Goal: Task Accomplishment & Management: Manage account settings

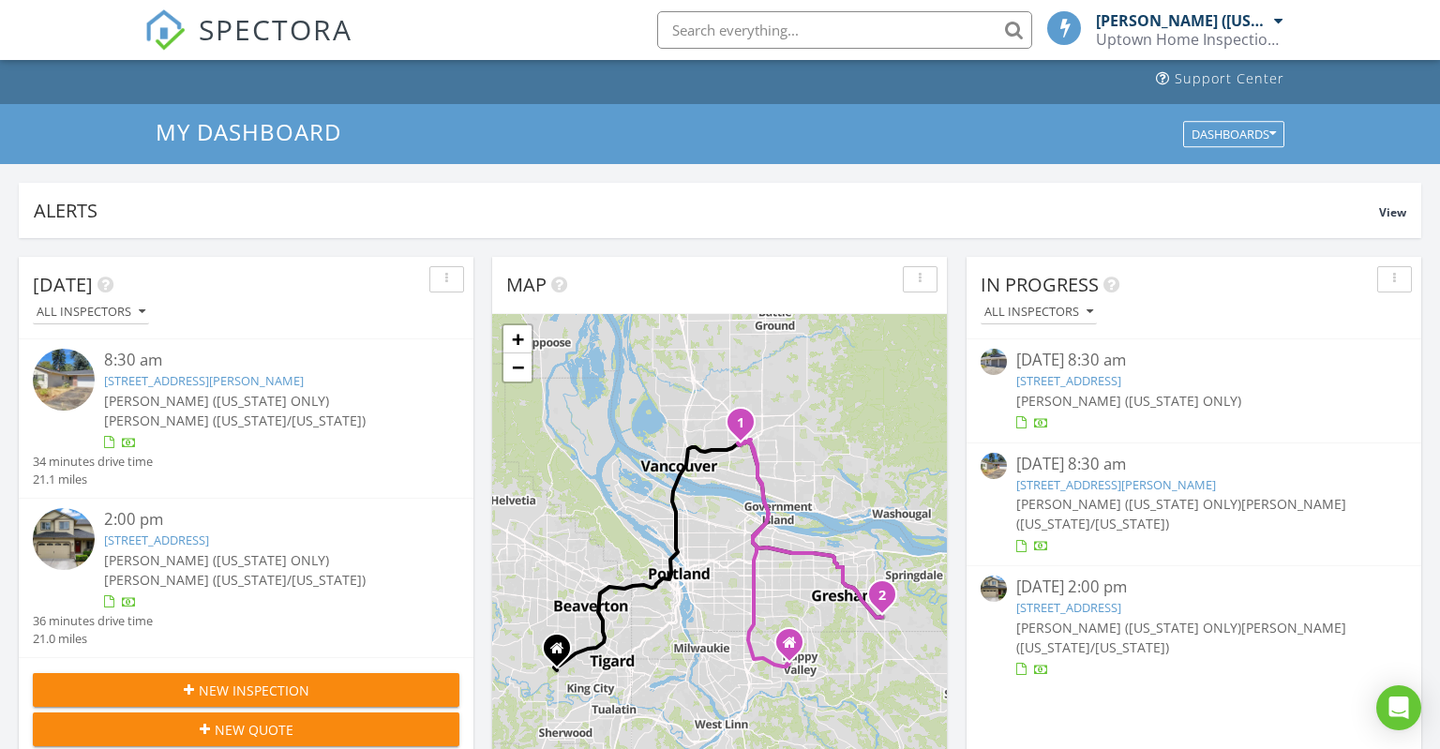
scroll to position [132, 0]
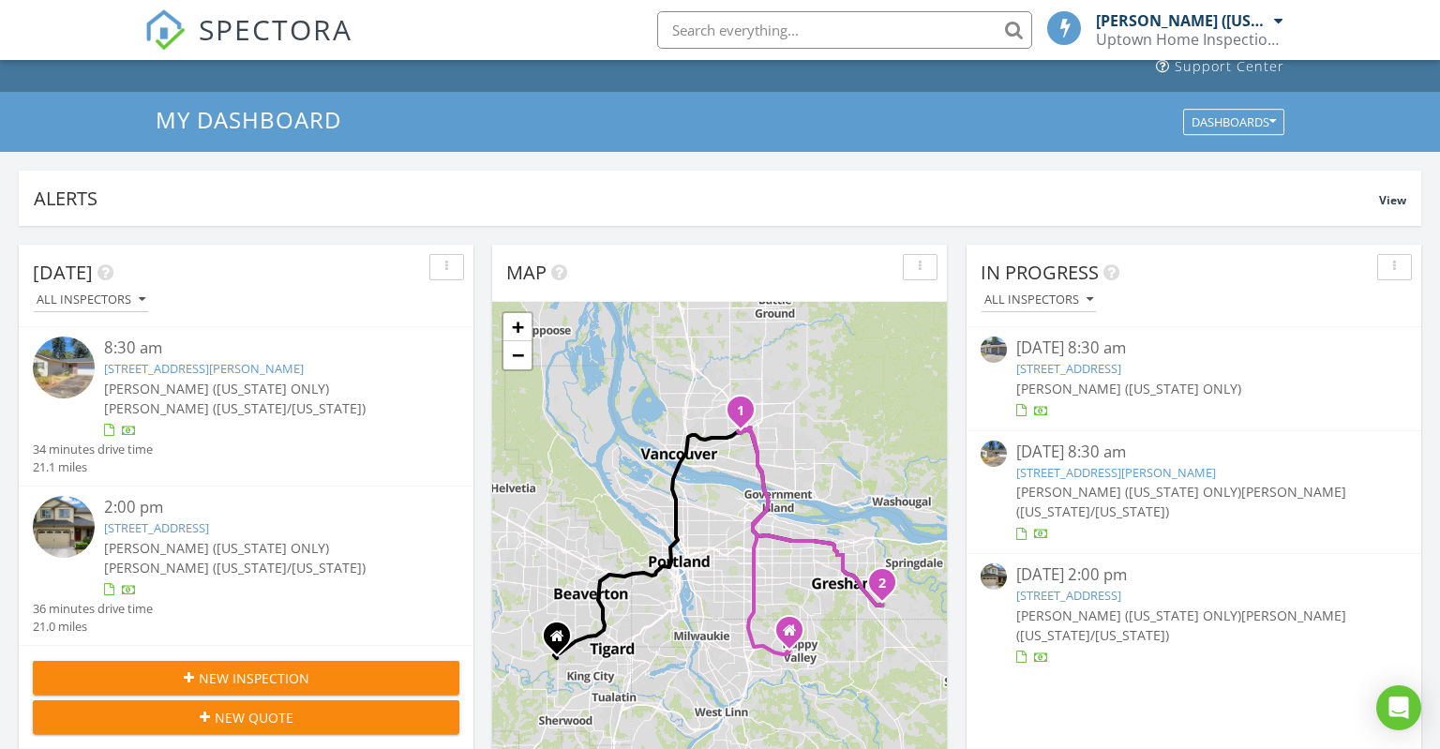
click at [209, 534] on link "2858 SE Jasmine Ave, Gresham, OR 97080" at bounding box center [156, 528] width 105 height 17
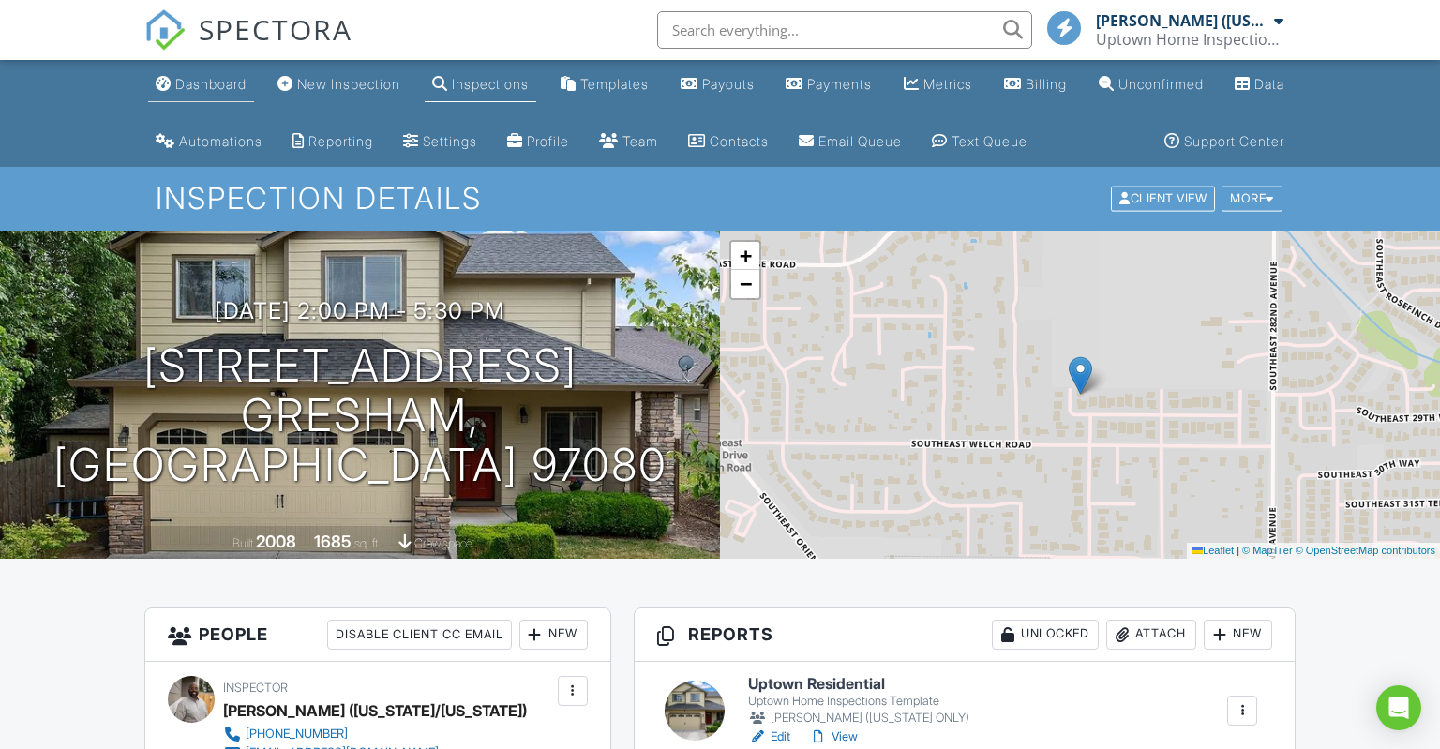
click at [216, 84] on div "Dashboard" at bounding box center [210, 84] width 71 height 16
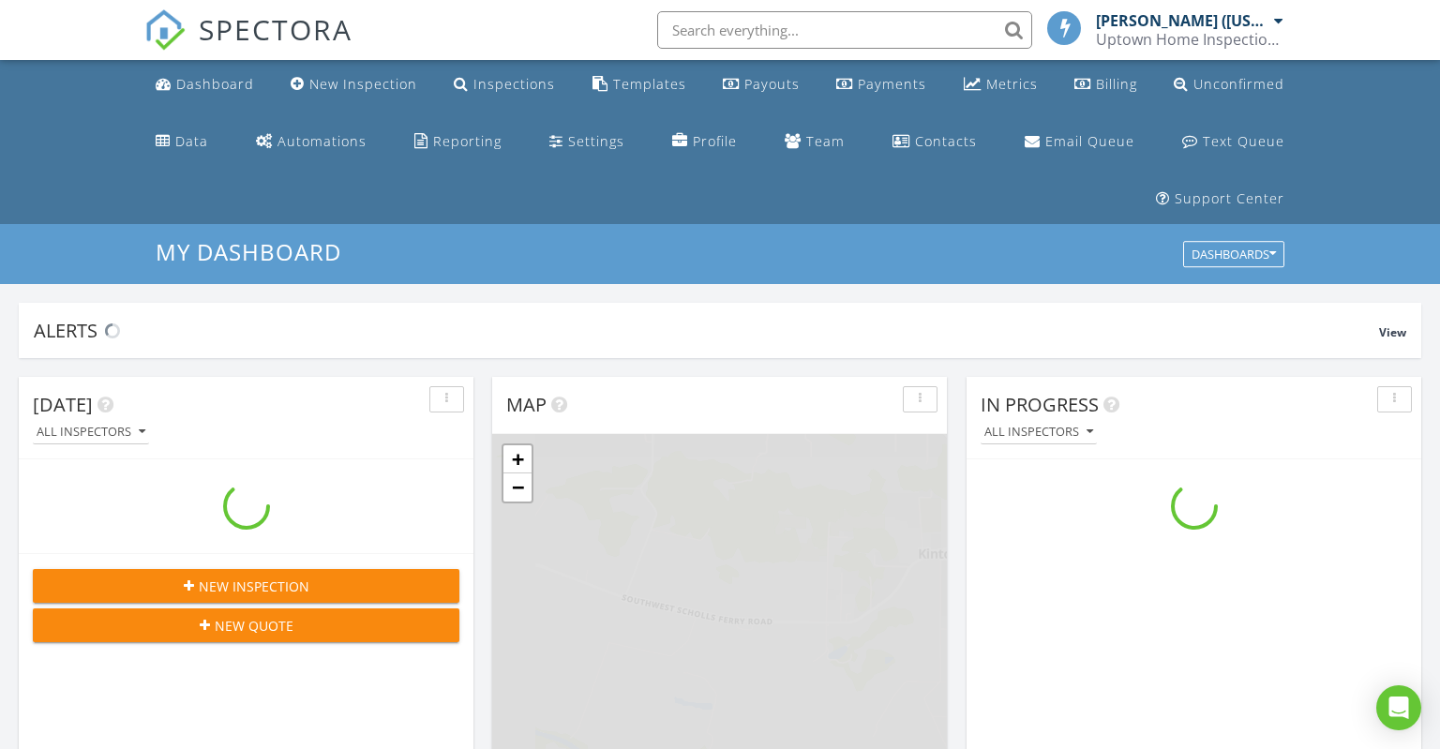
scroll to position [1707, 1440]
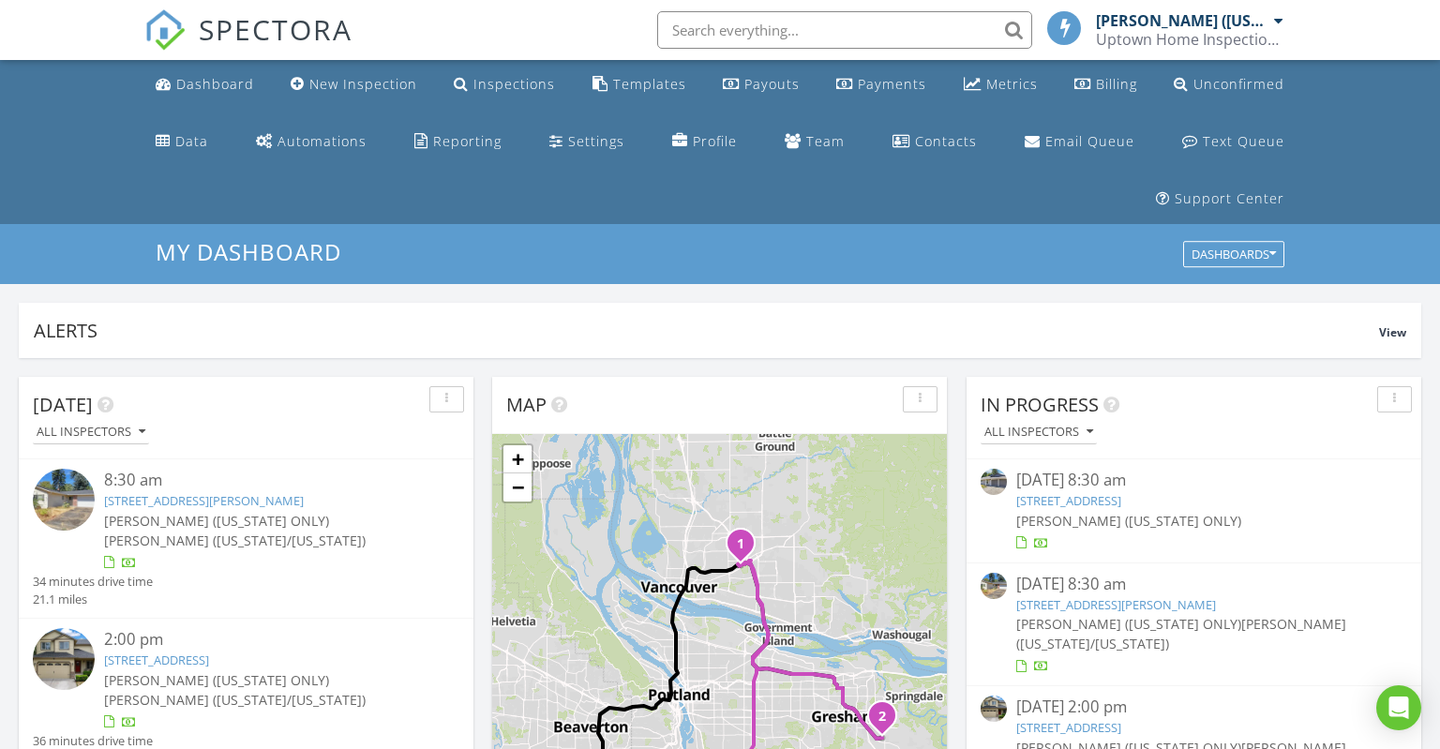
click at [1122, 501] on link "1721 SW Lillyben Ave, Gresham, OR 97080" at bounding box center [1069, 500] width 105 height 17
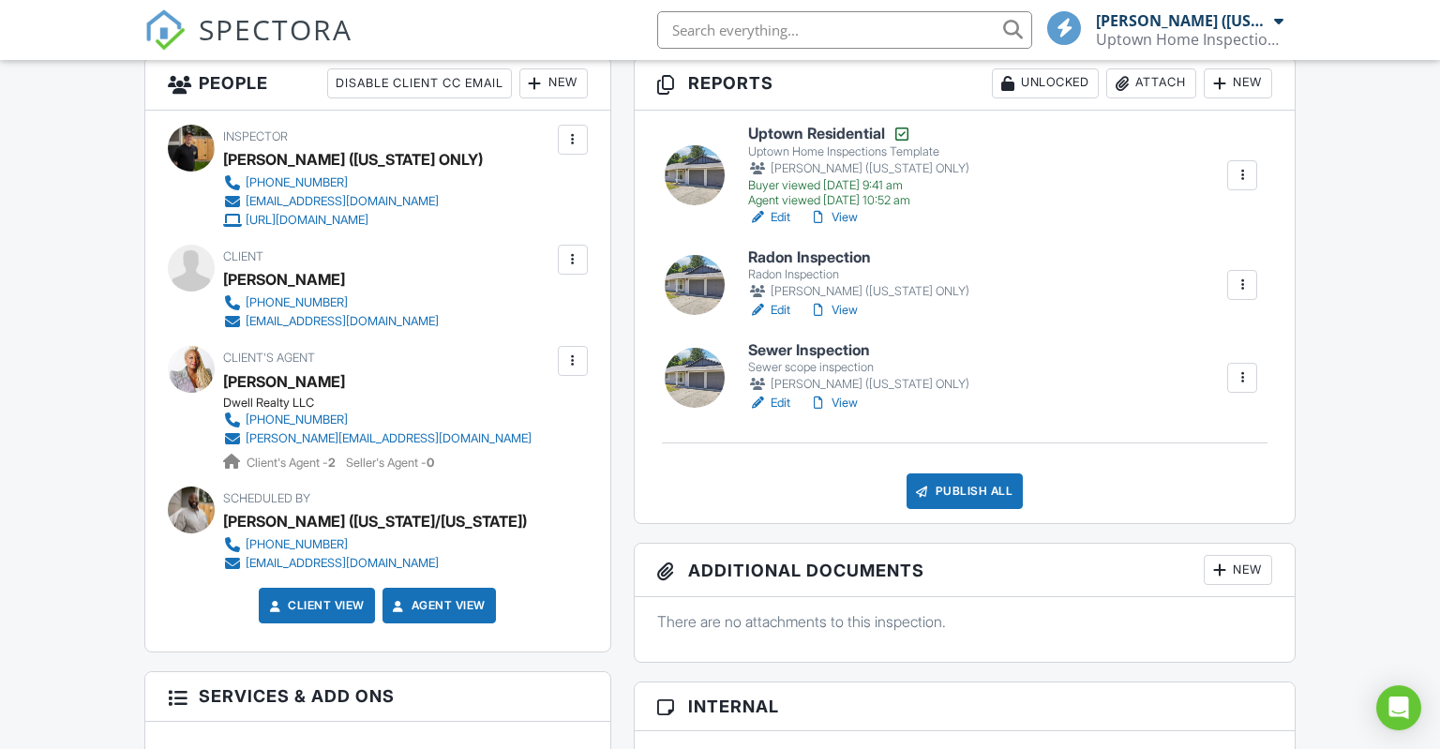
scroll to position [555, 0]
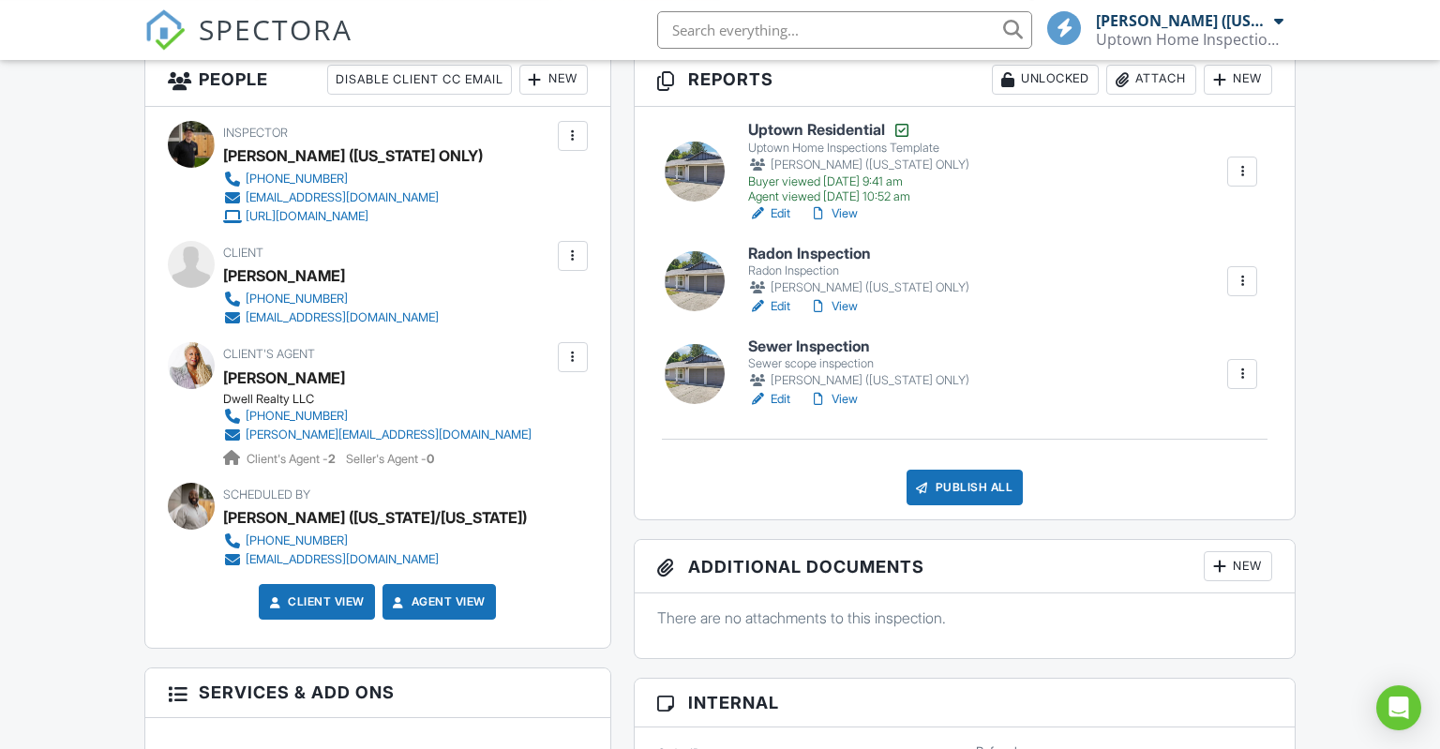
click at [840, 371] on div "Sewer scope inspection" at bounding box center [858, 363] width 221 height 15
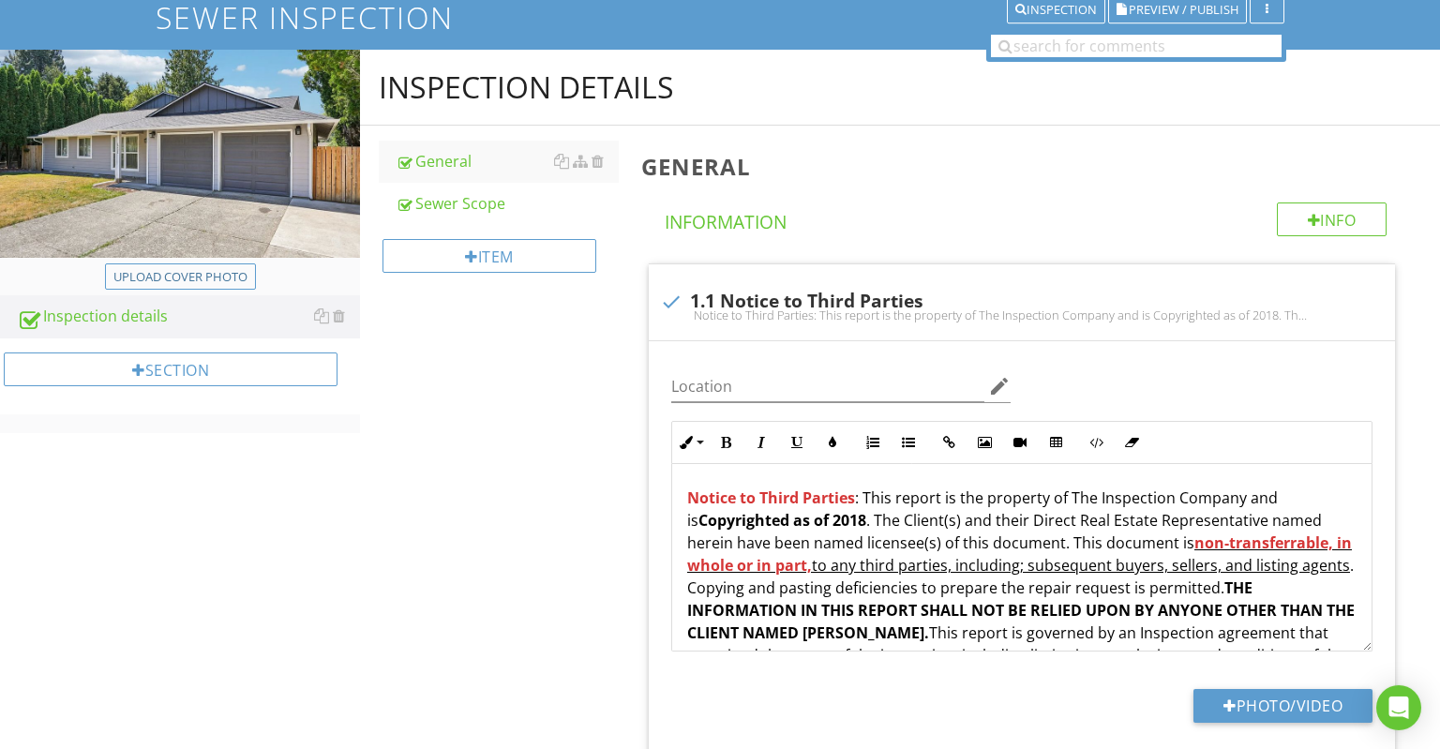
scroll to position [252, 0]
click at [478, 201] on div "Sewer Scope" at bounding box center [507, 204] width 223 height 23
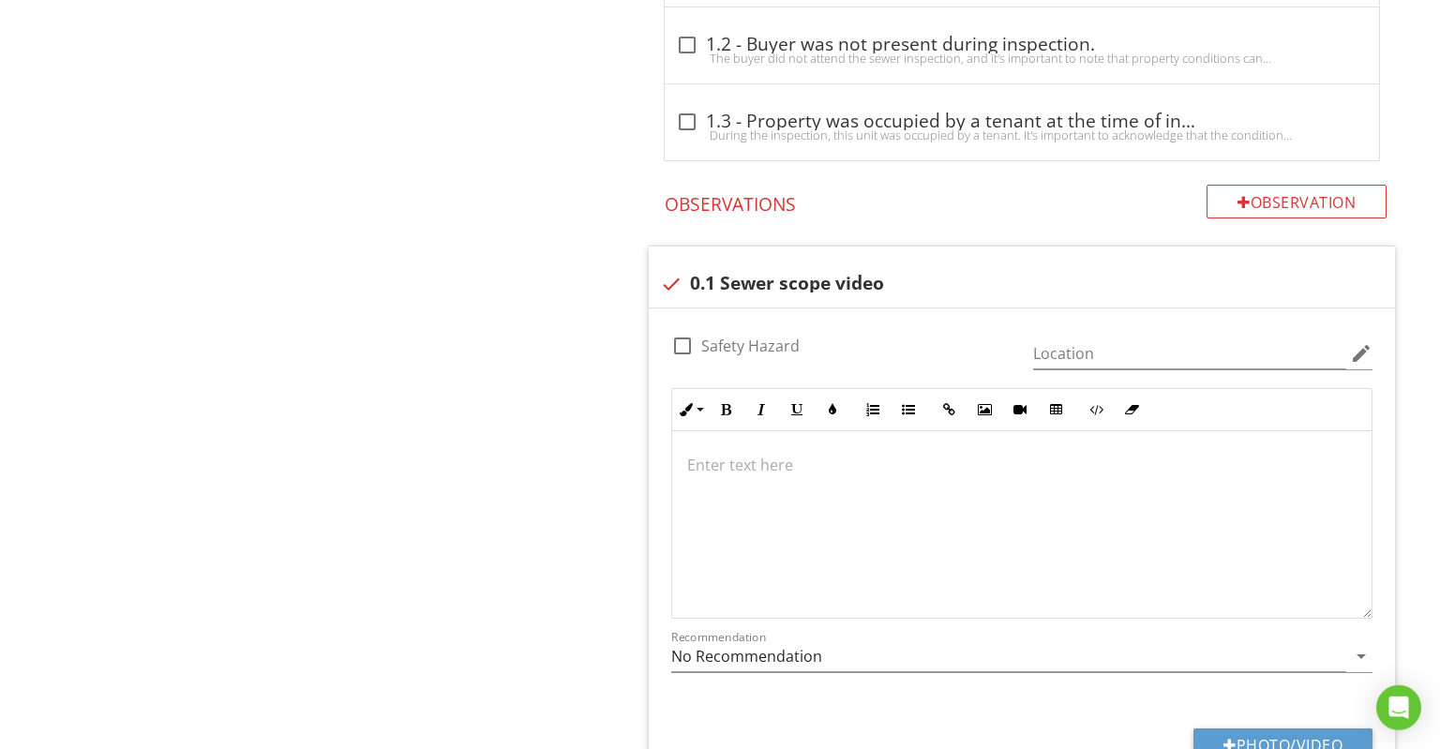
scroll to position [2248, 0]
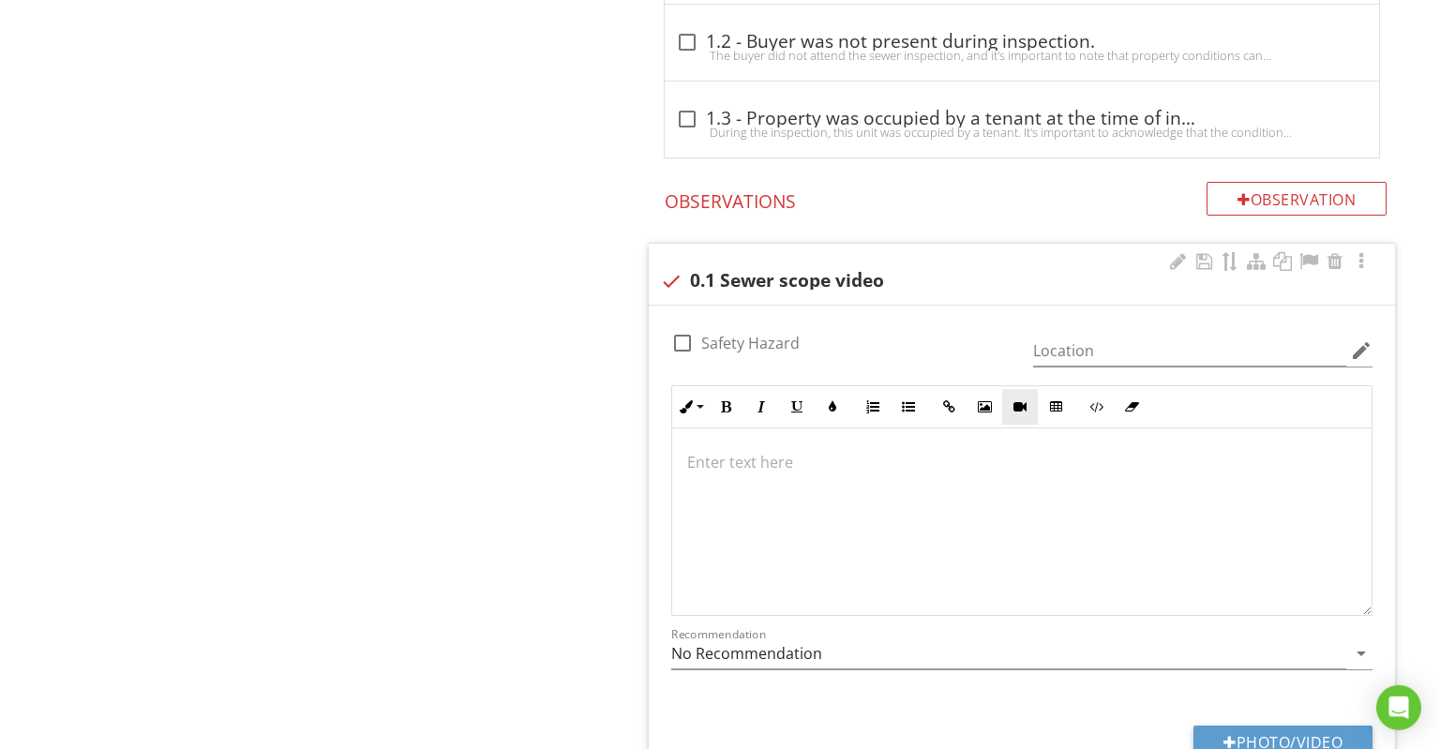
click at [1019, 404] on icon "button" at bounding box center [1020, 406] width 13 height 13
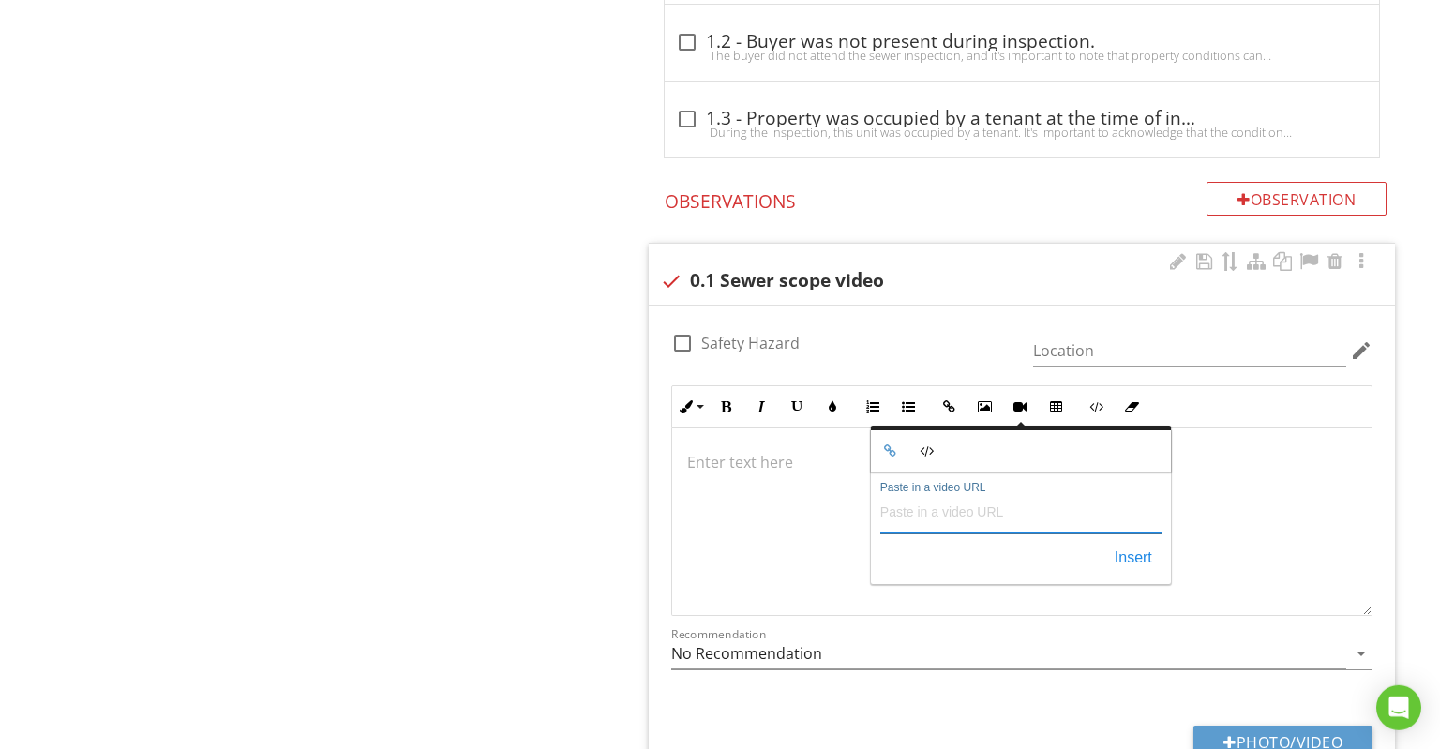
click at [970, 494] on input "Paste in a video URL" at bounding box center [1021, 511] width 281 height 45
paste input "https://youtu.be/l-49WCqh1rM"
type input "https://youtu.be/l-49WCqh1rM"
click at [1149, 552] on button "Insert" at bounding box center [1134, 559] width 56 height 34
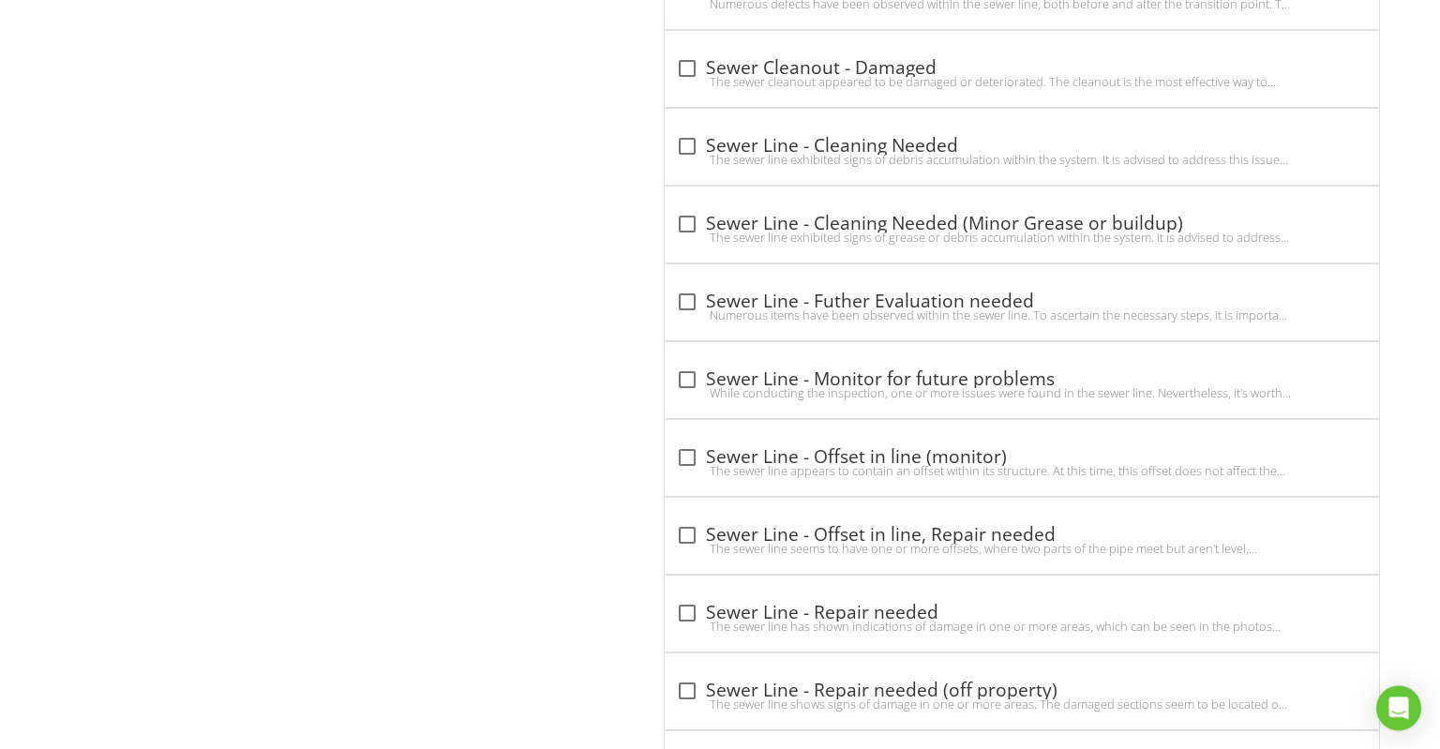
scroll to position [3735, 0]
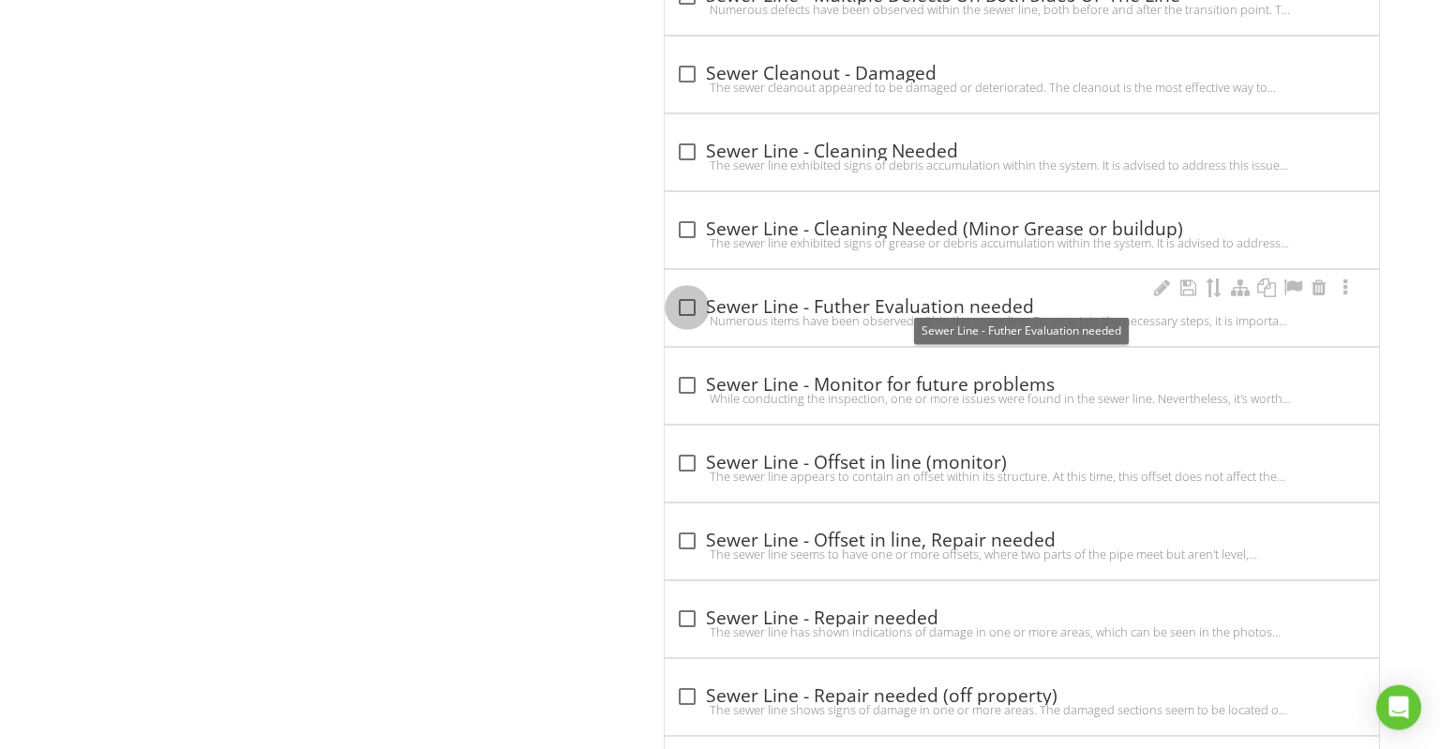
click at [684, 294] on div at bounding box center [687, 308] width 32 height 32
checkbox input "true"
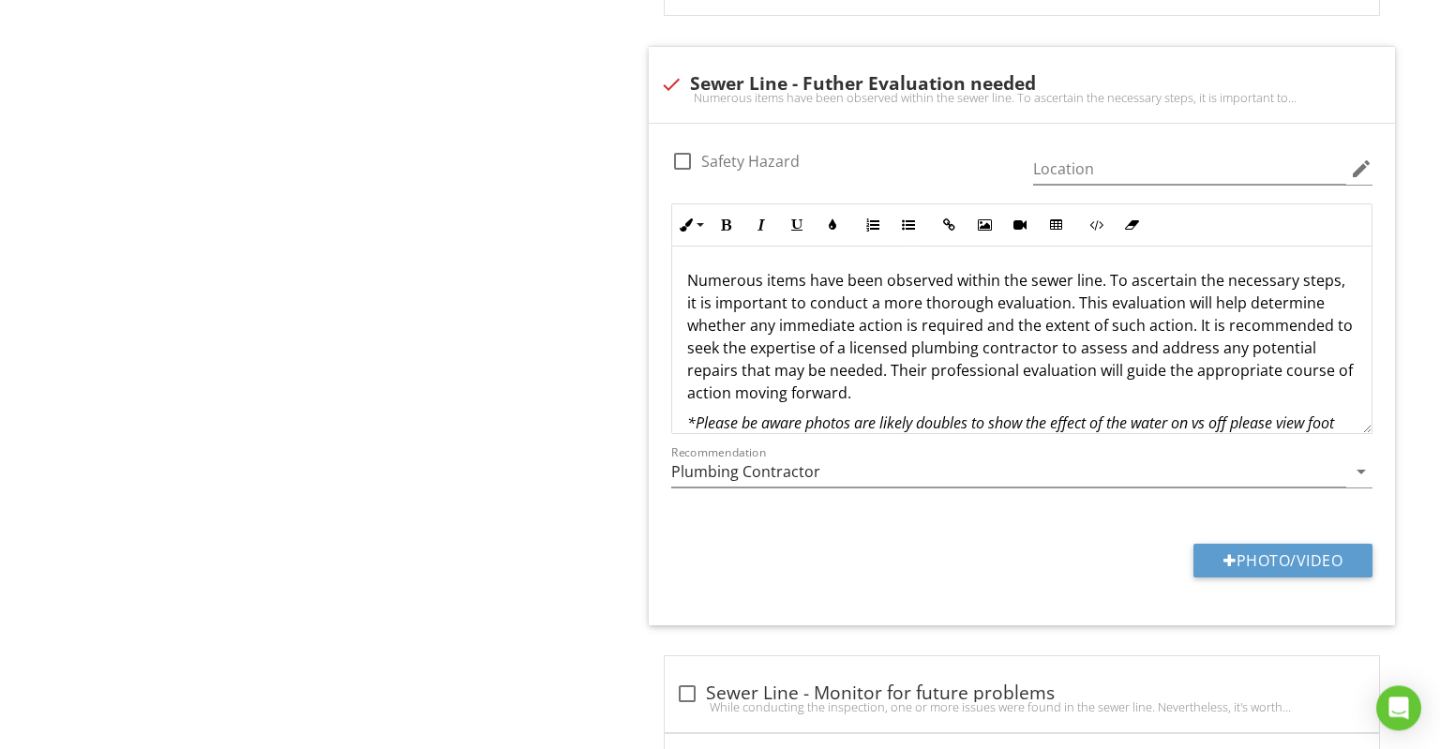
scroll to position [4006, 0]
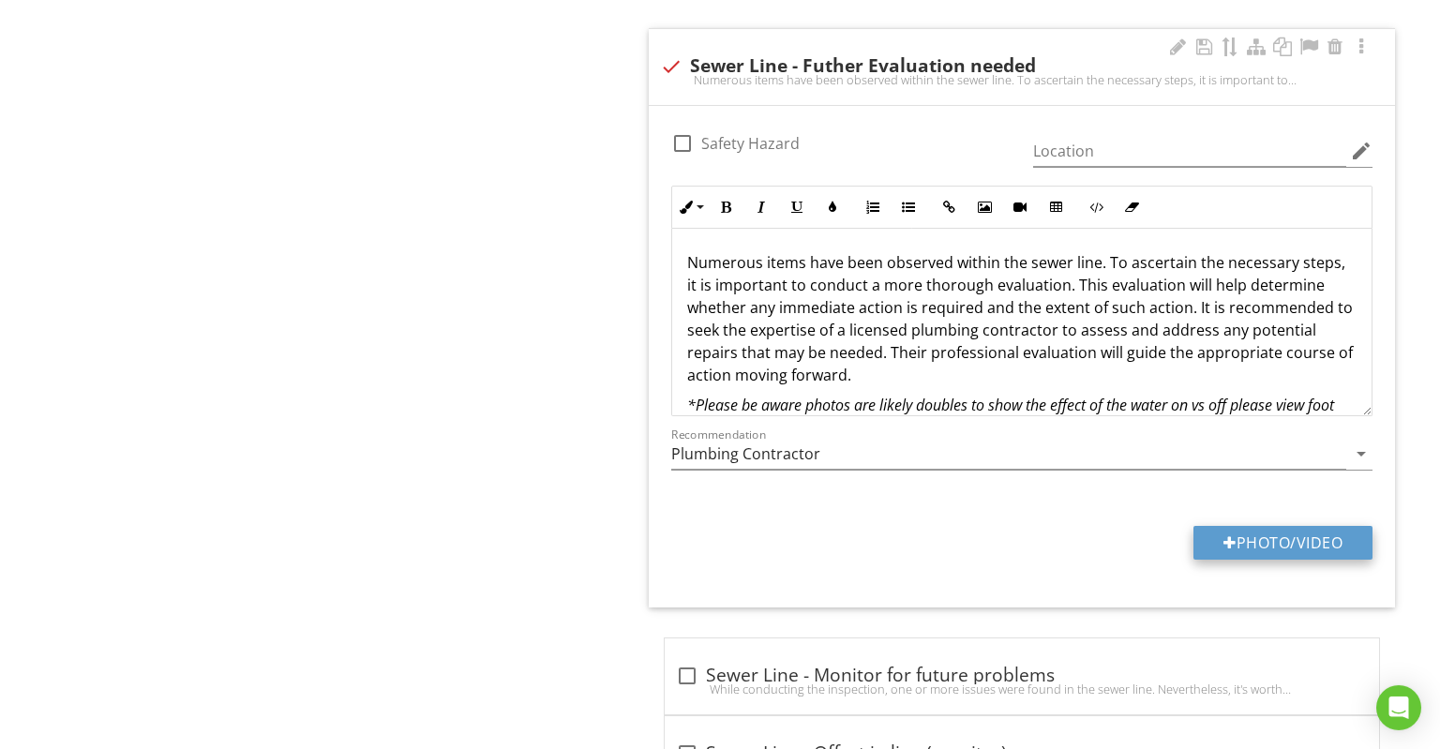
click at [1275, 526] on button "Photo/Video" at bounding box center [1283, 543] width 179 height 34
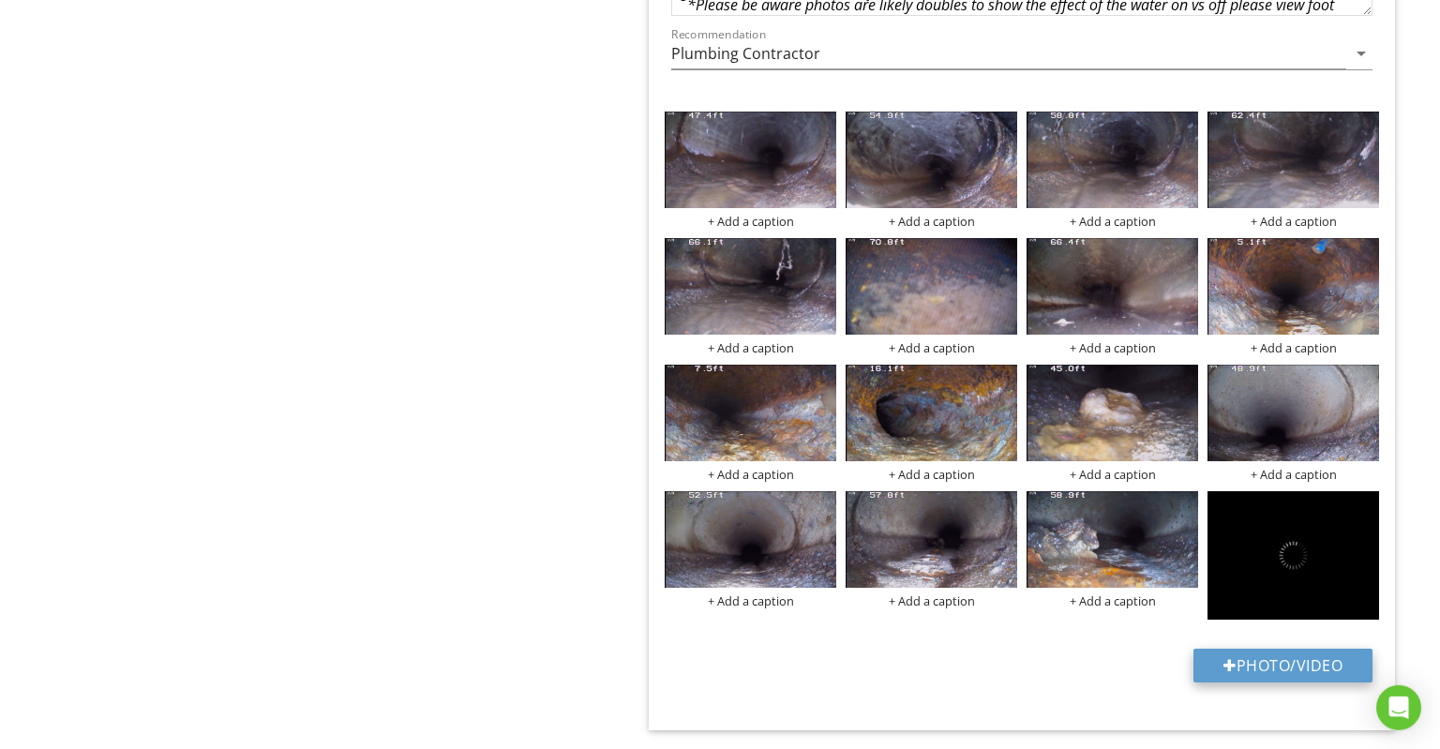
scroll to position [4410, 0]
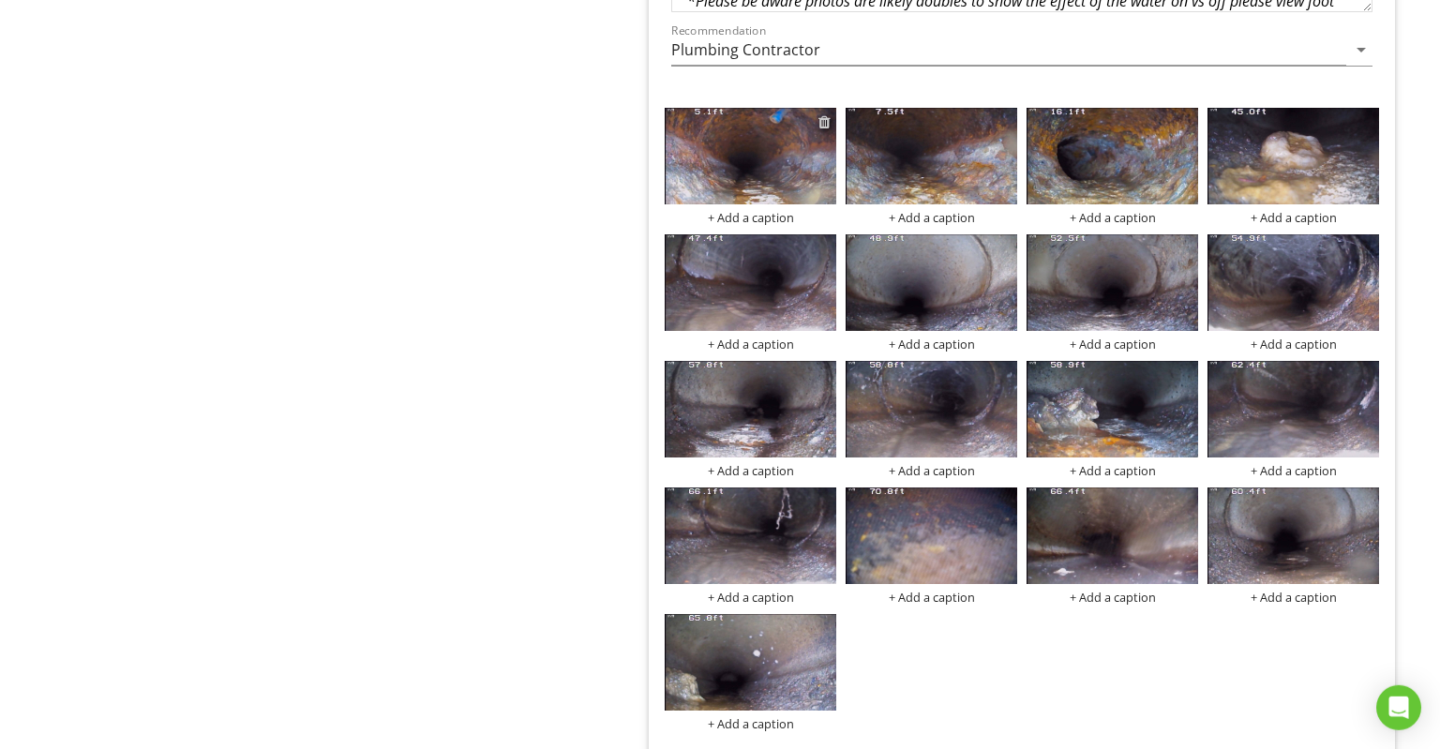
click at [823, 114] on div at bounding box center [825, 121] width 12 height 15
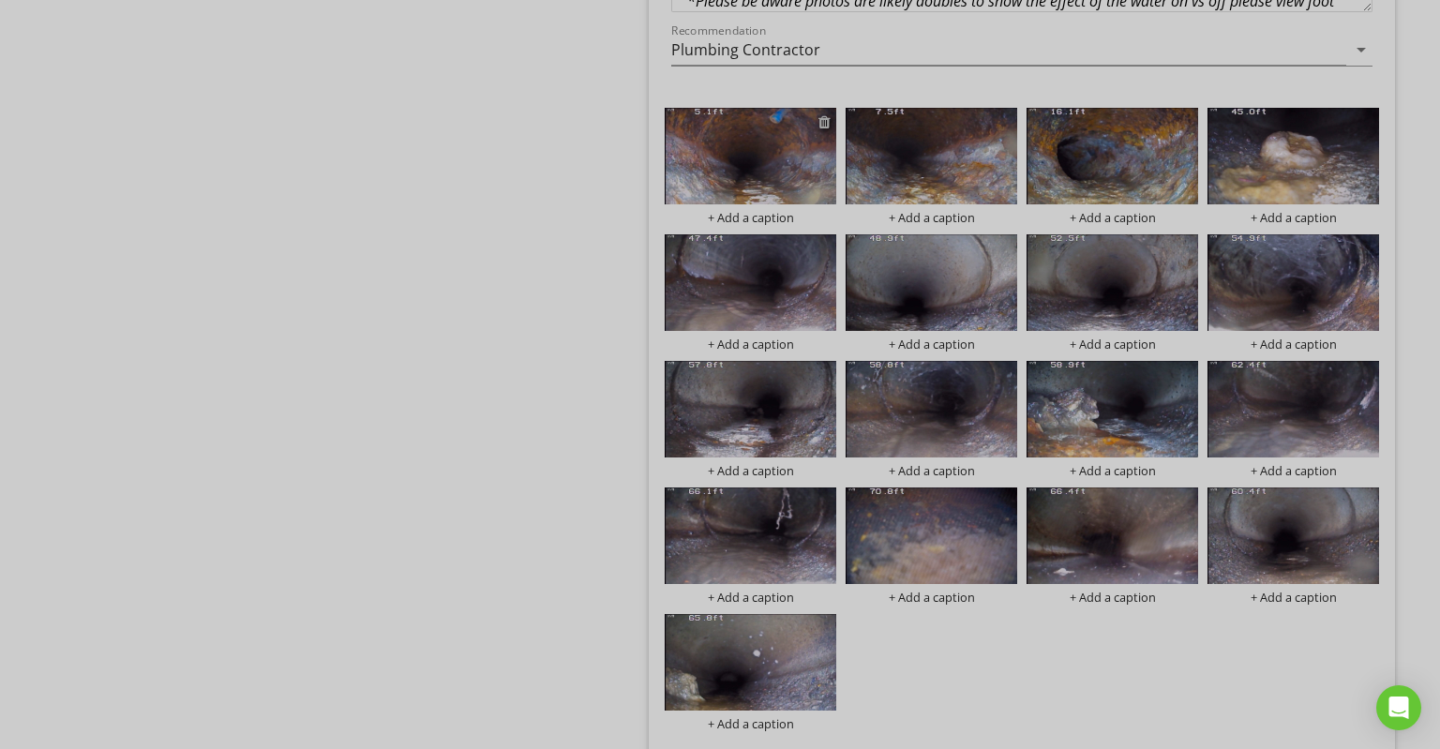
scroll to position [176, 0]
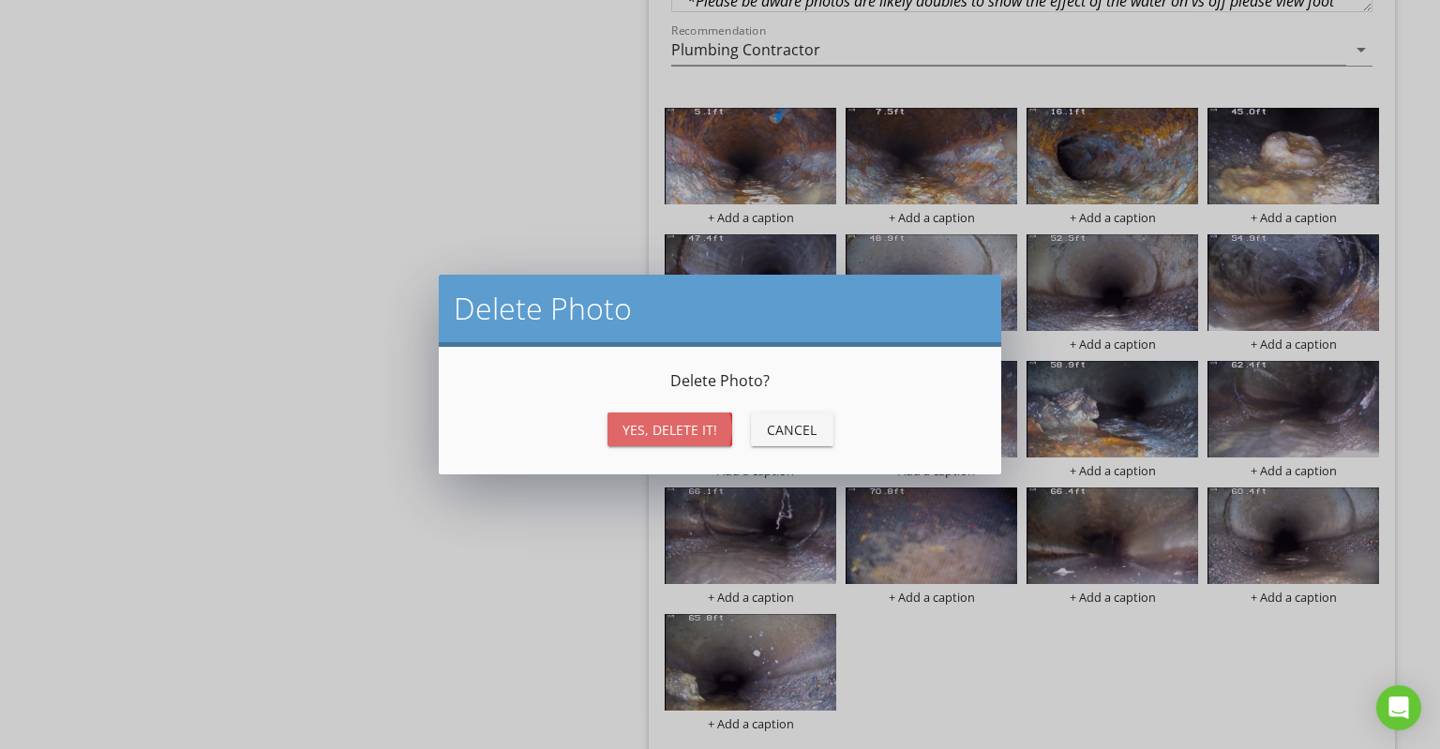
click at [649, 432] on div "Yes, Delete it!" at bounding box center [670, 430] width 95 height 20
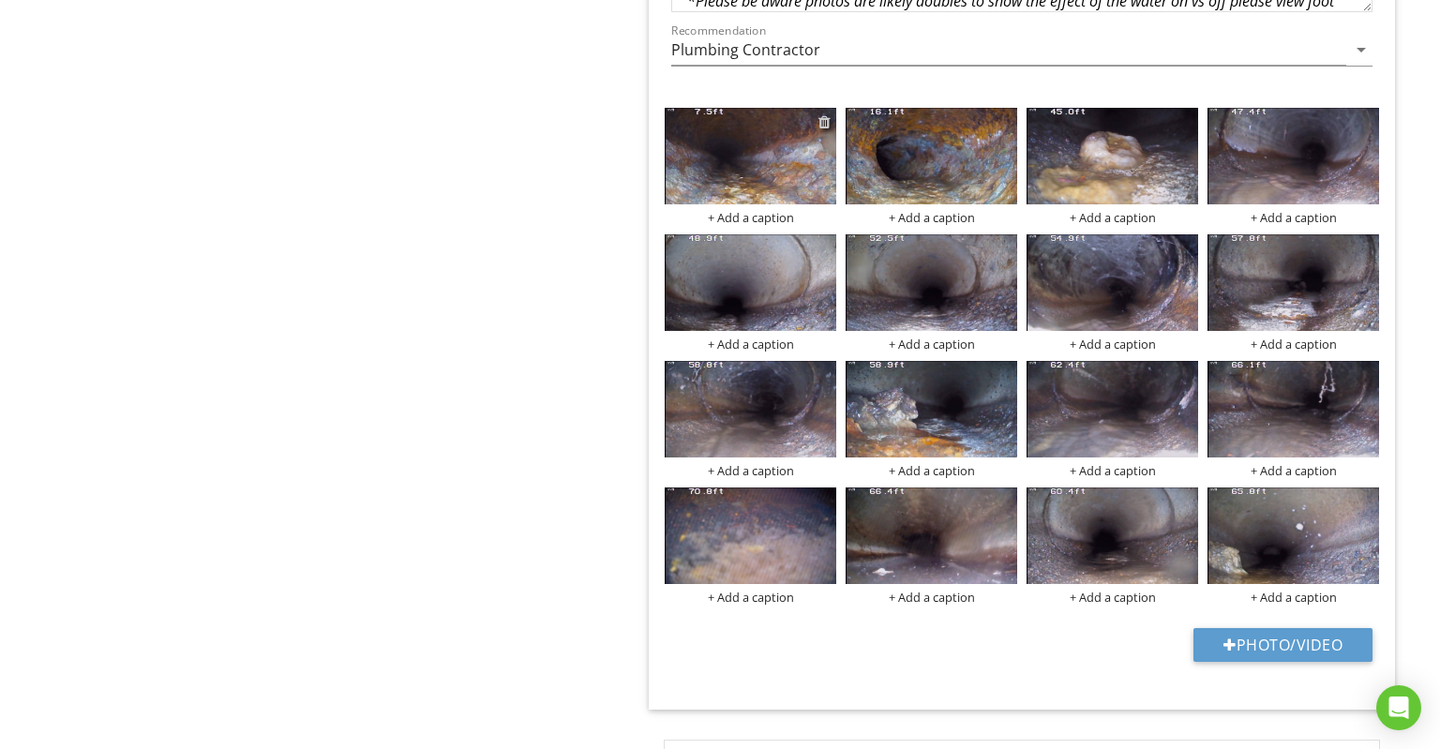
click at [824, 114] on div at bounding box center [825, 121] width 12 height 15
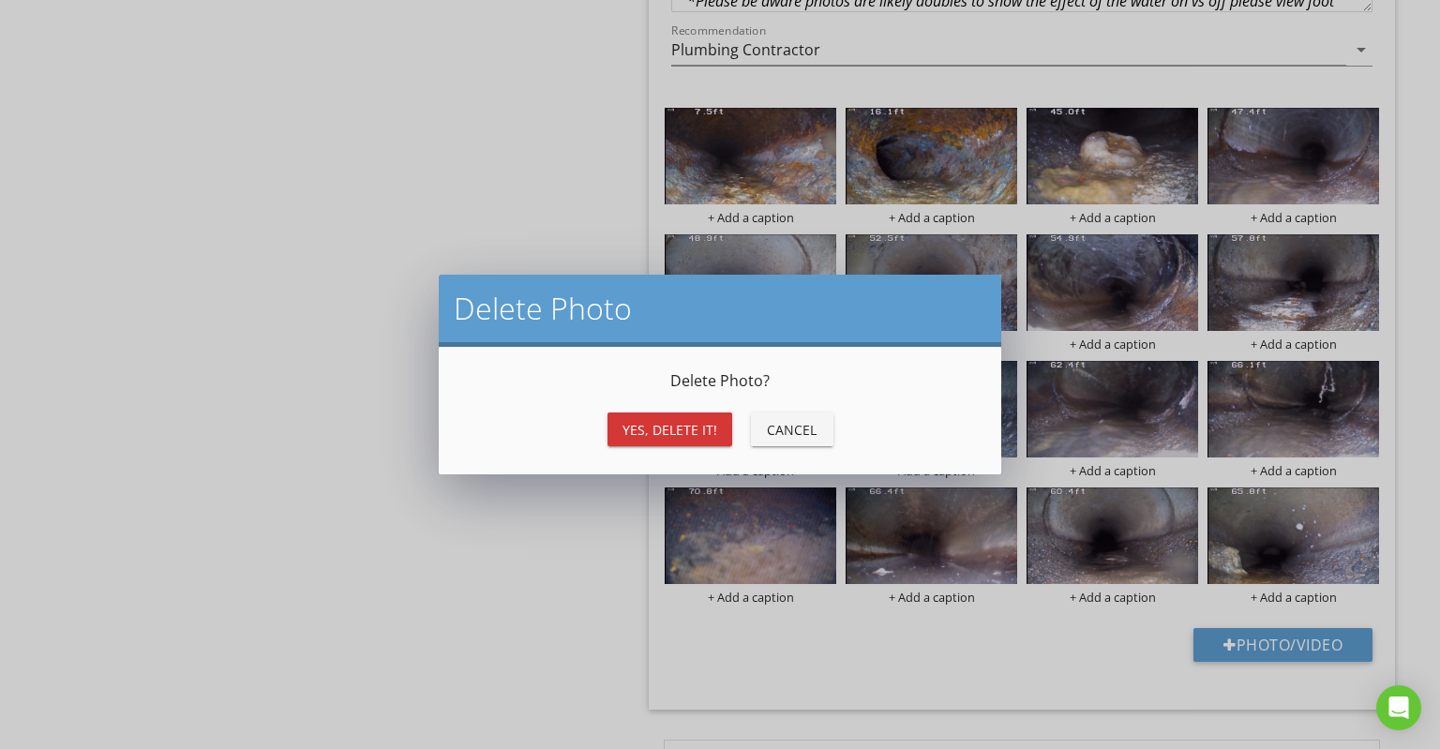
click at [677, 427] on div "Yes, Delete it!" at bounding box center [670, 430] width 95 height 20
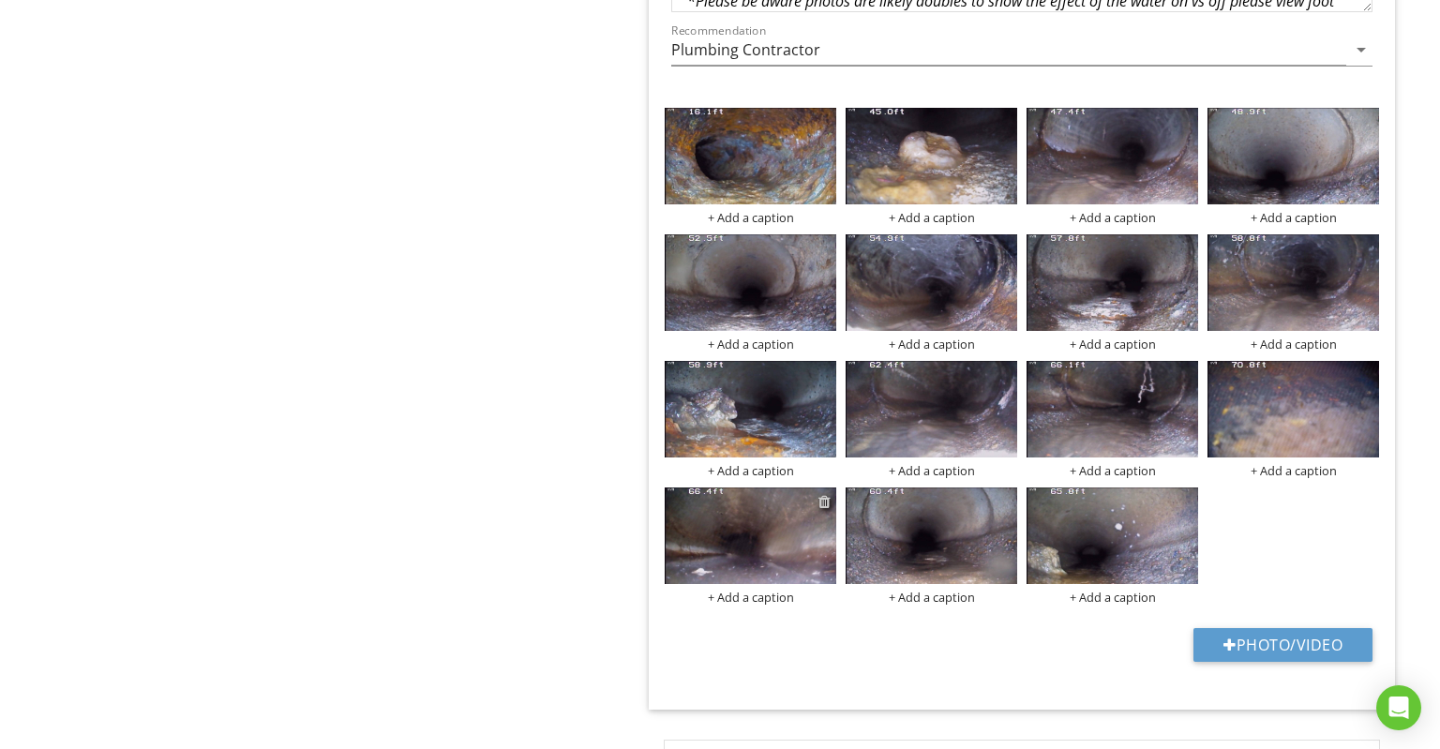
click at [829, 494] on div at bounding box center [825, 501] width 12 height 15
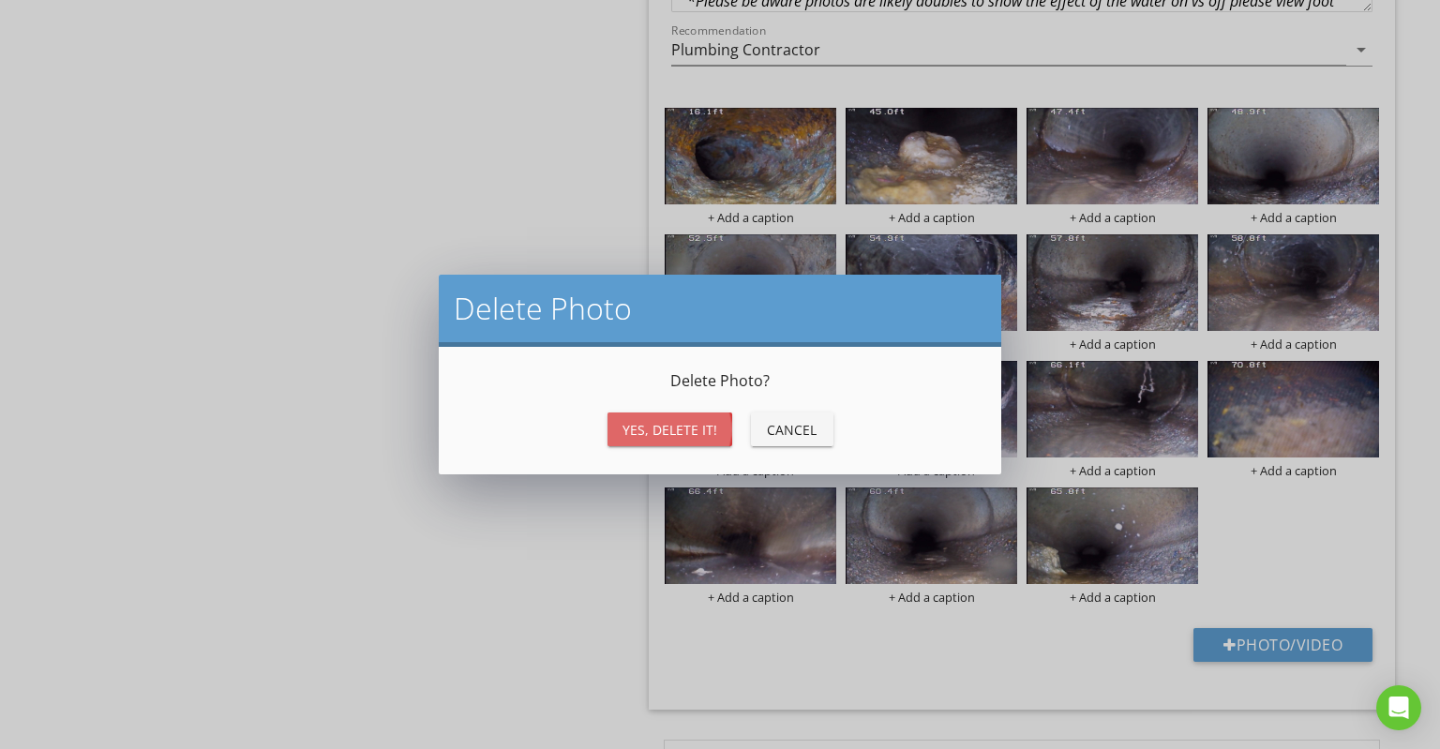
click at [709, 438] on div "Yes, Delete it!" at bounding box center [670, 430] width 95 height 20
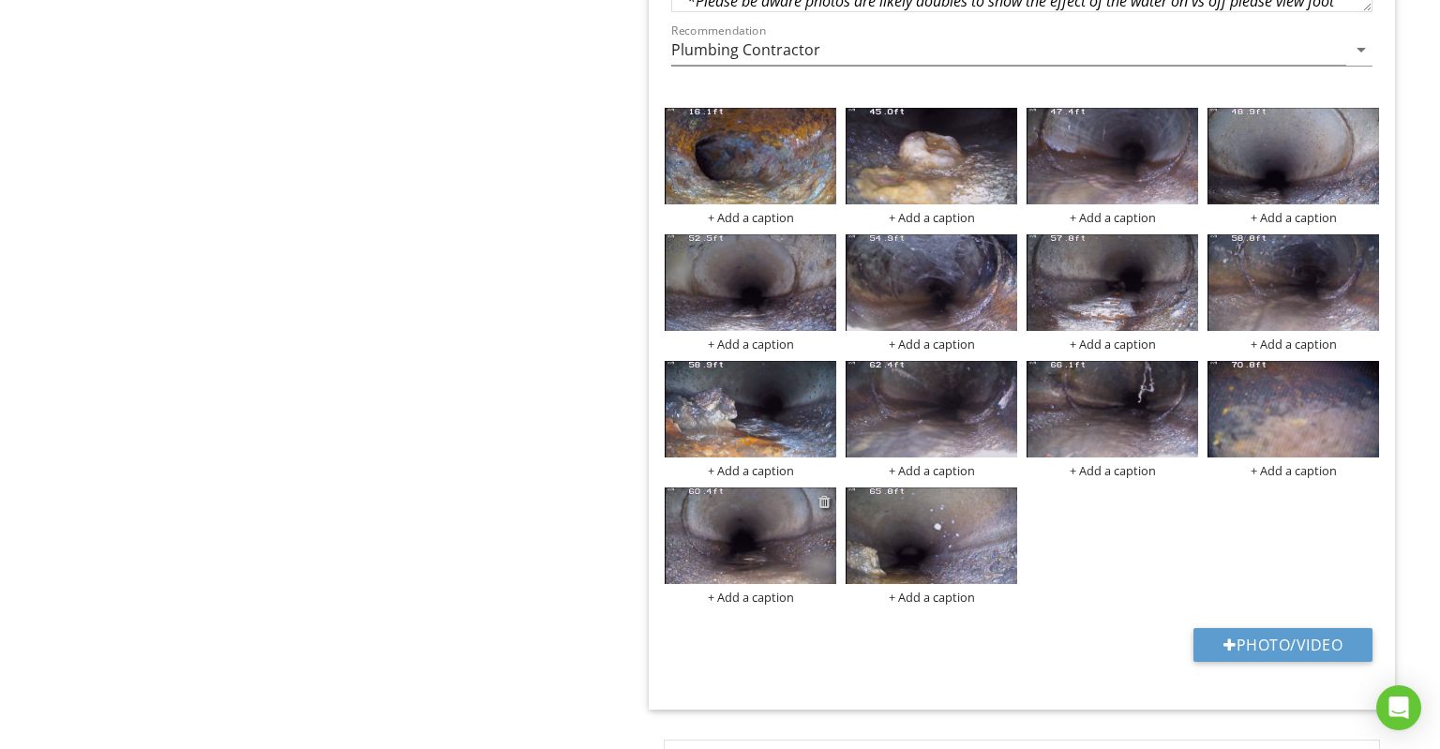
click at [824, 494] on div at bounding box center [825, 501] width 12 height 15
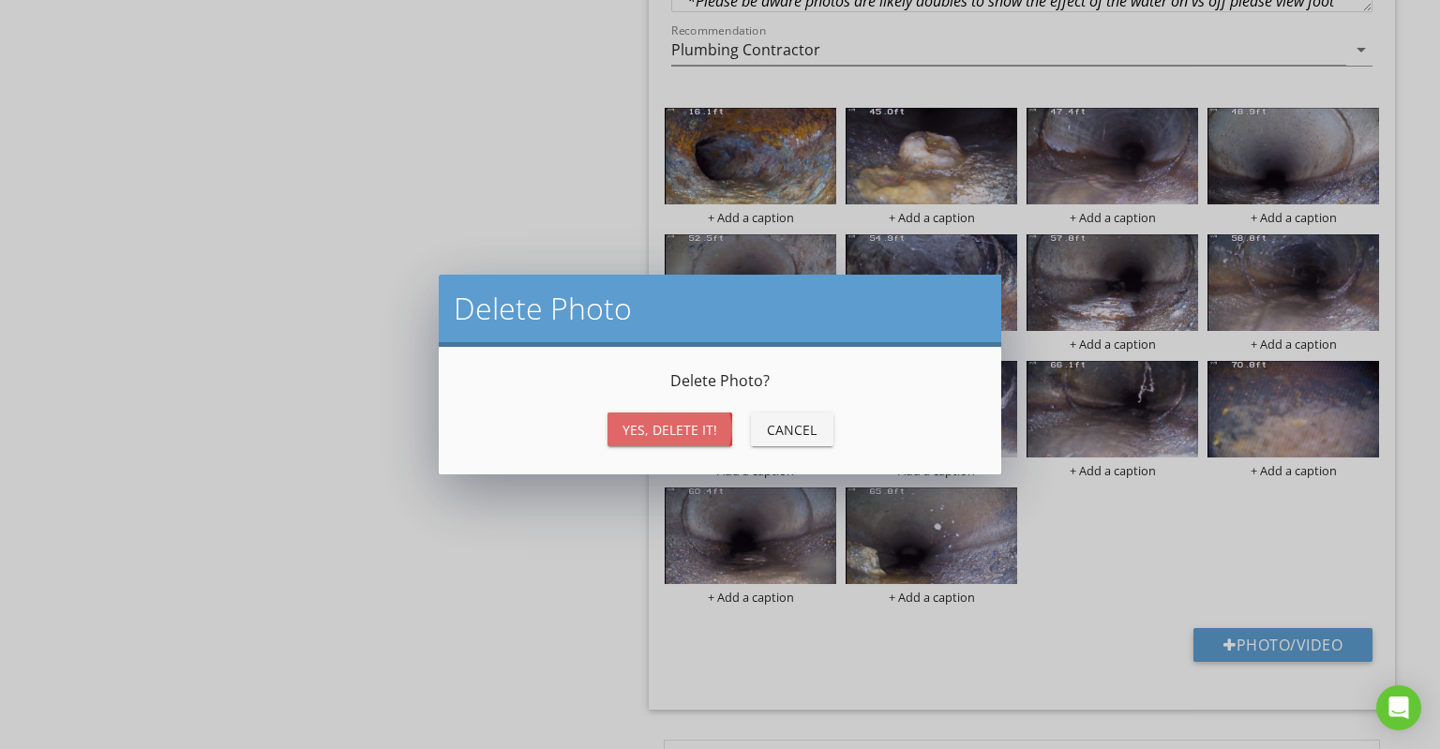
click at [709, 430] on div "Yes, Delete it!" at bounding box center [670, 430] width 95 height 20
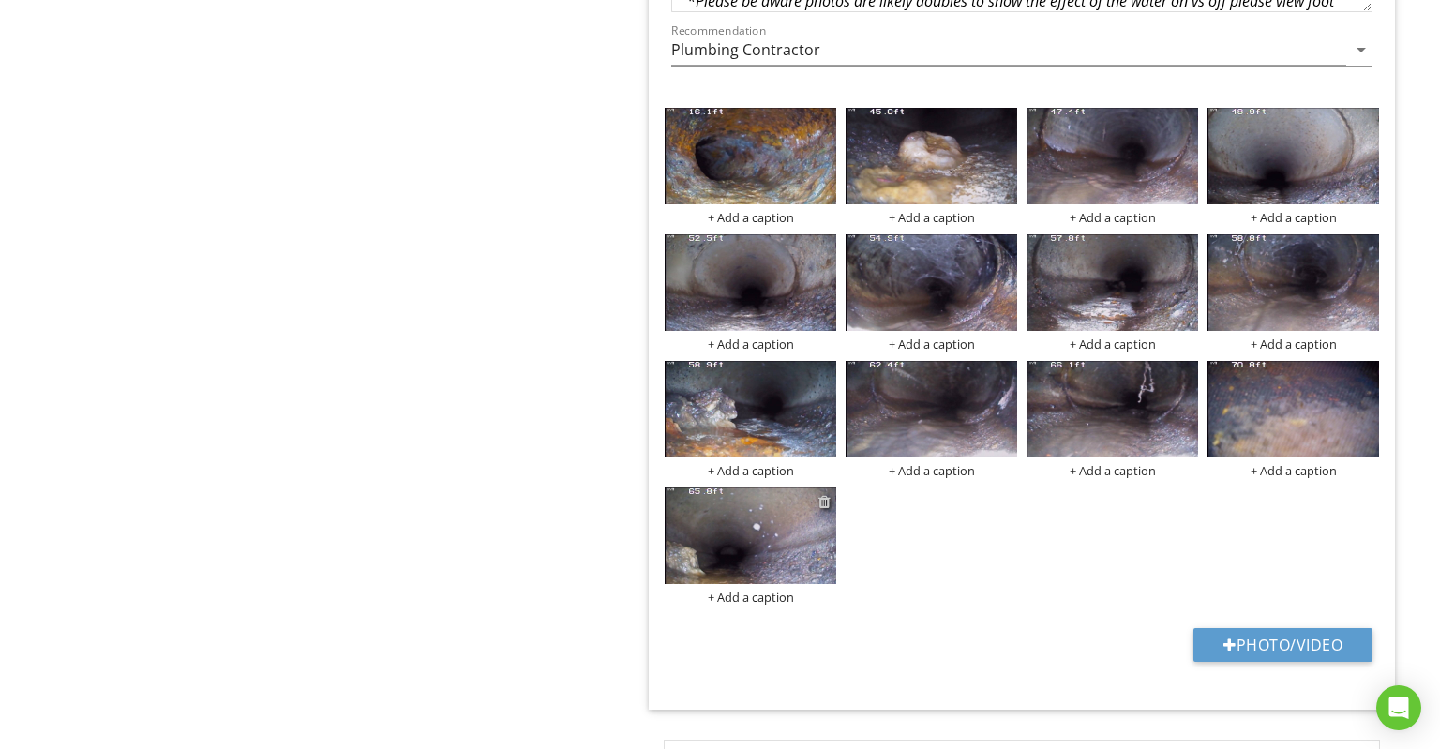
click at [825, 494] on div at bounding box center [825, 501] width 12 height 15
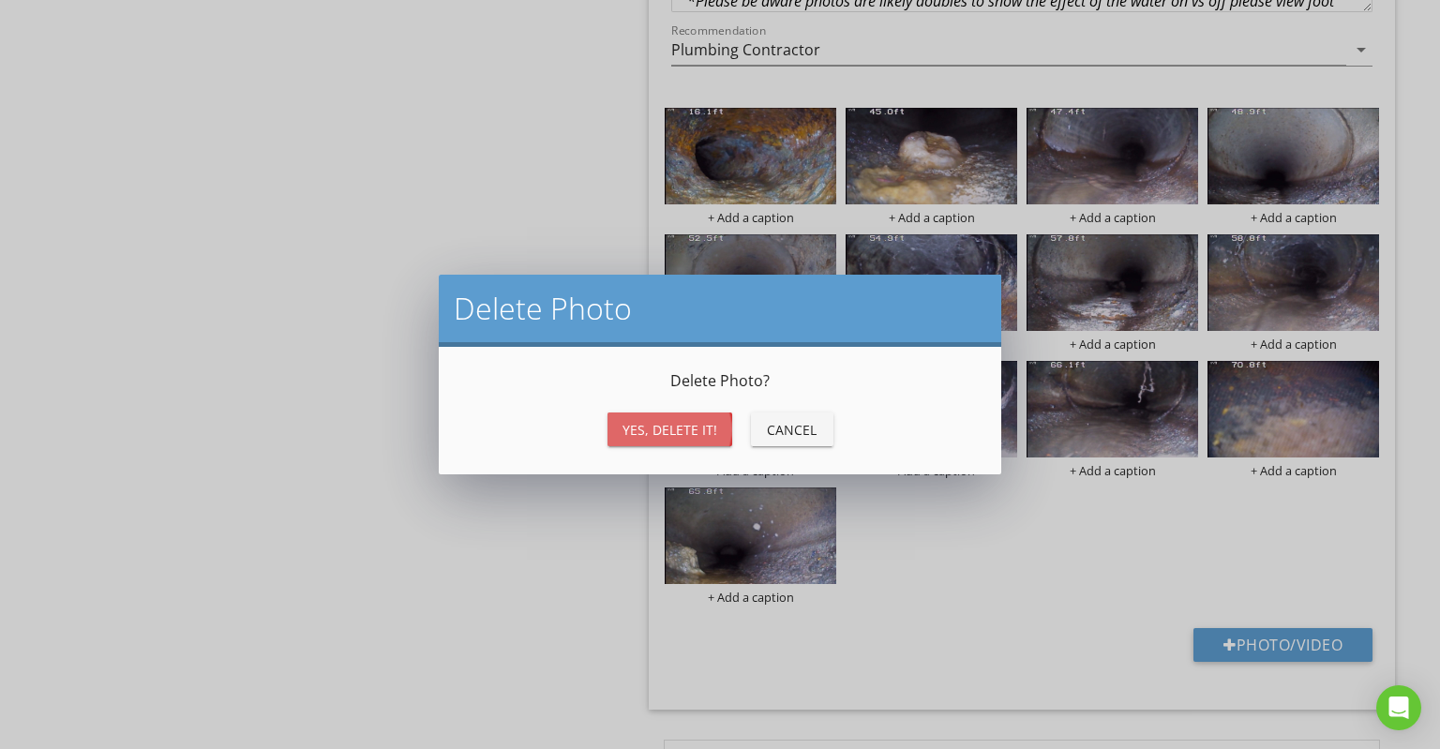
click at [696, 432] on div "Yes, Delete it!" at bounding box center [670, 430] width 95 height 20
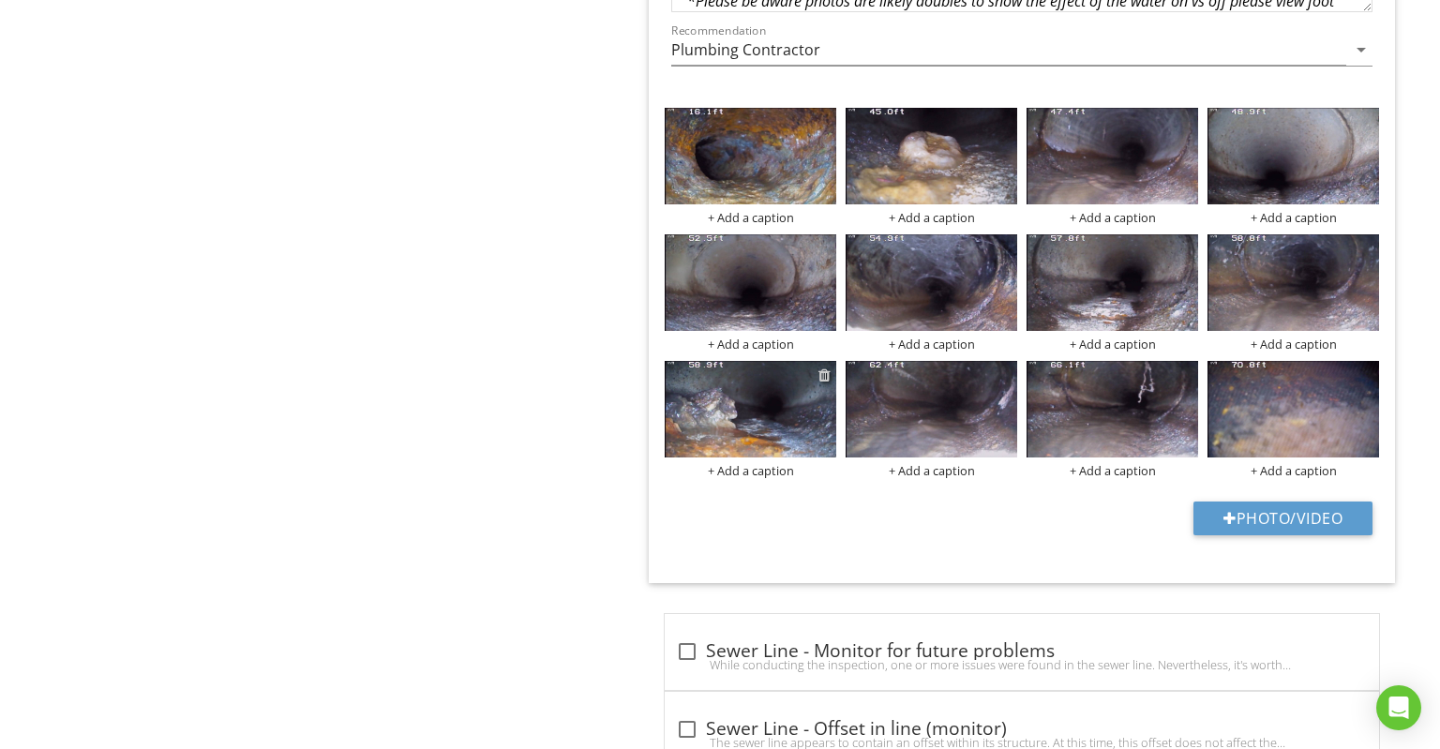
click at [823, 368] on div at bounding box center [825, 375] width 12 height 15
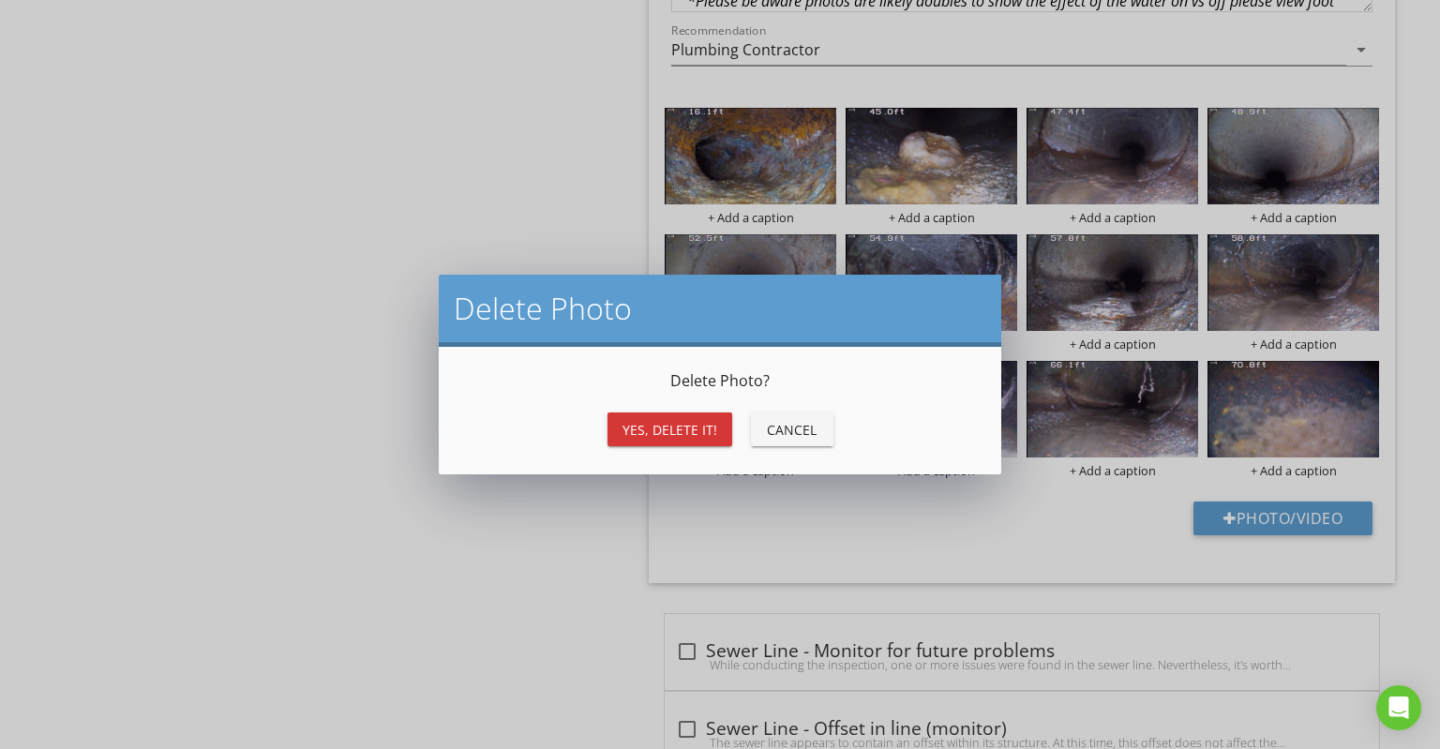
click at [673, 442] on button "Yes, Delete it!" at bounding box center [670, 430] width 125 height 34
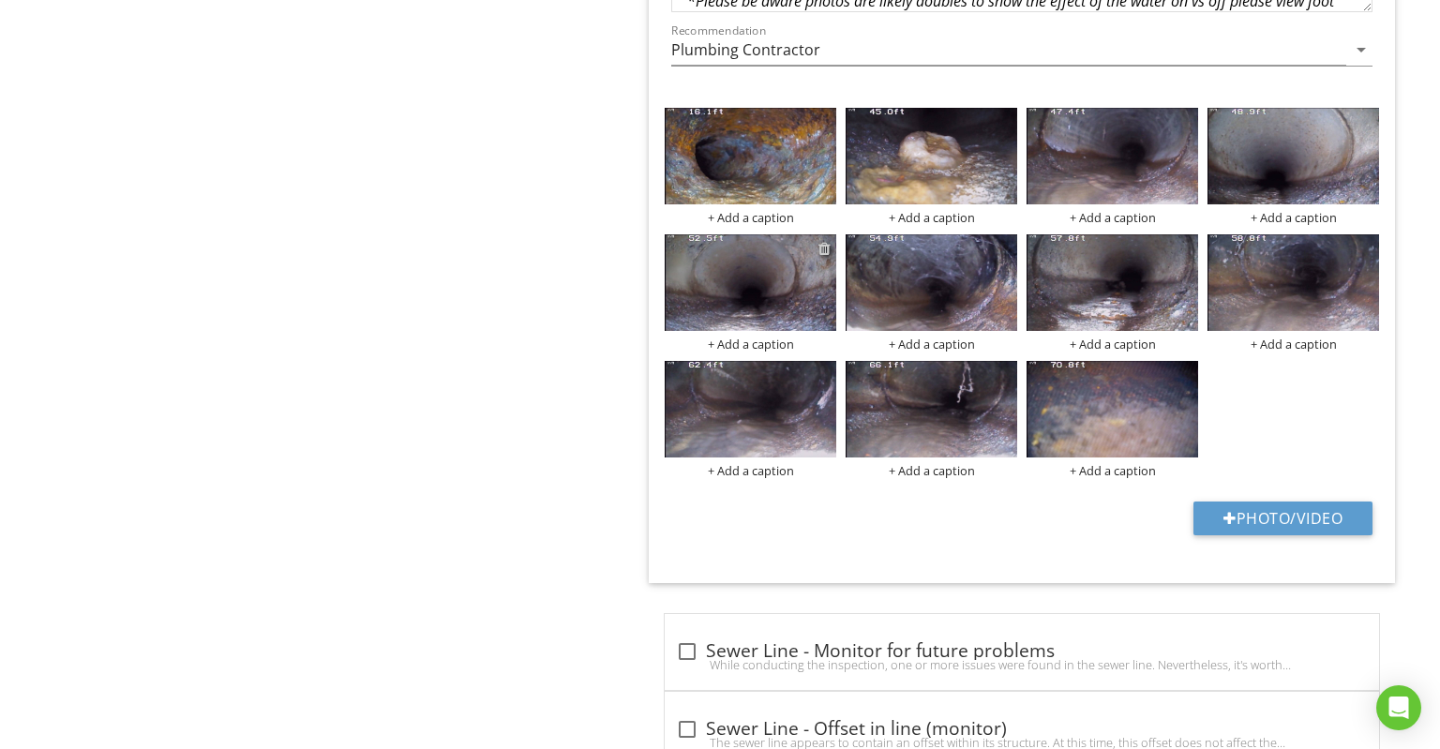
click at [821, 241] on div at bounding box center [825, 248] width 12 height 15
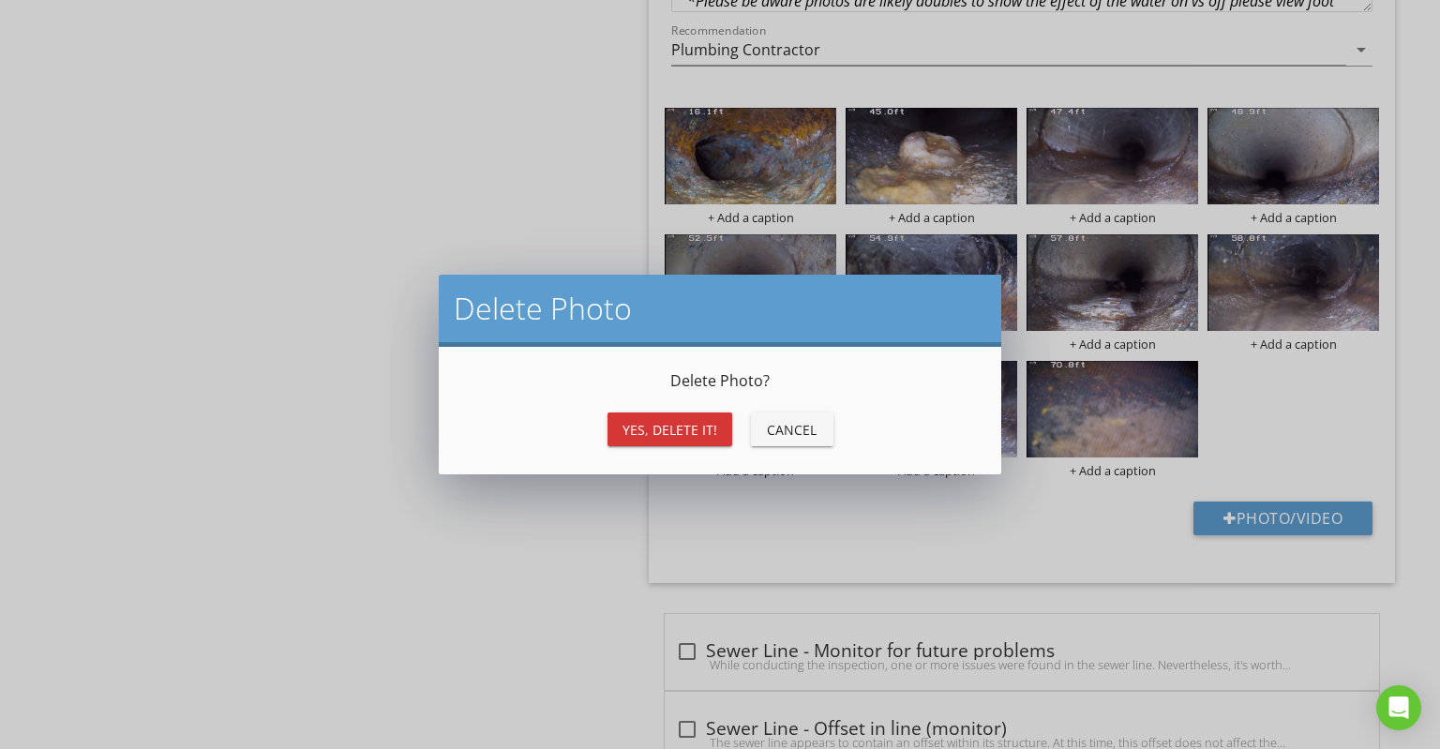
click at [684, 422] on div "Yes, Delete it!" at bounding box center [670, 430] width 95 height 20
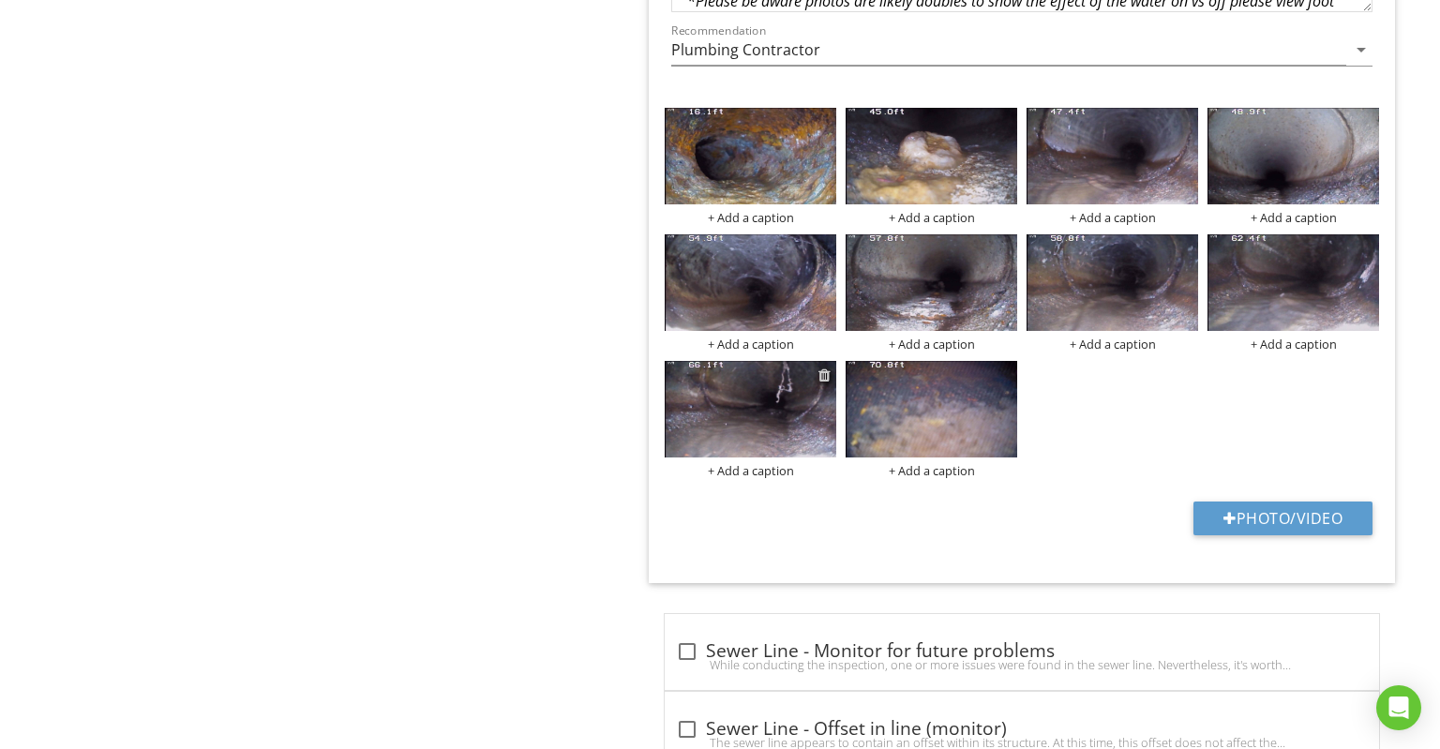
click at [824, 368] on div at bounding box center [825, 375] width 12 height 15
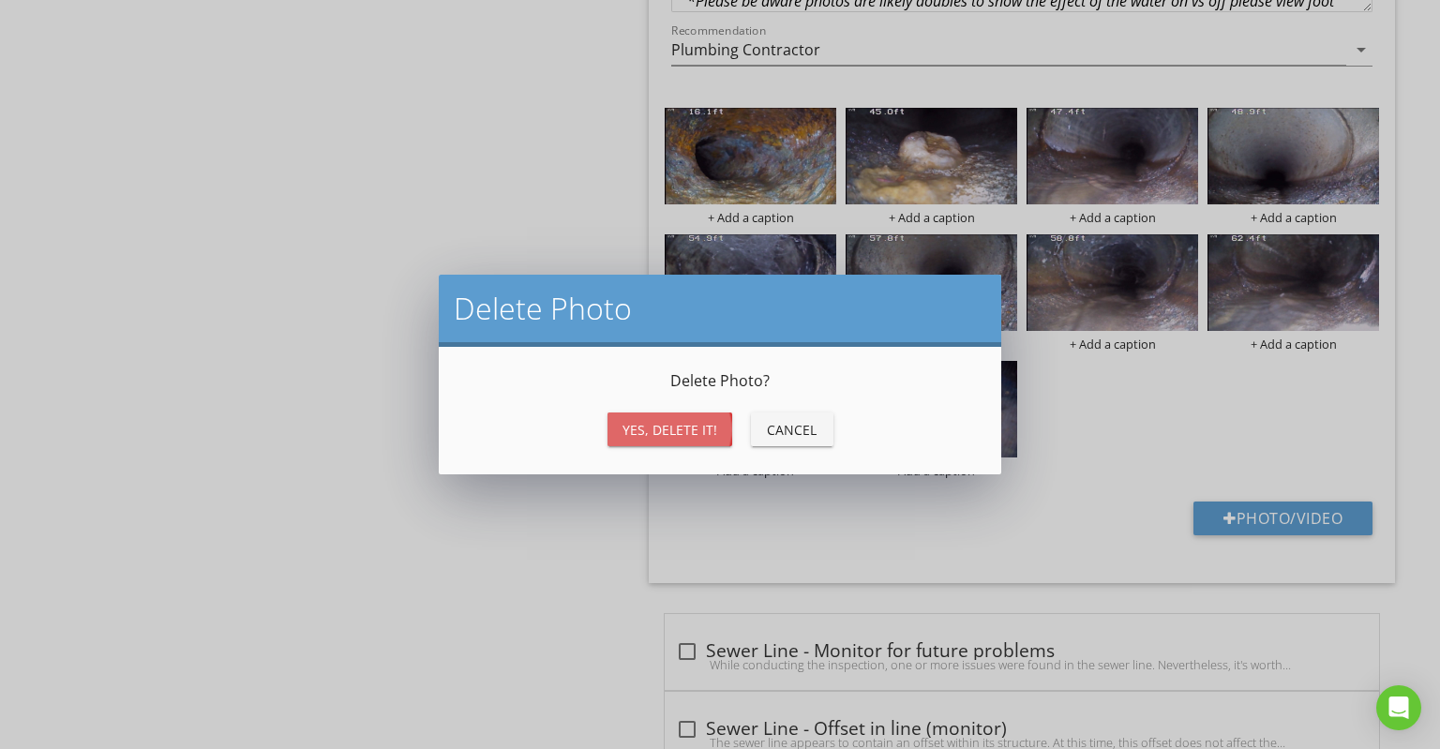
click at [653, 423] on div "Yes, Delete it!" at bounding box center [670, 430] width 95 height 20
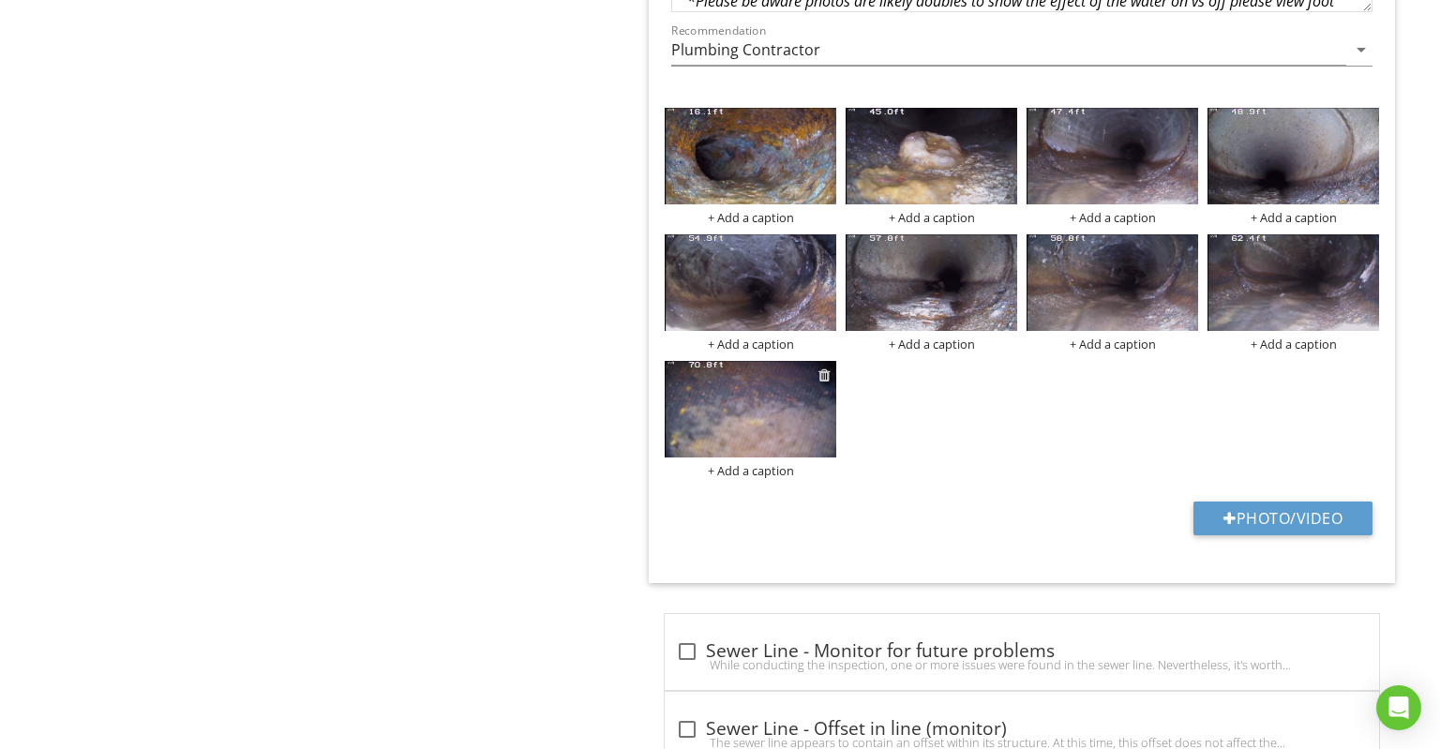
click at [828, 368] on div at bounding box center [825, 375] width 12 height 15
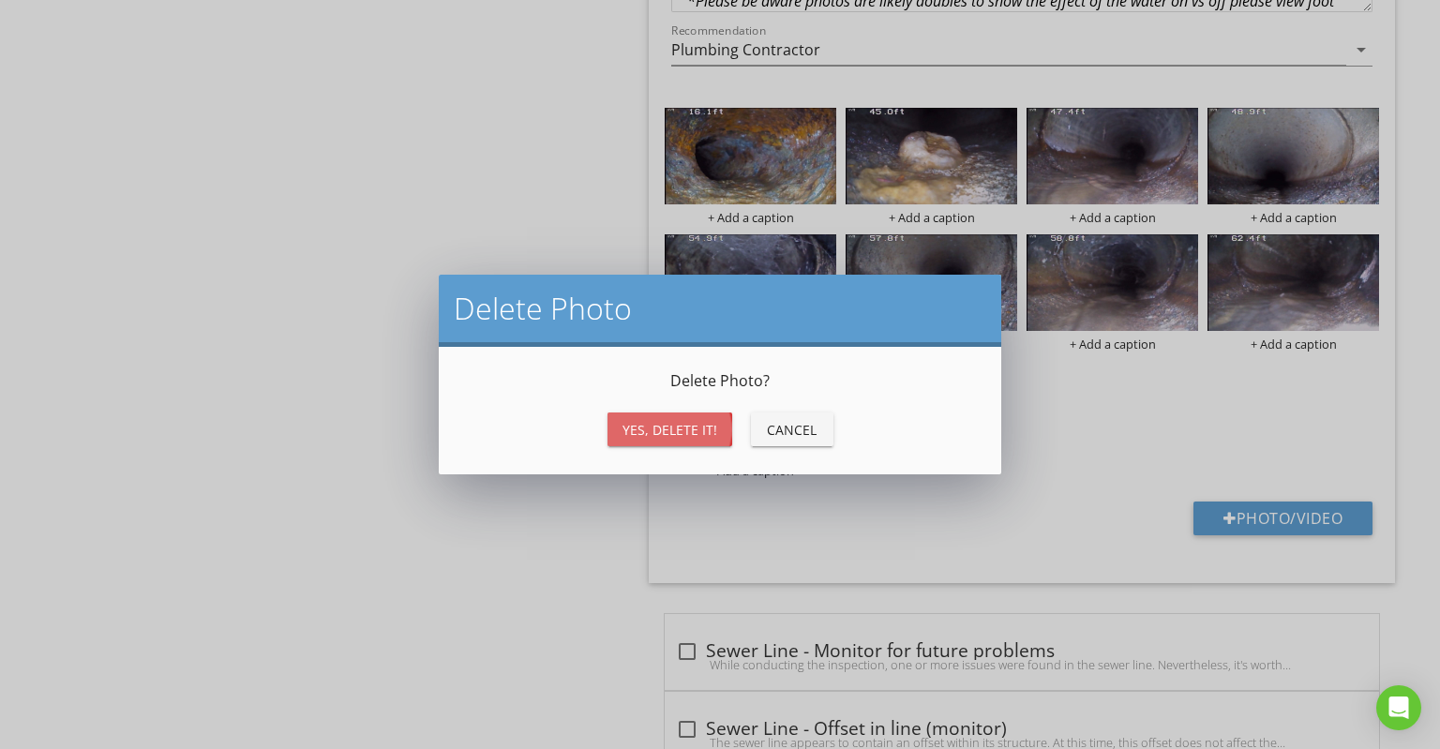
click at [661, 433] on div "Yes, Delete it!" at bounding box center [670, 430] width 95 height 20
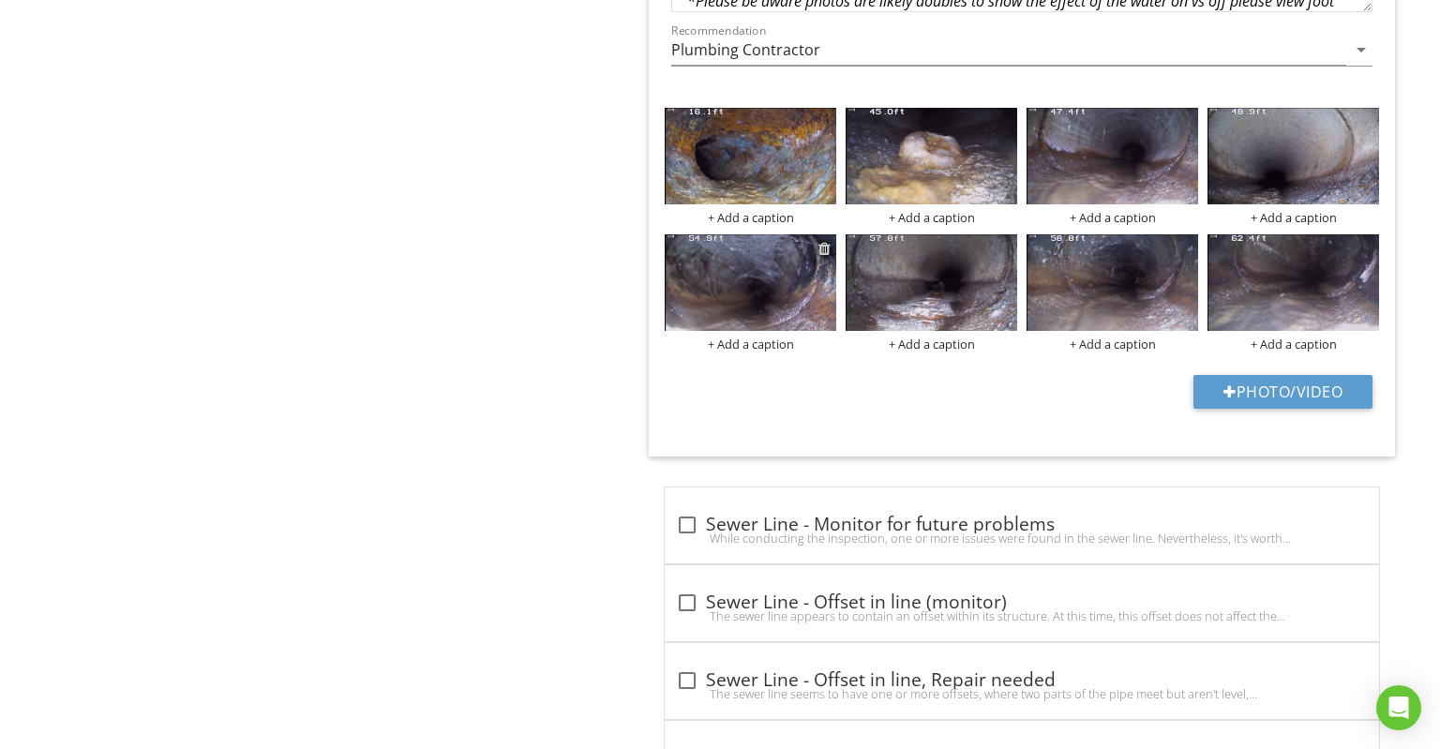
click at [829, 241] on div at bounding box center [825, 248] width 12 height 15
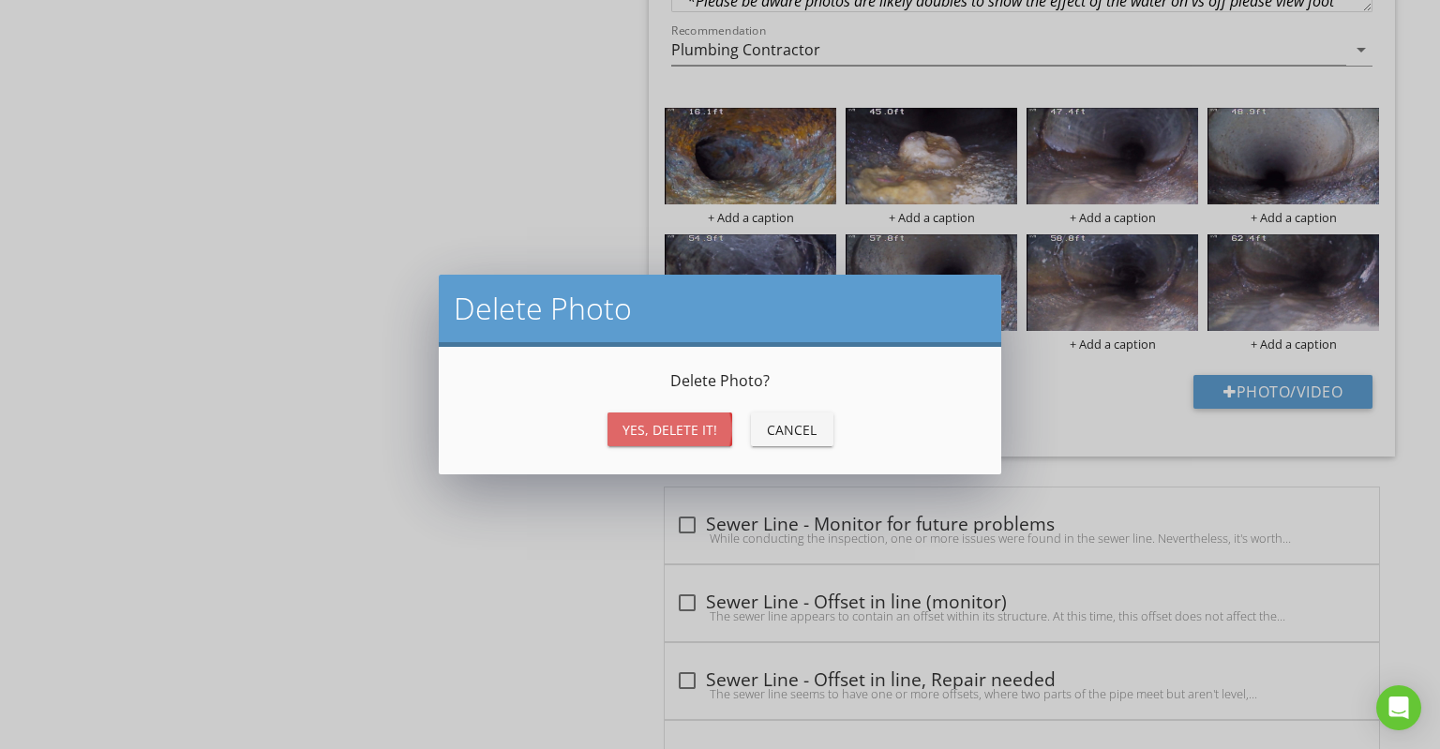
click at [665, 420] on div "Yes, Delete it!" at bounding box center [670, 430] width 95 height 20
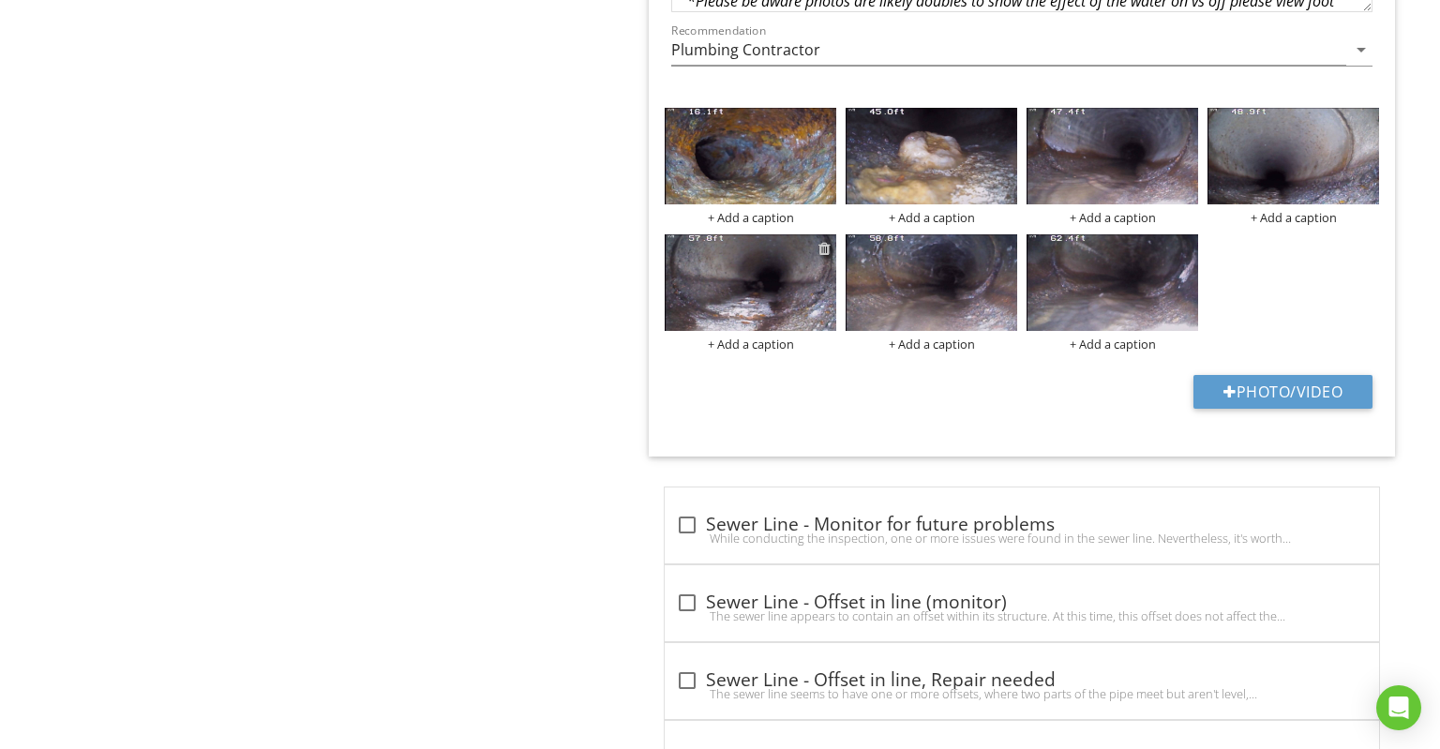
click at [821, 241] on div at bounding box center [825, 248] width 12 height 15
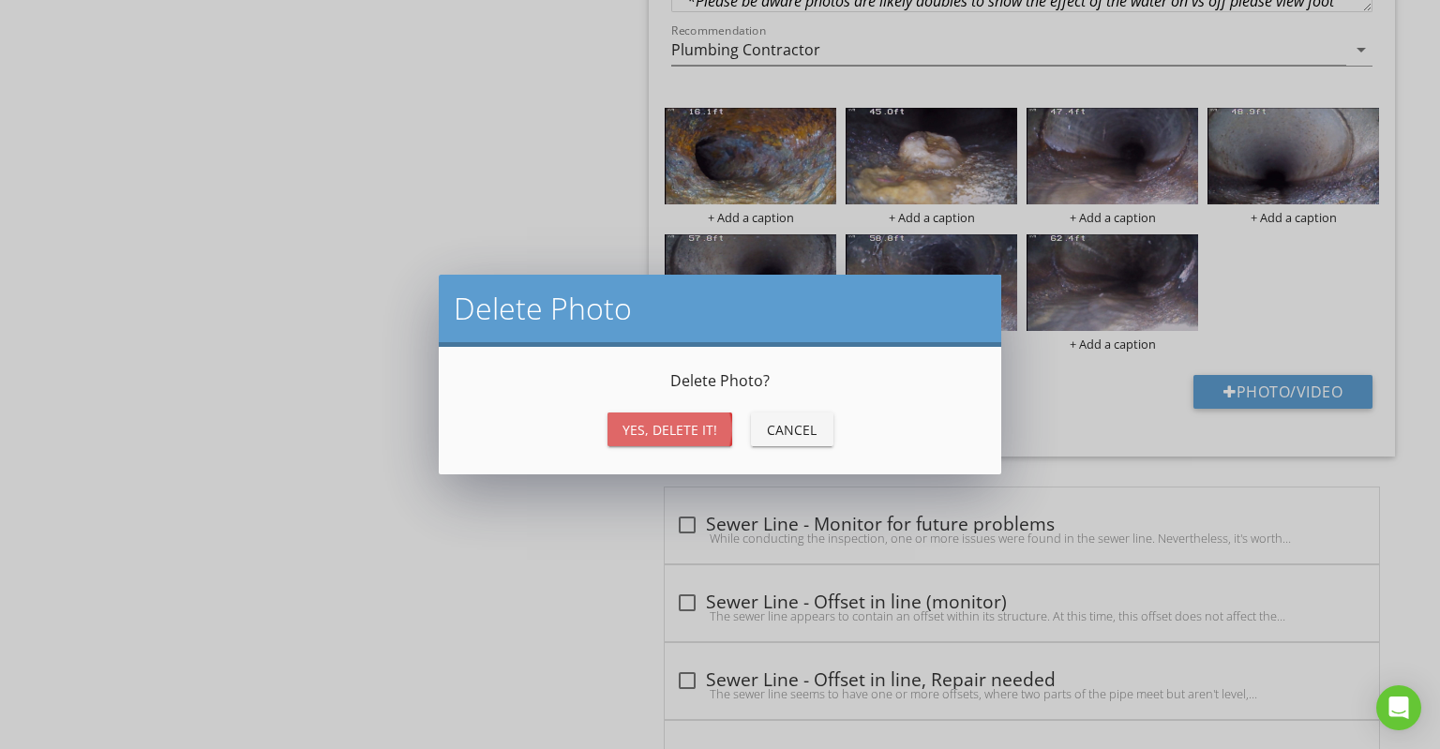
click at [699, 429] on div "Yes, Delete it!" at bounding box center [670, 430] width 95 height 20
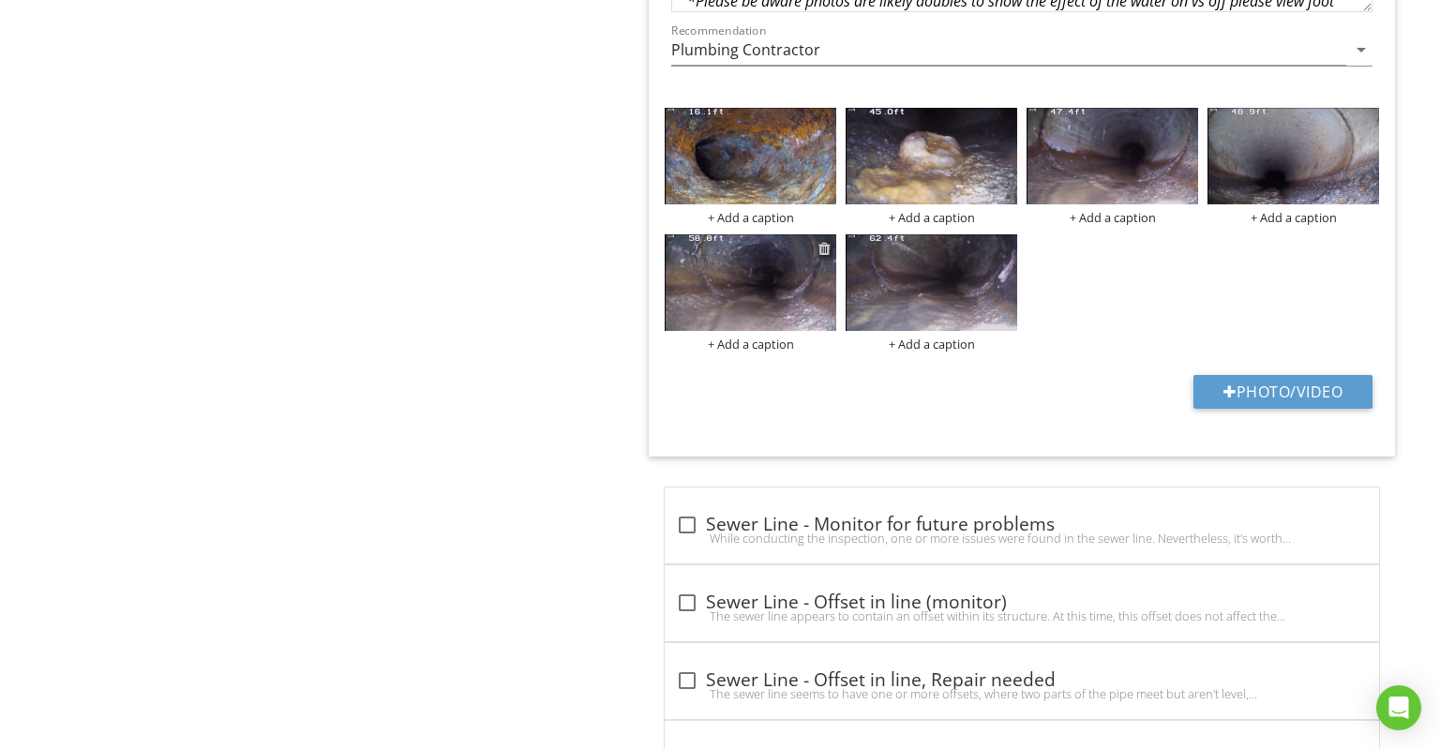
click at [826, 241] on div at bounding box center [825, 248] width 12 height 15
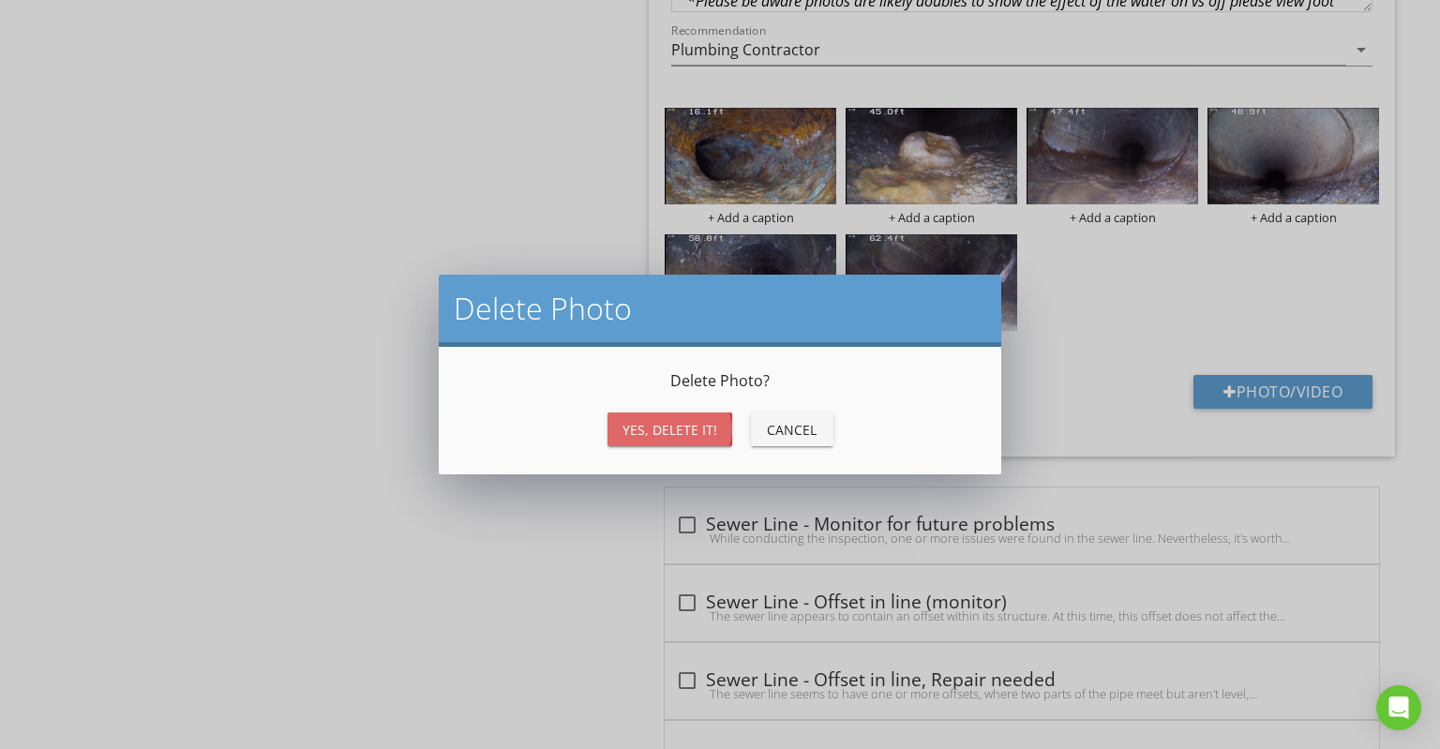
click at [703, 423] on div "Yes, Delete it!" at bounding box center [670, 430] width 95 height 20
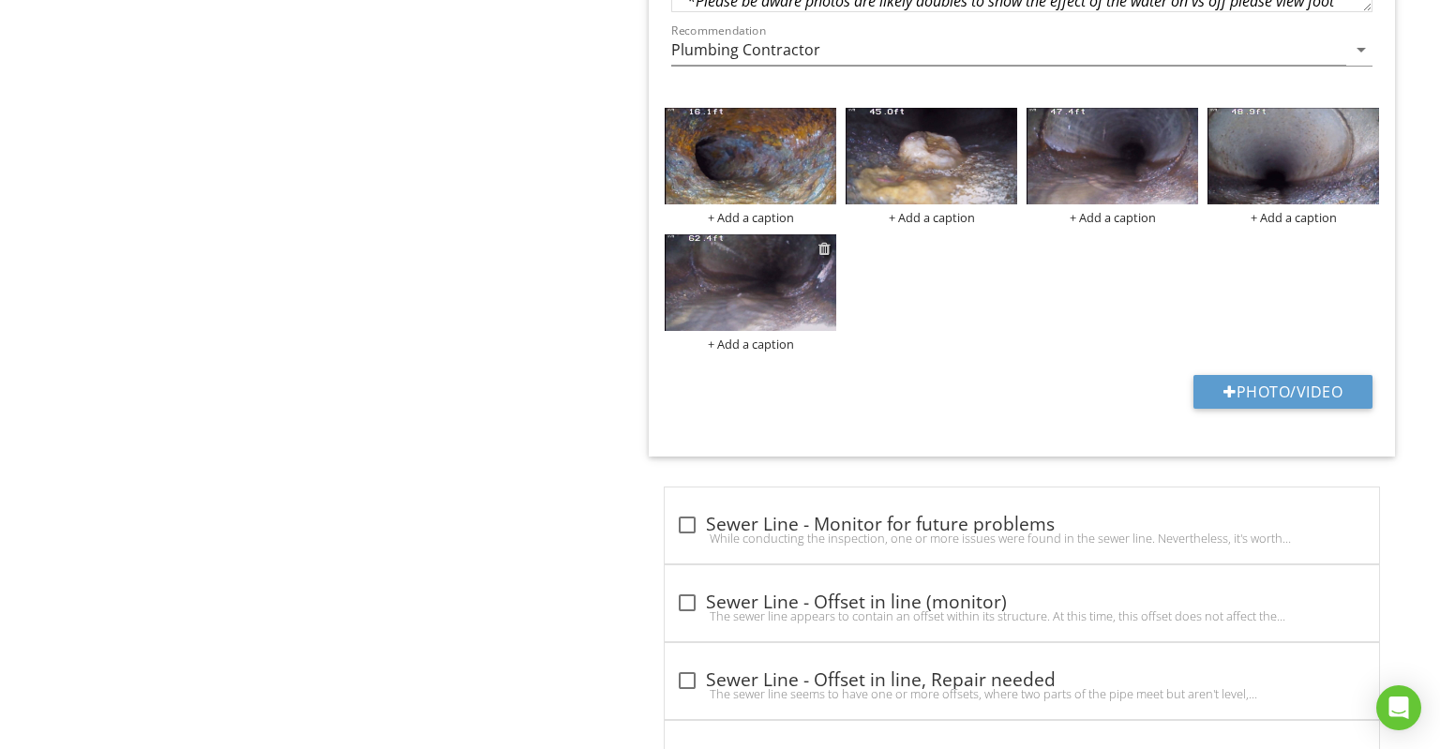
click at [830, 241] on div at bounding box center [825, 248] width 12 height 15
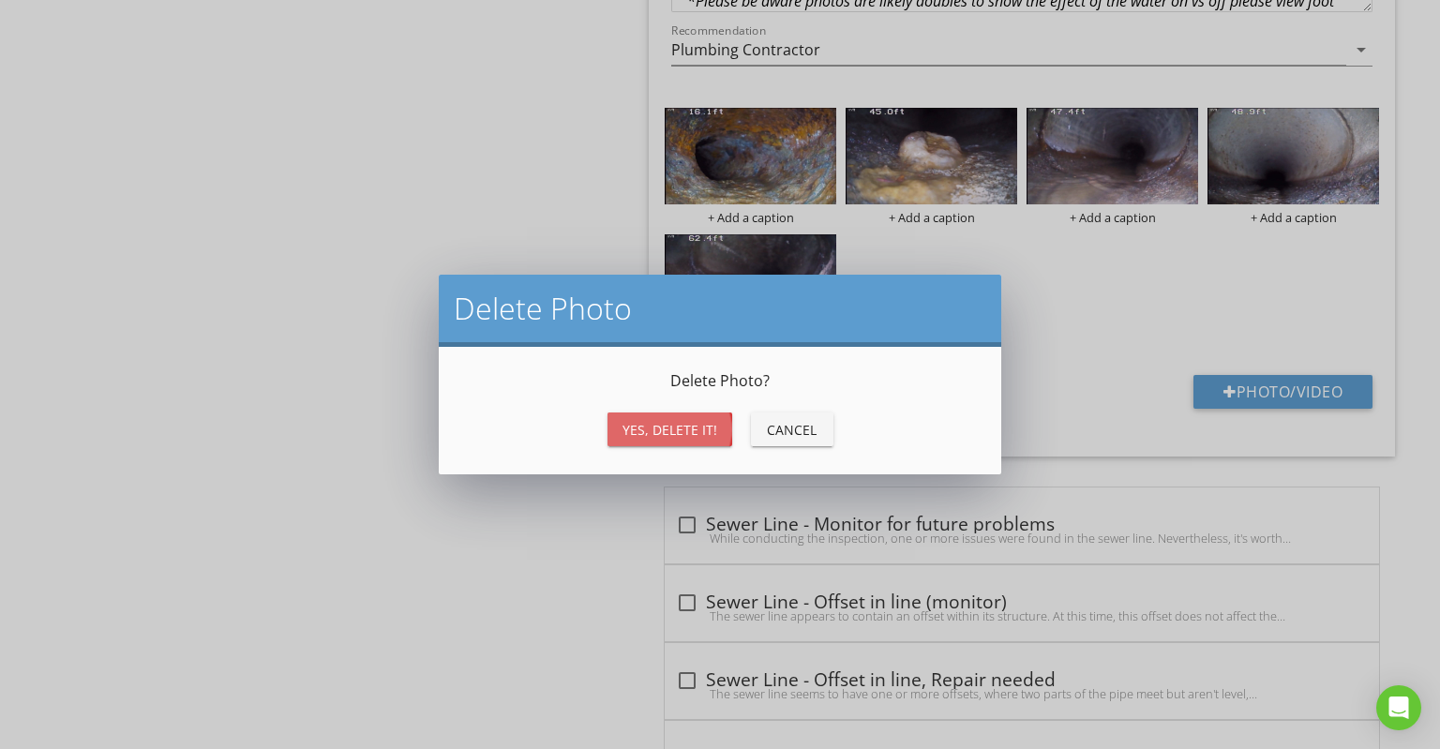
click at [689, 430] on div "Yes, Delete it!" at bounding box center [670, 430] width 95 height 20
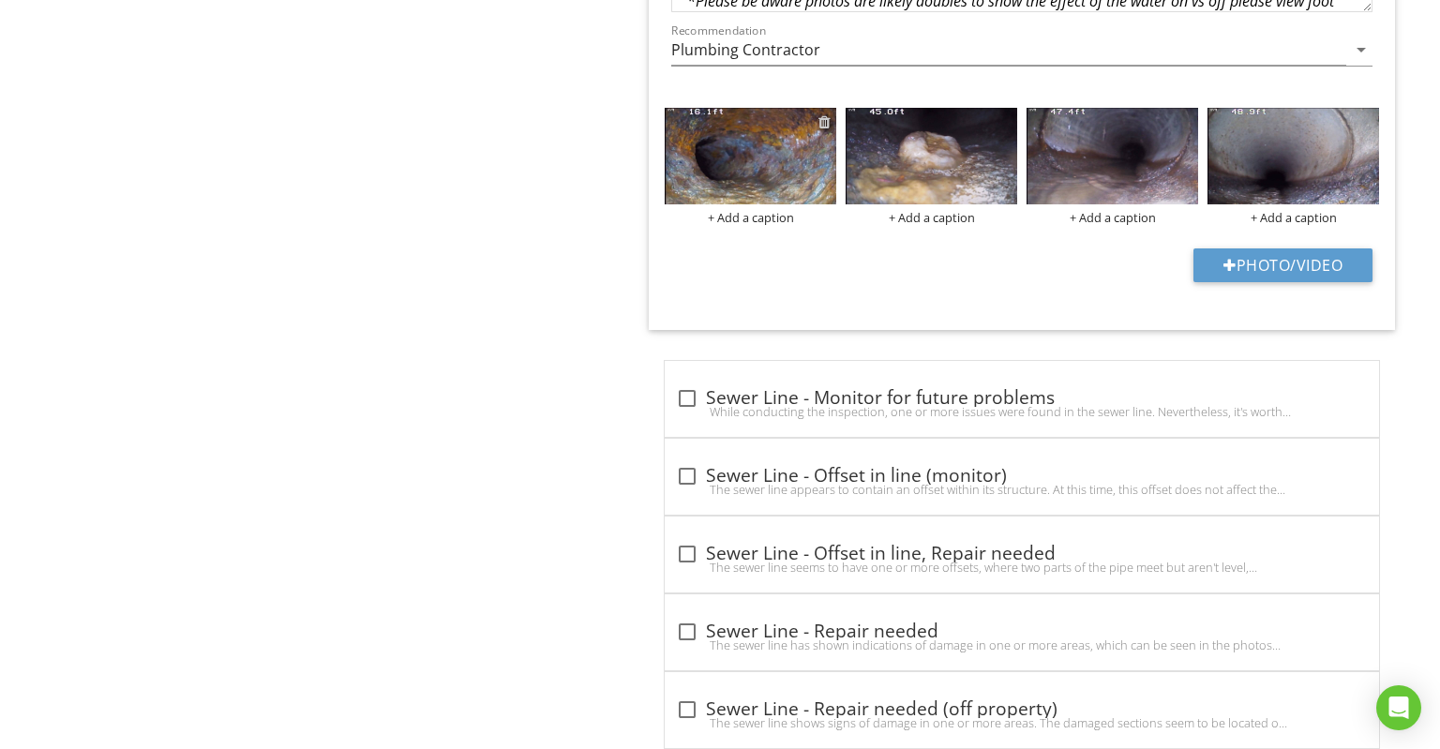
click at [823, 114] on div at bounding box center [825, 121] width 12 height 15
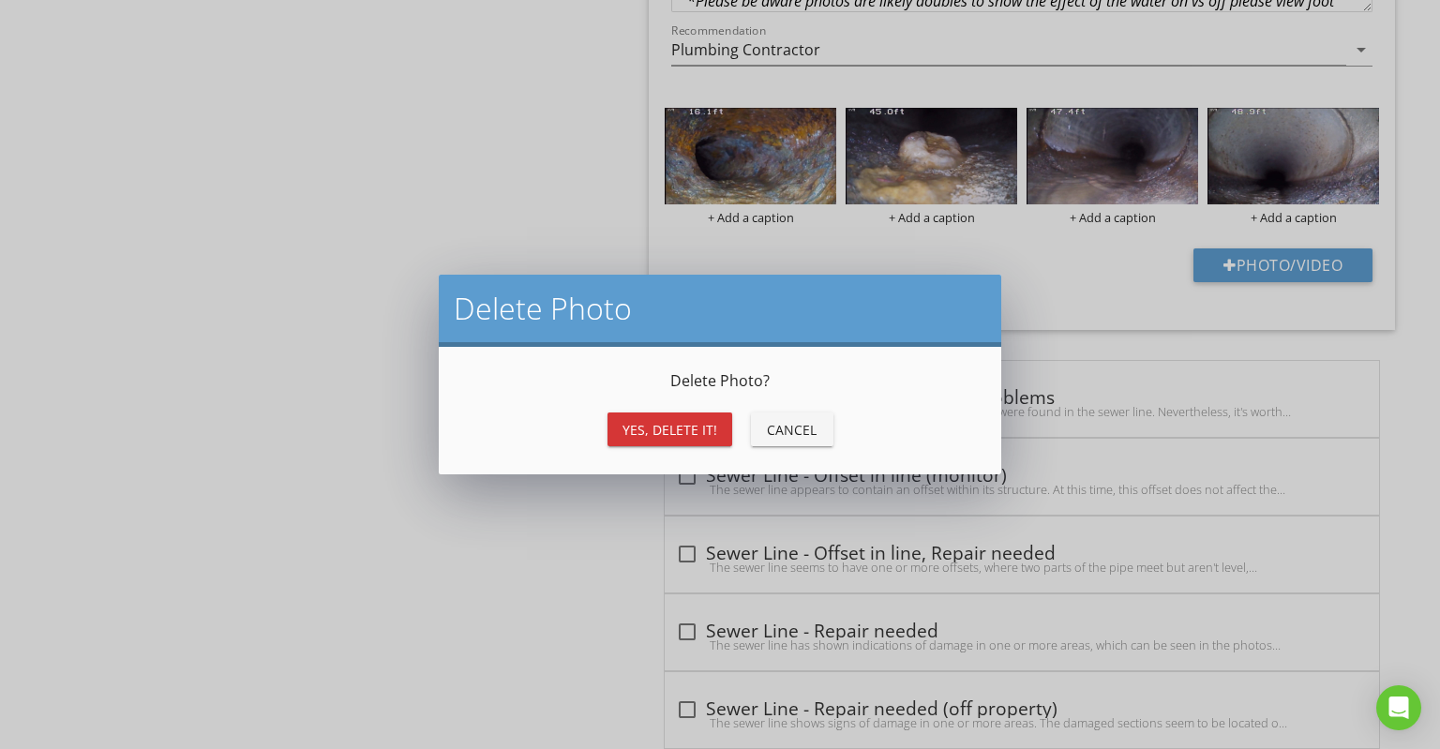
click at [687, 429] on div "Yes, Delete it!" at bounding box center [670, 430] width 95 height 20
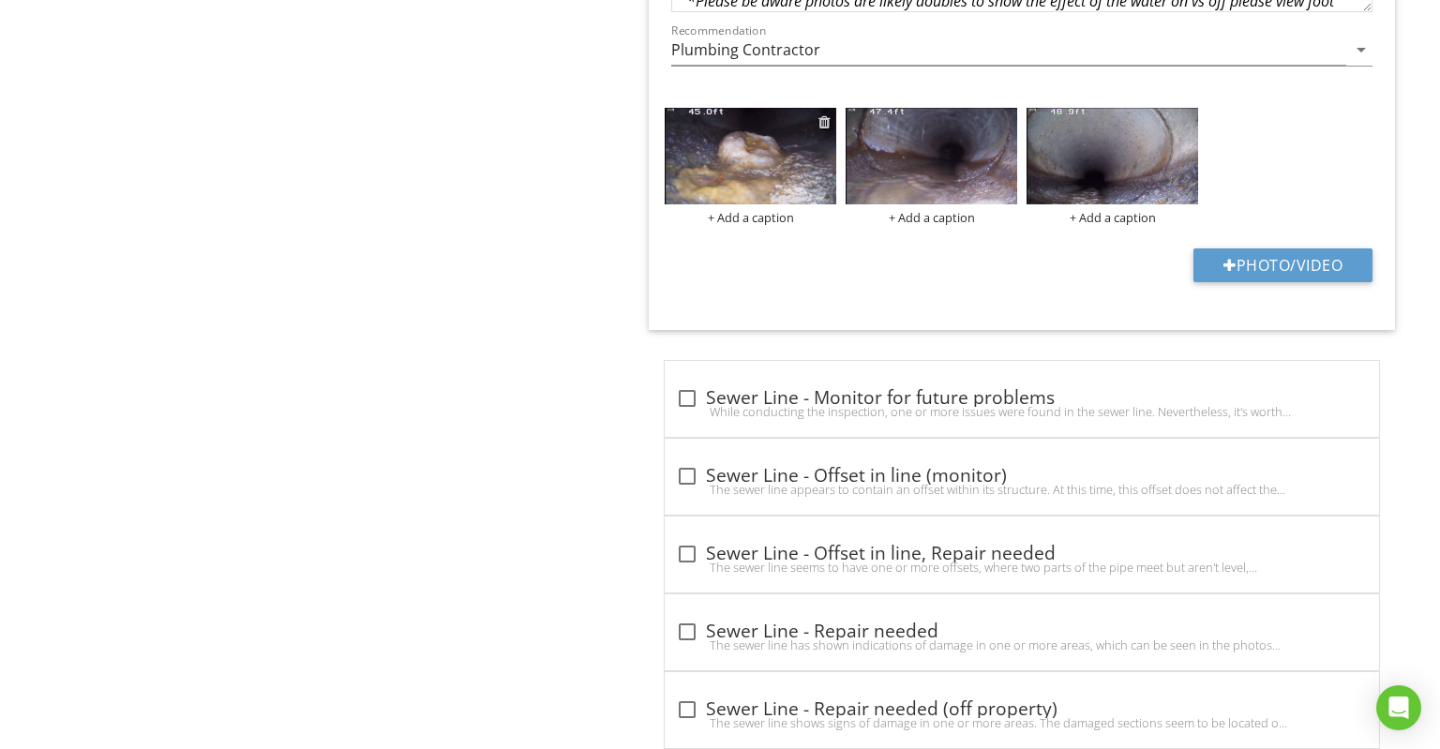
click at [824, 114] on div at bounding box center [825, 121] width 12 height 15
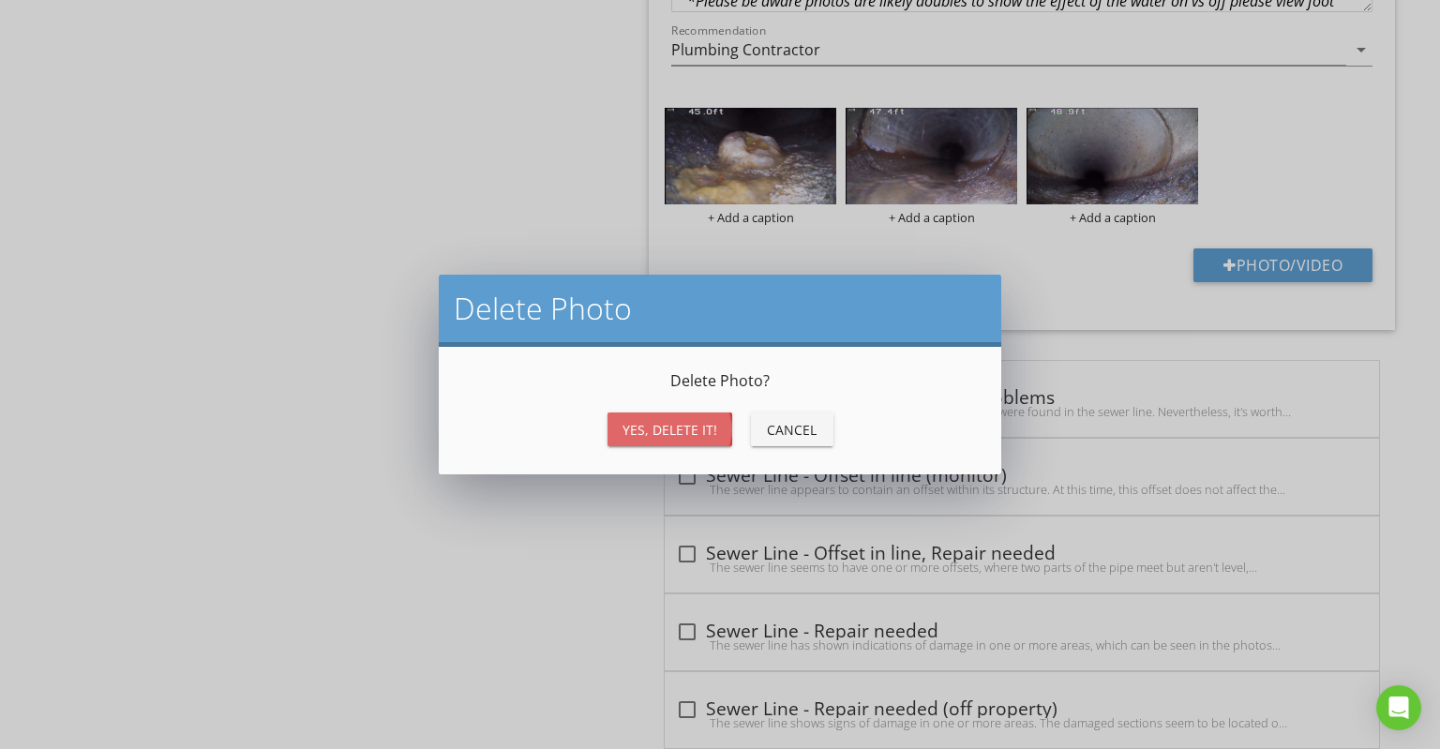
click at [701, 422] on div "Yes, Delete it!" at bounding box center [670, 430] width 95 height 20
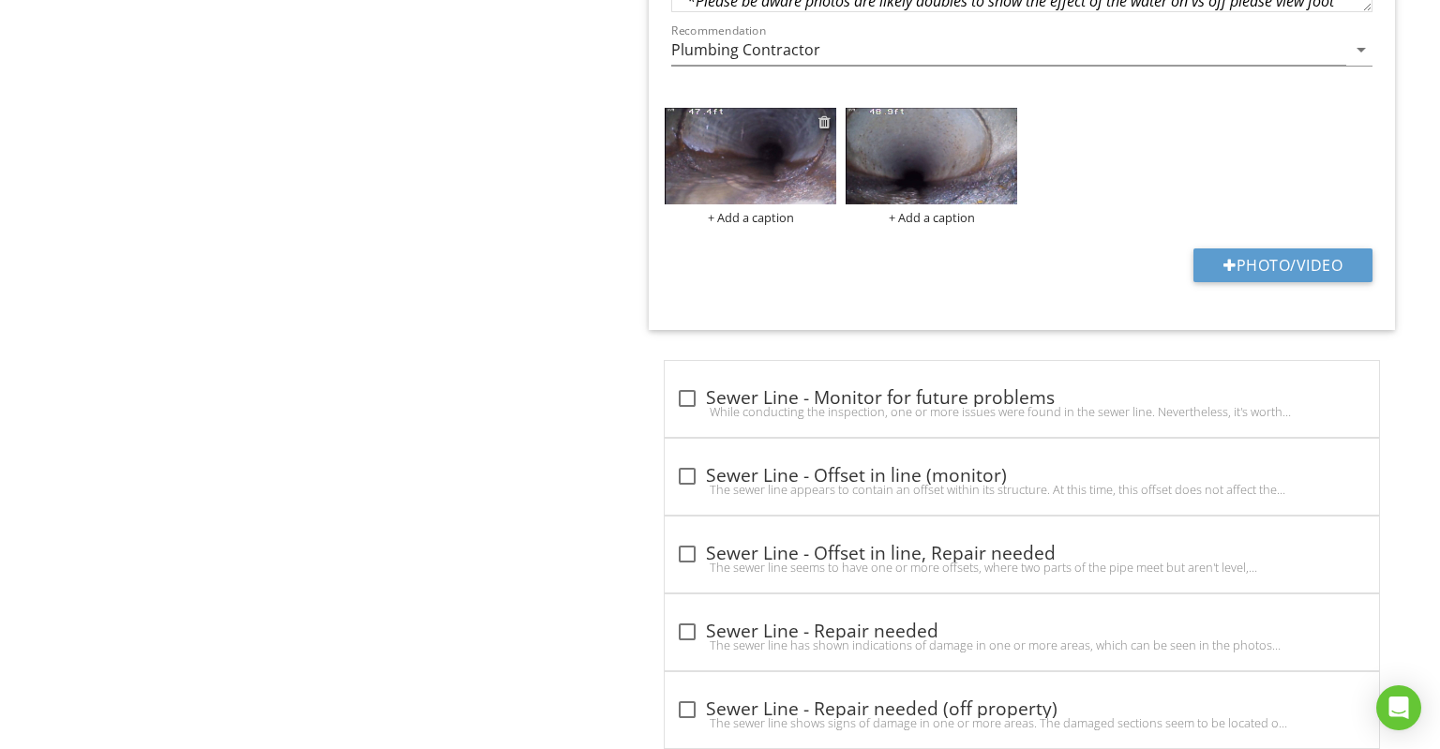
click at [826, 114] on div at bounding box center [825, 121] width 12 height 15
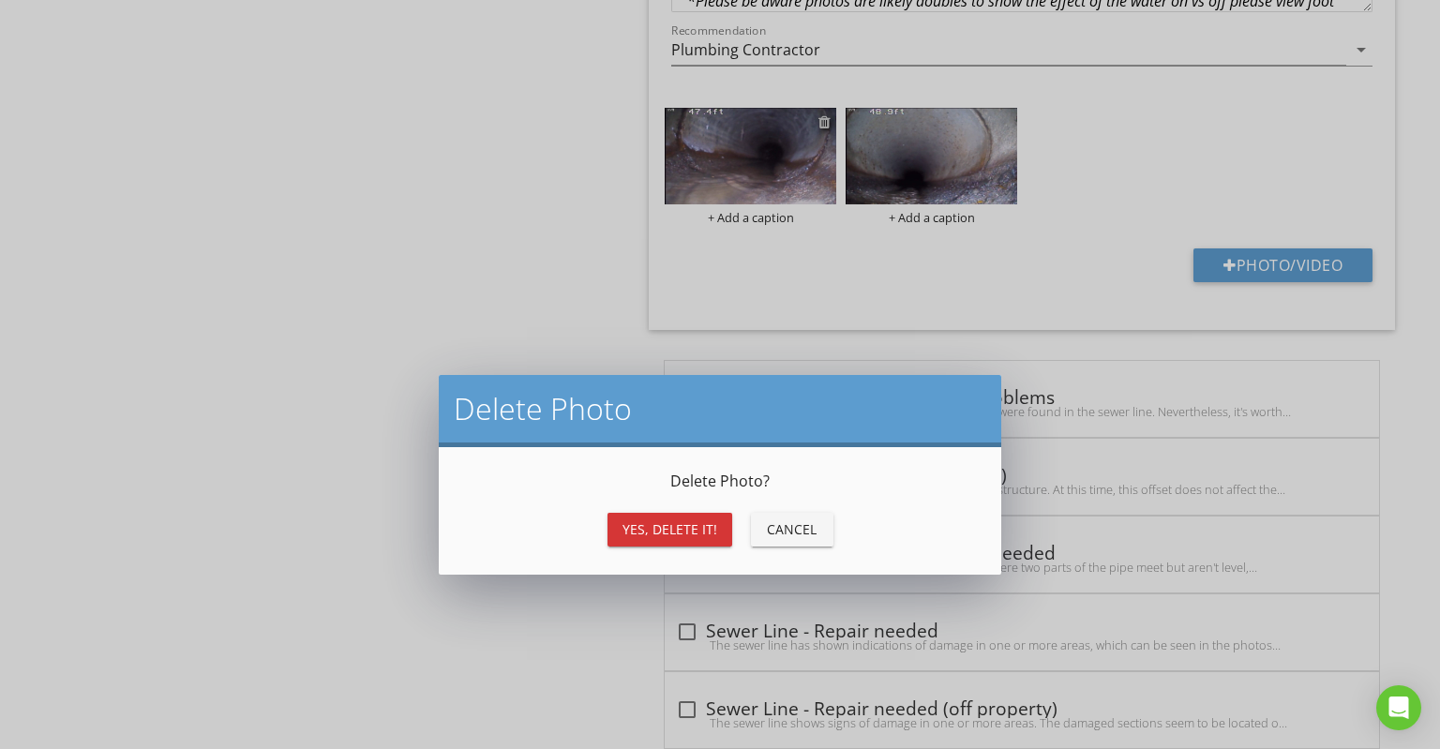
scroll to position [0, 0]
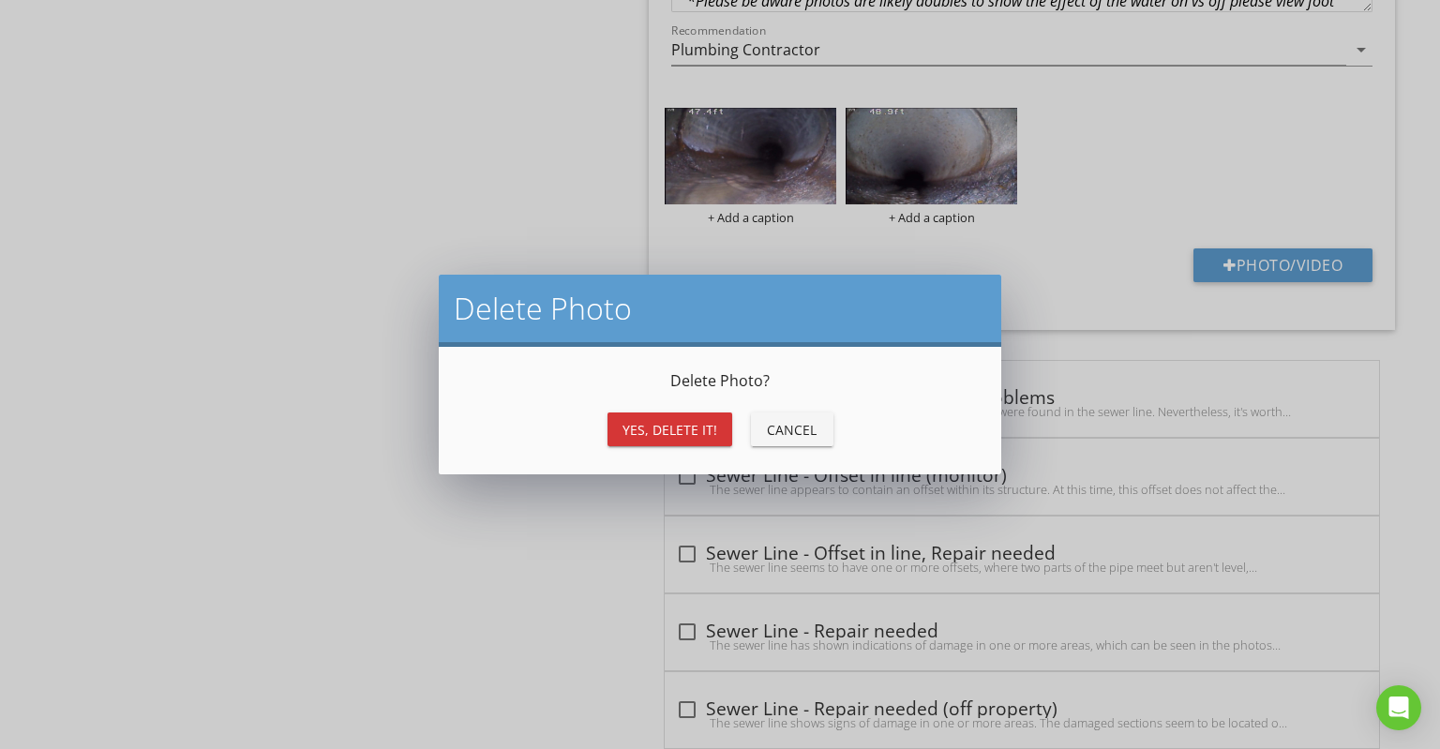
click at [670, 421] on div "Yes, Delete it!" at bounding box center [670, 430] width 95 height 20
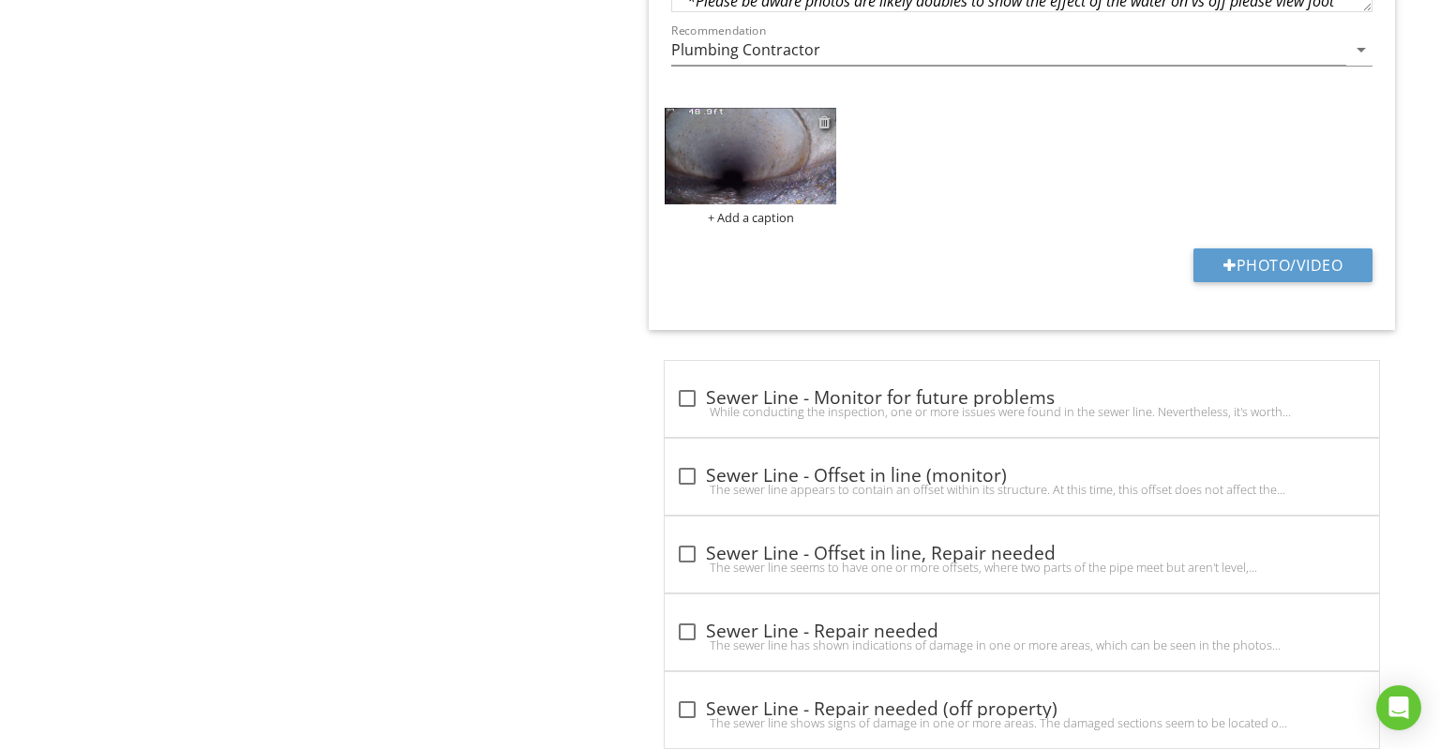
click at [823, 114] on div at bounding box center [825, 121] width 12 height 15
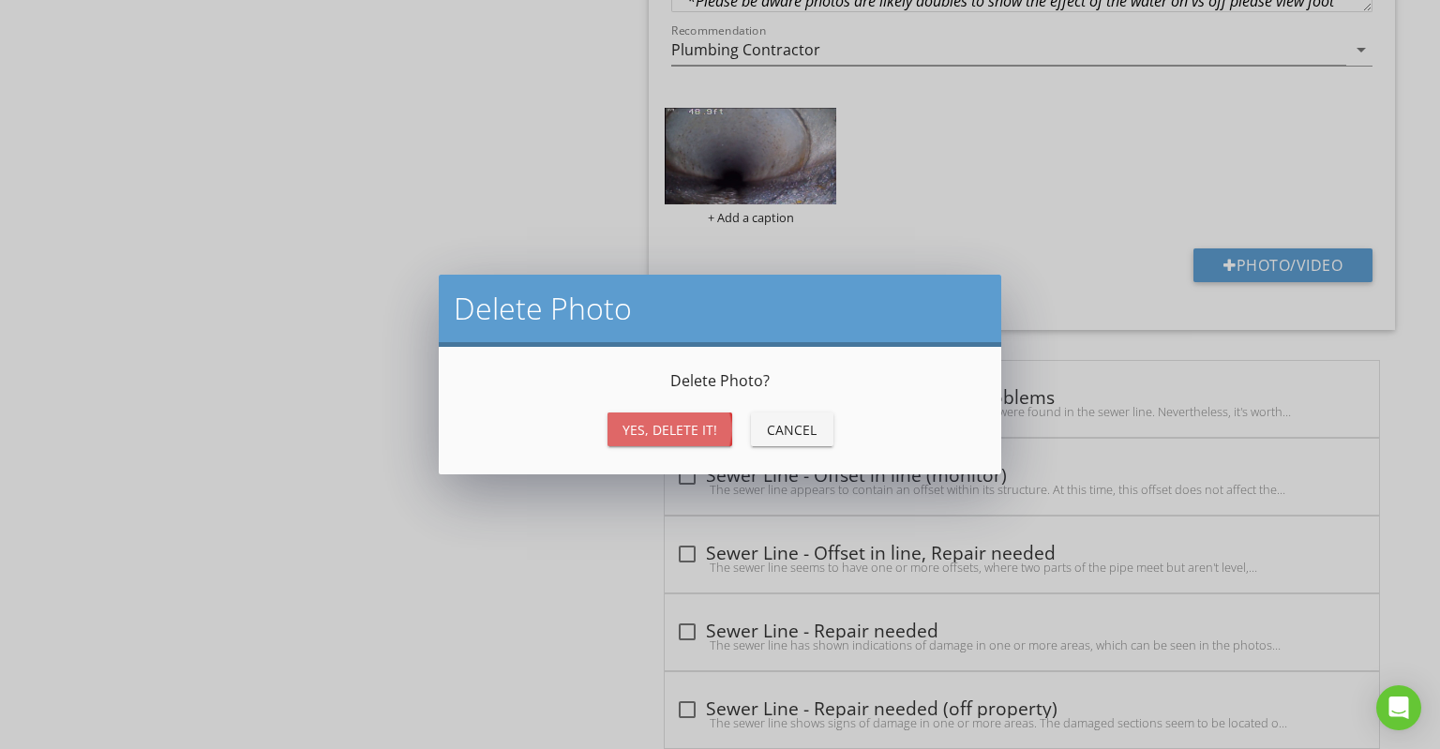
click at [679, 443] on button "Yes, Delete it!" at bounding box center [670, 430] width 125 height 34
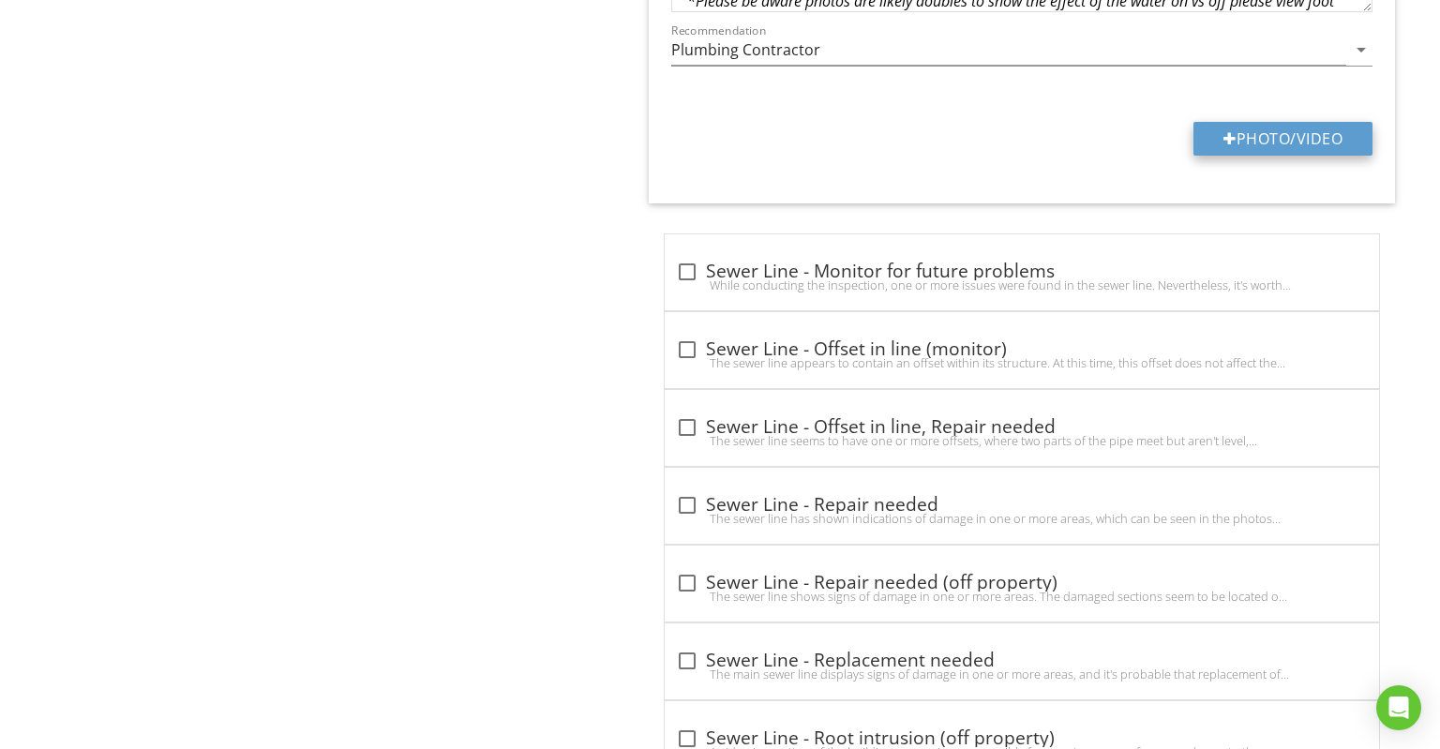
click at [1264, 133] on button "Photo/Video" at bounding box center [1283, 139] width 179 height 34
type input "C:\fakepath\20250828_134841F.jpg"
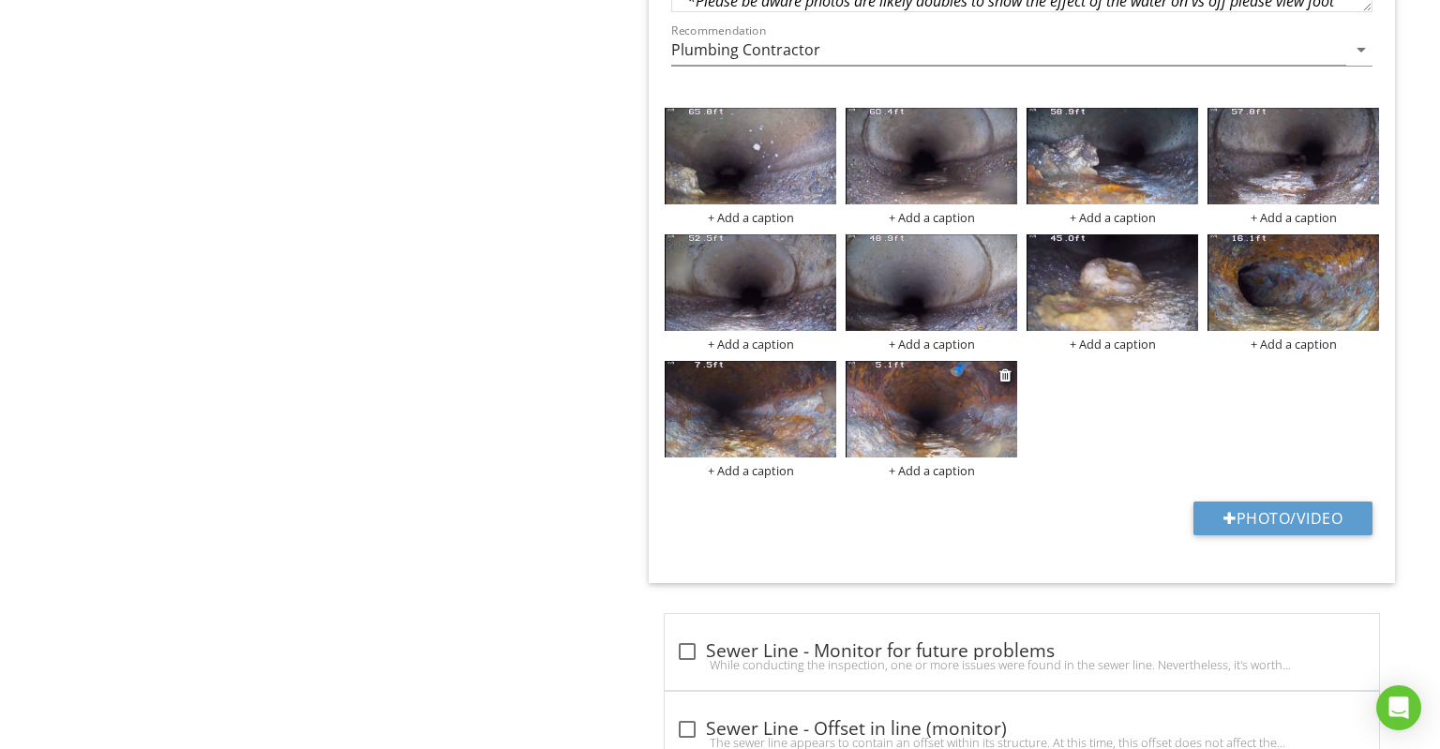
click at [921, 377] on img at bounding box center [932, 409] width 172 height 97
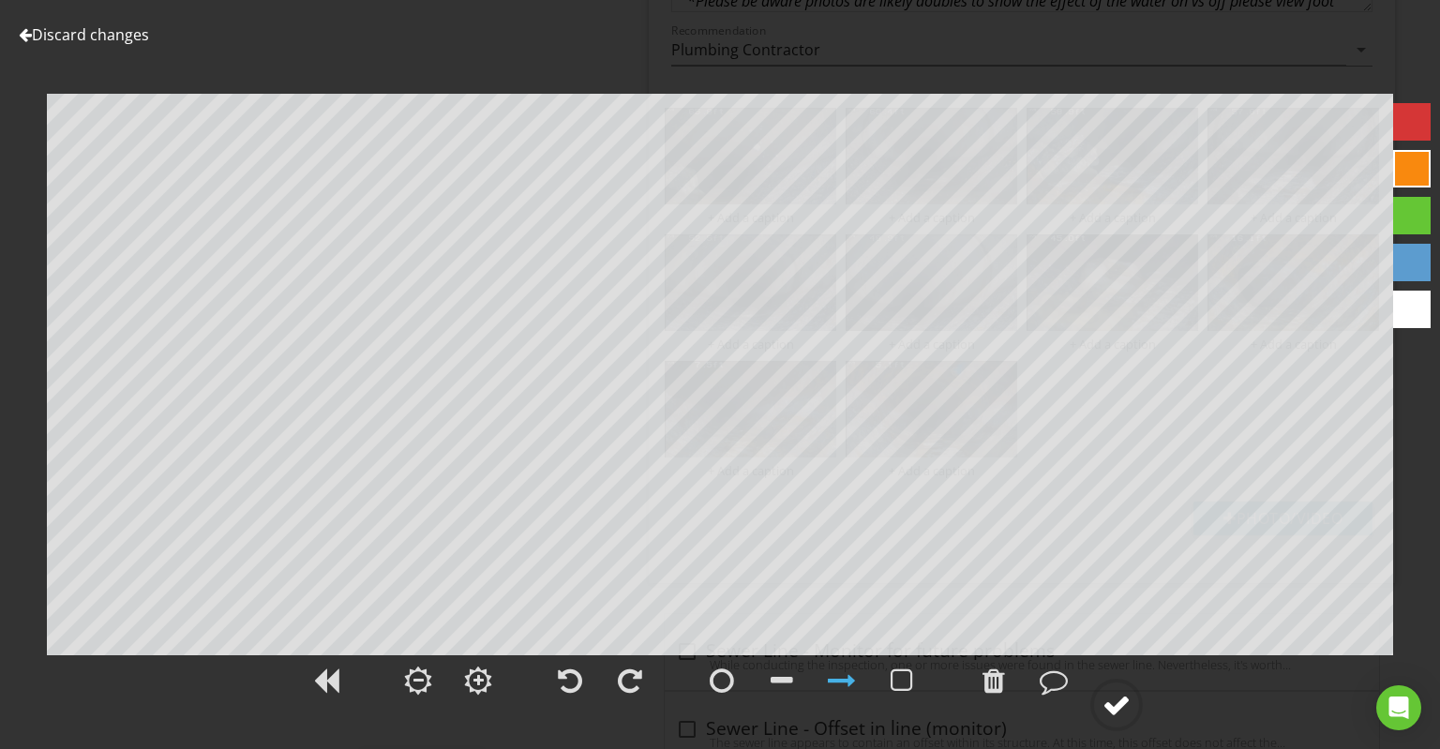
click at [1135, 687] on circle at bounding box center [1116, 705] width 49 height 49
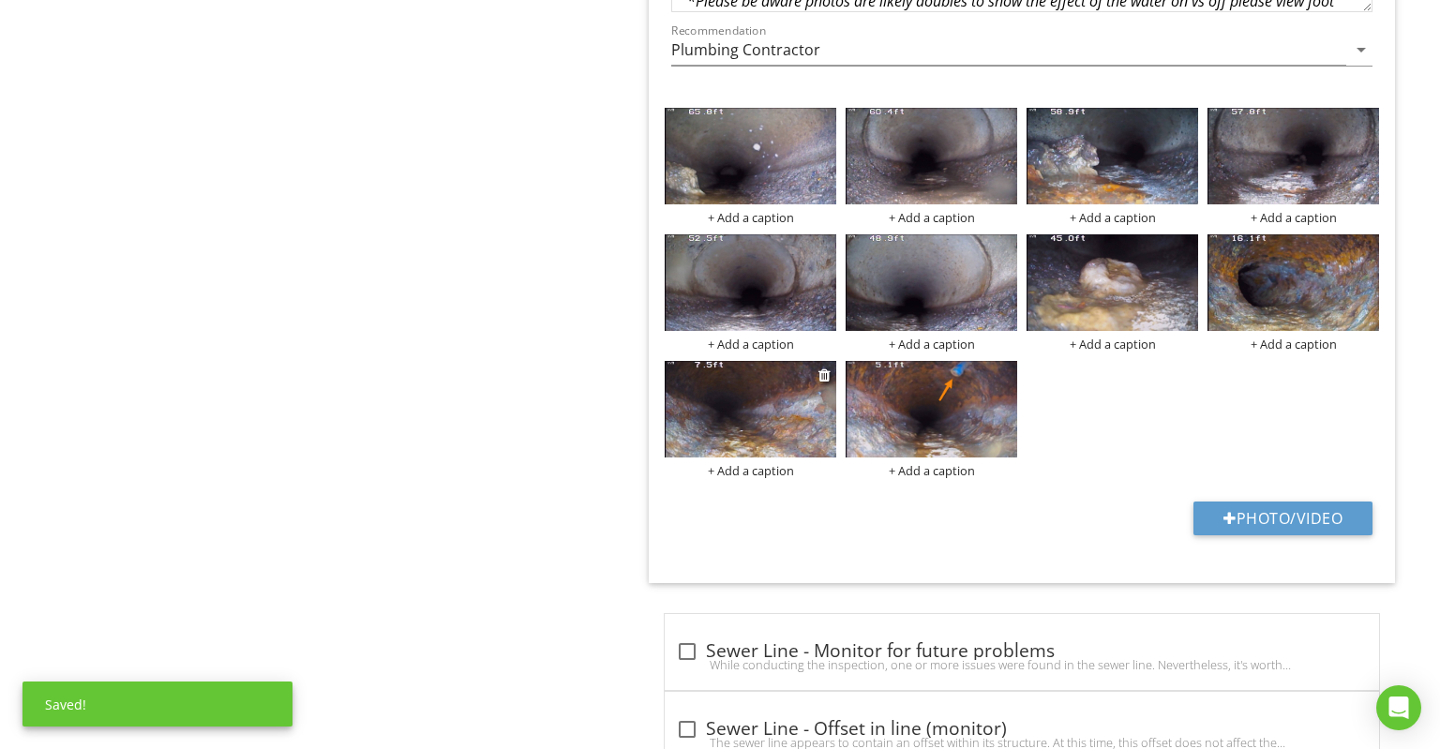
click at [772, 377] on img at bounding box center [751, 409] width 172 height 97
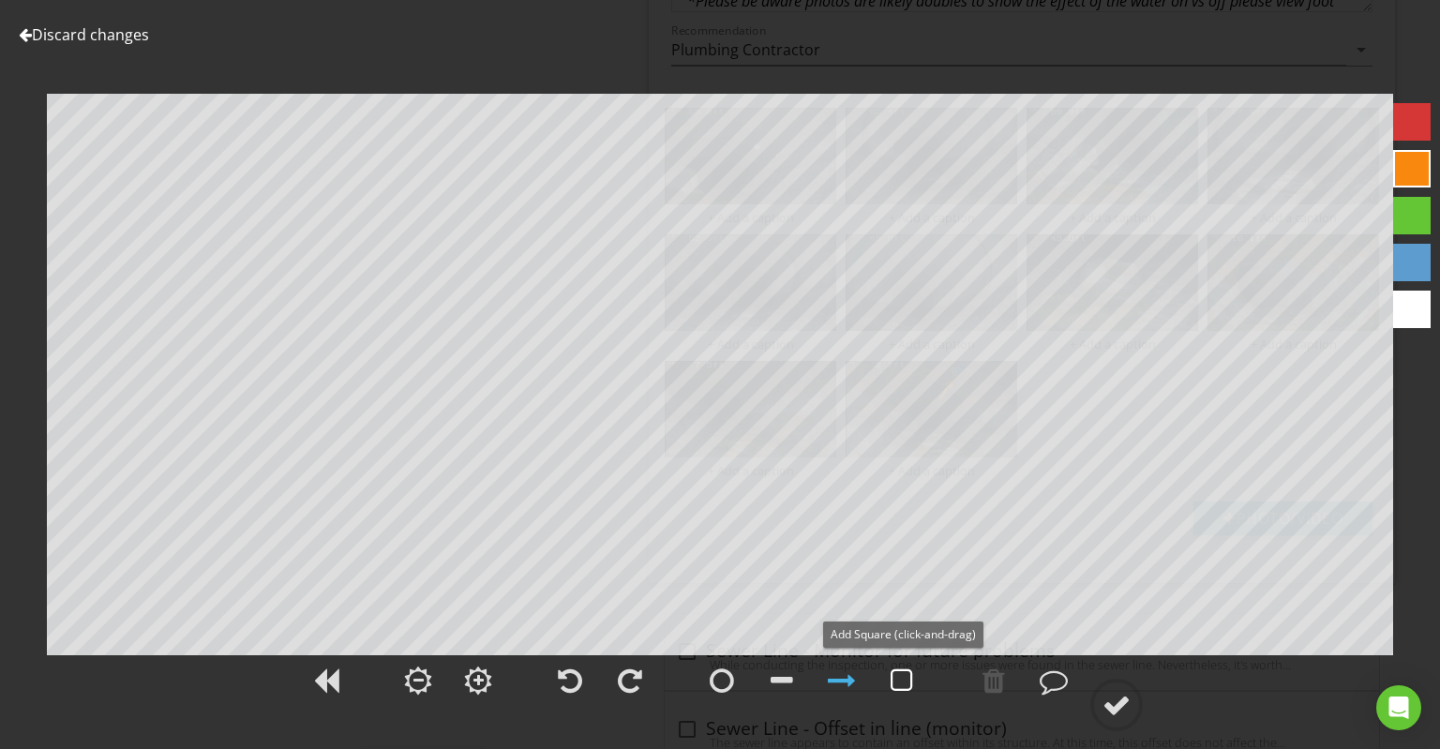
click at [911, 668] on div at bounding box center [902, 681] width 23 height 28
click at [1131, 719] on circle at bounding box center [1116, 705] width 49 height 49
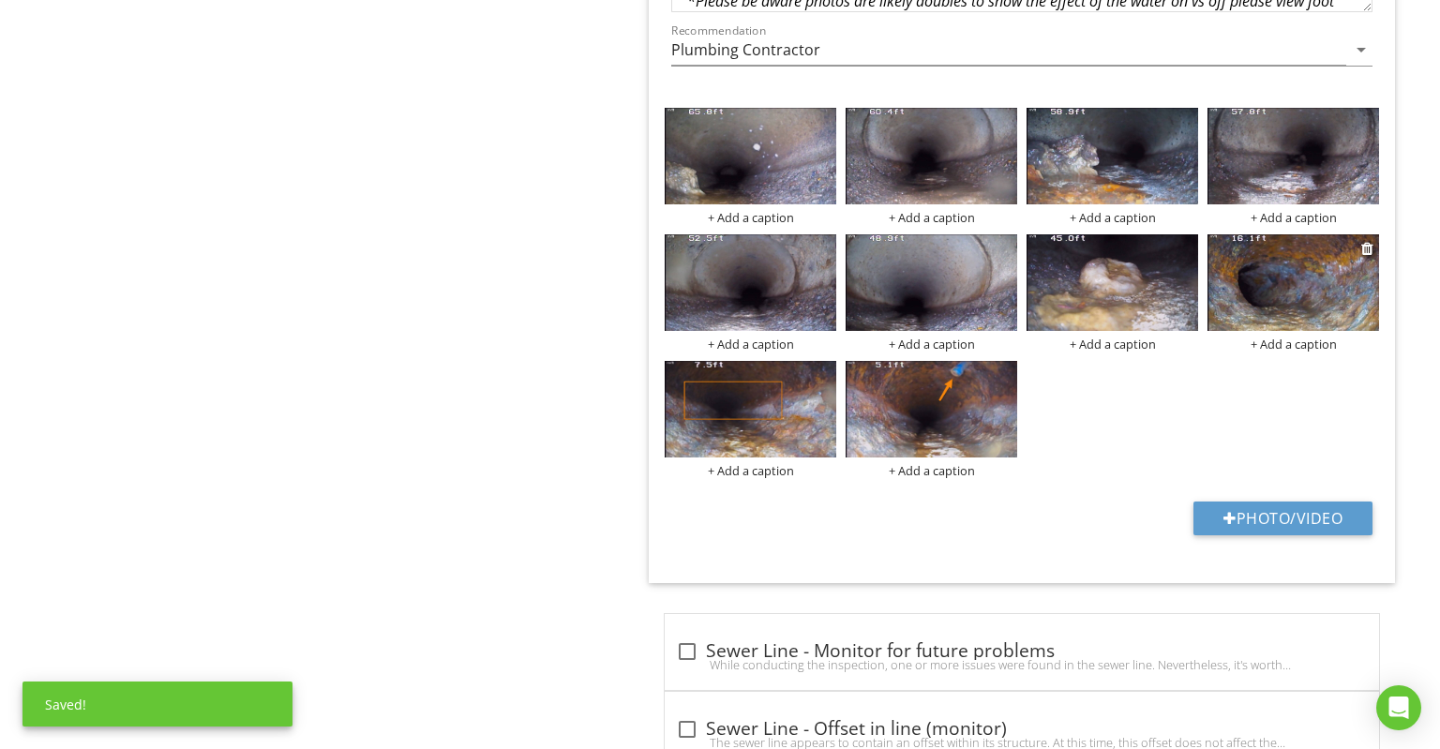
click at [1310, 262] on img at bounding box center [1294, 282] width 172 height 97
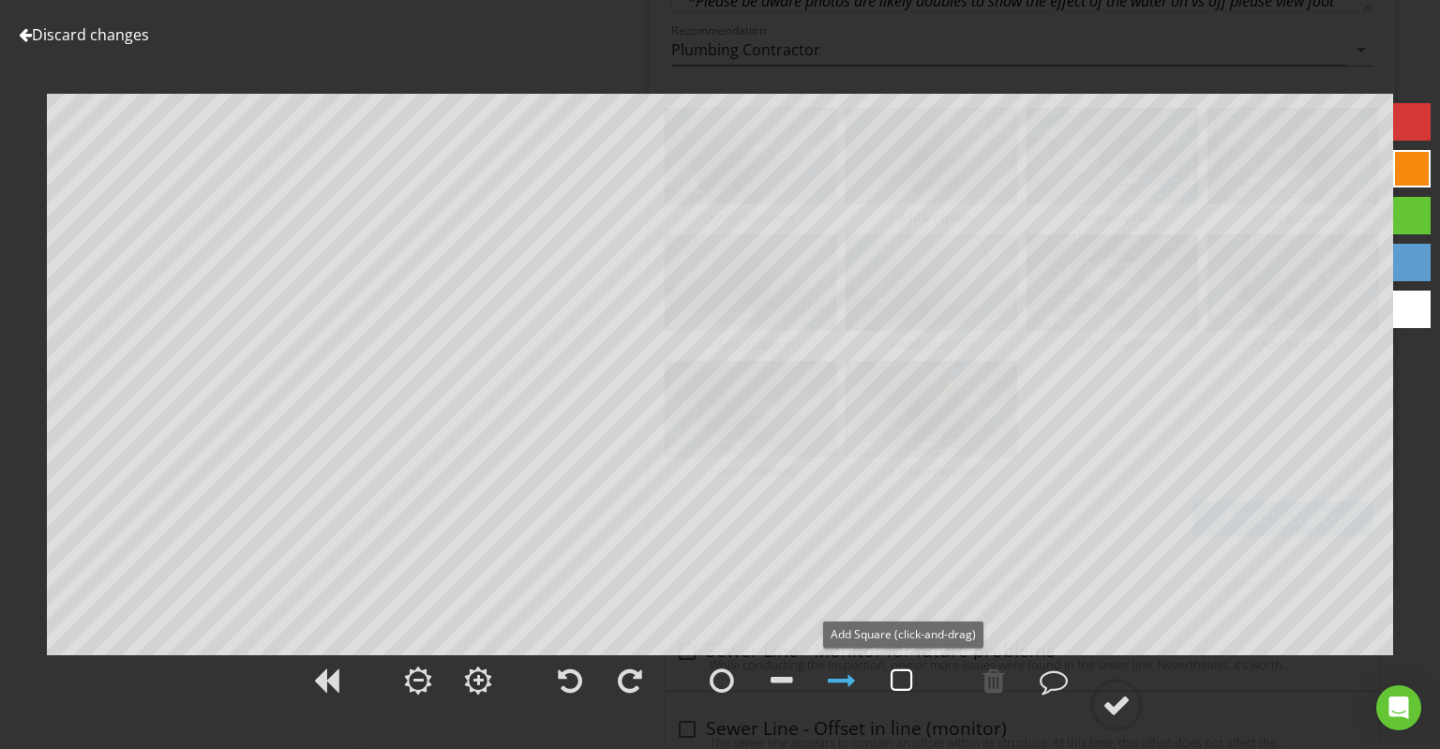
click at [903, 678] on div at bounding box center [902, 681] width 23 height 28
click at [1112, 695] on div at bounding box center [1117, 705] width 28 height 28
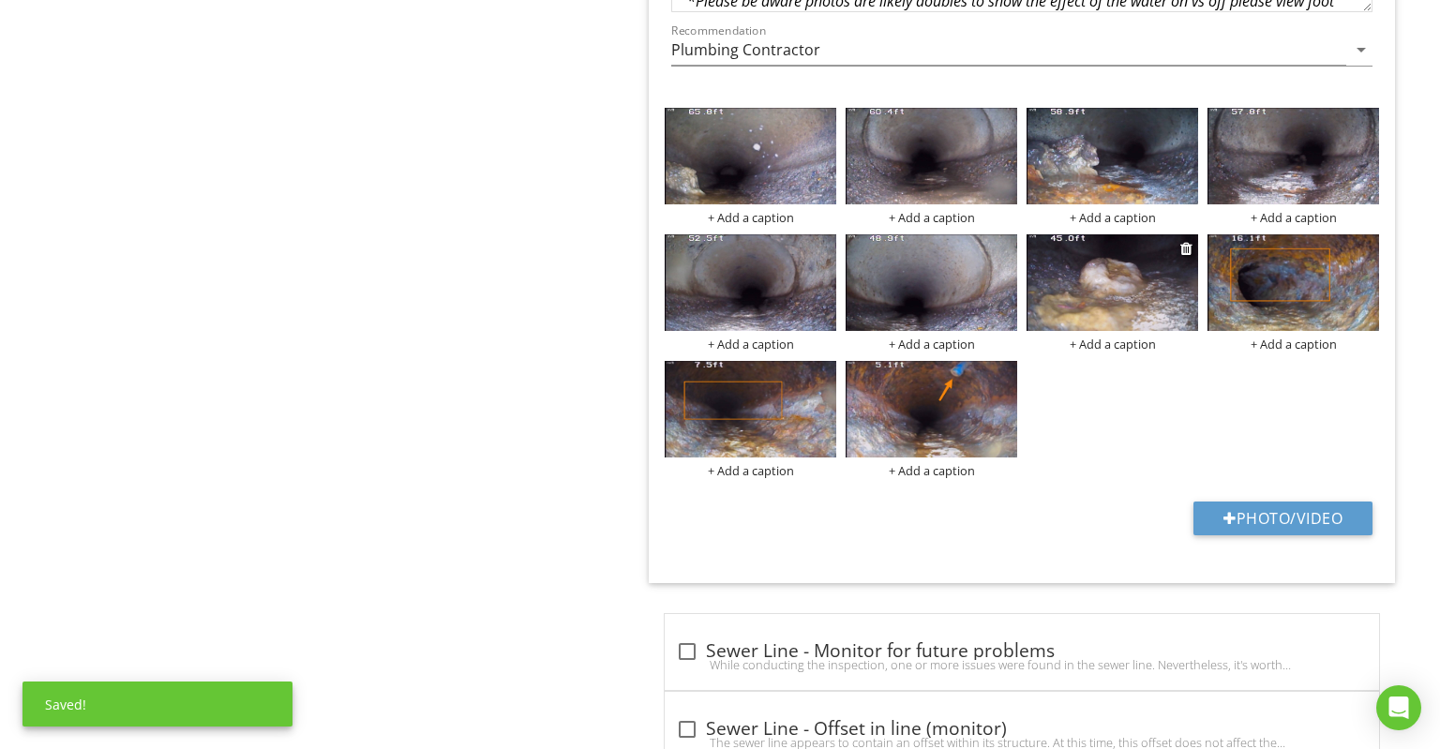
click at [1098, 273] on img at bounding box center [1113, 282] width 172 height 97
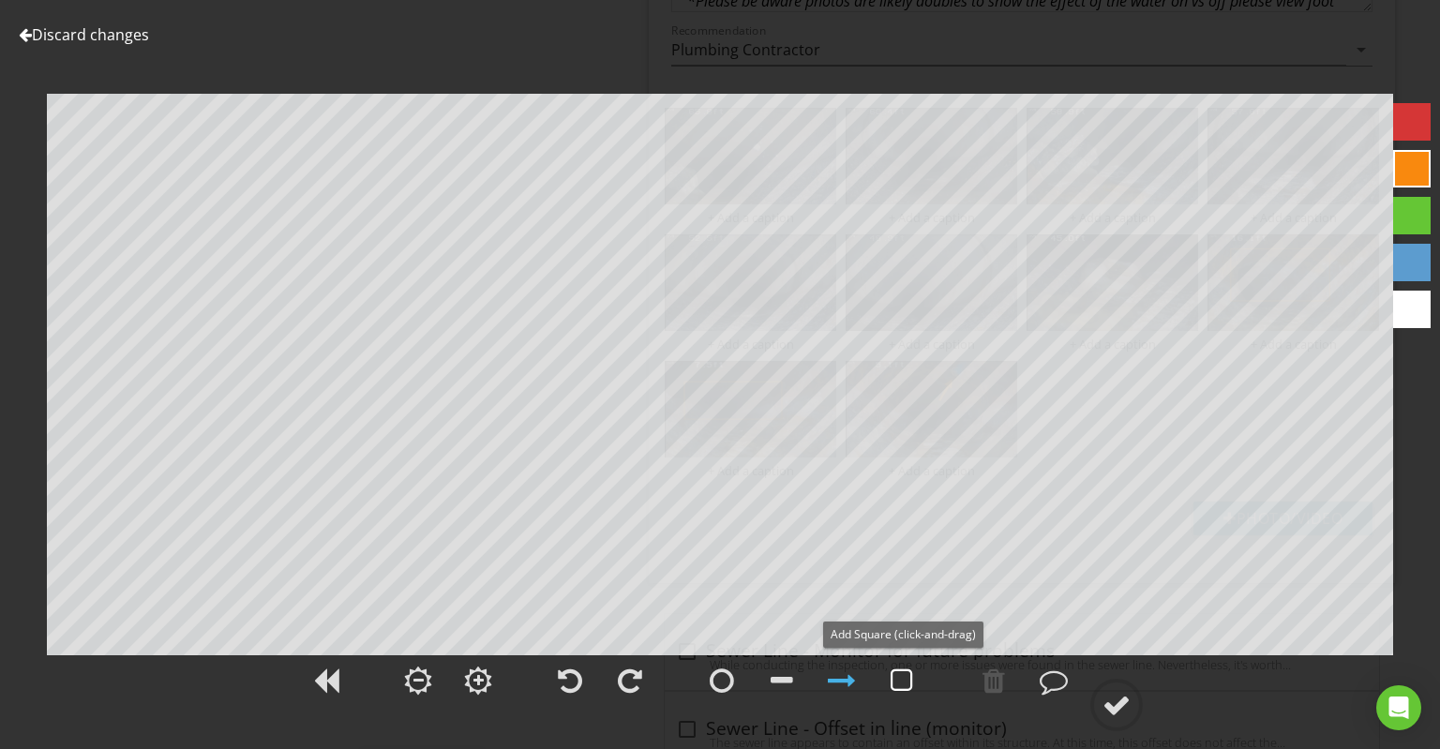
click at [900, 697] on div at bounding box center [902, 680] width 47 height 47
click at [1115, 731] on div at bounding box center [1117, 705] width 53 height 53
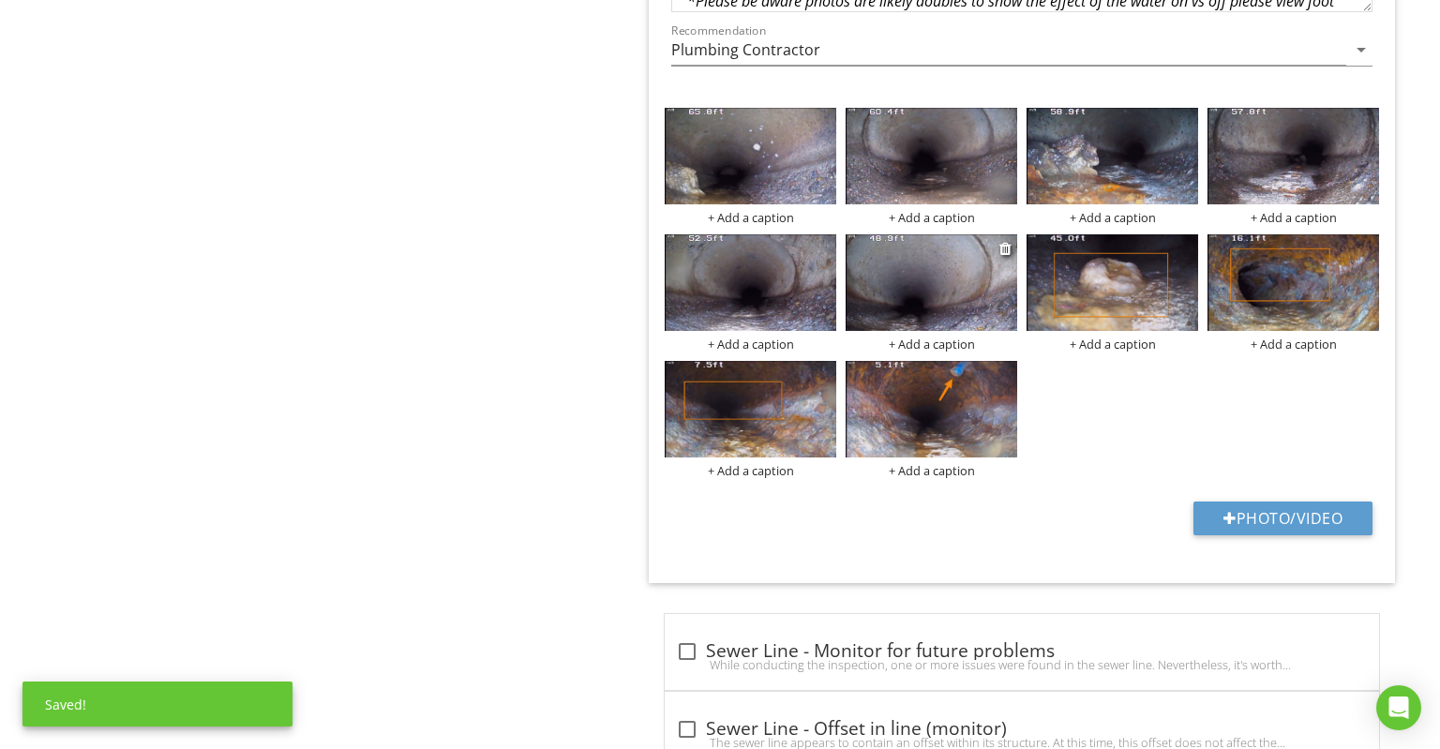
click at [940, 279] on img at bounding box center [932, 282] width 172 height 97
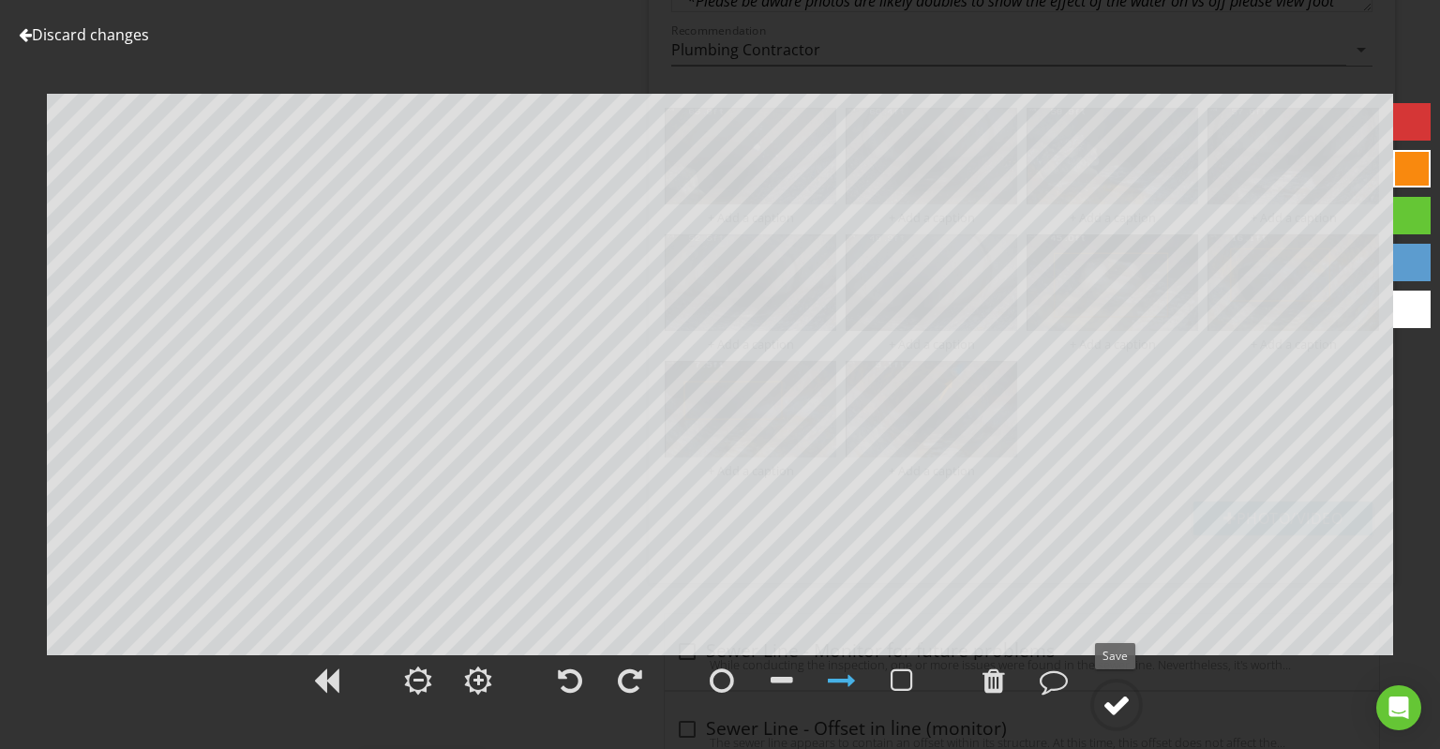
click at [1130, 700] on div at bounding box center [1117, 705] width 28 height 28
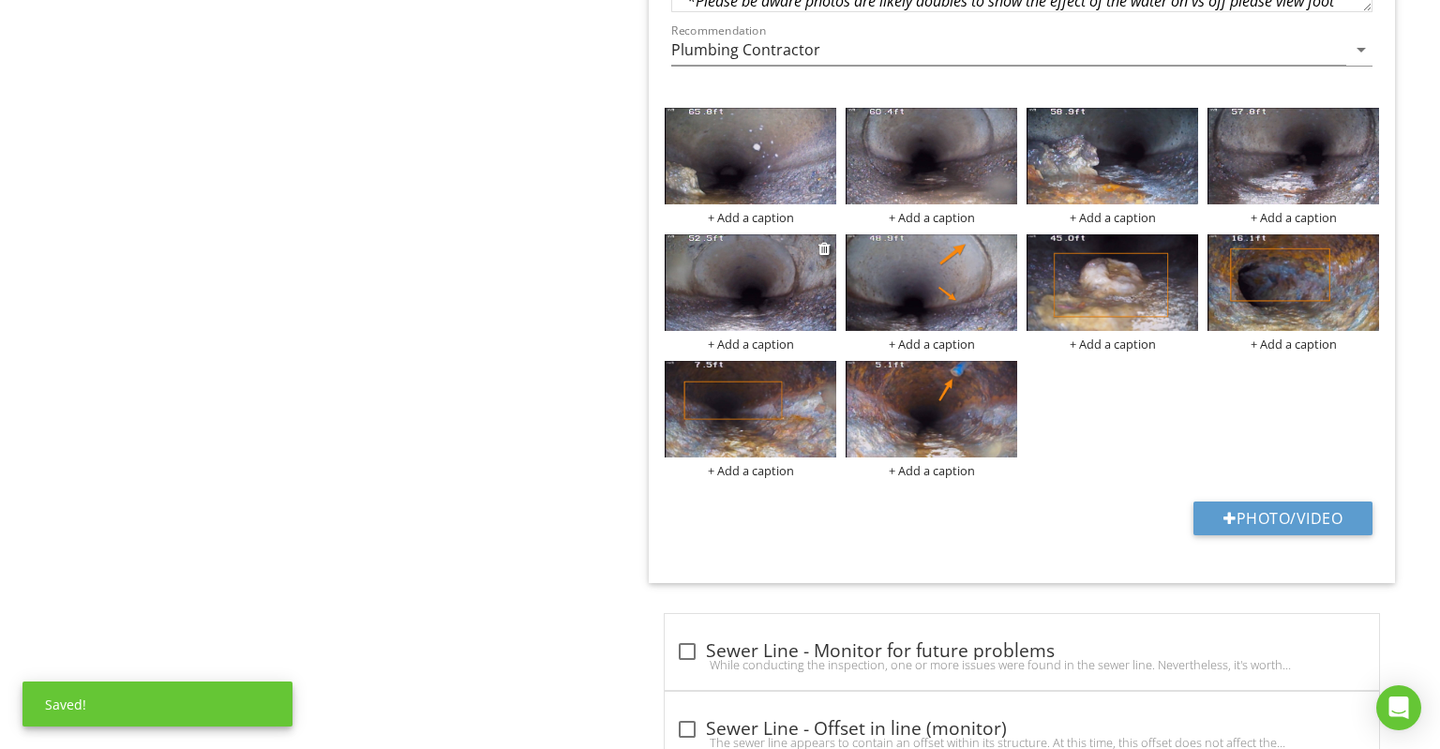
click at [760, 236] on img at bounding box center [751, 282] width 172 height 97
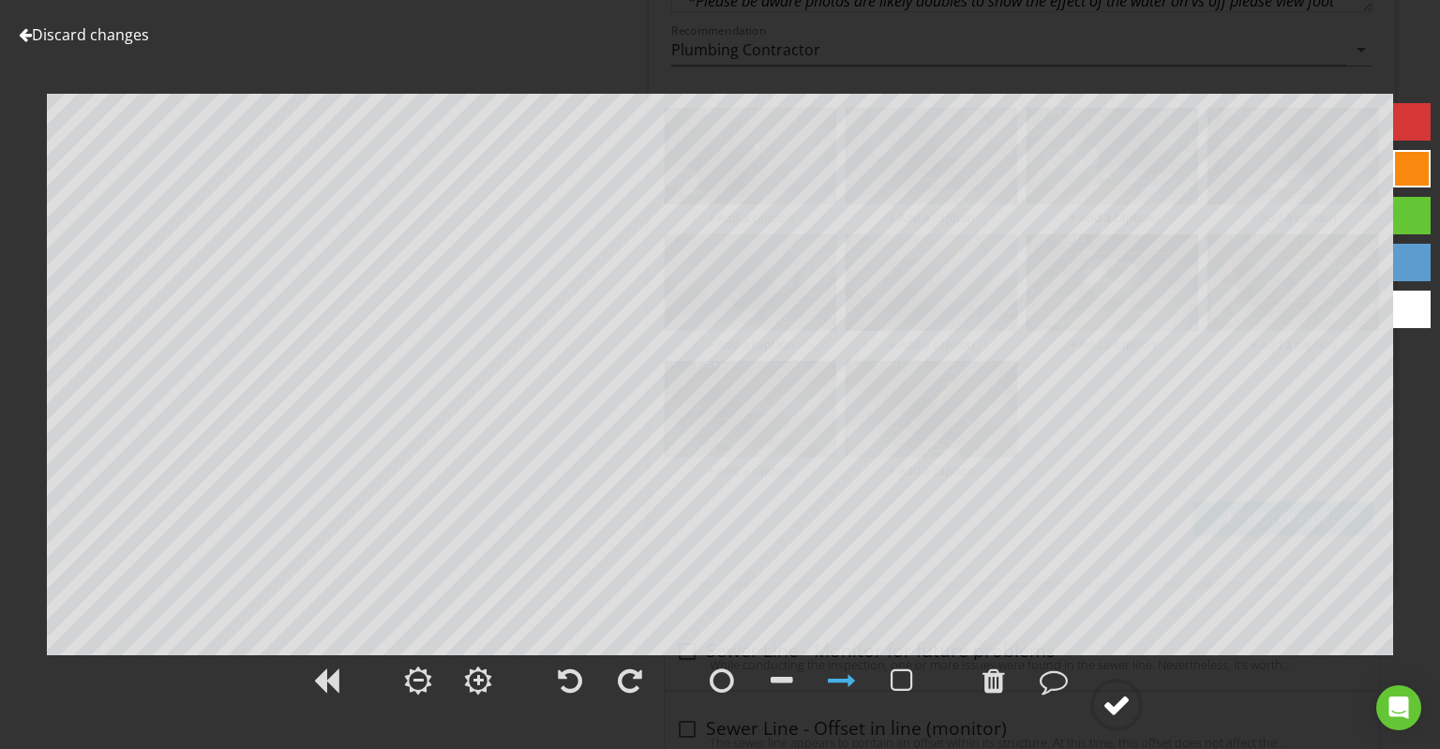
click at [1120, 685] on circle at bounding box center [1116, 705] width 49 height 49
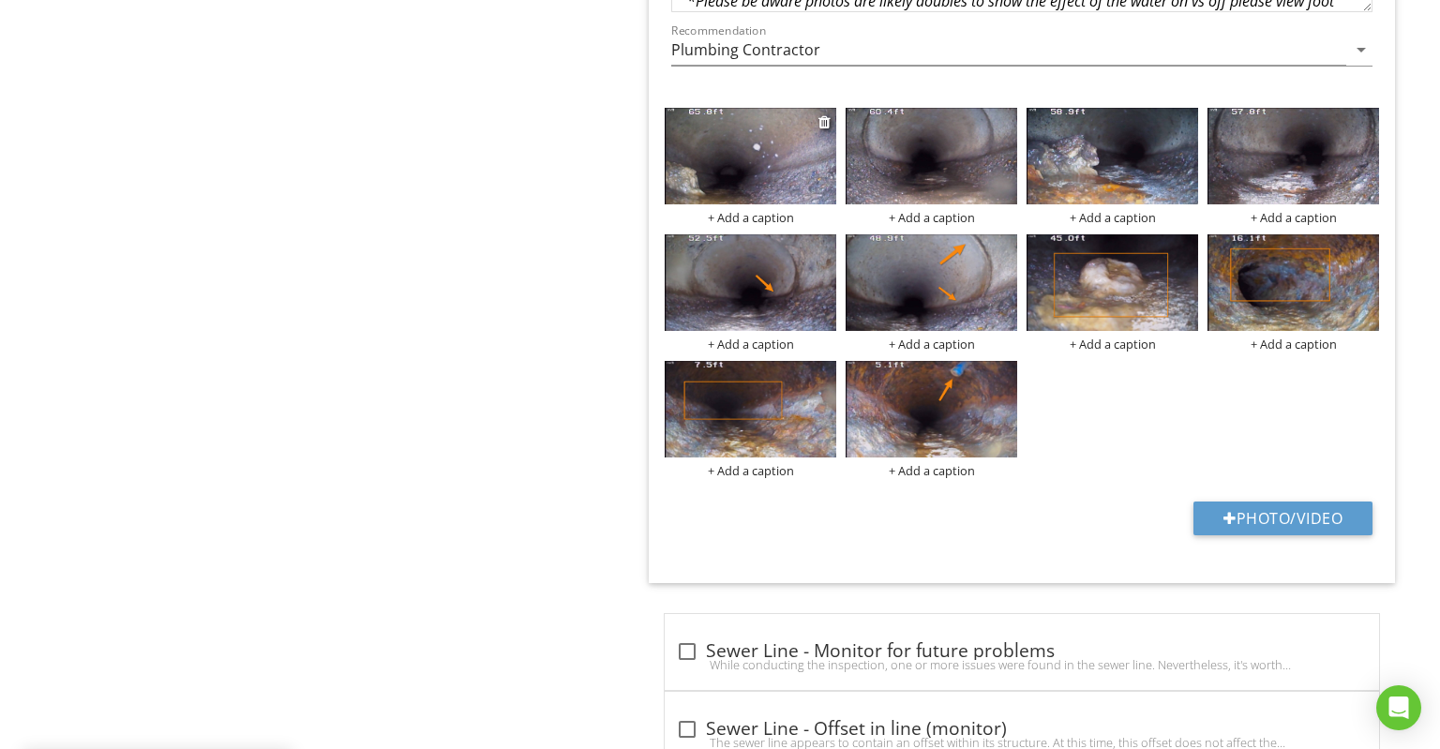
click at [793, 141] on img at bounding box center [751, 156] width 172 height 97
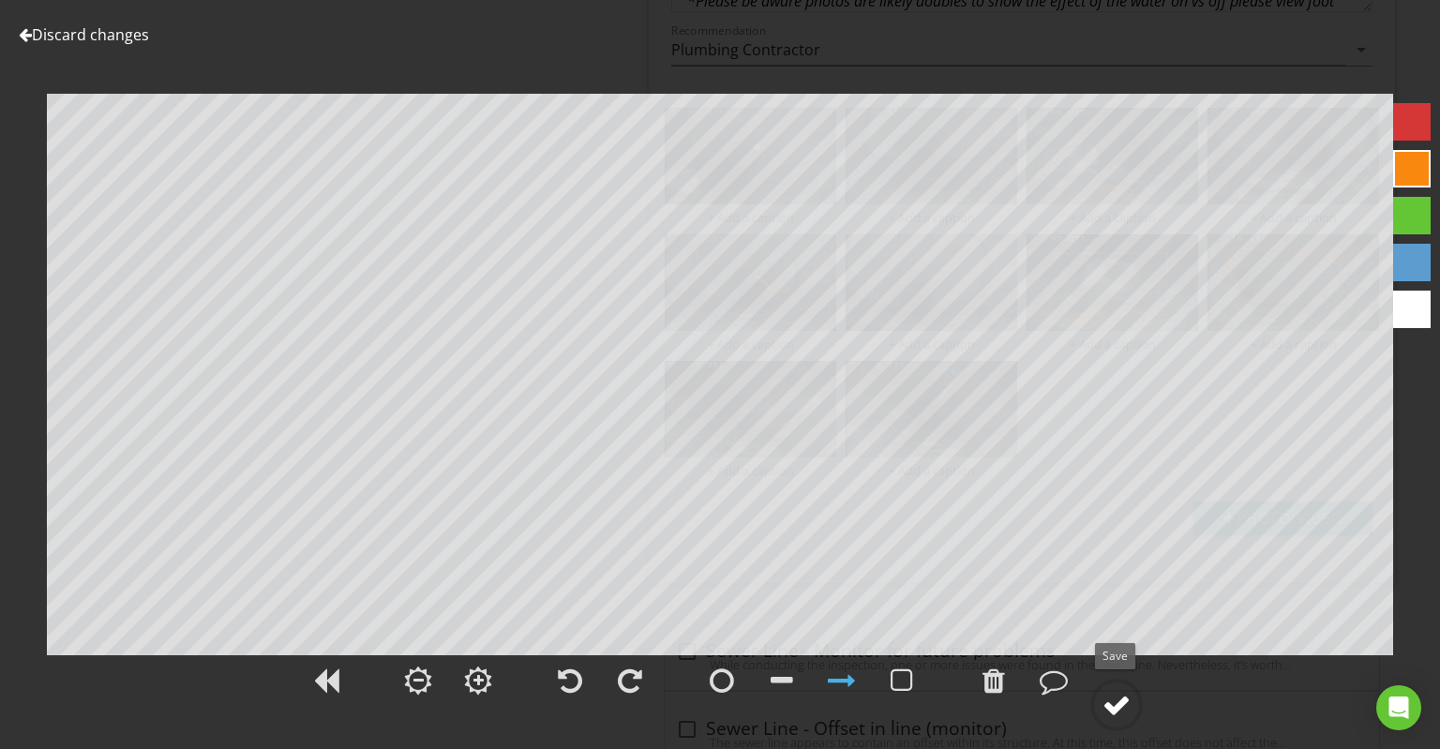
click at [1126, 702] on div at bounding box center [1117, 705] width 28 height 28
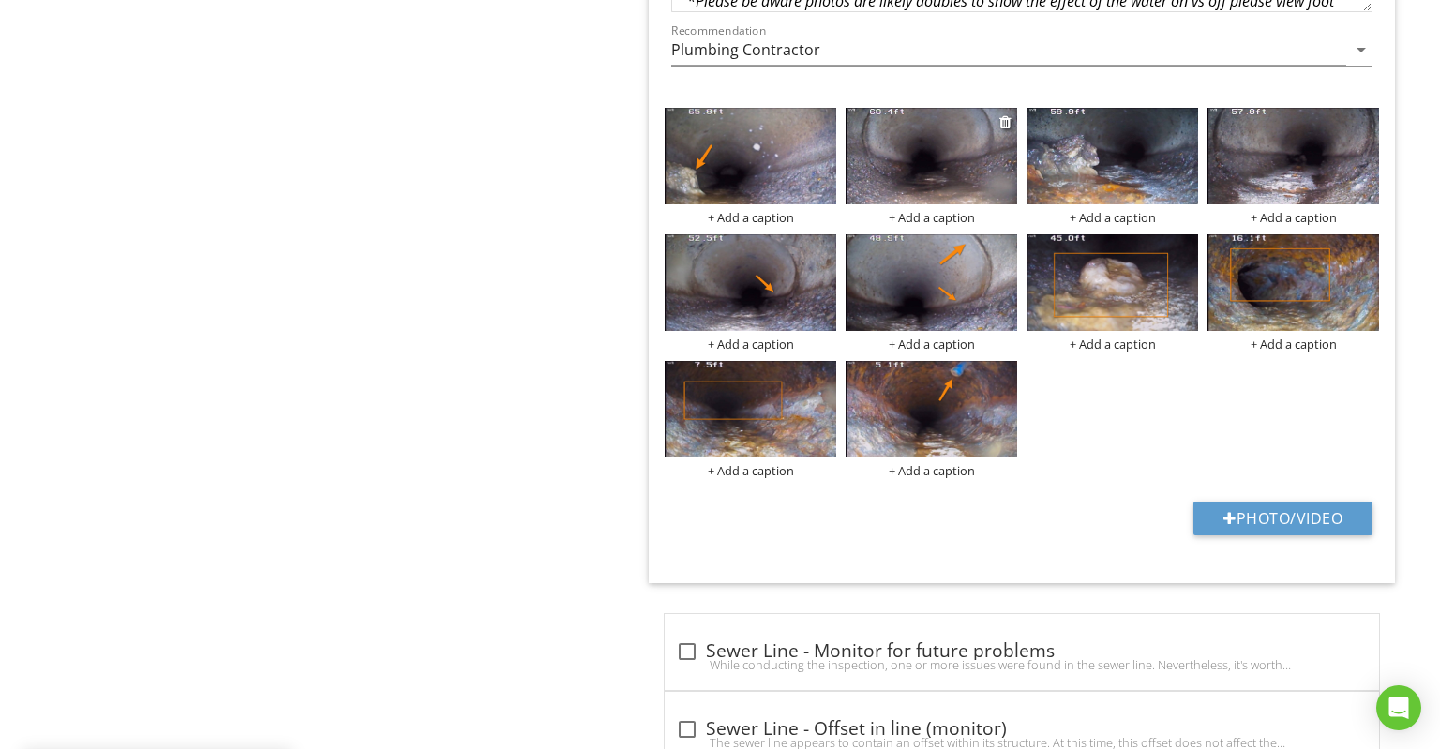
click at [954, 134] on img at bounding box center [932, 156] width 172 height 97
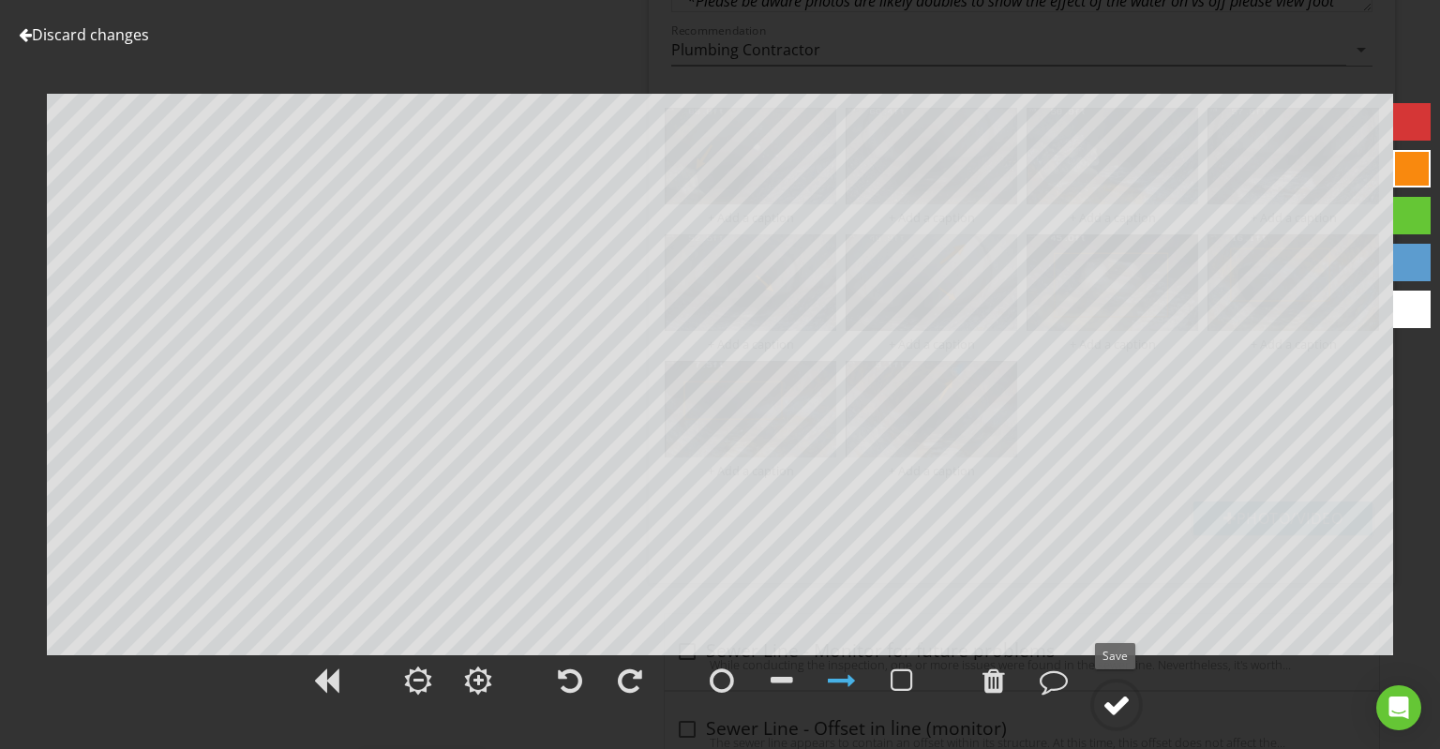
click at [1115, 714] on div at bounding box center [1117, 705] width 28 height 28
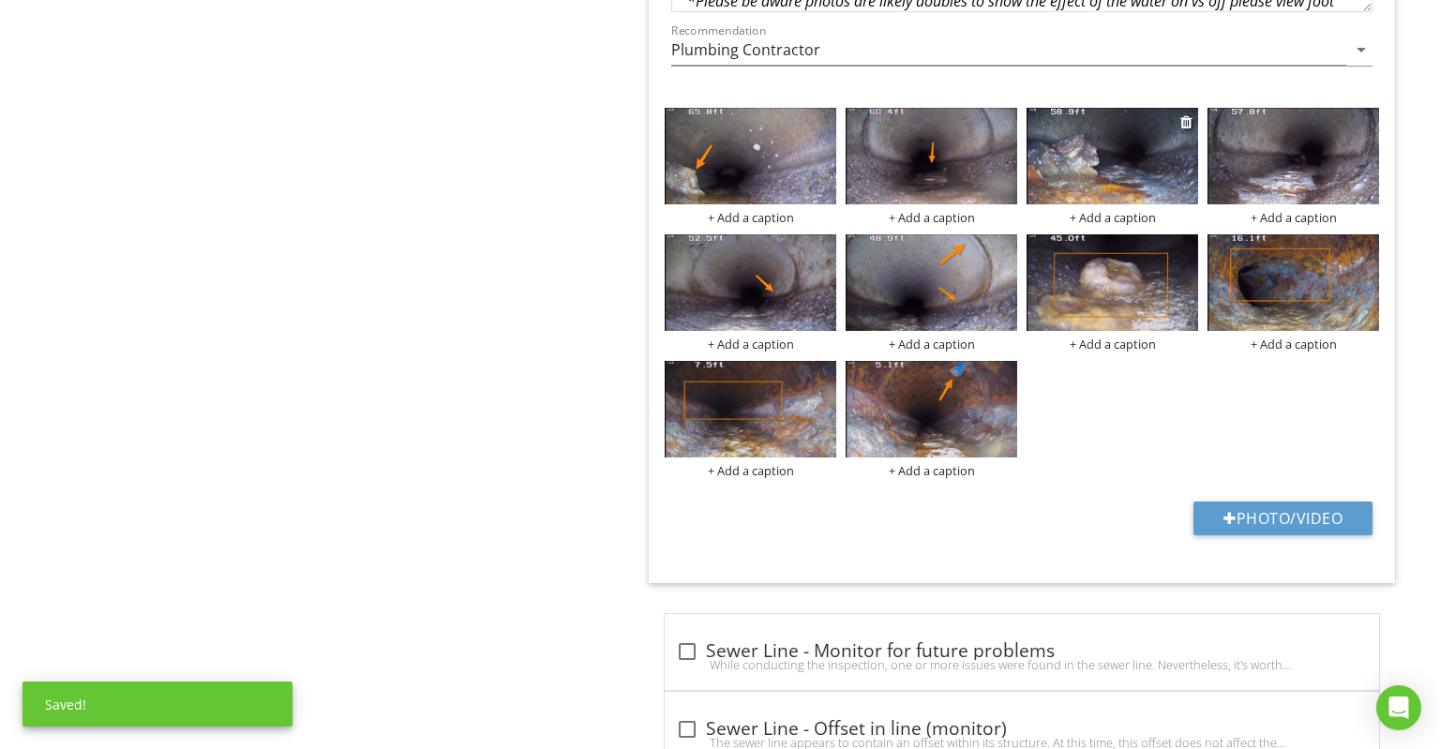
click at [1176, 177] on img at bounding box center [1113, 156] width 172 height 97
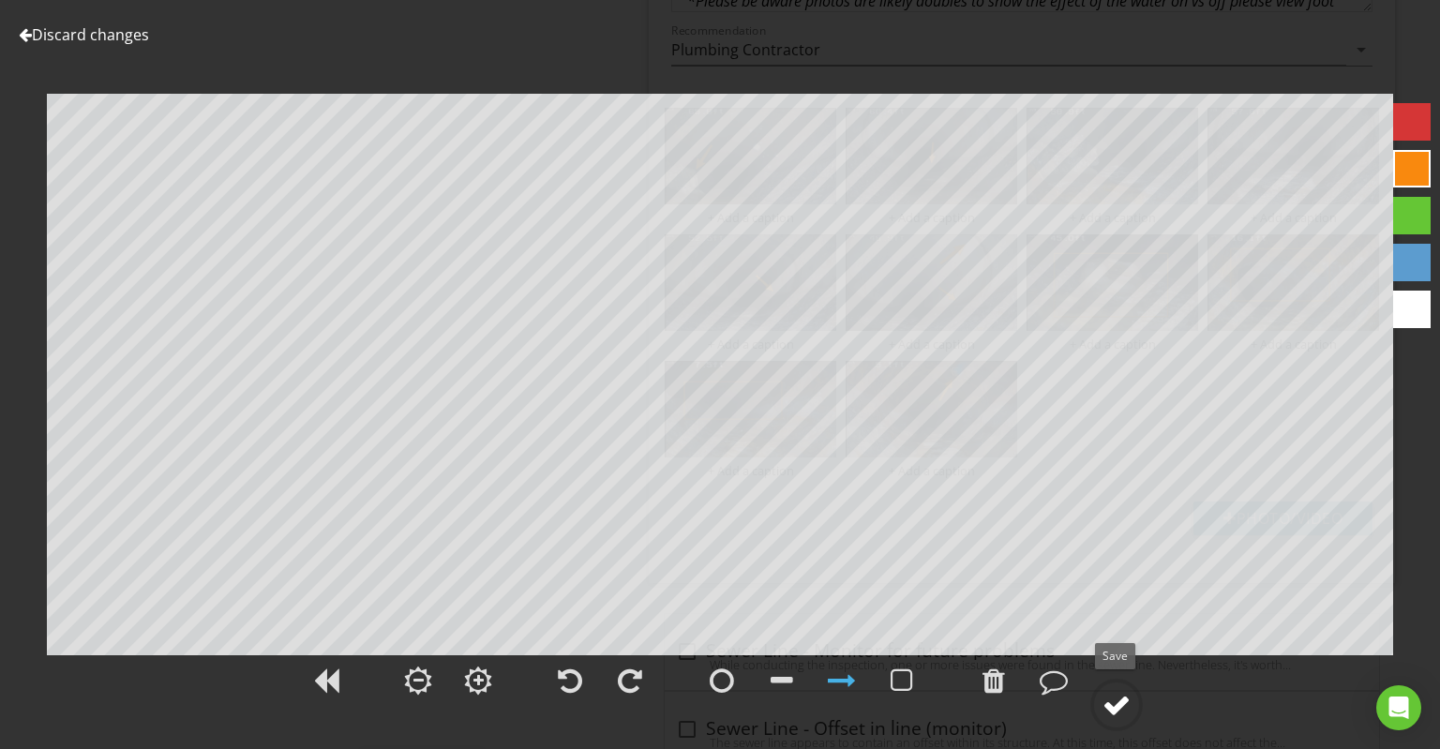
click at [1108, 696] on div at bounding box center [1117, 705] width 28 height 28
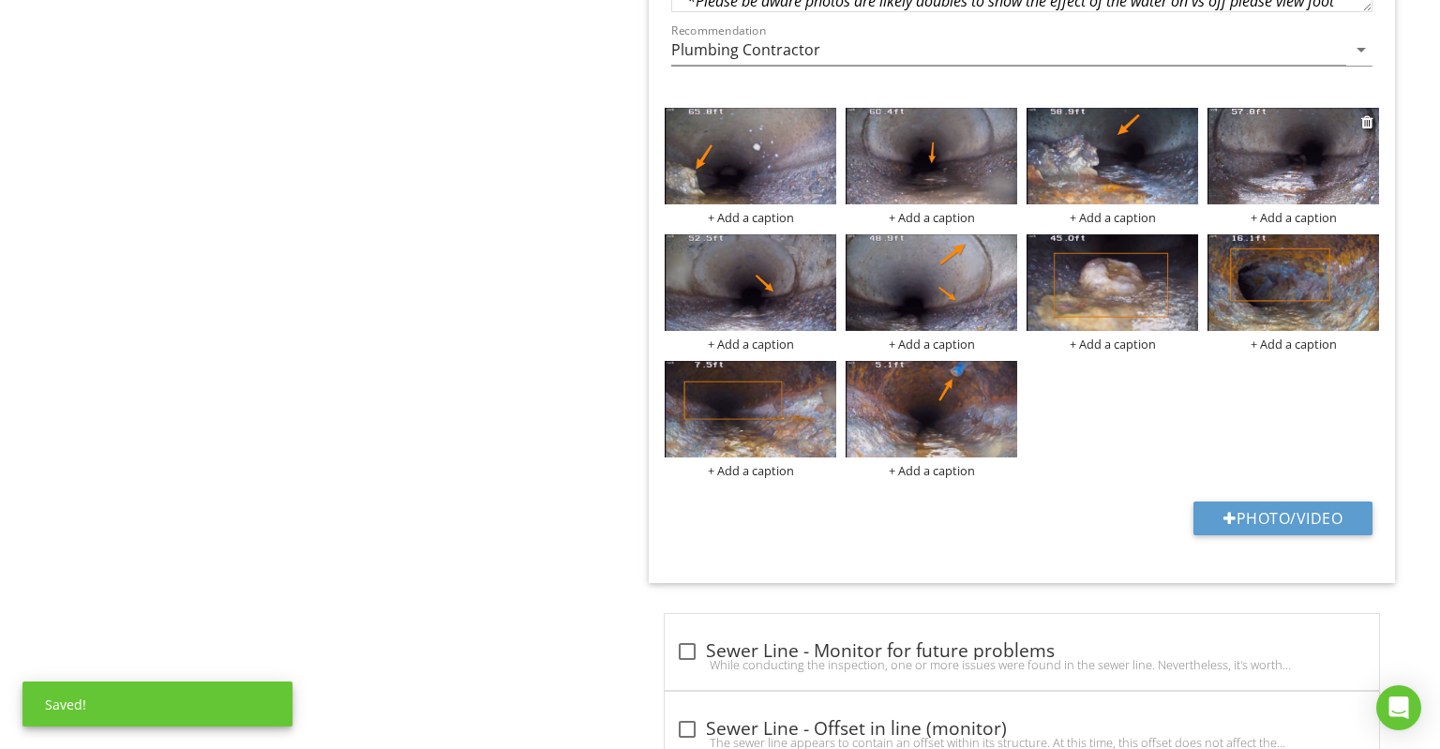
click at [1330, 129] on img at bounding box center [1294, 156] width 172 height 97
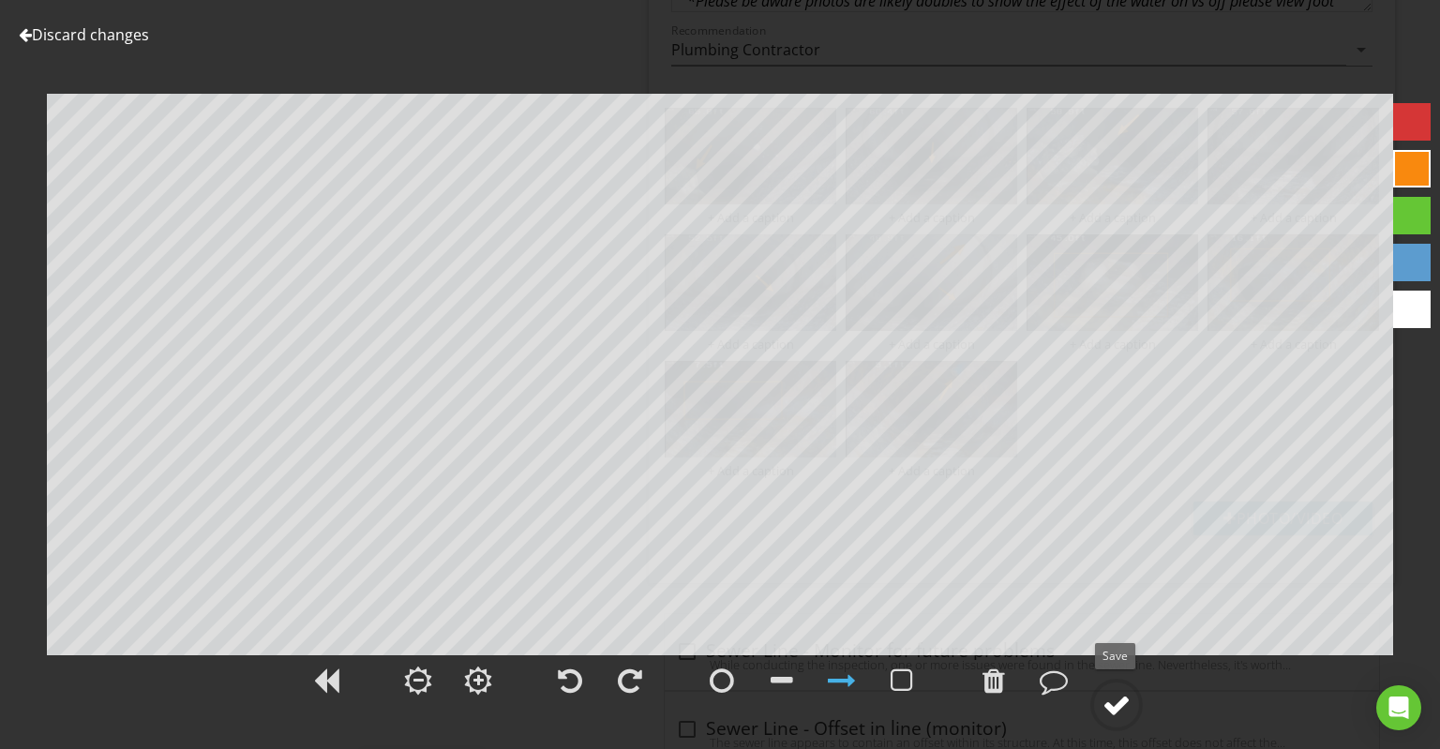
click at [1127, 700] on div at bounding box center [1117, 705] width 28 height 28
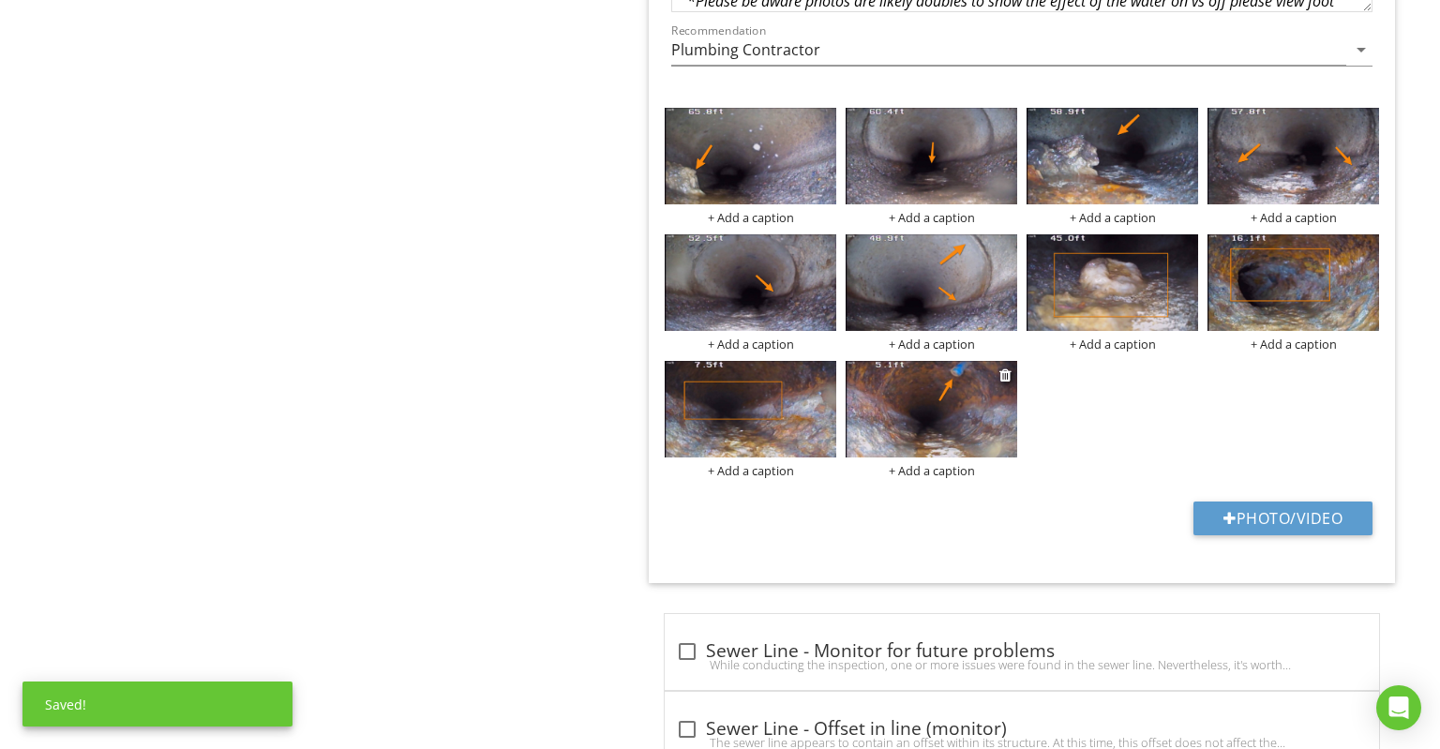
click at [960, 463] on div "+ Add a caption" at bounding box center [932, 470] width 172 height 15
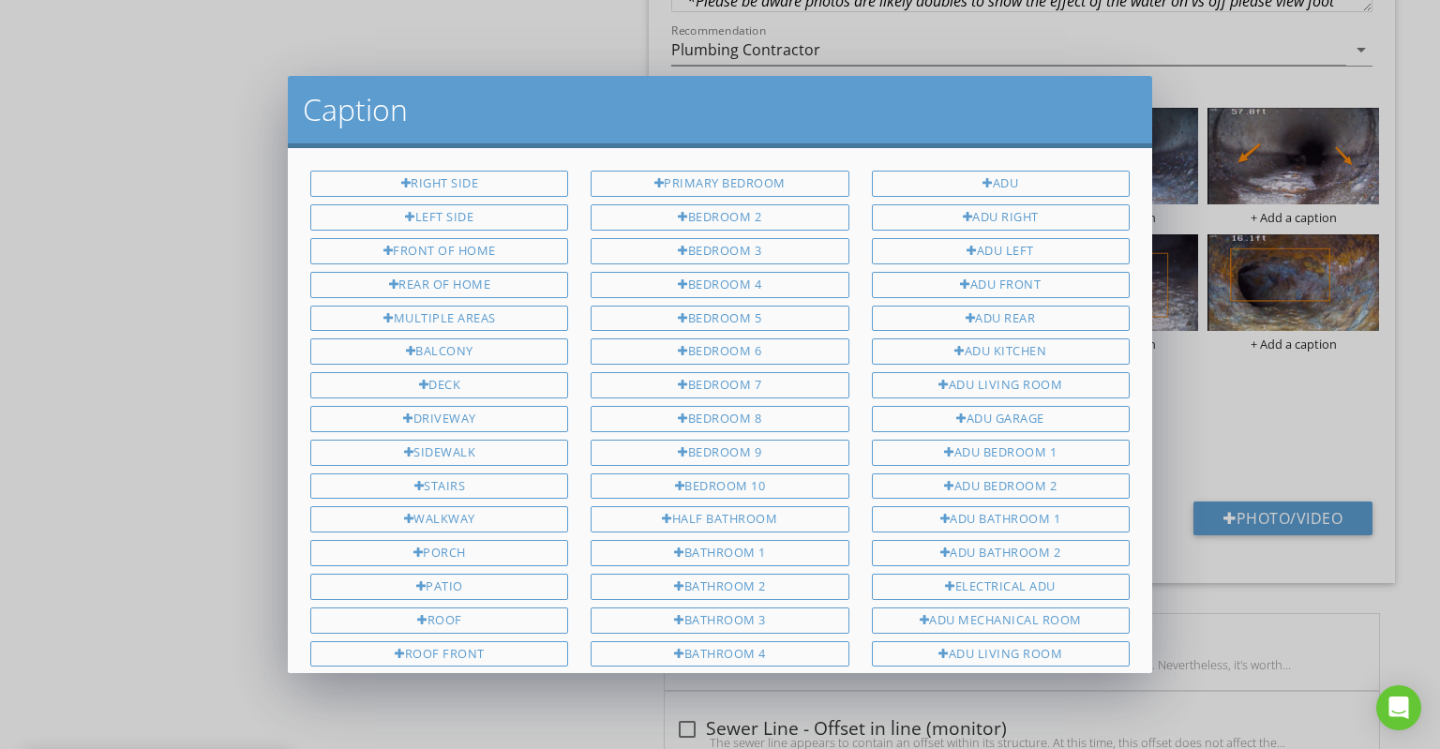
scroll to position [1201, 0]
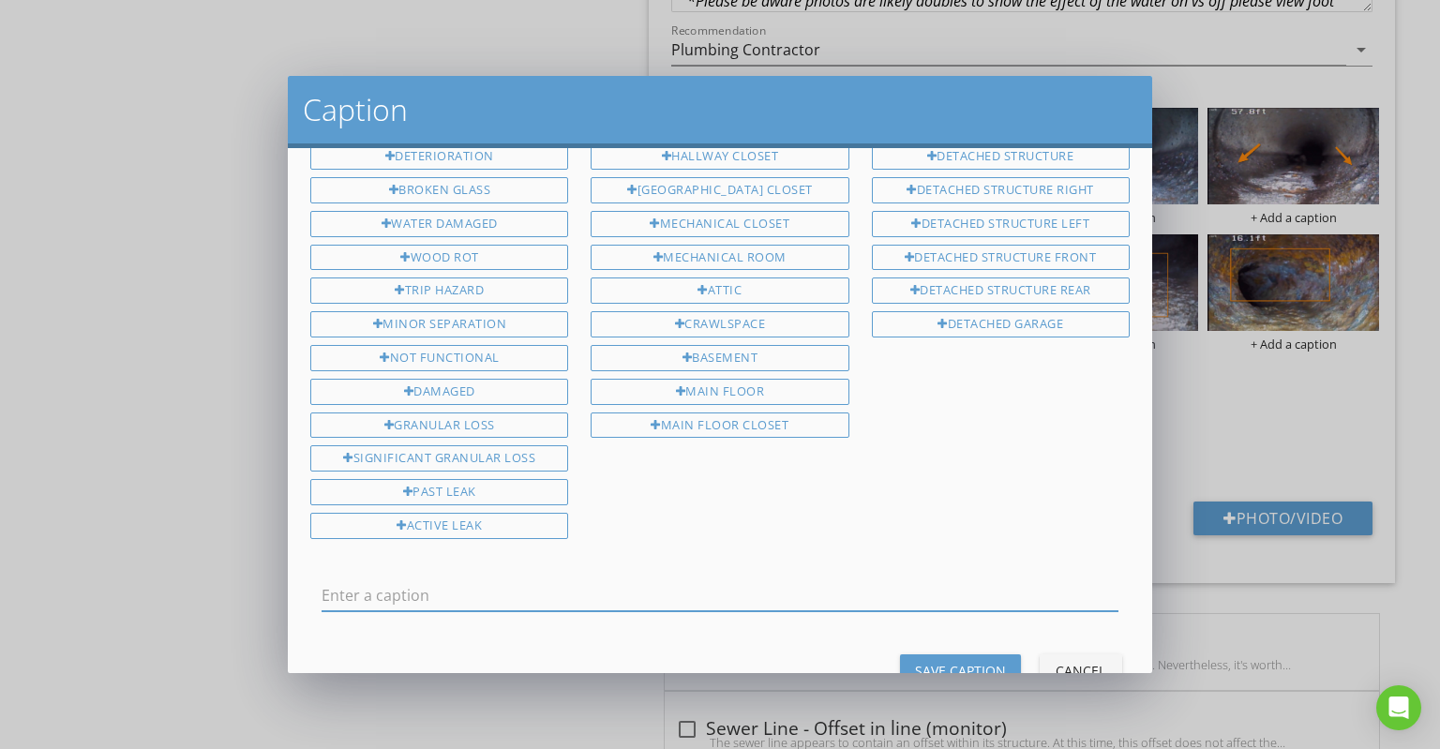
click at [865, 580] on input "text" at bounding box center [720, 595] width 797 height 31
type input "Object in pipe"
click at [956, 661] on div "Save Caption" at bounding box center [960, 671] width 91 height 20
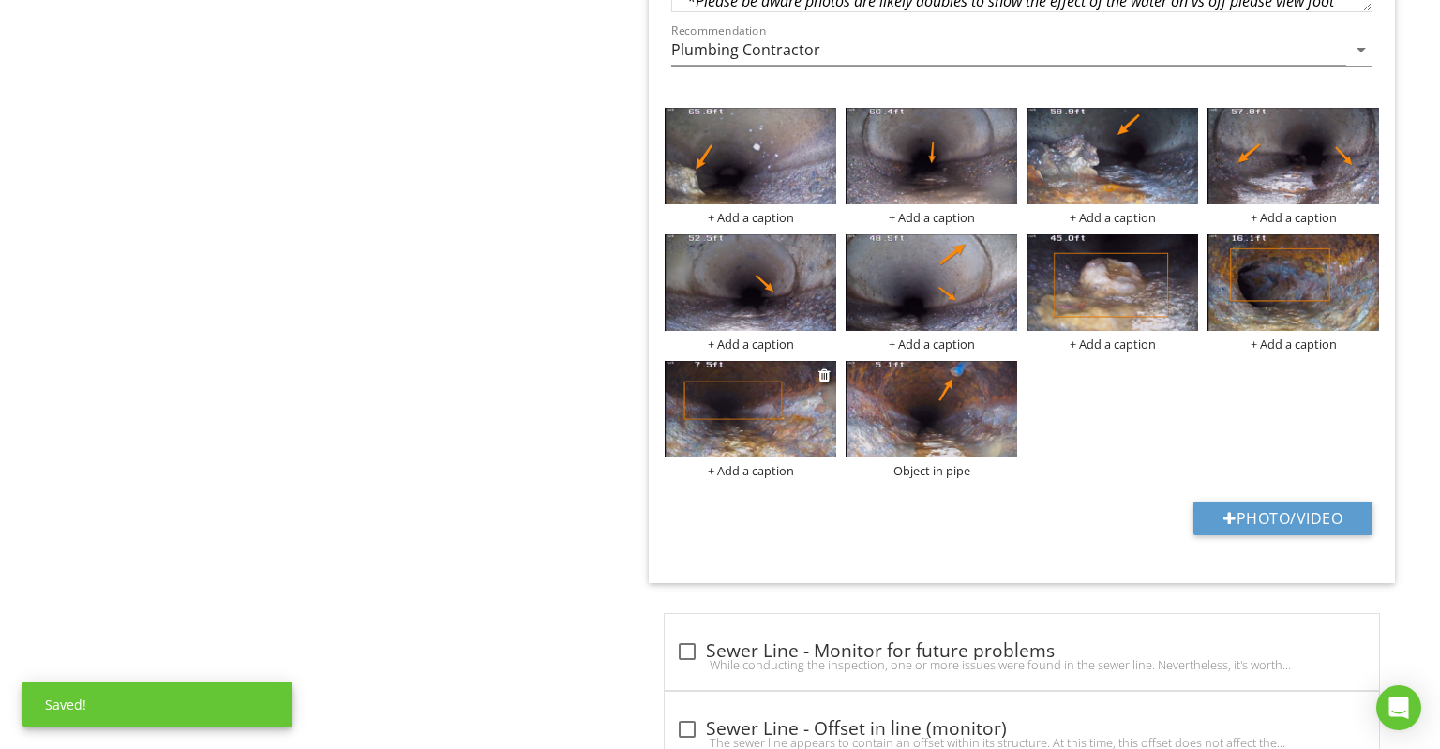
click at [775, 463] on div "+ Add a caption" at bounding box center [751, 470] width 172 height 15
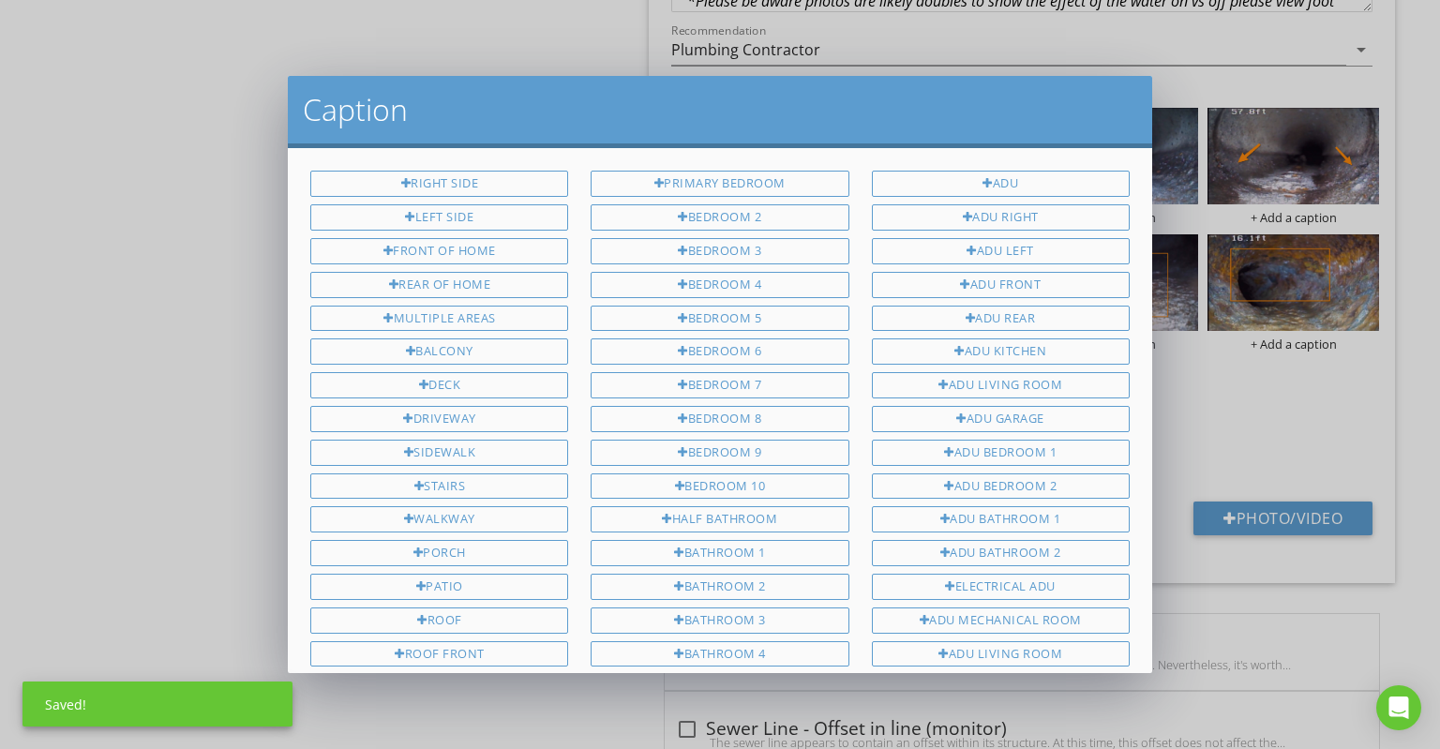
scroll to position [1201, 0]
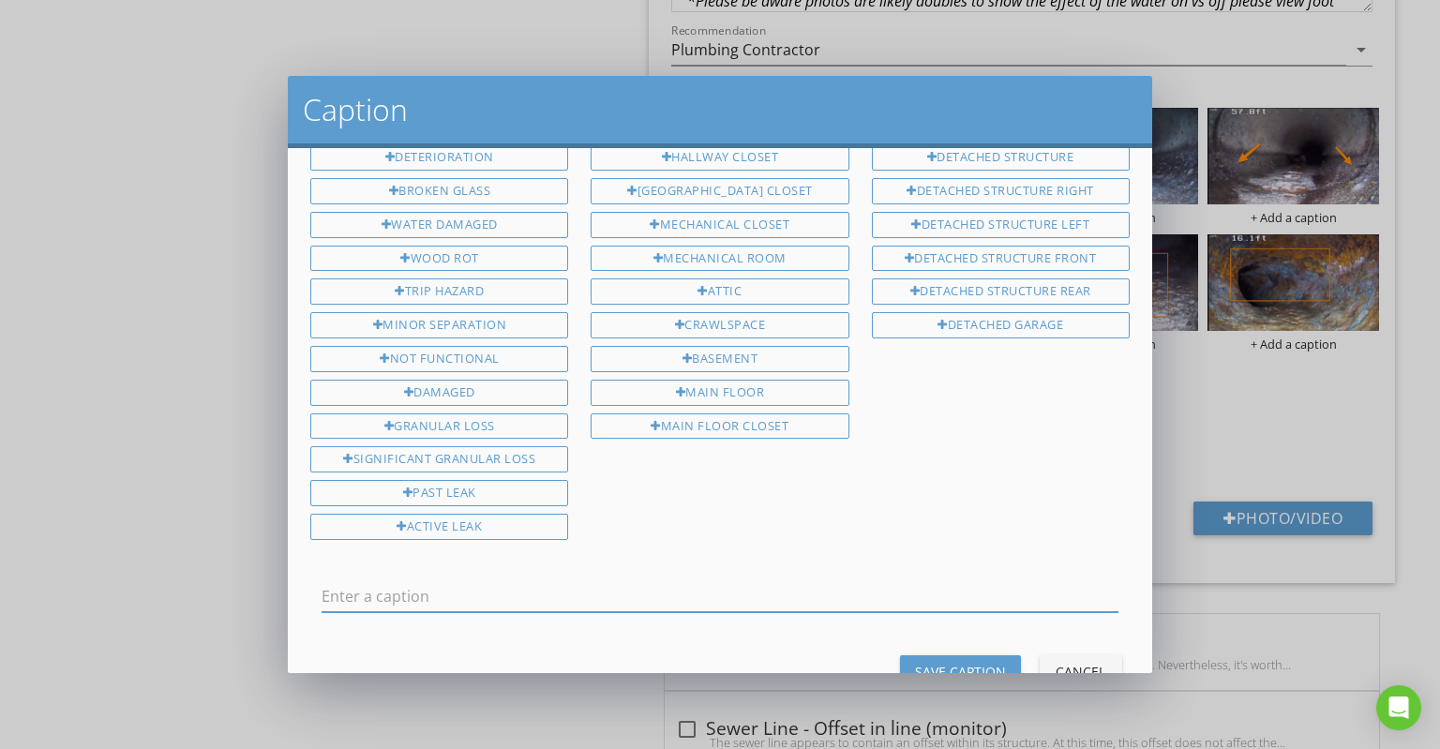
click at [714, 581] on input "text" at bounding box center [720, 596] width 797 height 31
type input "Cast iron deteriorated"
click at [954, 662] on div "Save Caption" at bounding box center [960, 672] width 91 height 20
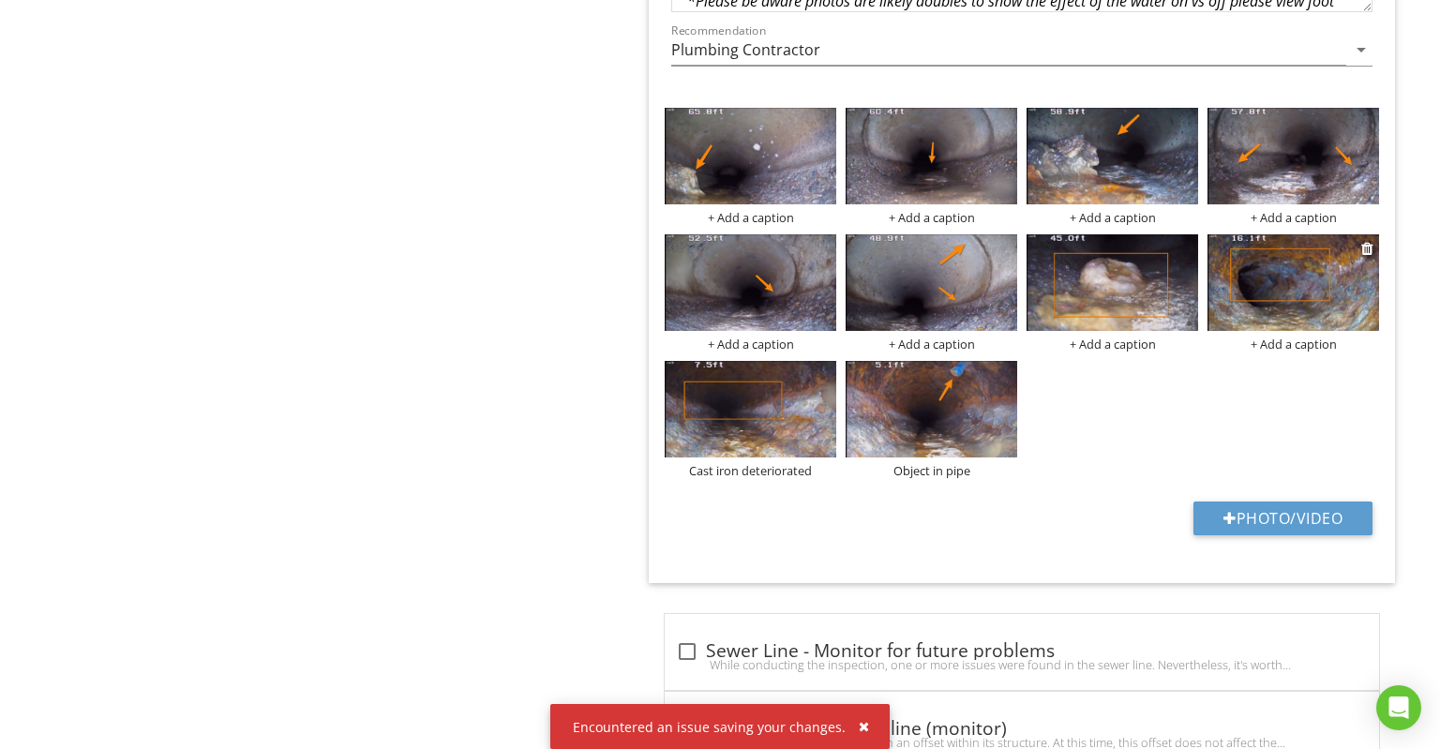
click at [1277, 337] on div "+ Add a caption" at bounding box center [1294, 344] width 172 height 15
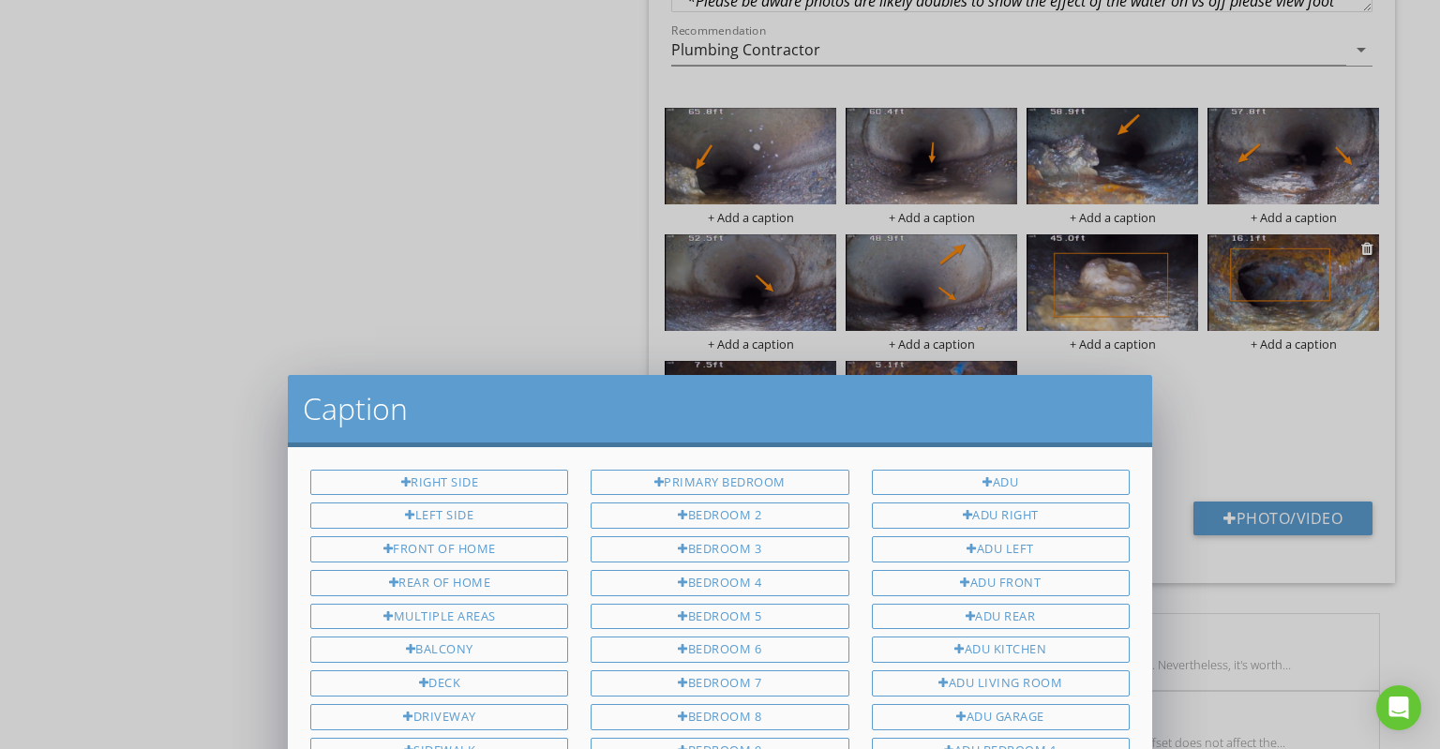
scroll to position [0, 0]
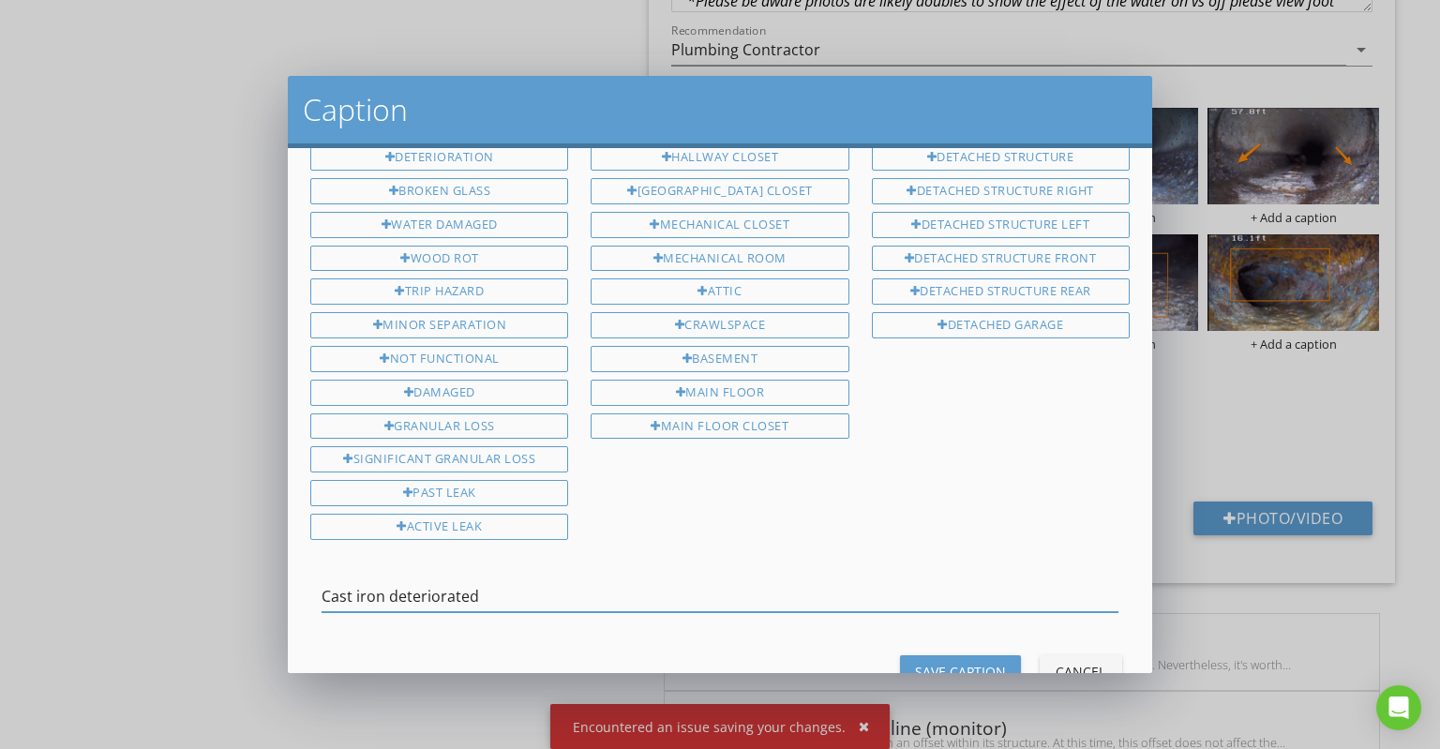
type input "Cast iron deteriorated"
click at [942, 662] on div "Save Caption" at bounding box center [960, 672] width 91 height 20
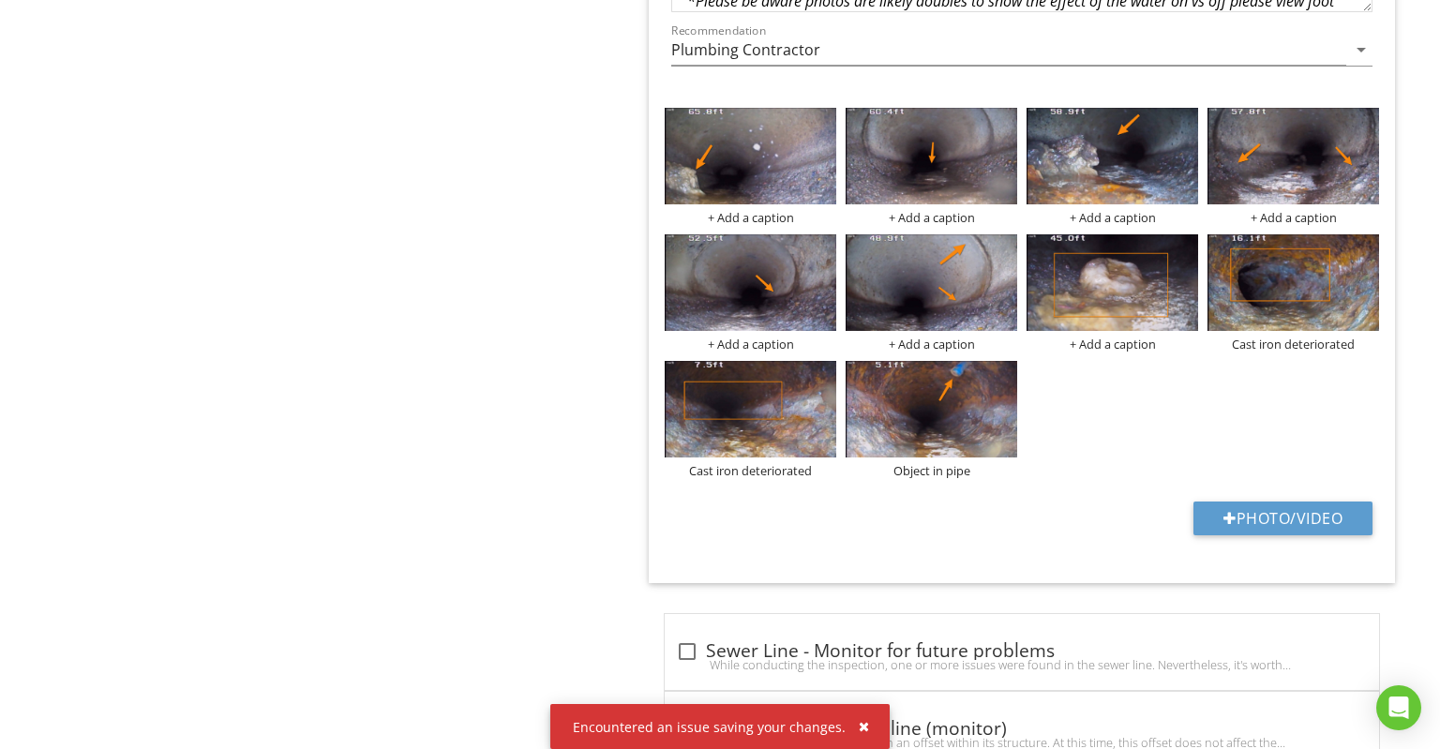
scroll to position [1201, 0]
click at [867, 733] on div "Encountered an issue saving your changes." at bounding box center [719, 726] width 339 height 45
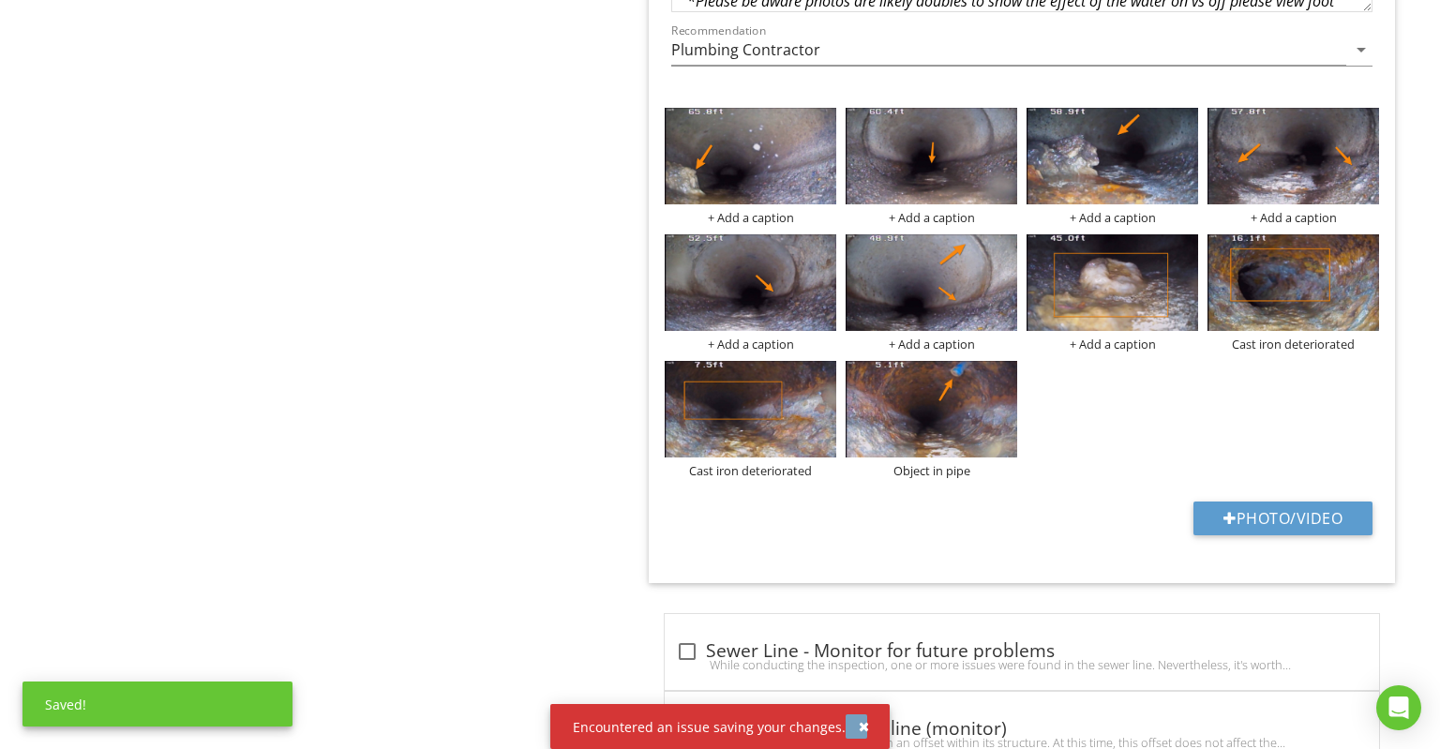
click at [859, 726] on div "button" at bounding box center [864, 726] width 10 height 13
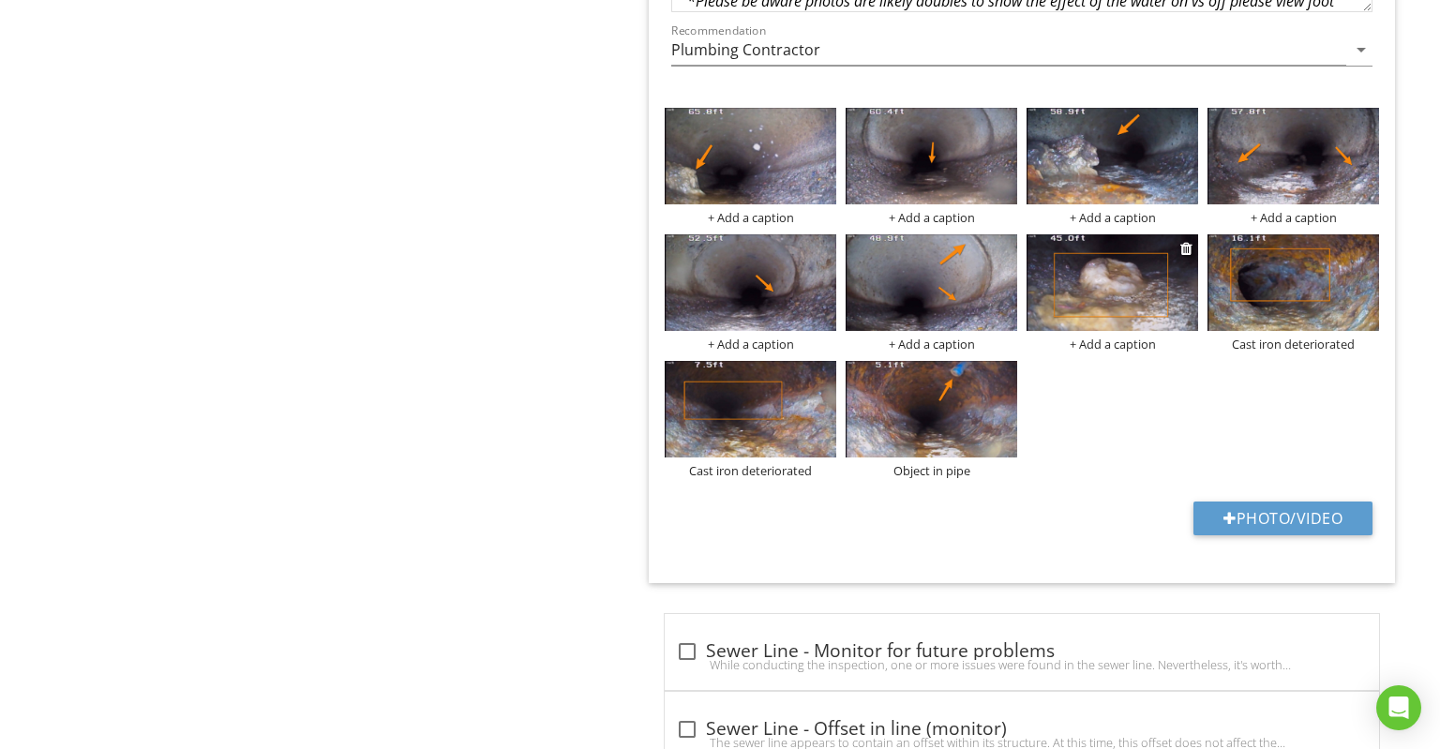
click at [1118, 337] on div "+ Add a caption" at bounding box center [1113, 344] width 172 height 15
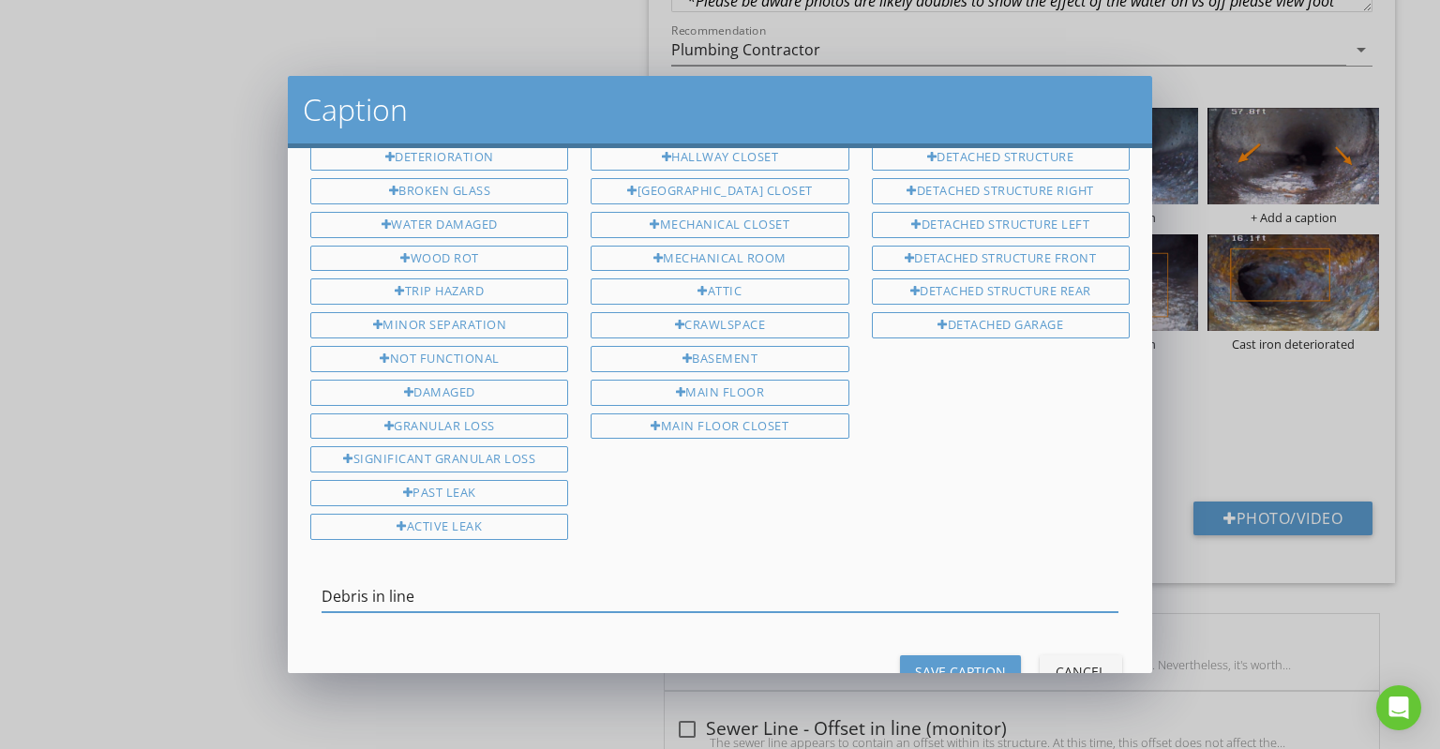
click at [383, 581] on input "Debris in line" at bounding box center [720, 596] width 797 height 31
type input "Debris in line"
click at [919, 662] on div "Save Caption" at bounding box center [960, 672] width 91 height 20
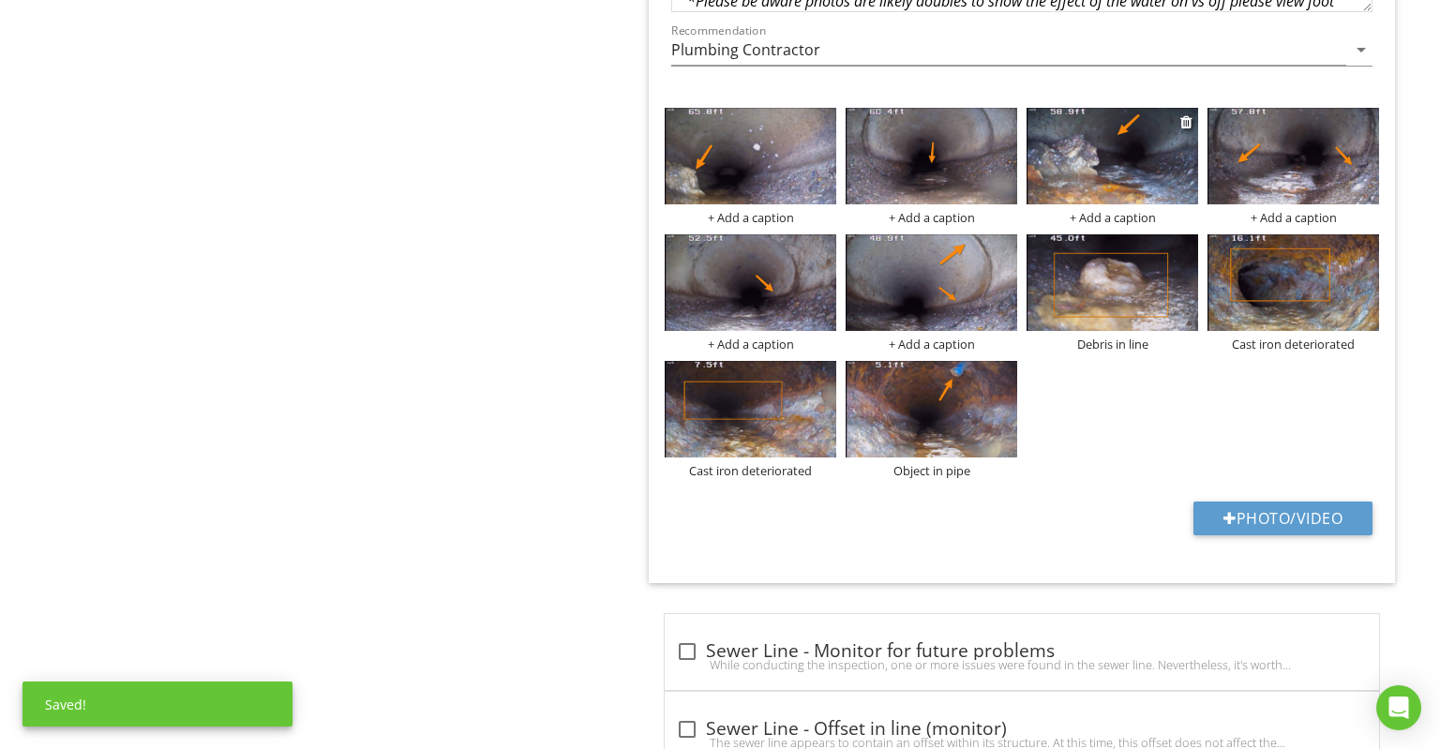
click at [1087, 210] on div "+ Add a caption" at bounding box center [1113, 217] width 172 height 15
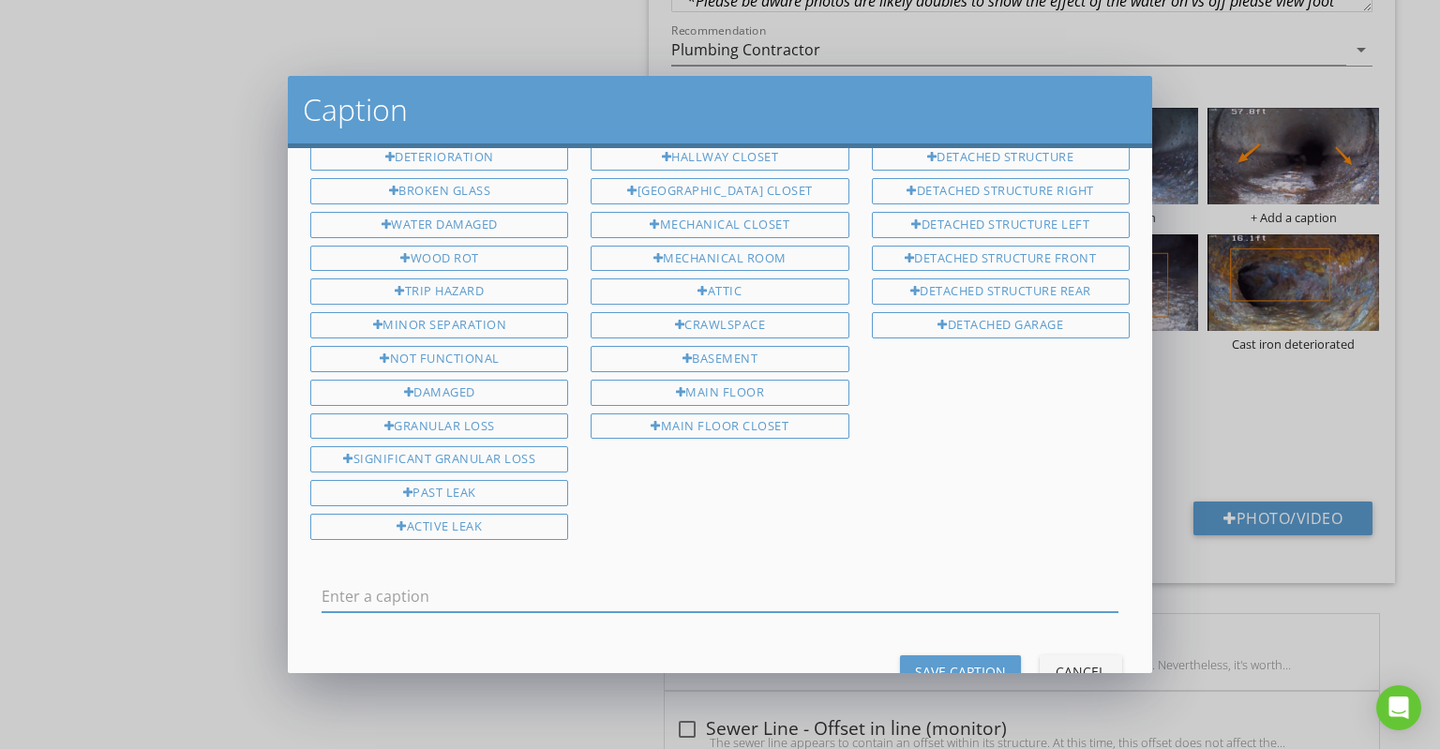
click at [745, 581] on input "text" at bounding box center [720, 596] width 797 height 31
type input "Debris in line"
click at [940, 662] on div "Save Caption" at bounding box center [960, 672] width 91 height 20
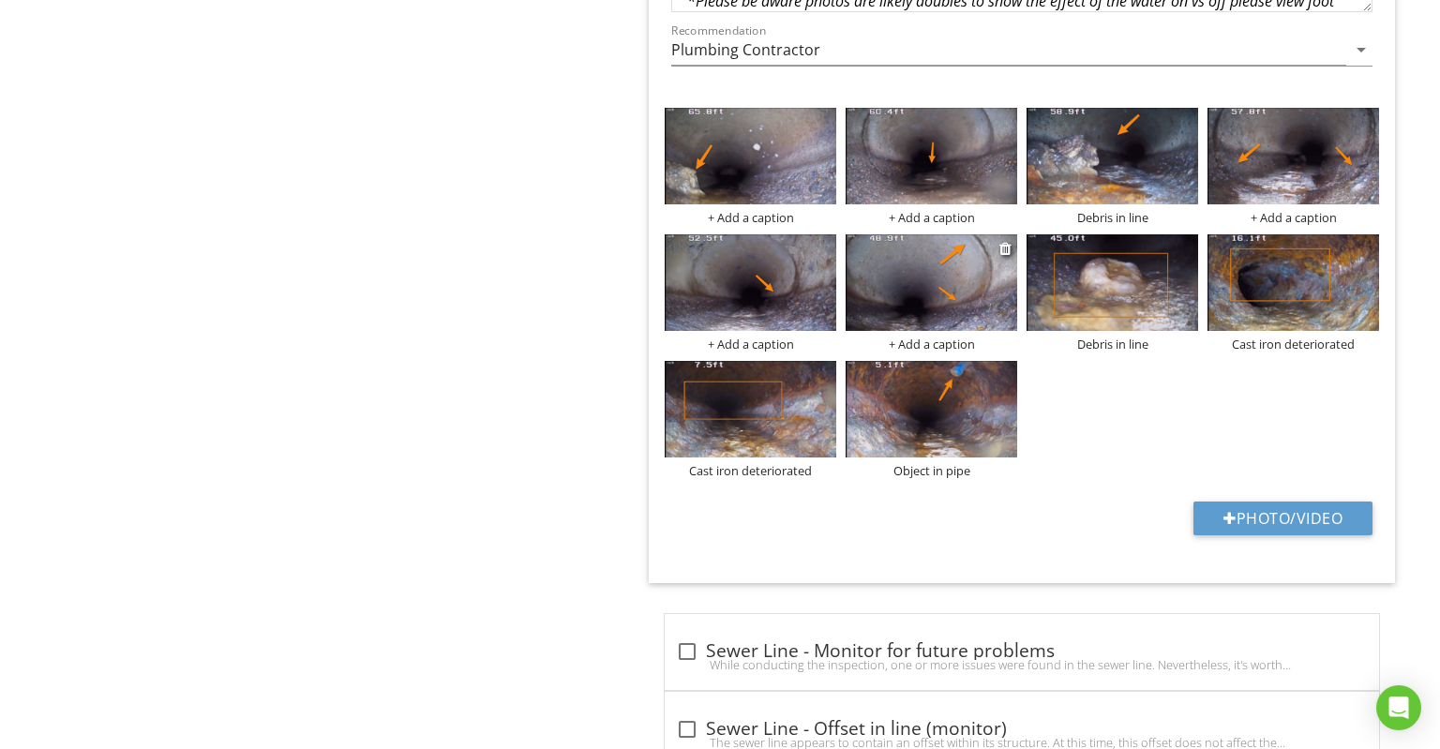
click at [928, 337] on div "+ Add a caption" at bounding box center [932, 344] width 172 height 15
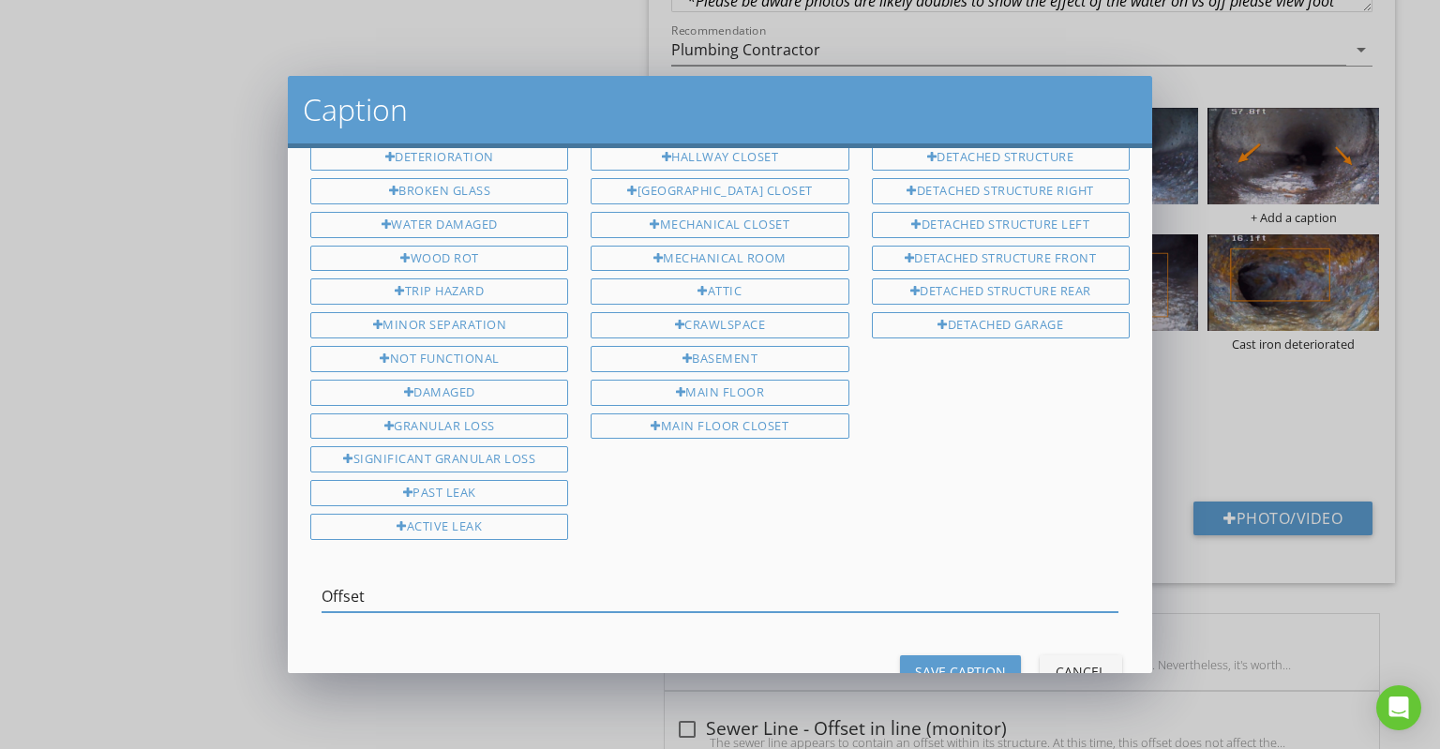
click at [352, 581] on input "Offset" at bounding box center [720, 596] width 797 height 31
type input "Offset"
click at [963, 662] on div "Save Caption" at bounding box center [960, 672] width 91 height 20
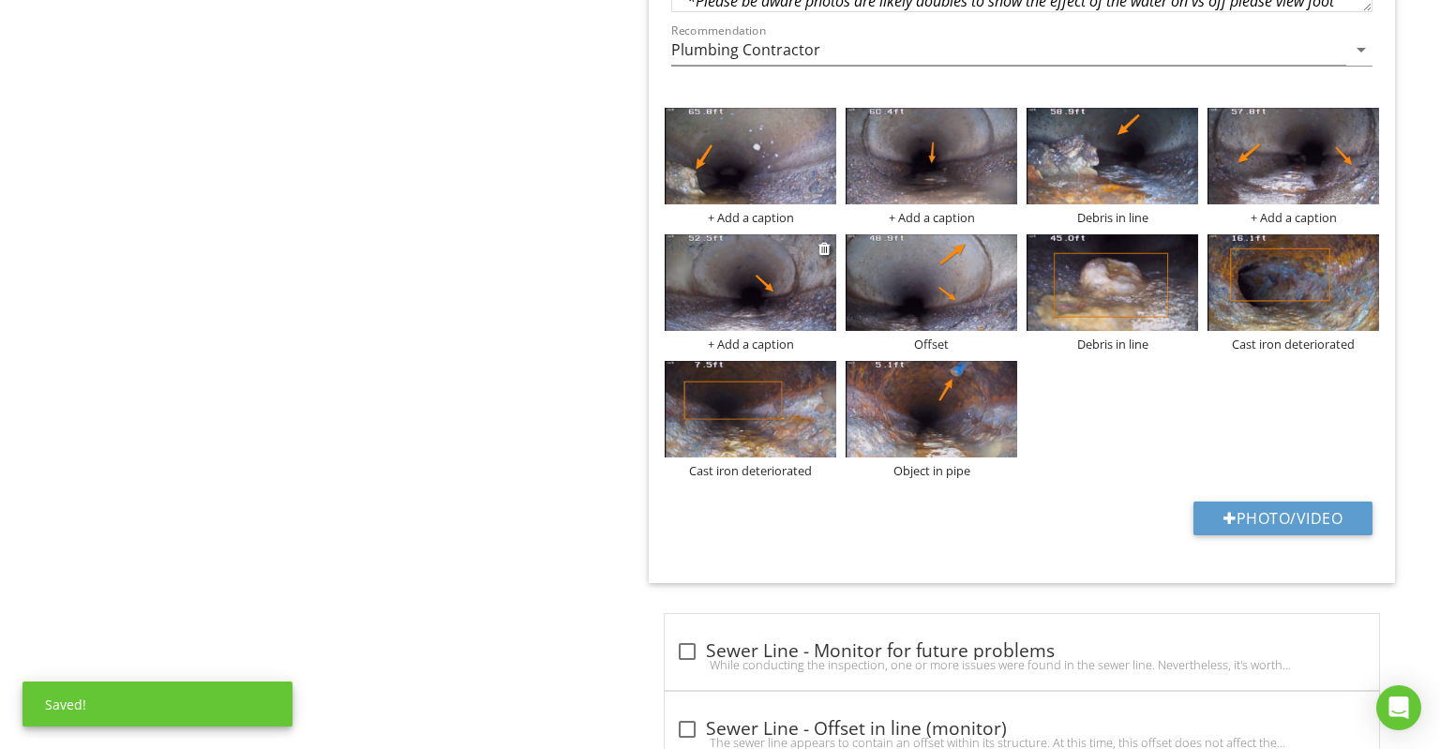
click at [756, 337] on div "+ Add a caption" at bounding box center [751, 344] width 172 height 15
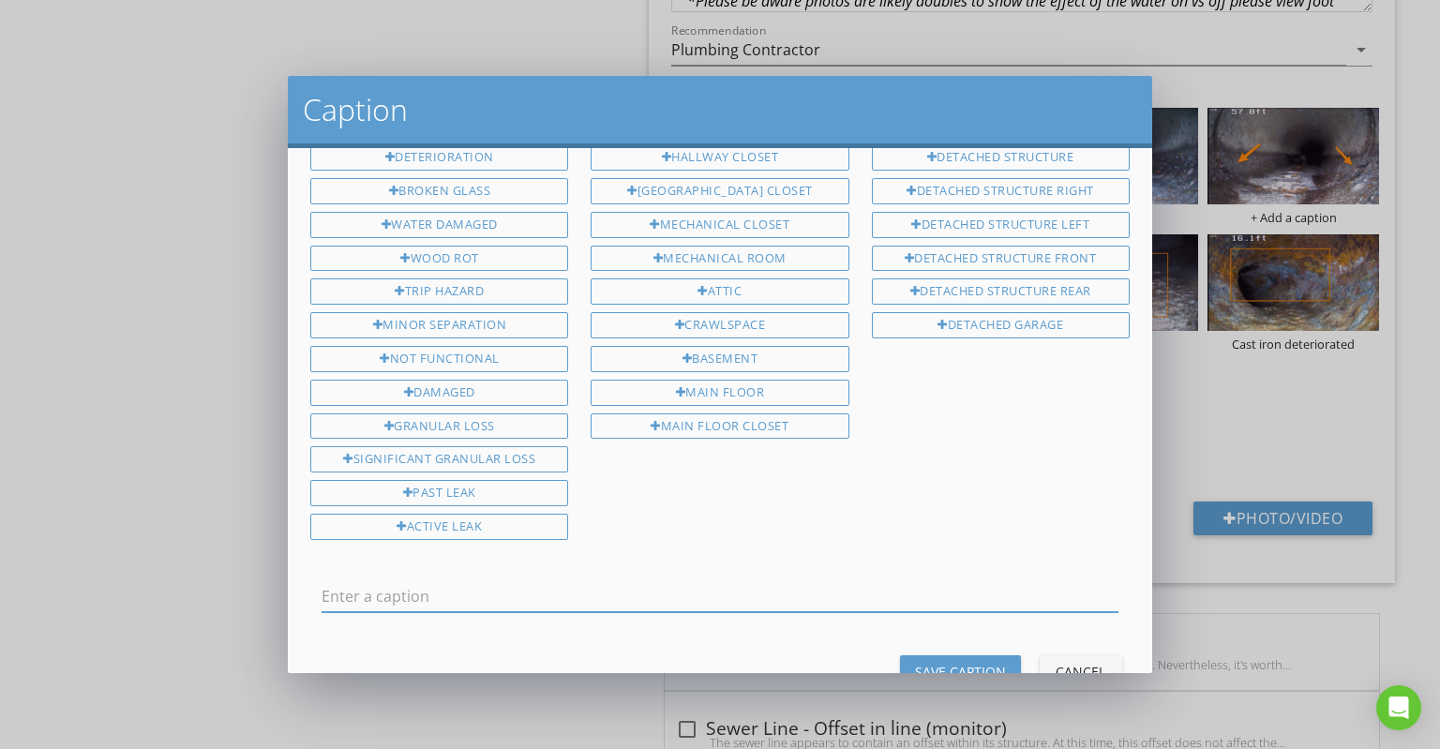
click at [645, 581] on input "text" at bounding box center [720, 596] width 797 height 31
type input "Offset"
click at [929, 655] on button "Save Caption" at bounding box center [960, 672] width 121 height 34
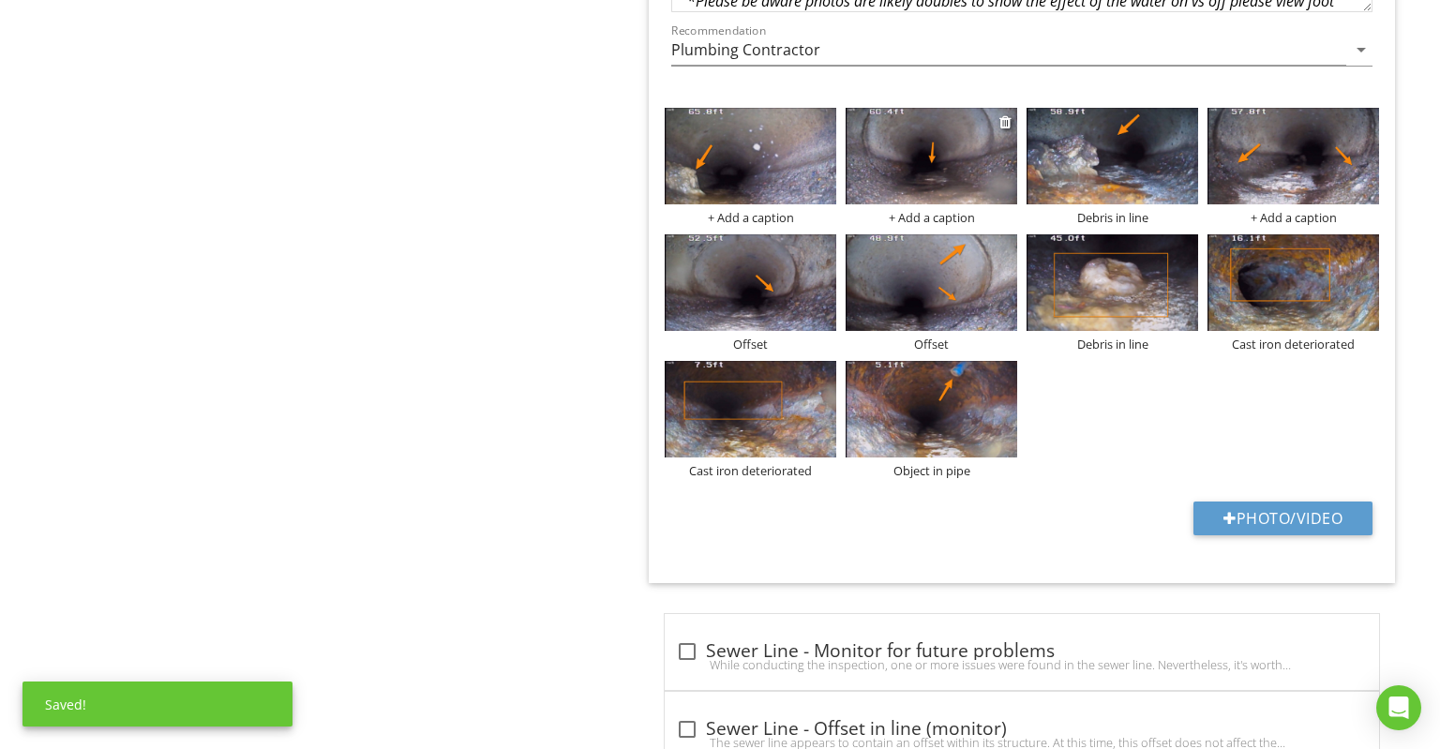
click at [924, 210] on div "+ Add a caption" at bounding box center [932, 217] width 172 height 15
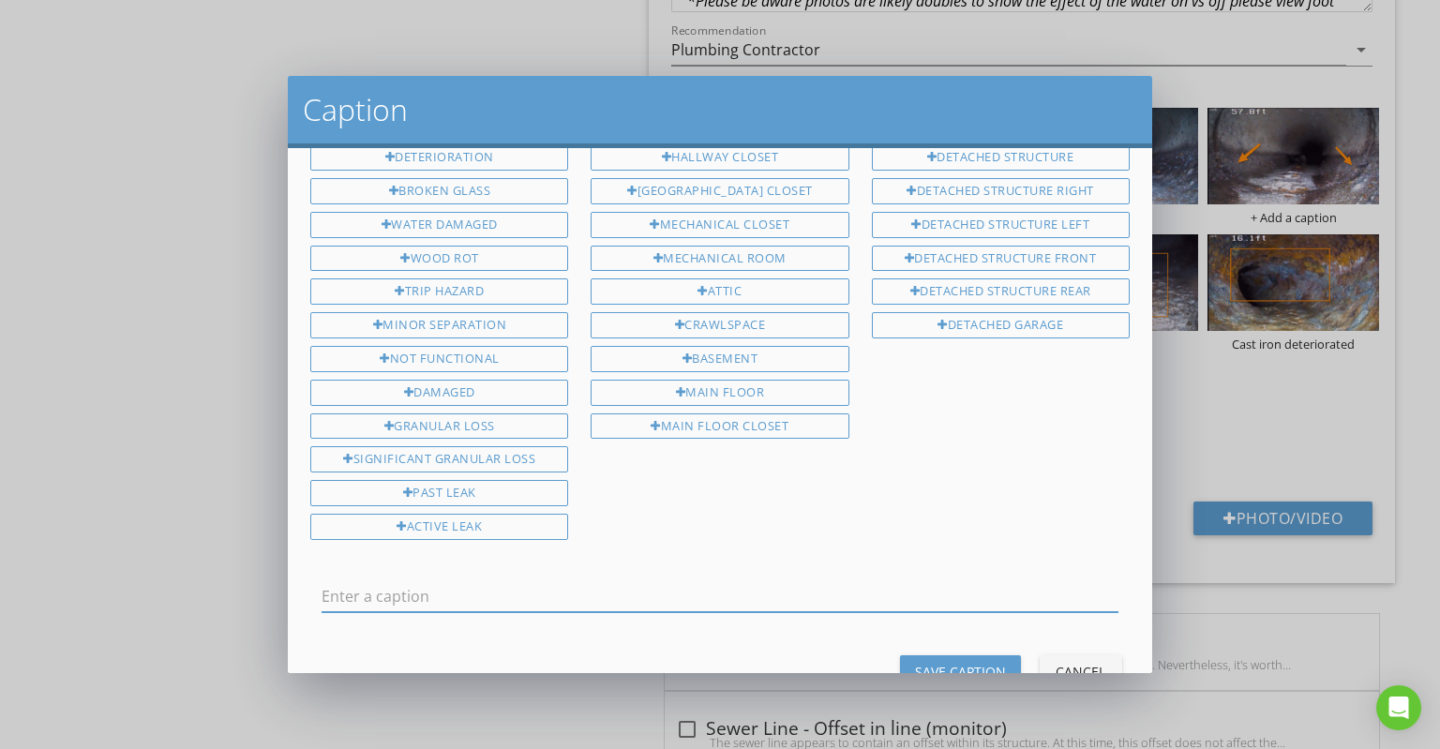
click at [718, 581] on input "text" at bounding box center [720, 596] width 797 height 31
type input "Offset"
click at [961, 662] on div "Save Caption" at bounding box center [960, 672] width 91 height 20
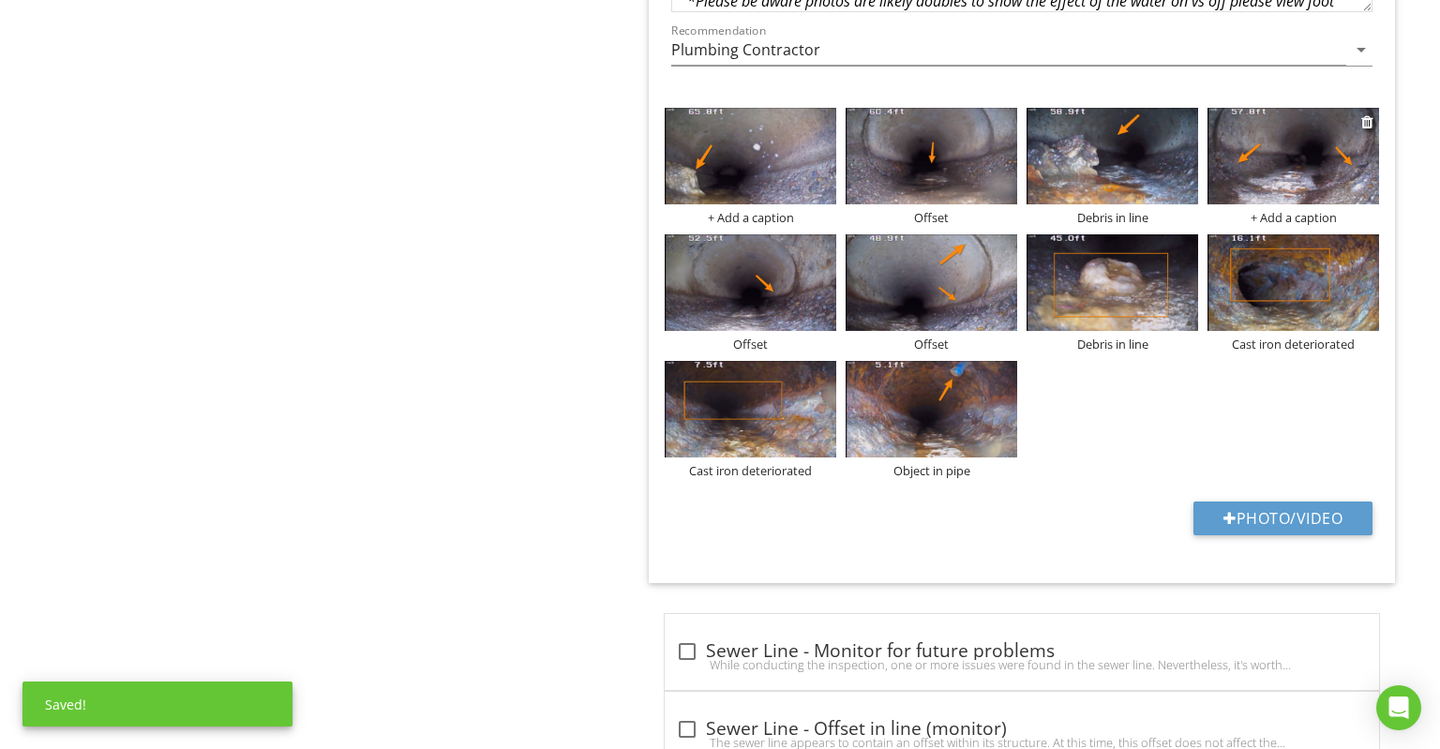
click at [1279, 210] on div "+ Add a caption" at bounding box center [1294, 217] width 172 height 15
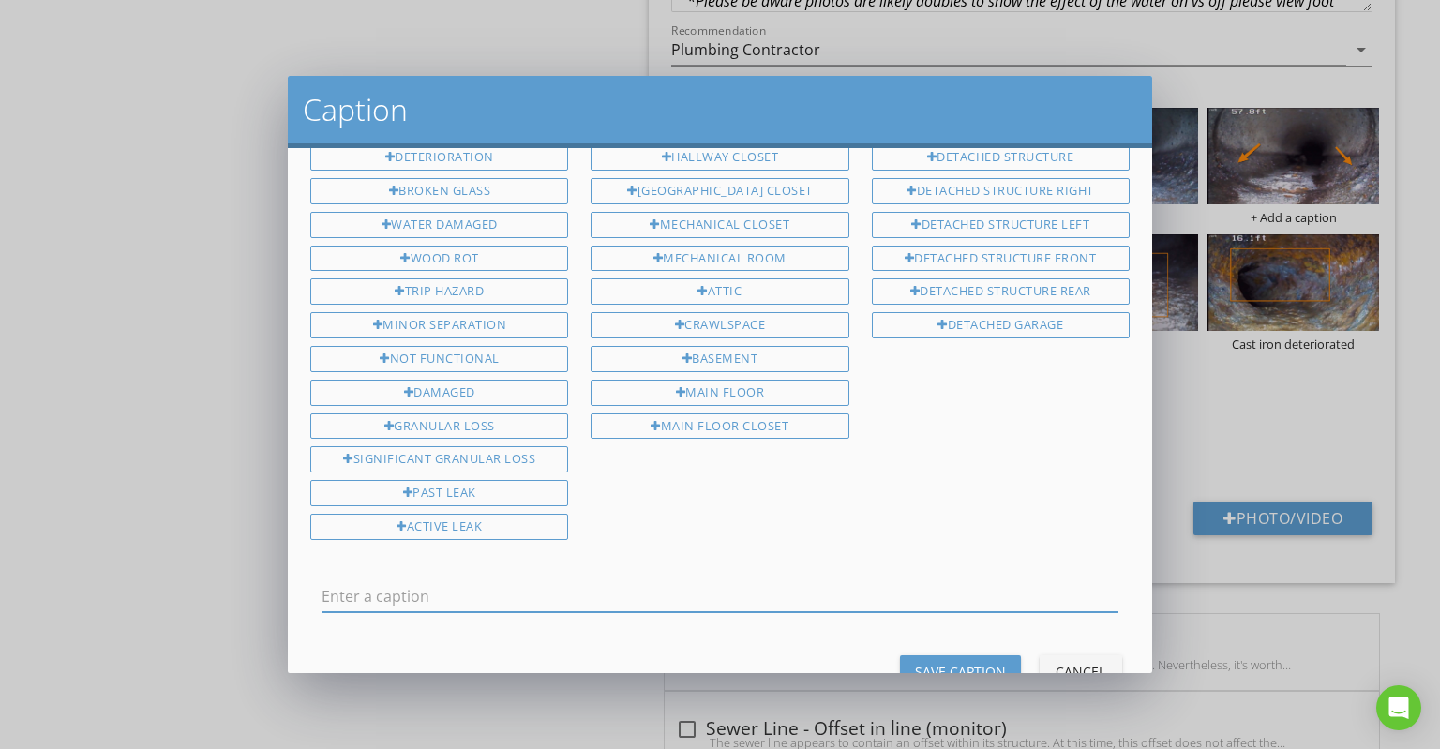
click at [866, 581] on input "text" at bounding box center [720, 596] width 797 height 31
type input "Offset"
click at [936, 662] on div "Save Caption" at bounding box center [960, 672] width 91 height 20
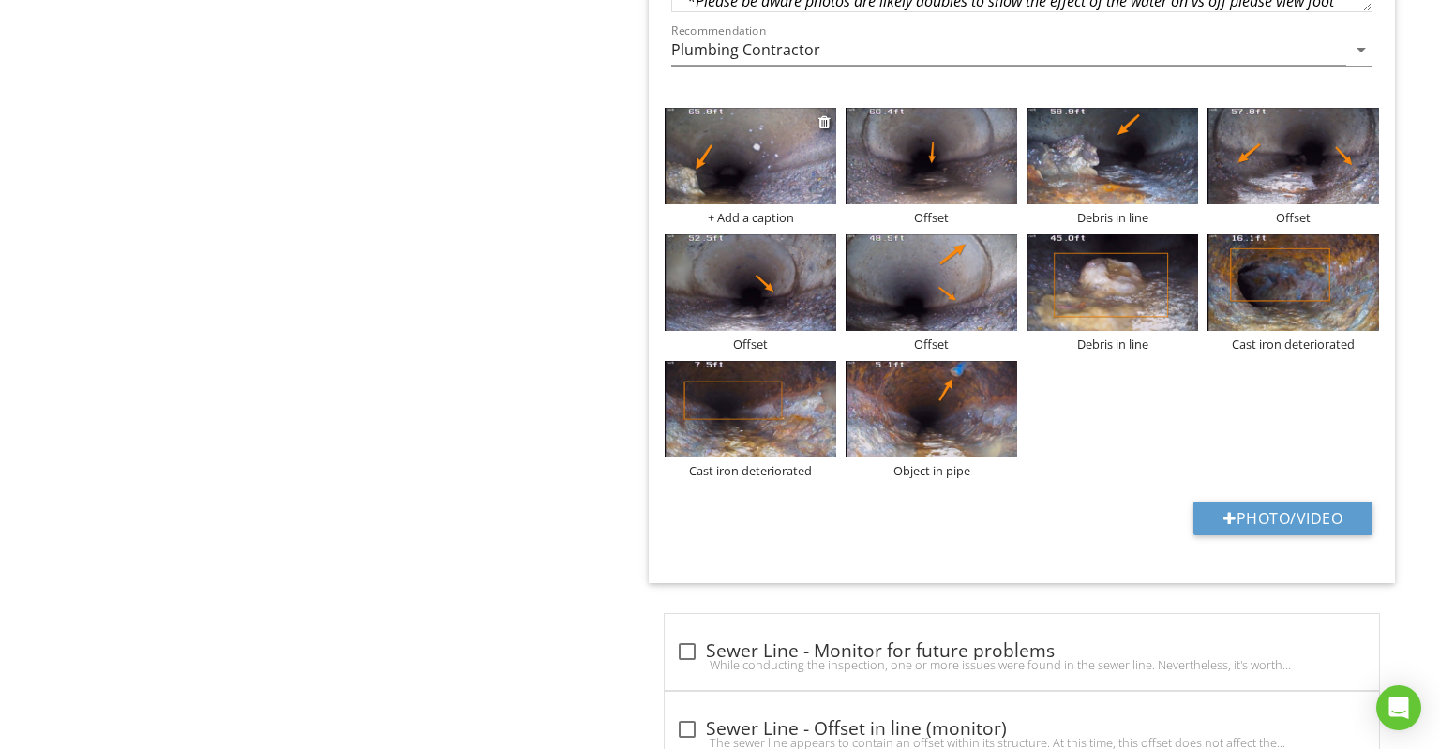
click at [763, 210] on div "+ Add a caption" at bounding box center [751, 217] width 172 height 15
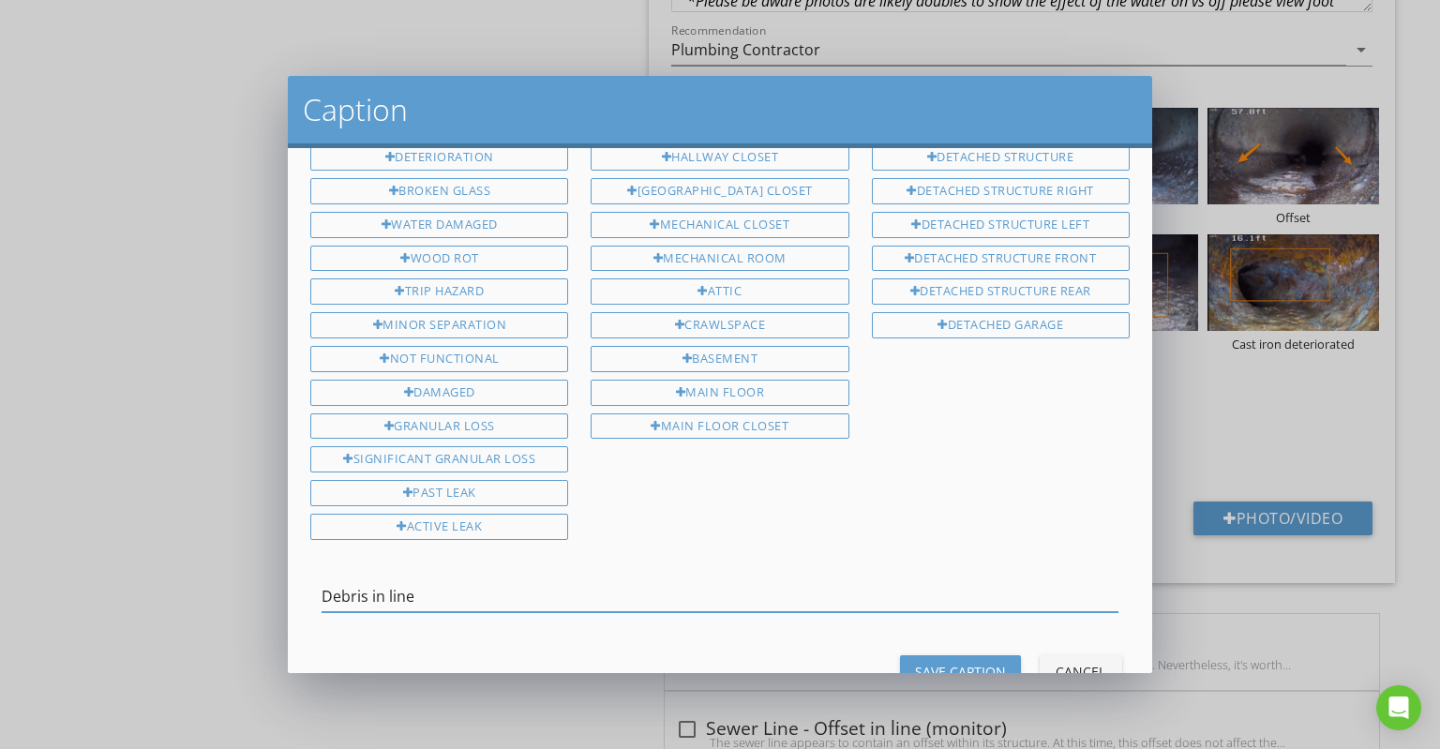
type input "Debris in line"
click at [985, 655] on button "Save Caption" at bounding box center [960, 672] width 121 height 34
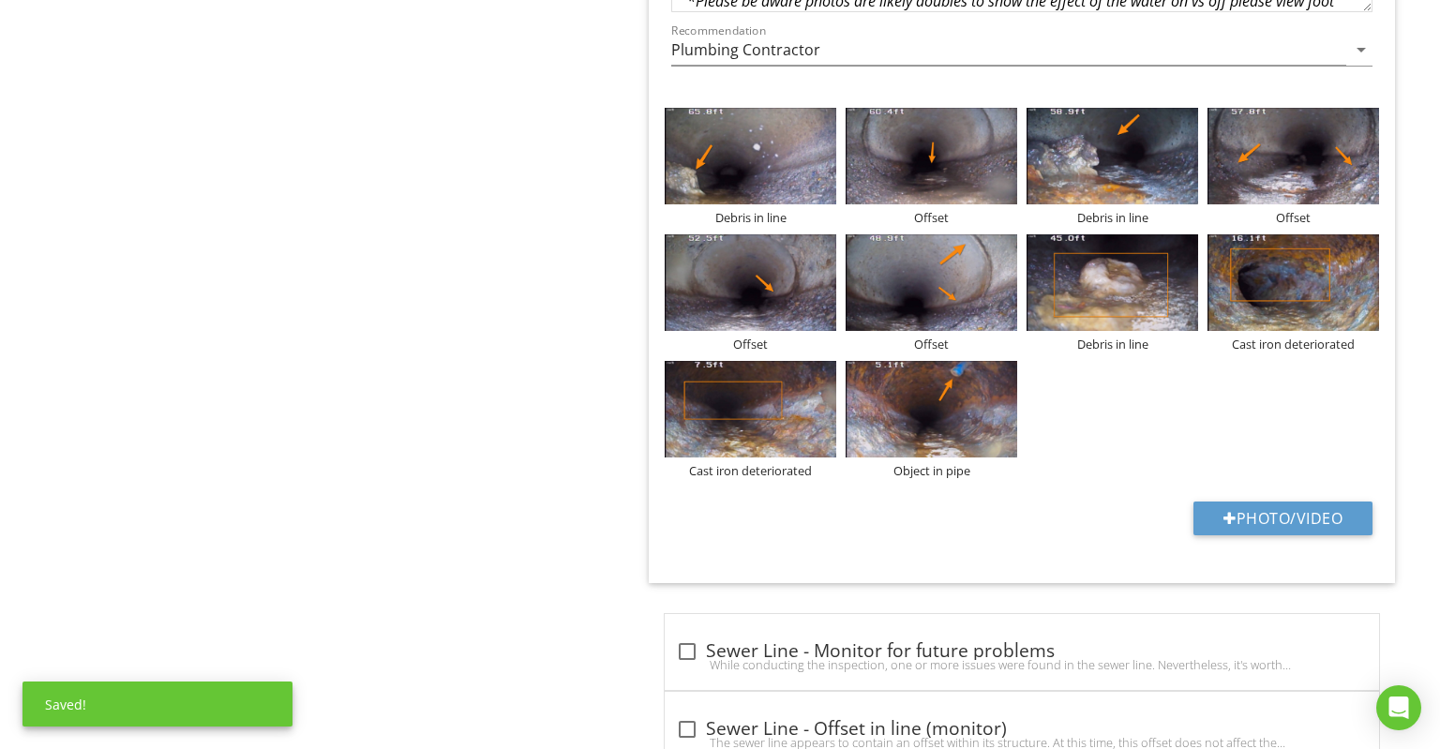
drag, startPoint x: 1439, startPoint y: 550, endPoint x: 1439, endPoint y: 248, distance: 301.0
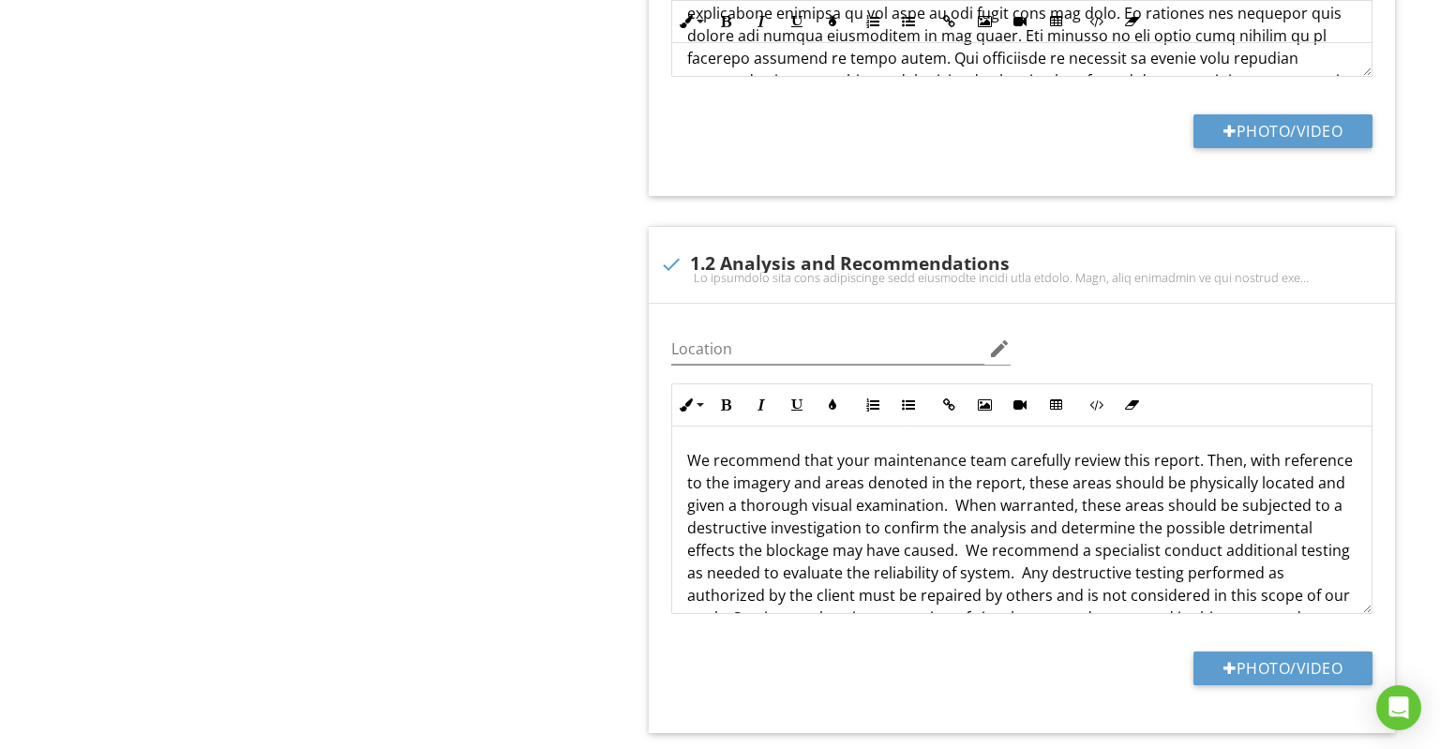
scroll to position [112, 0]
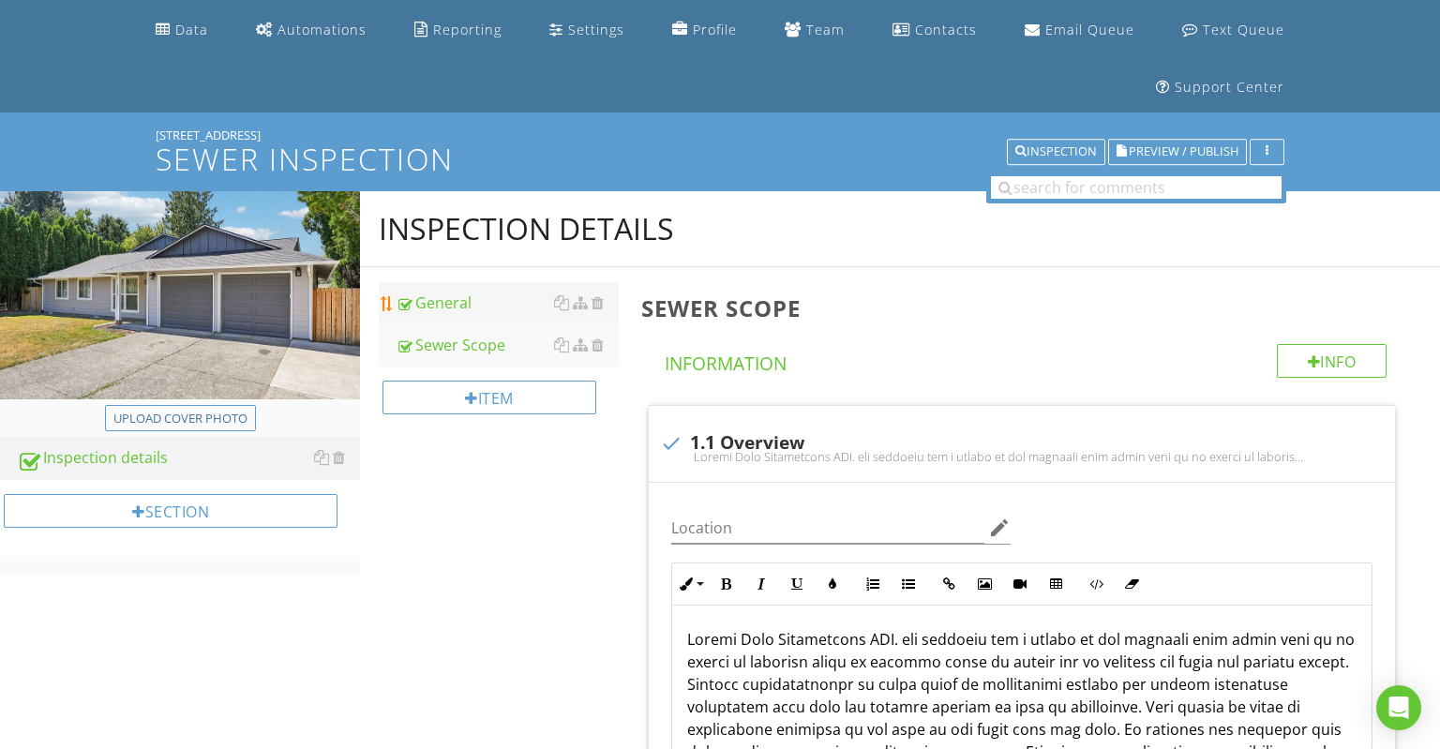
click at [489, 313] on div "General" at bounding box center [507, 303] width 223 height 23
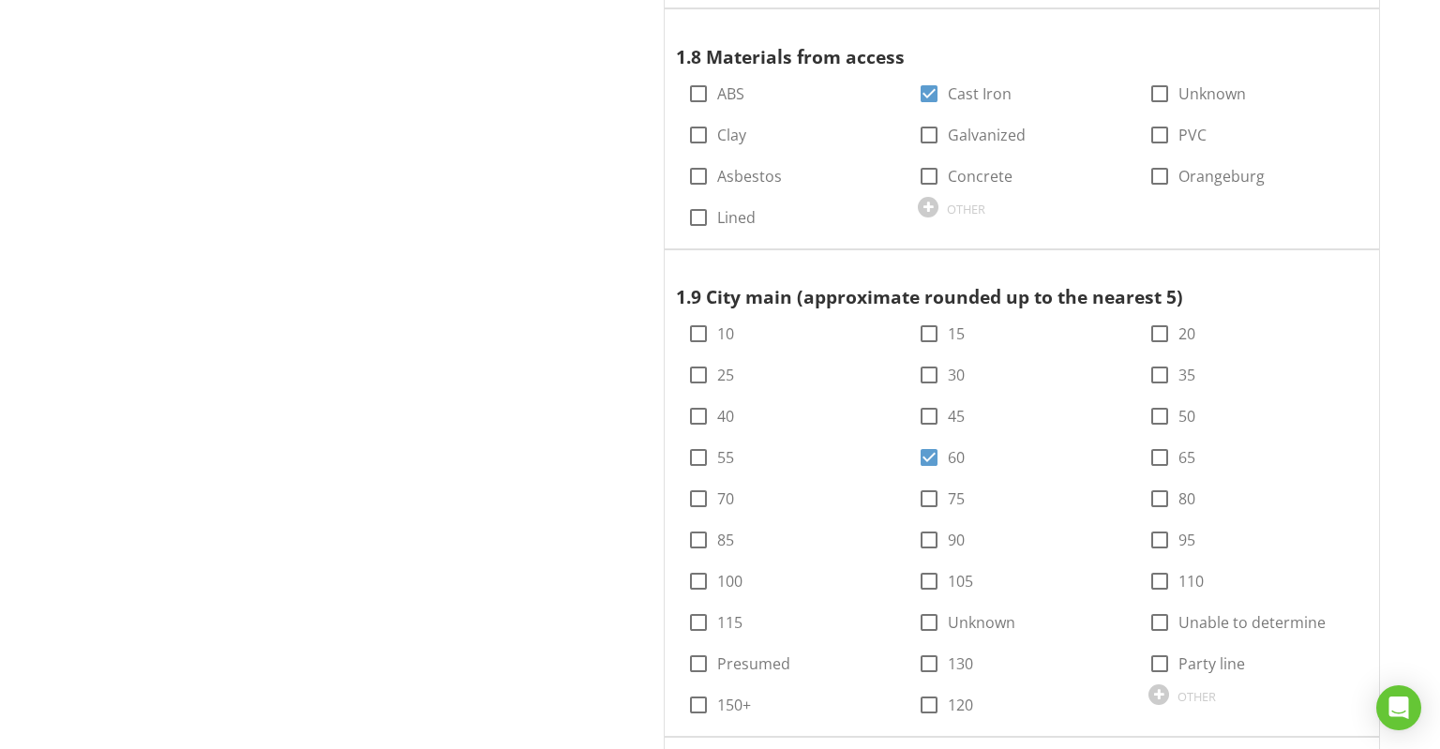
scroll to position [2842, 0]
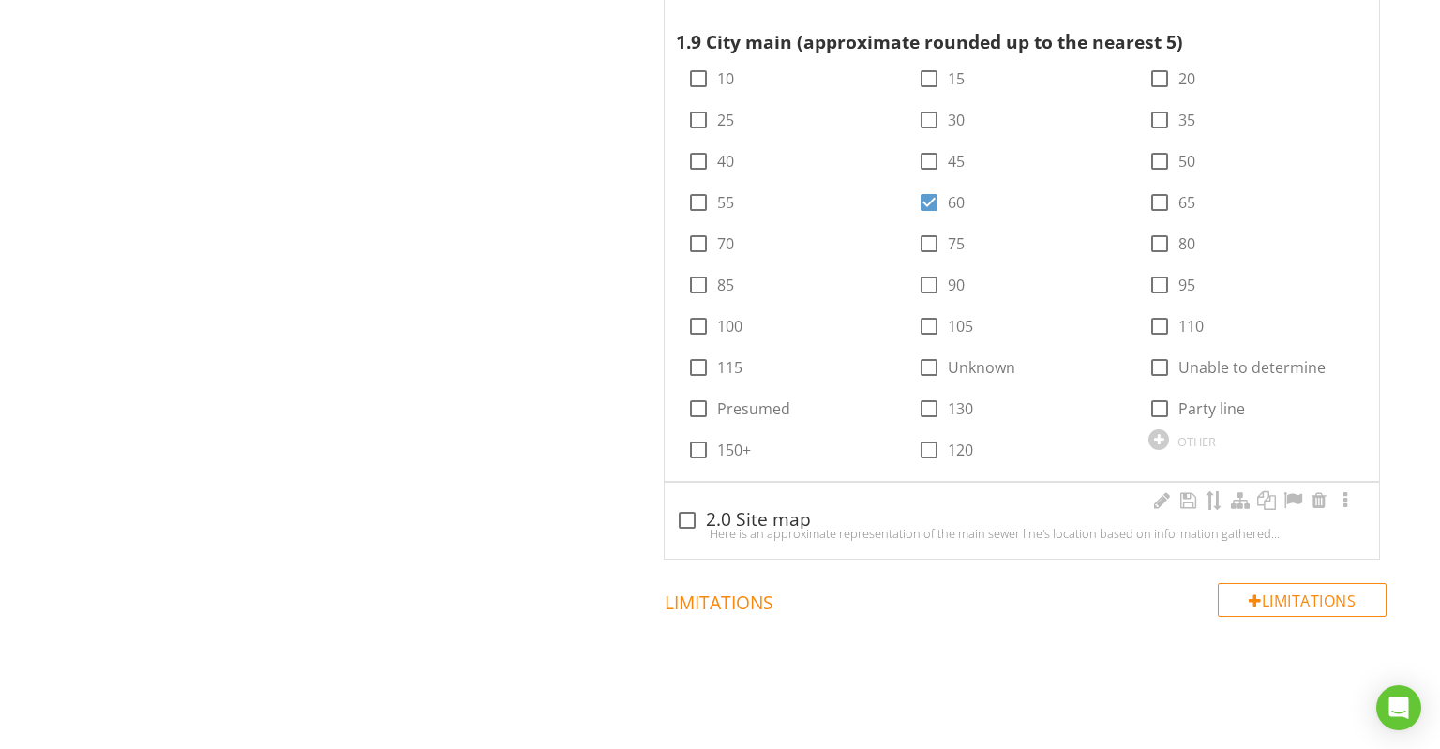
click at [700, 504] on div at bounding box center [687, 520] width 32 height 32
checkbox input "true"
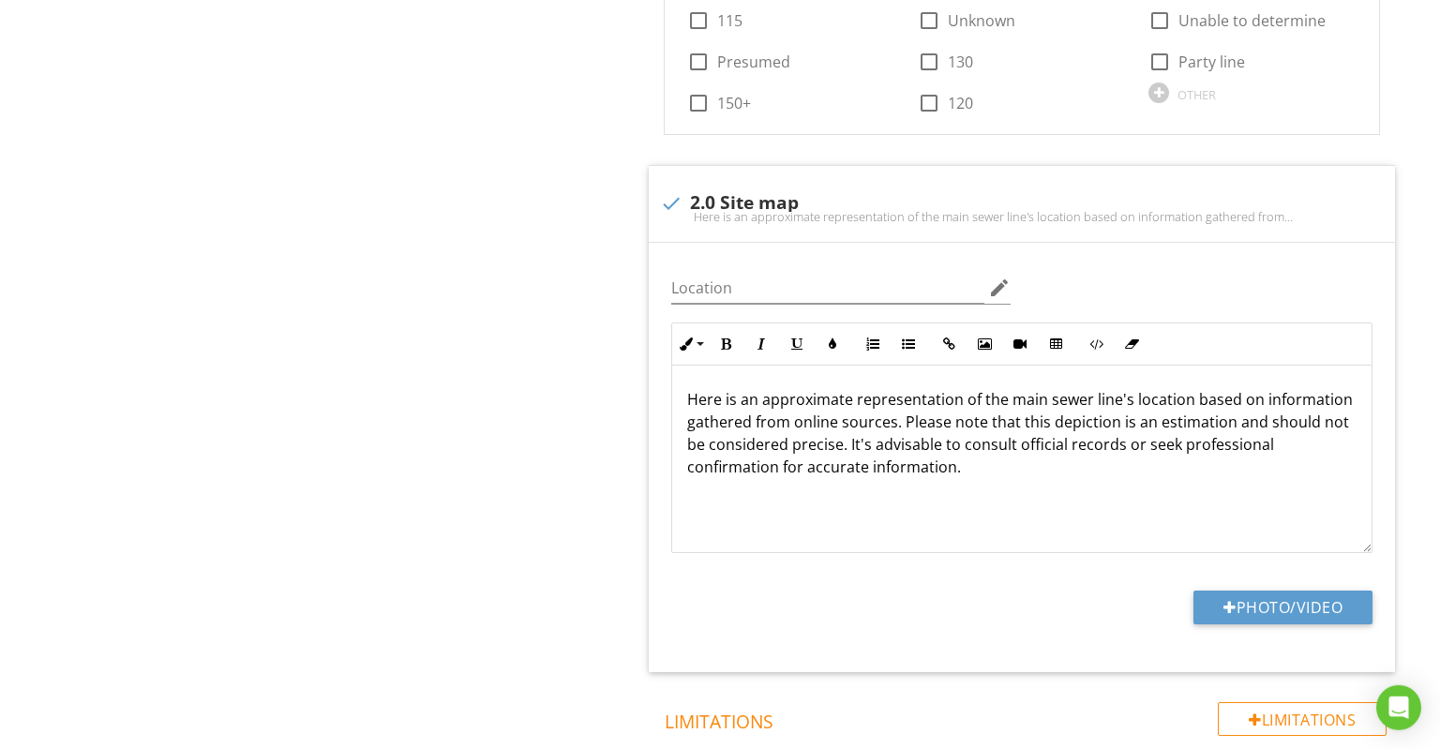
scroll to position [3307, 0]
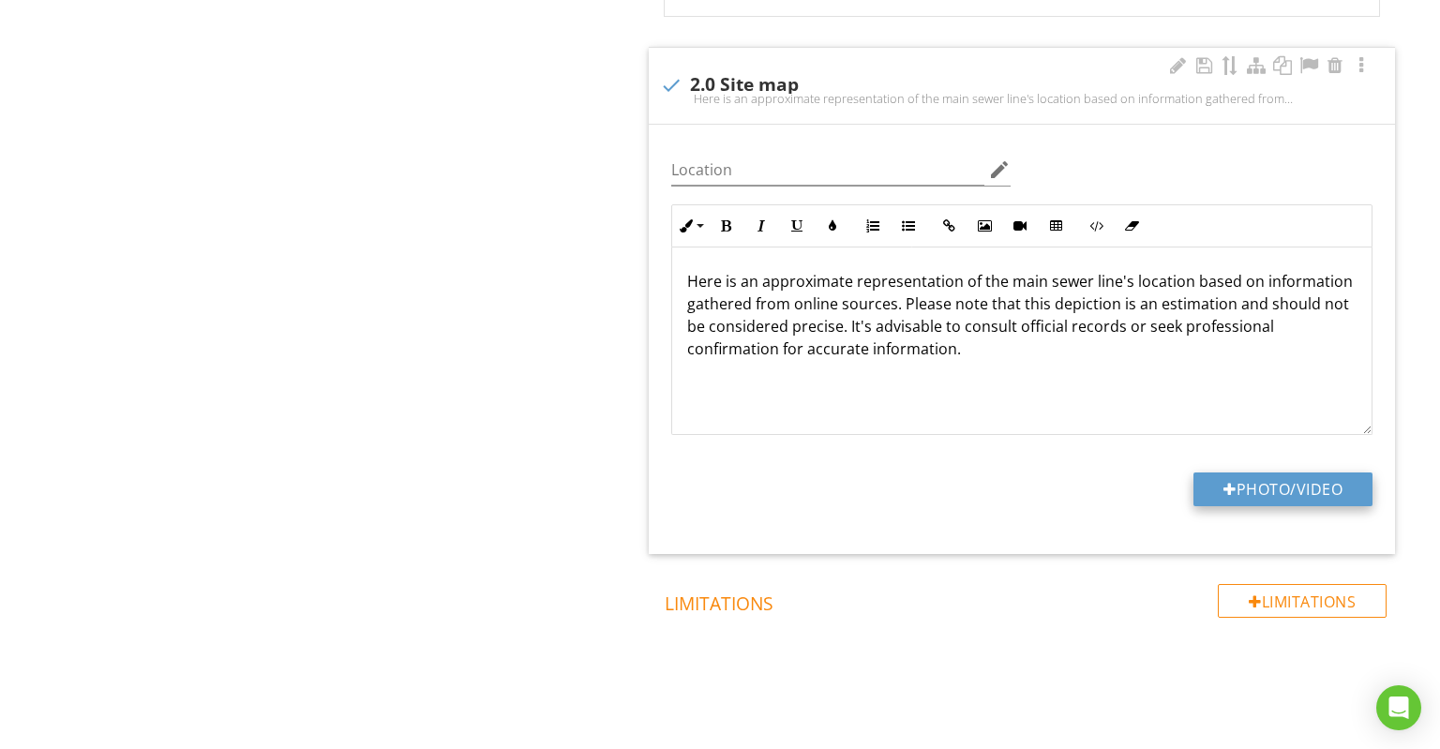
click at [1240, 473] on button "Photo/Video" at bounding box center [1283, 490] width 179 height 34
type input "C:\fakepath\Screenshot 2025-08-28 at 14-30-05 1721 SW Lillyben Ave - Google Map…"
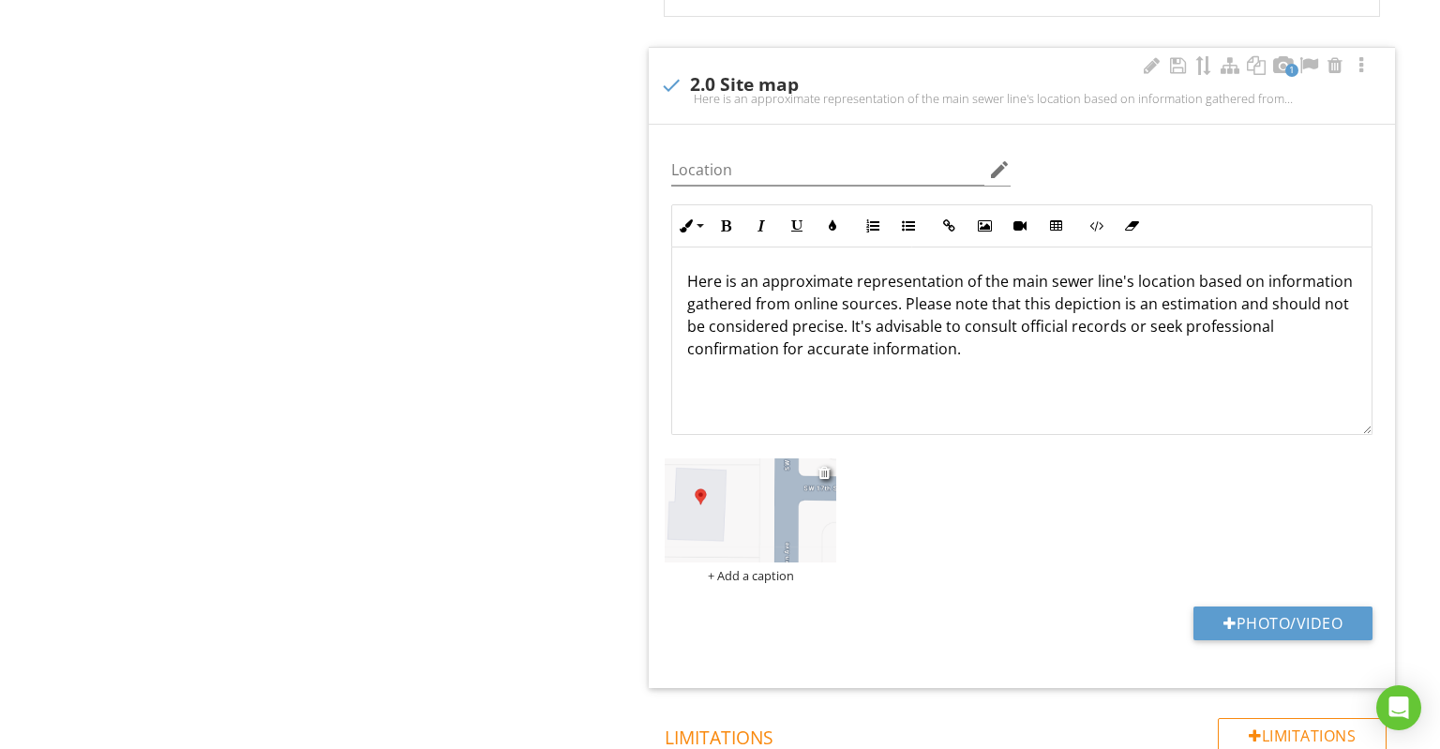
click at [709, 478] on img at bounding box center [751, 511] width 172 height 104
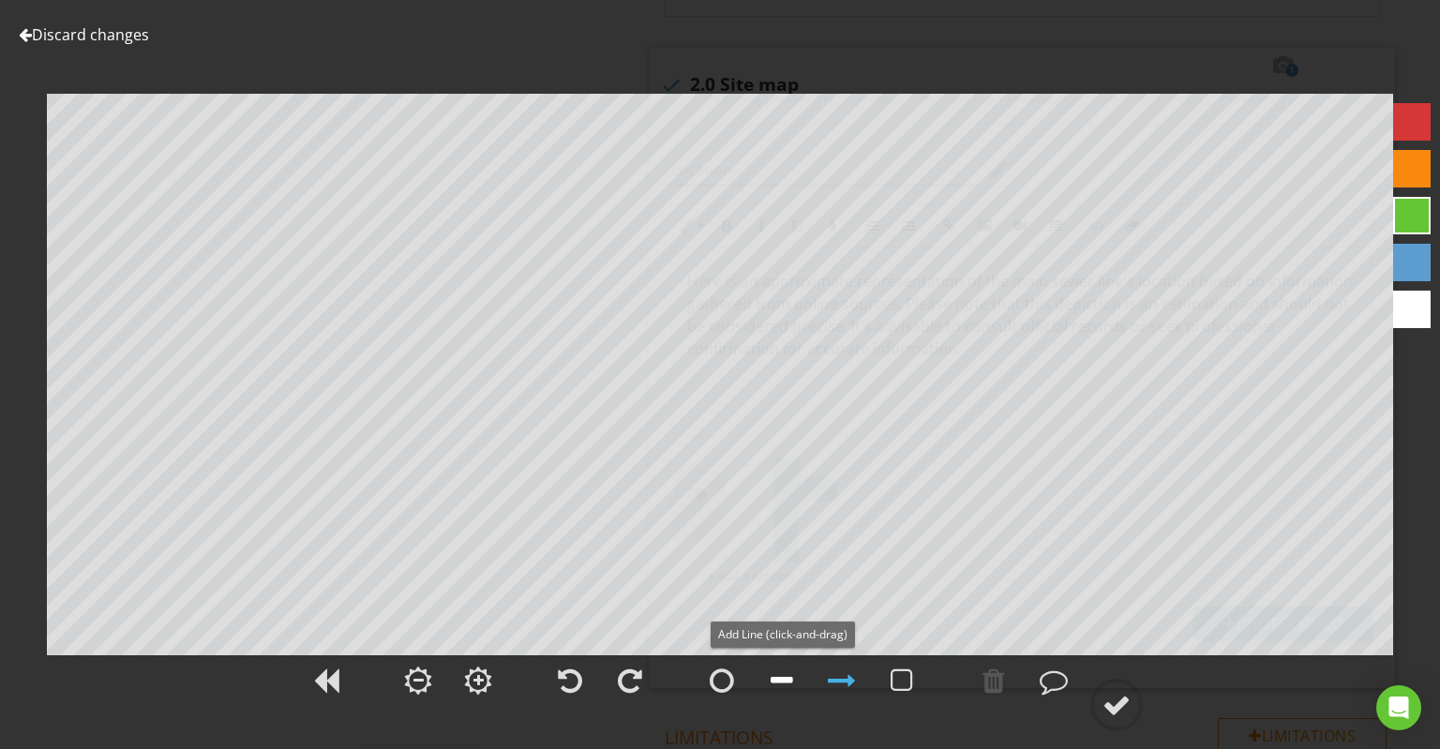
click at [793, 672] on div at bounding box center [782, 681] width 23 height 28
click at [1119, 692] on div at bounding box center [1117, 705] width 53 height 53
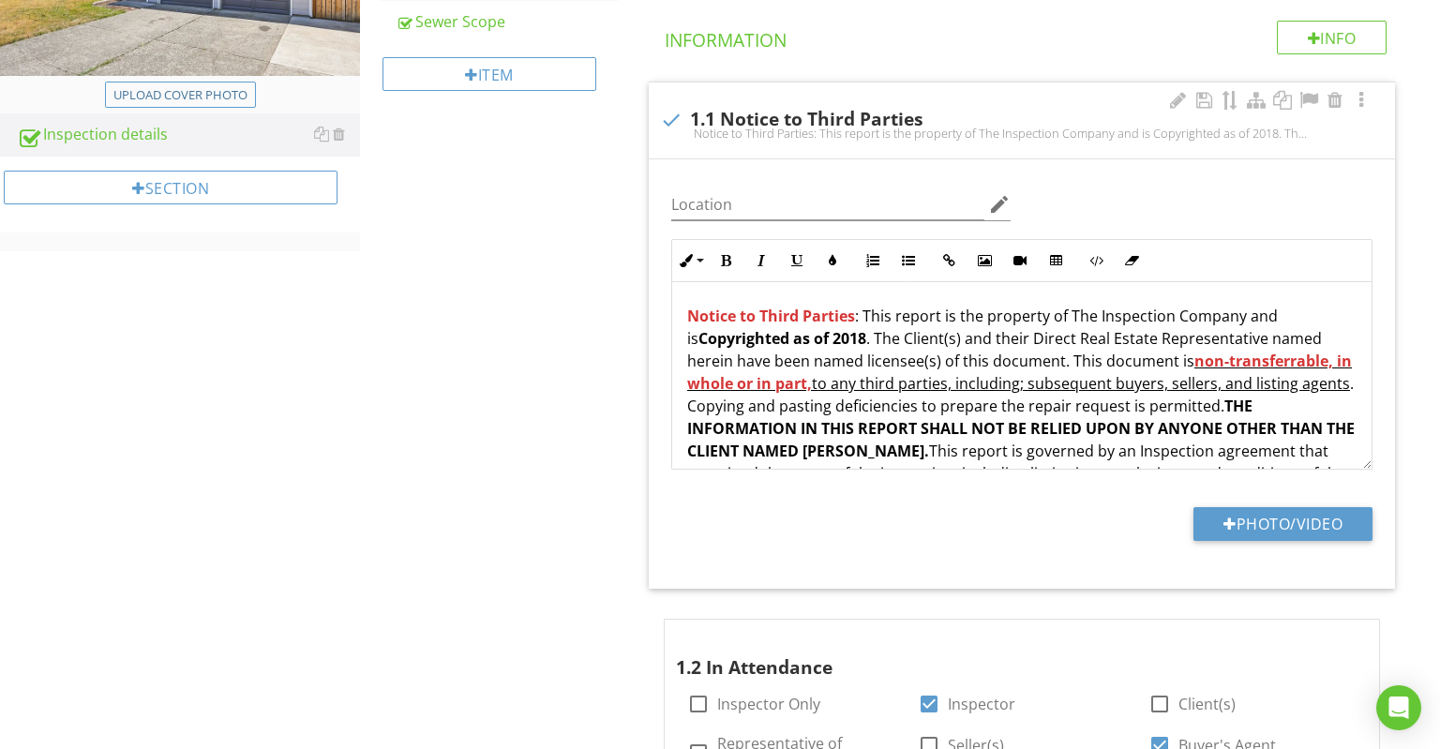
scroll to position [0, 0]
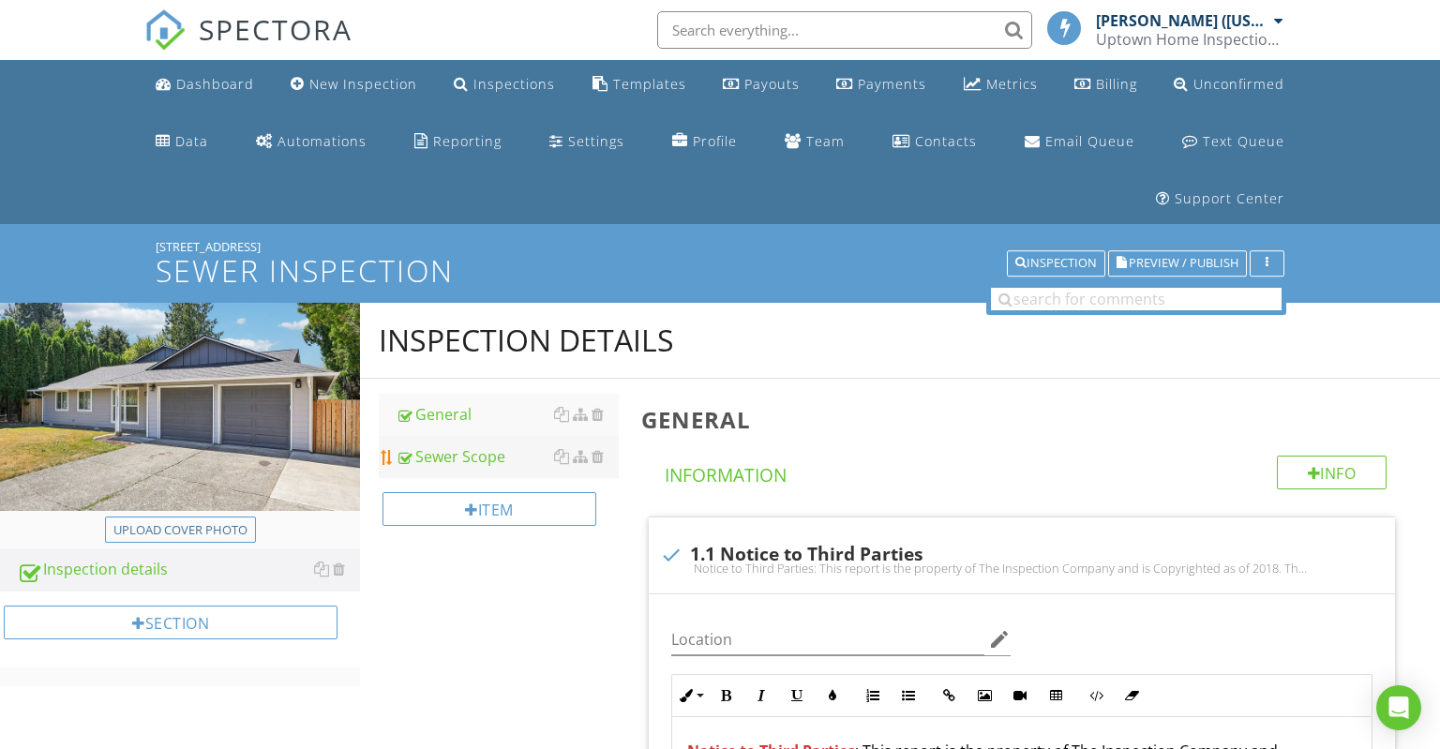
click at [493, 463] on div "Sewer Scope" at bounding box center [507, 456] width 223 height 23
click at [227, 81] on div "Dashboard" at bounding box center [215, 84] width 78 height 18
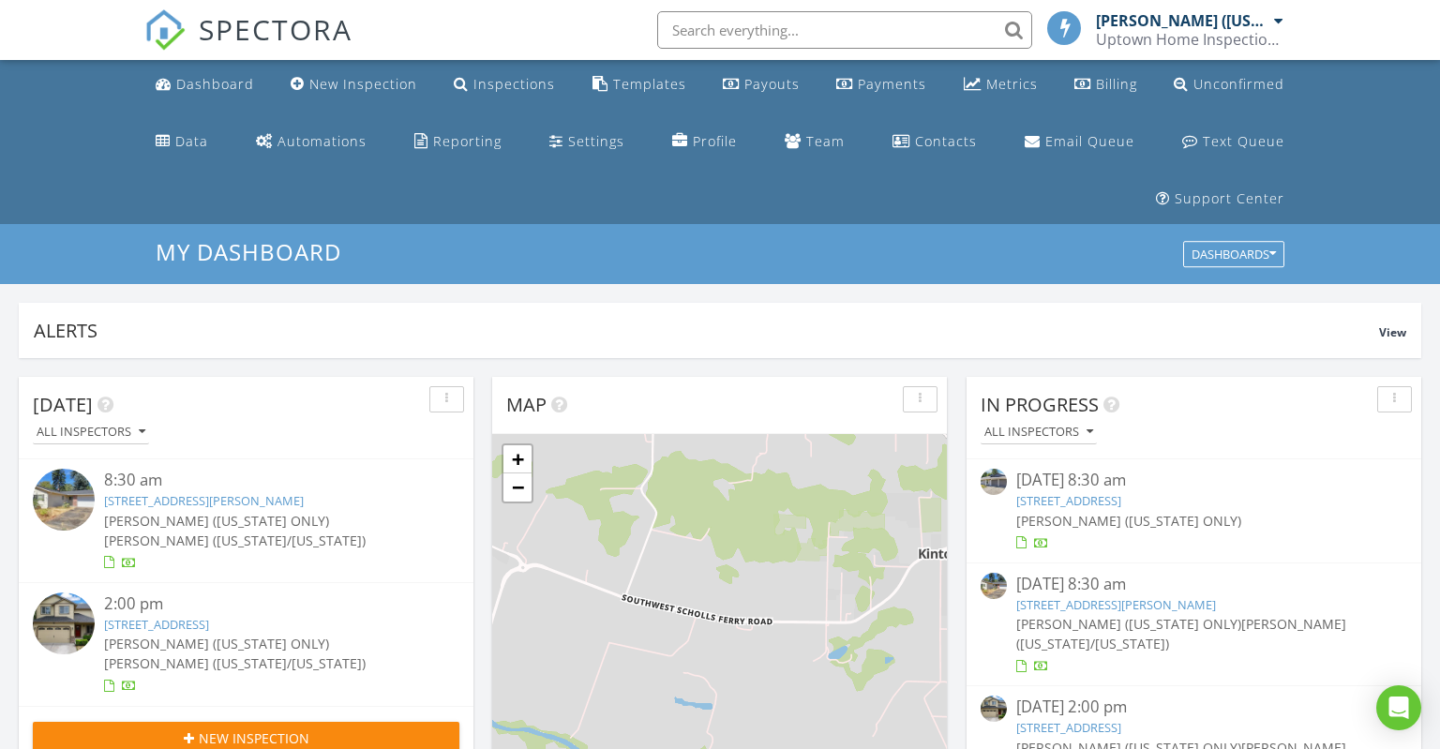
scroll to position [396, 0]
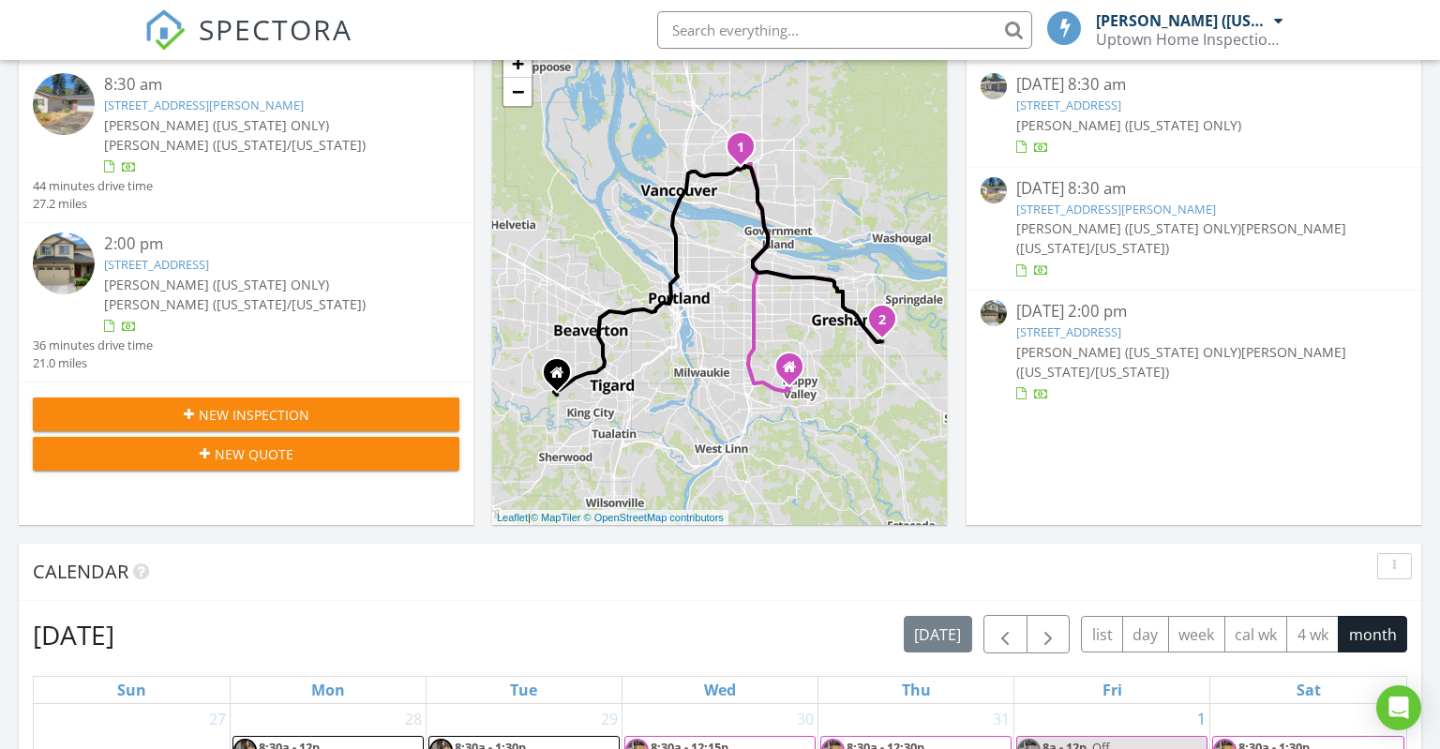
click at [1105, 110] on link "1721 SW Lillyben Ave, Gresham, OR 97080" at bounding box center [1069, 105] width 105 height 17
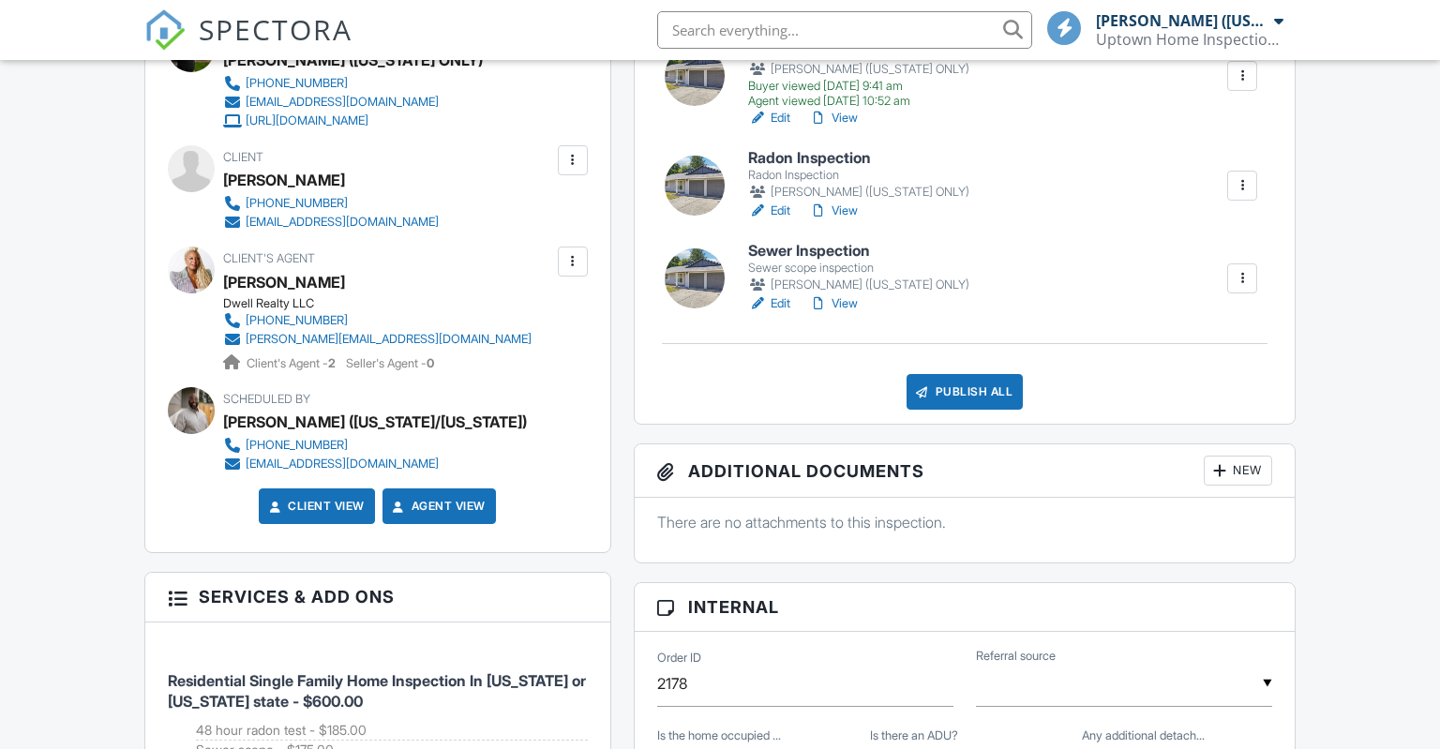
scroll to position [453, 0]
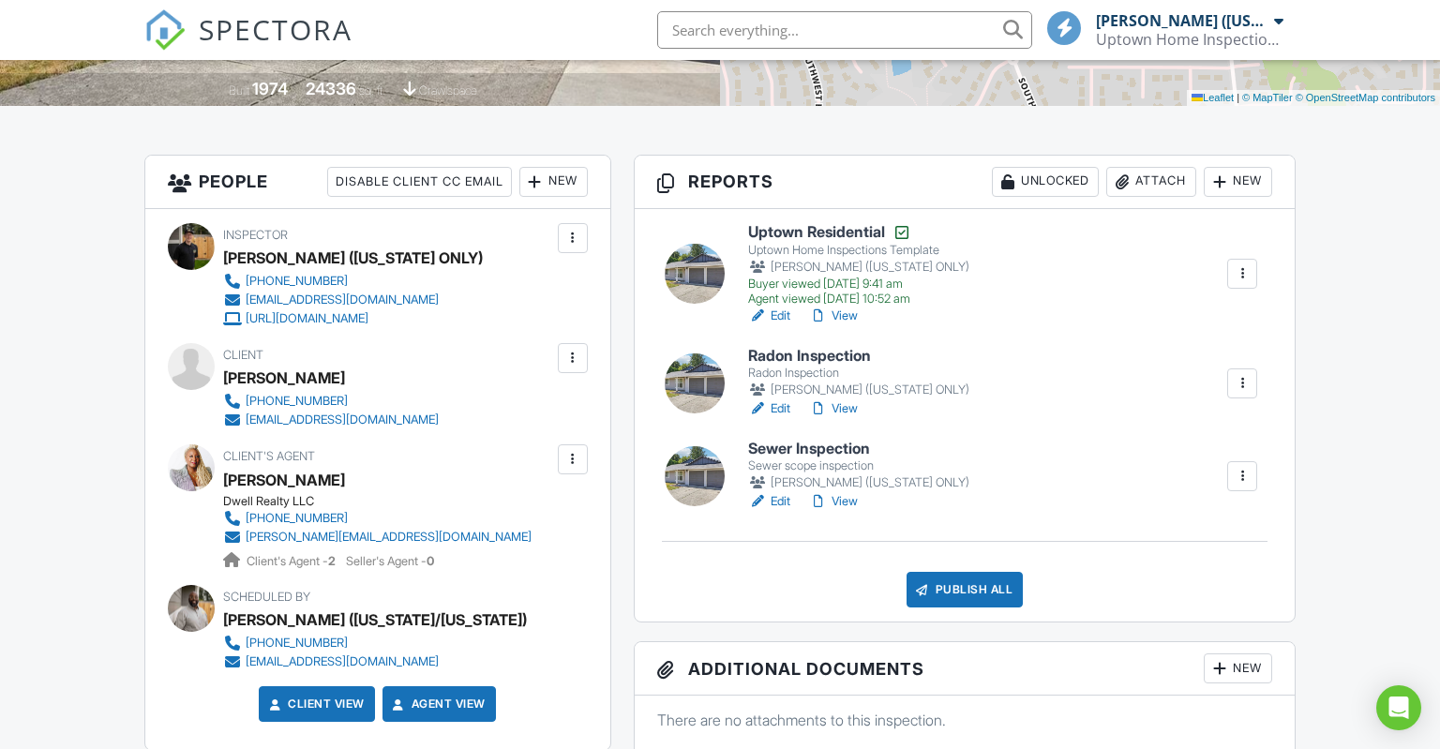
click at [1135, 197] on div "Attach" at bounding box center [1152, 182] width 90 height 30
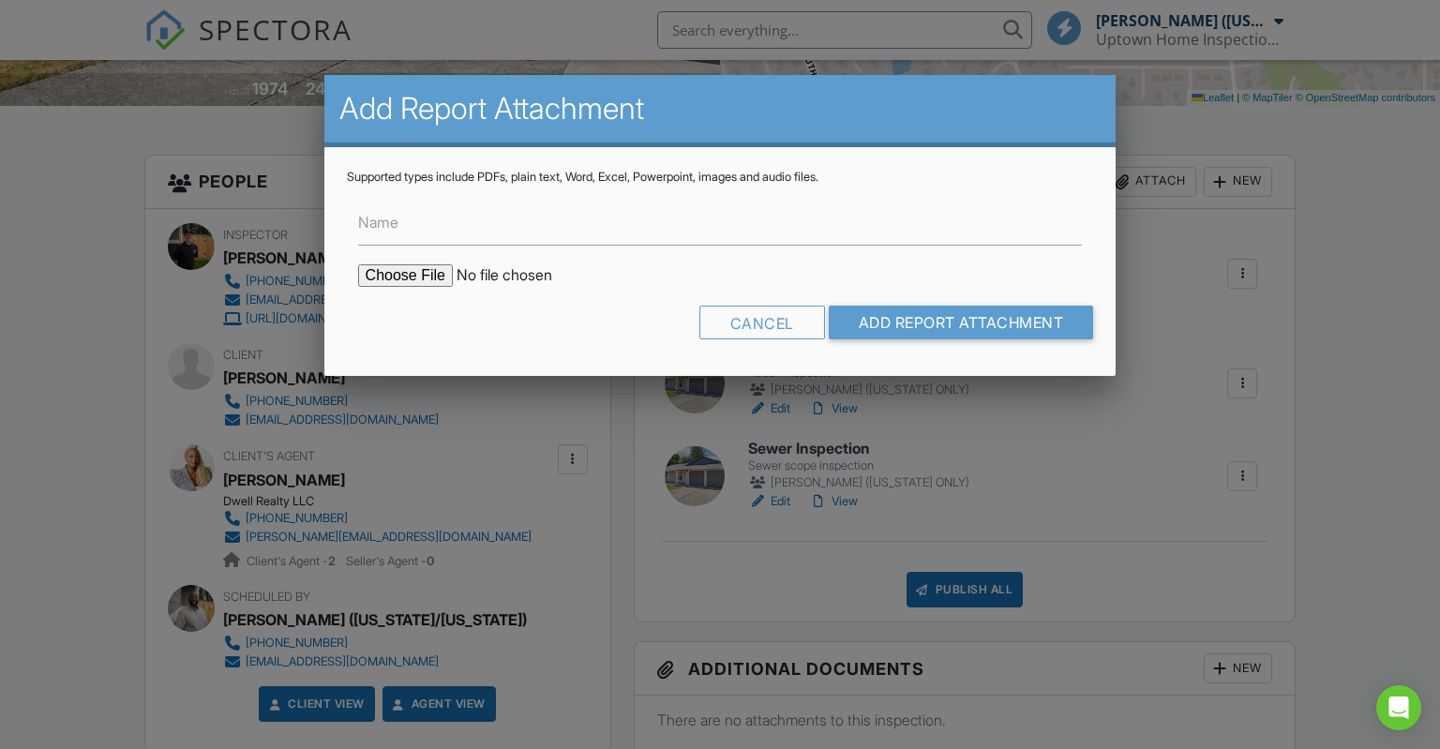
click at [369, 268] on input "file" at bounding box center [517, 275] width 319 height 23
type input "C:\fakepath\c712ab85-fd68-4354-9ba0-157d1929ba3d.pdf"
click at [549, 238] on input "Name" at bounding box center [720, 223] width 725 height 46
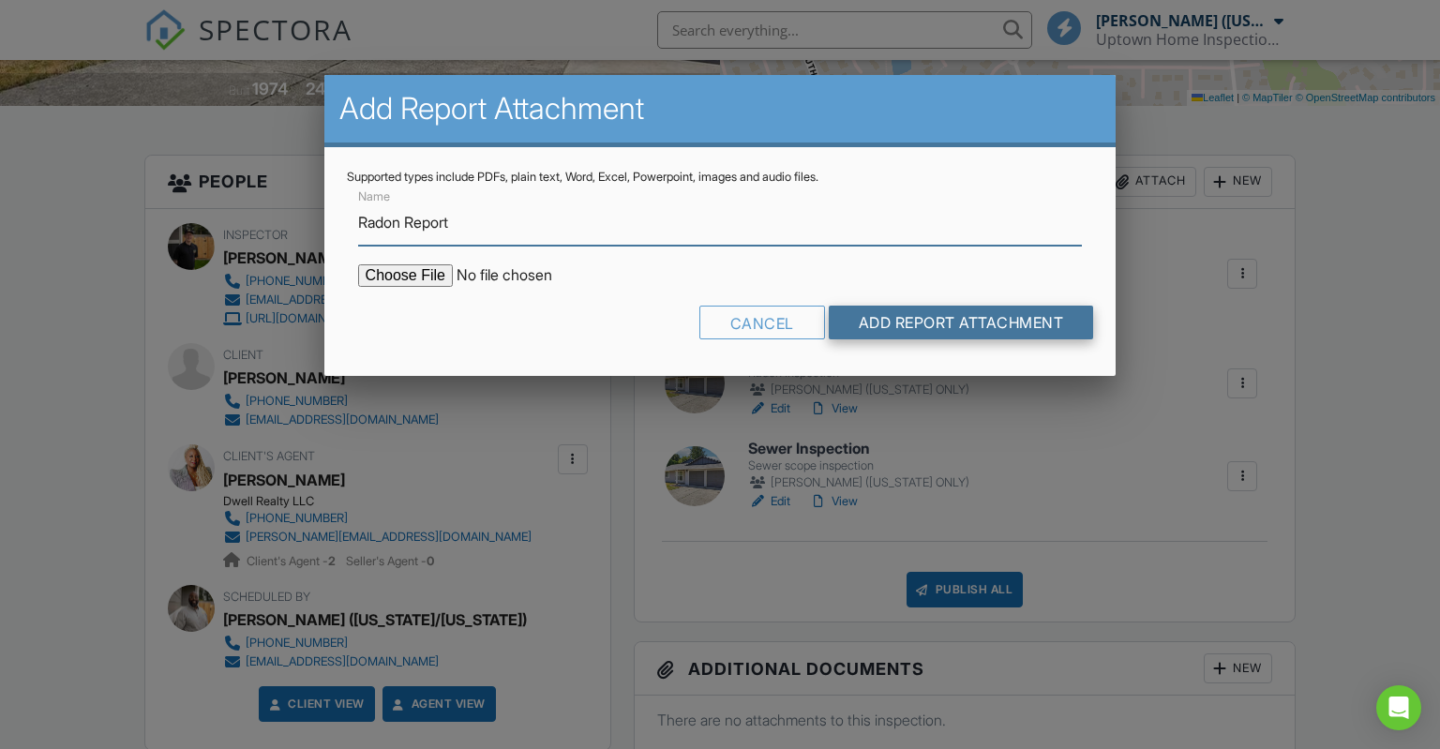
type input "Radon Report"
click at [887, 321] on input "Add Report Attachment" at bounding box center [961, 323] width 265 height 34
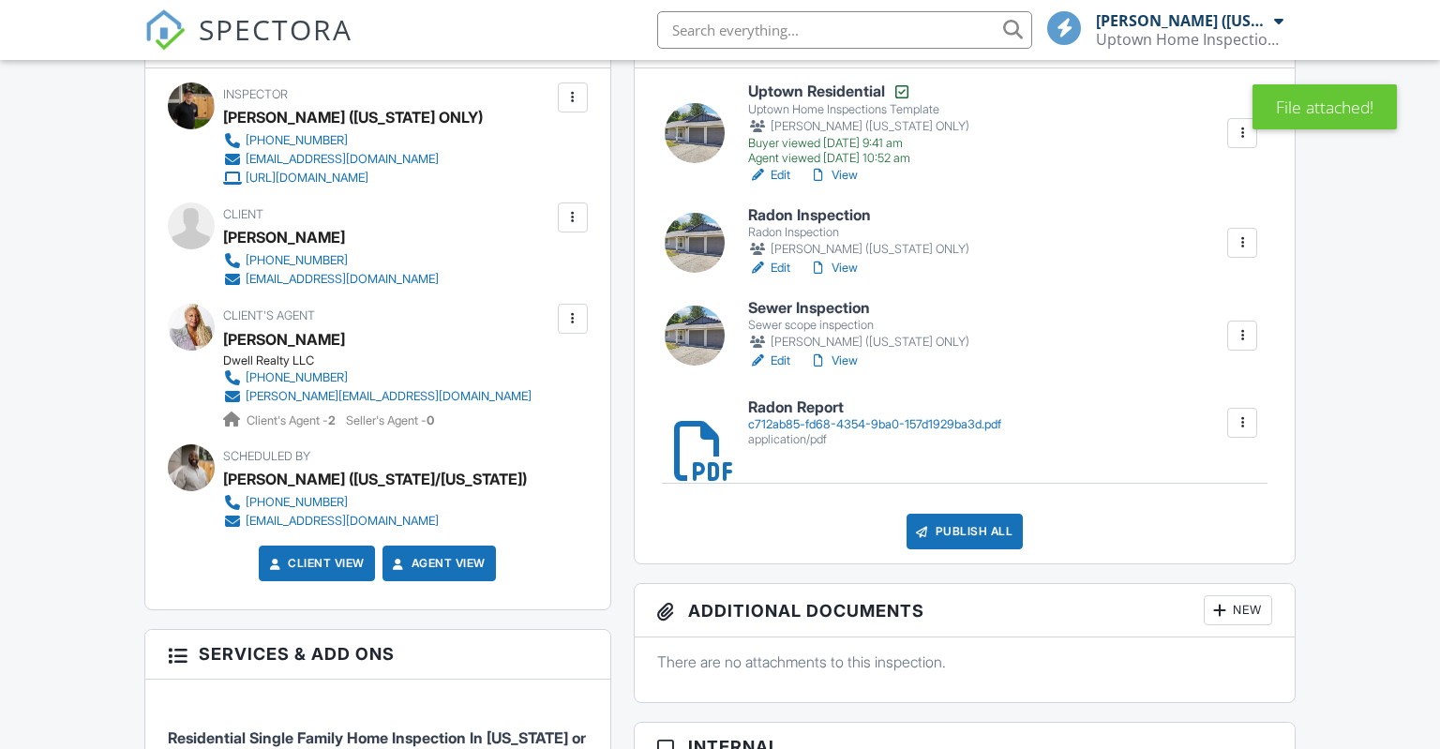
scroll to position [594, 0]
click at [840, 317] on h6 "Sewer Inspection" at bounding box center [858, 308] width 221 height 17
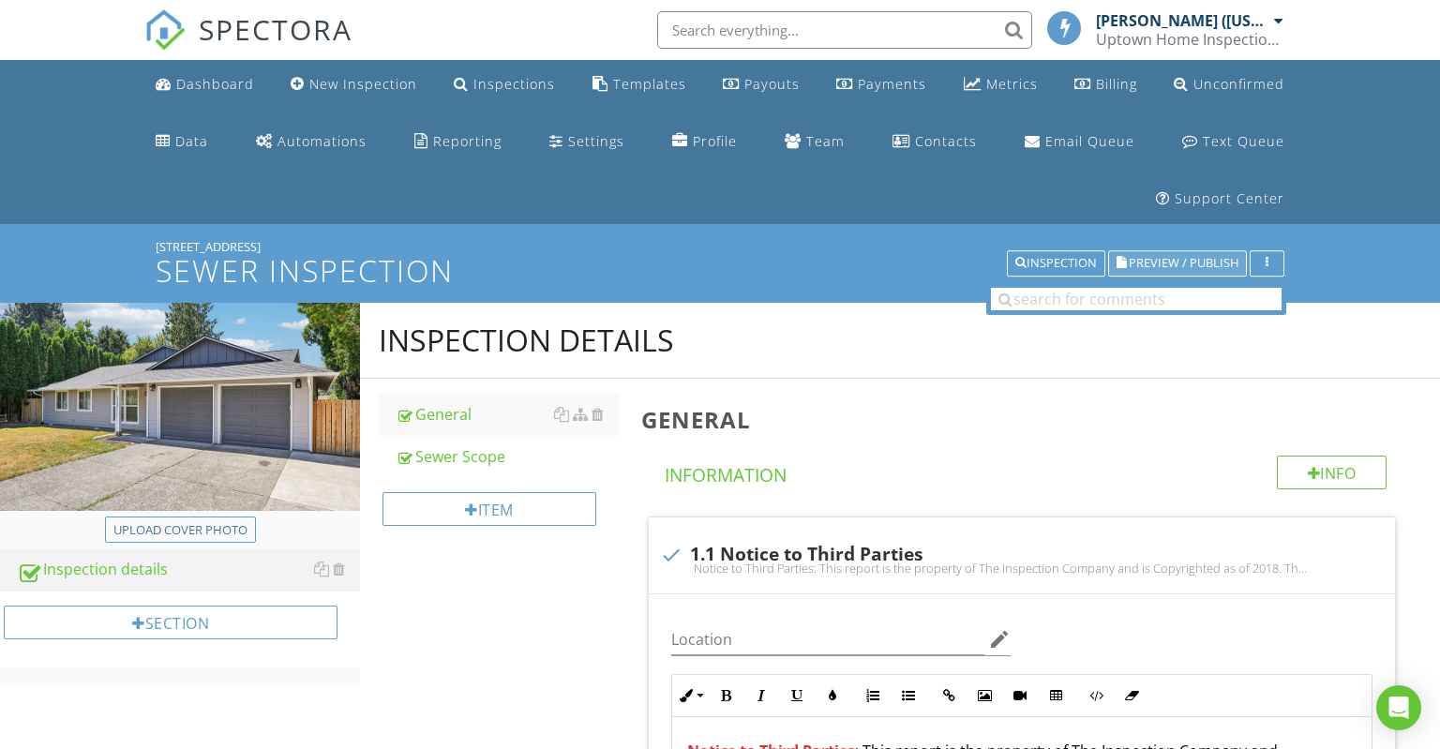
click at [1148, 270] on span "Preview / Publish" at bounding box center [1184, 264] width 110 height 12
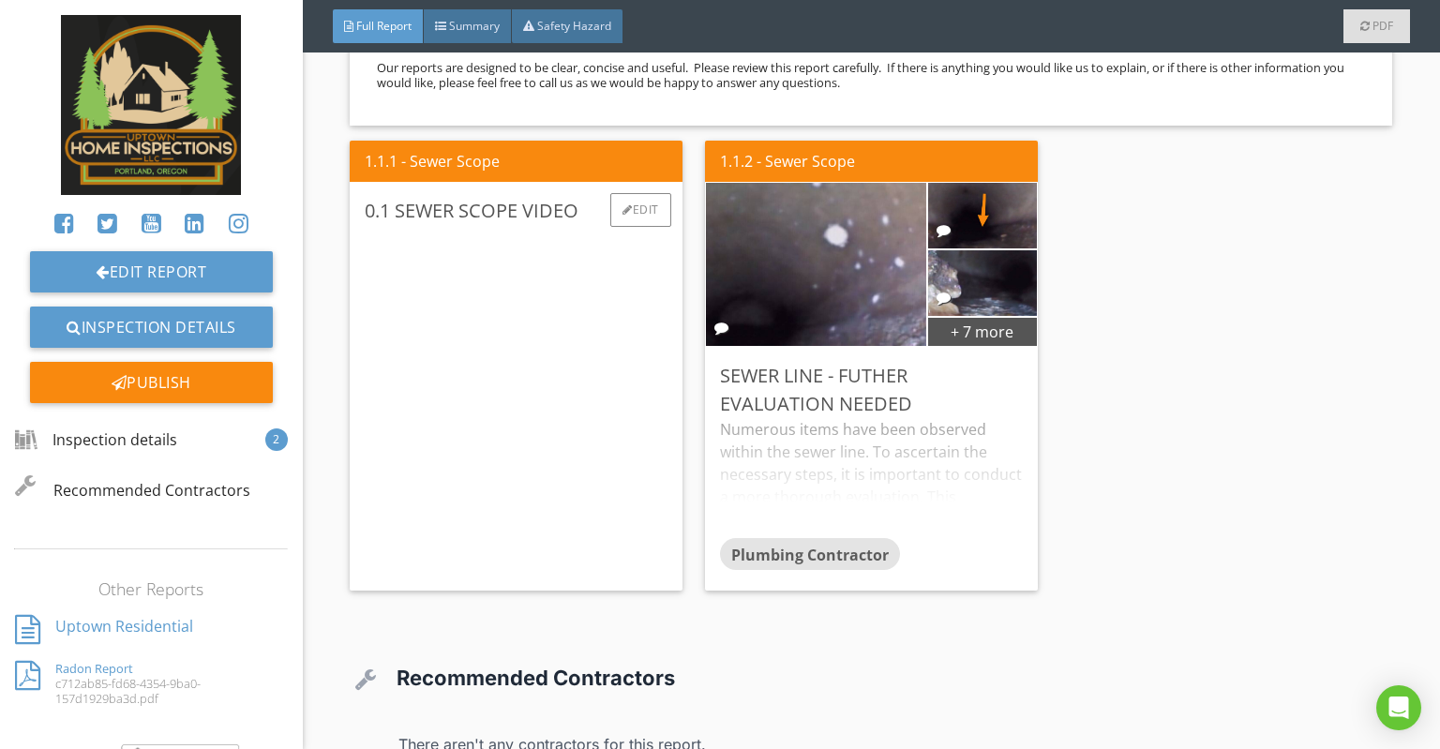
scroll to position [2979, 0]
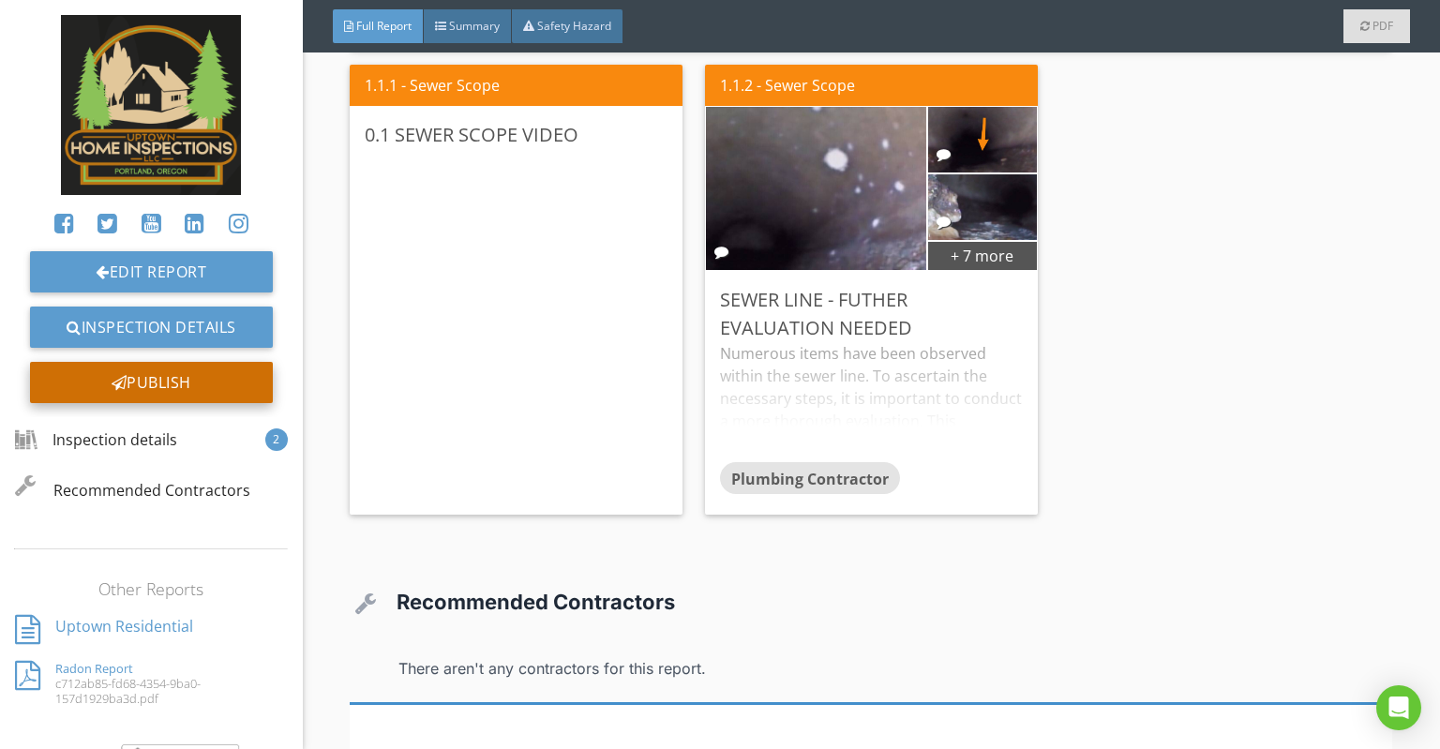
click at [261, 399] on div "Publish" at bounding box center [151, 382] width 243 height 41
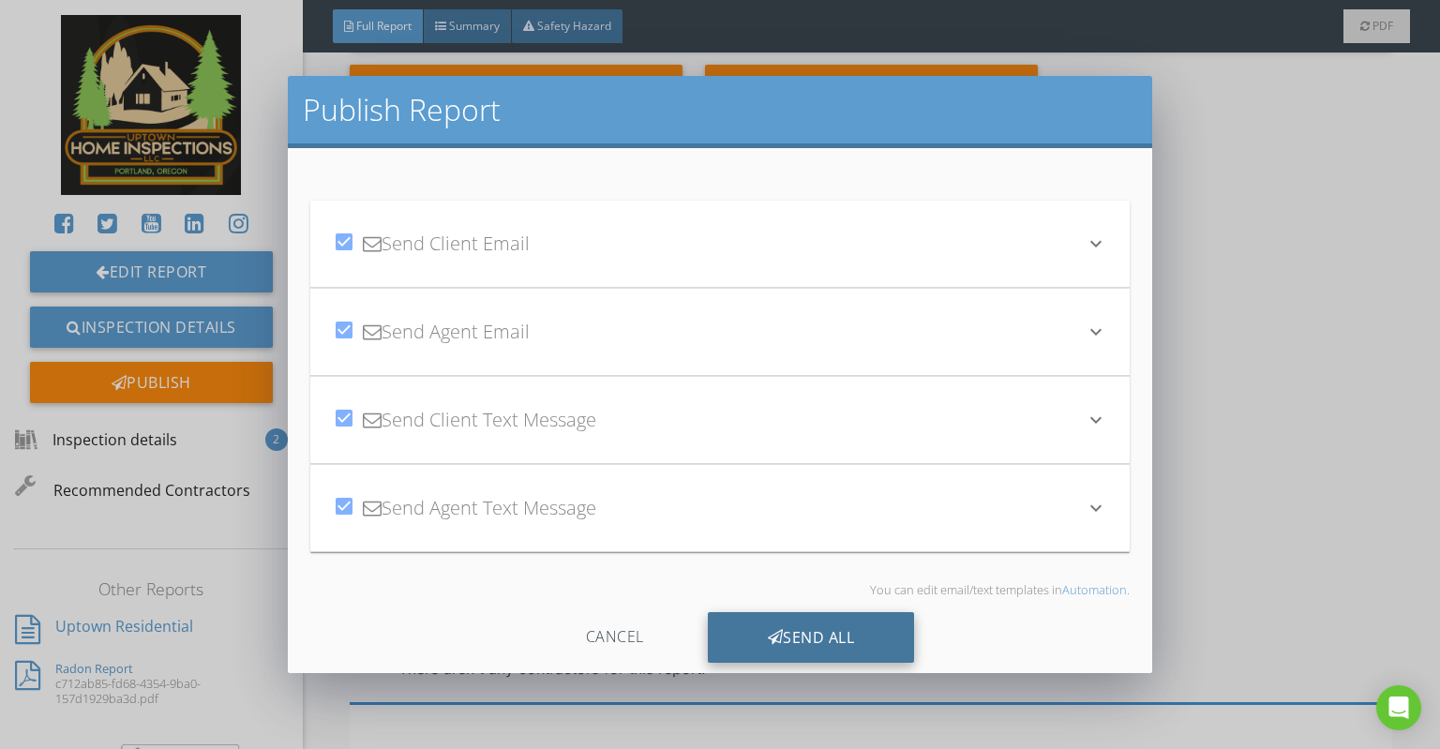
click at [797, 643] on div "Send All" at bounding box center [811, 637] width 207 height 51
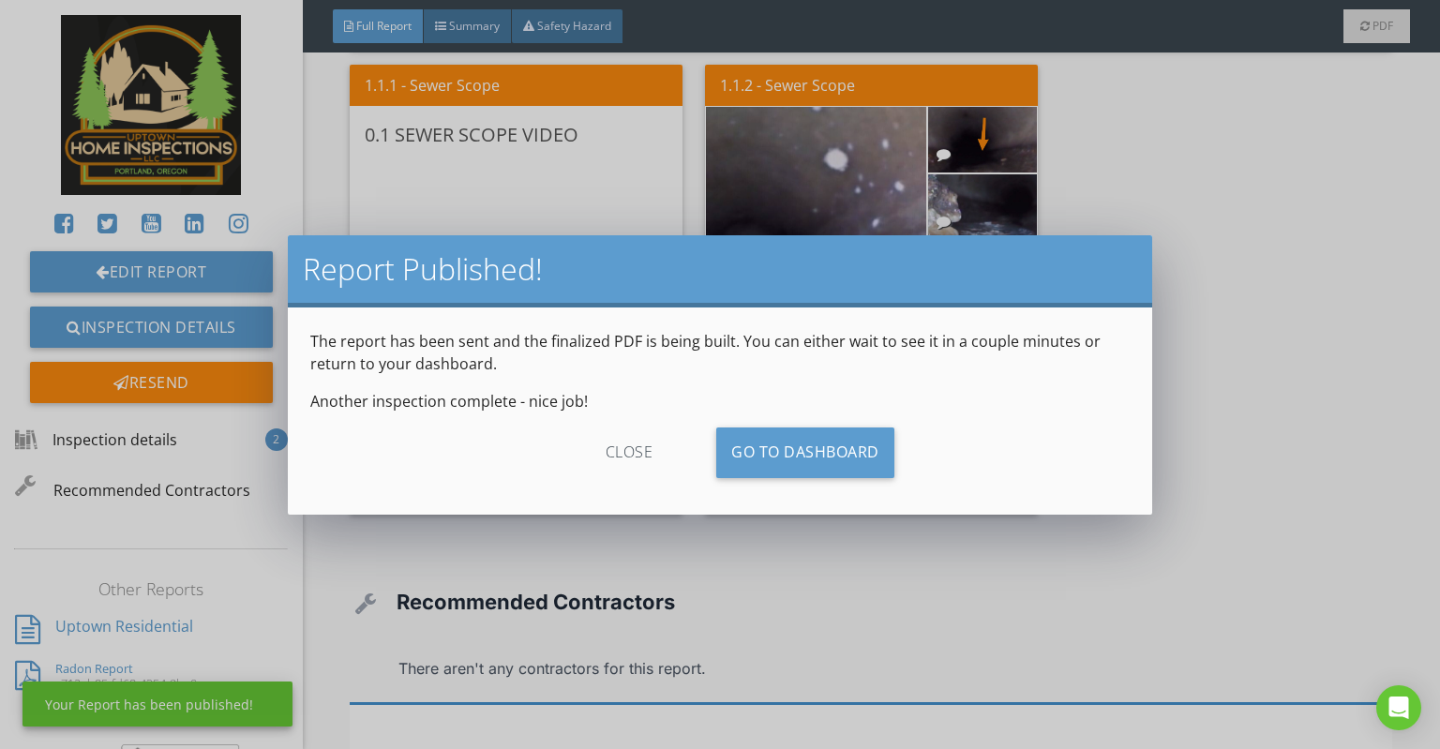
click at [632, 456] on div "close" at bounding box center [630, 453] width 168 height 51
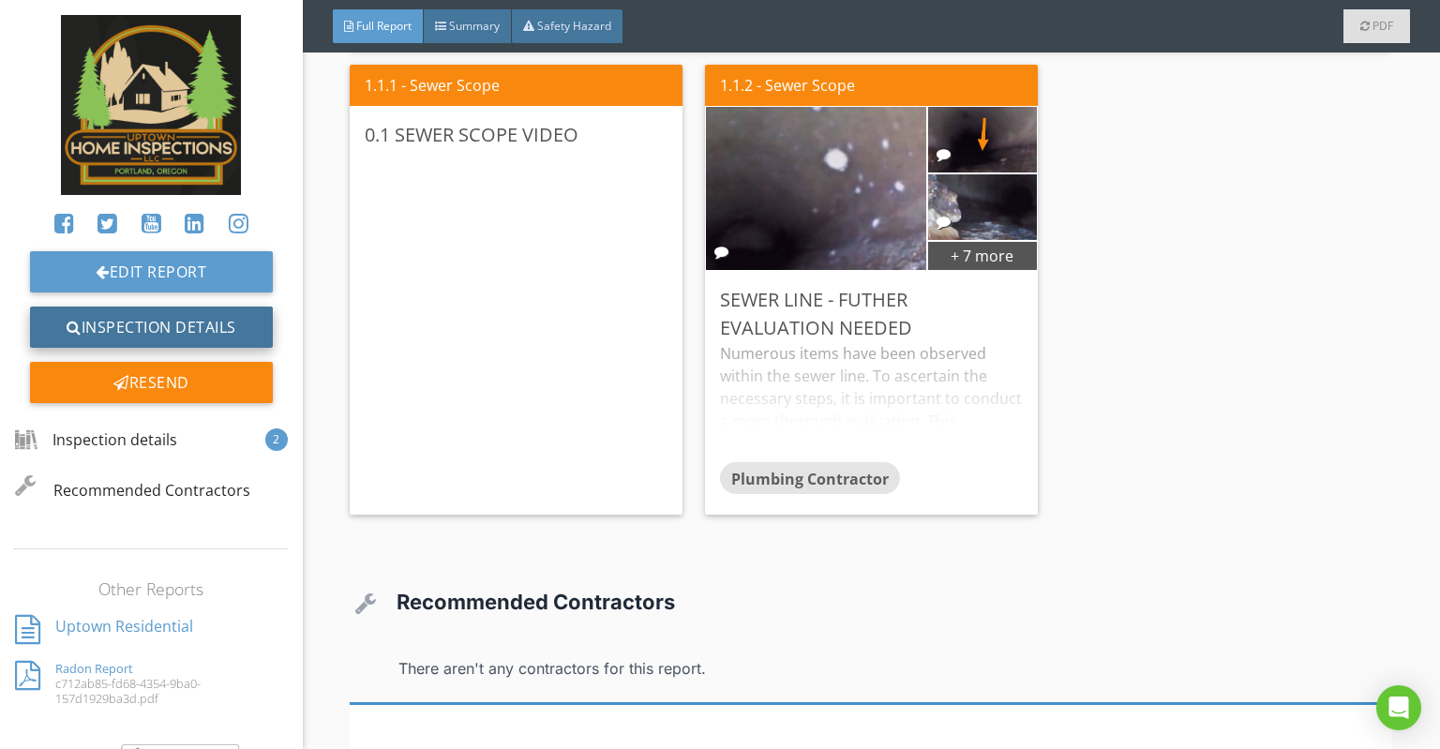
click at [252, 332] on link "Inspection Details" at bounding box center [151, 327] width 243 height 41
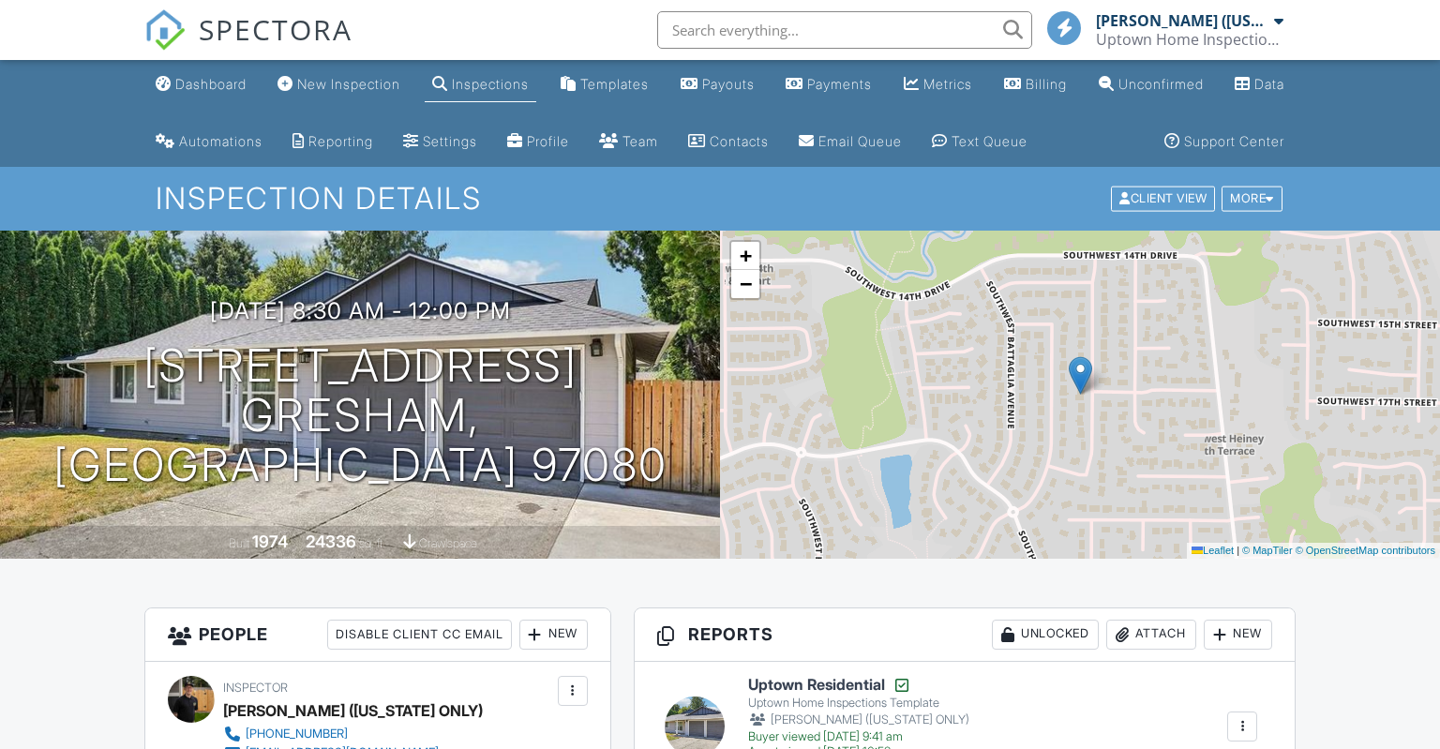
scroll to position [495, 0]
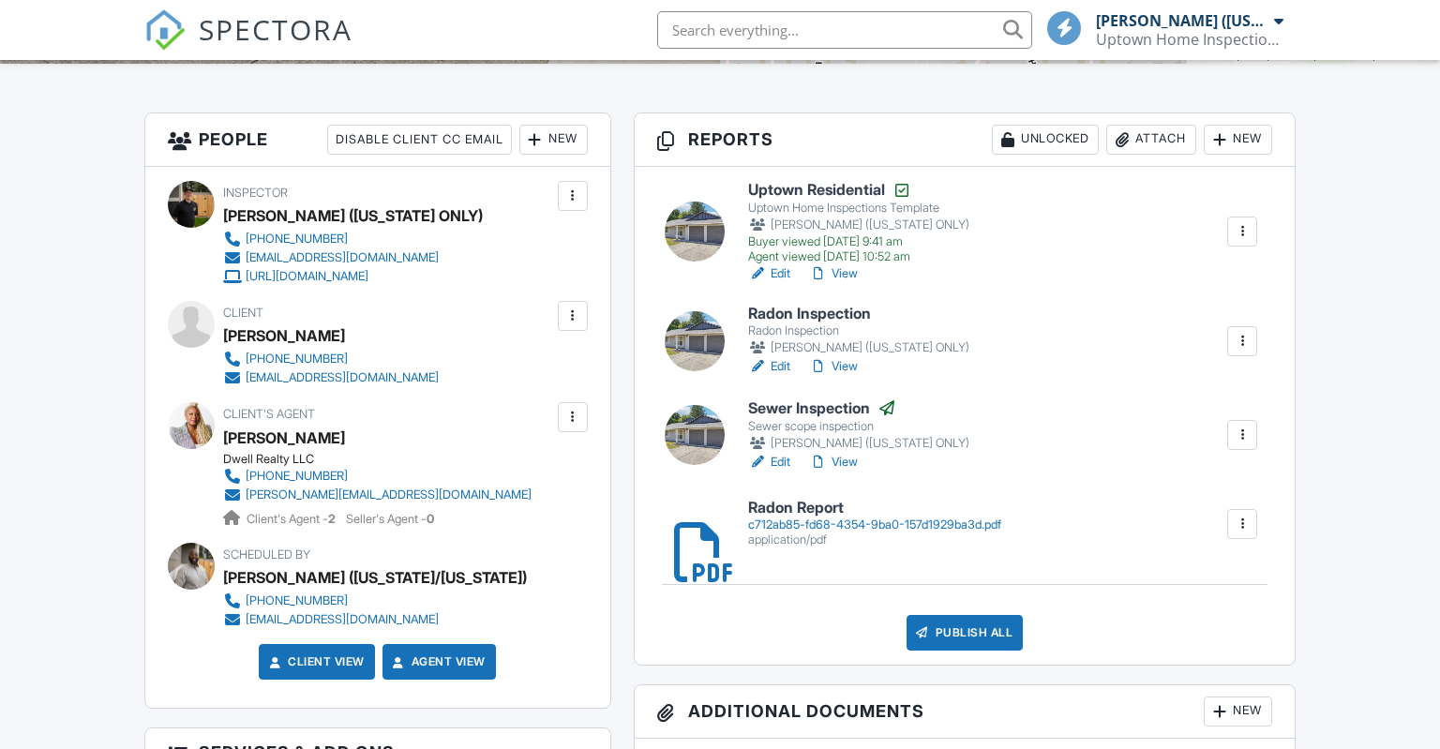
click at [804, 323] on h6 "Radon Inspection" at bounding box center [858, 314] width 221 height 17
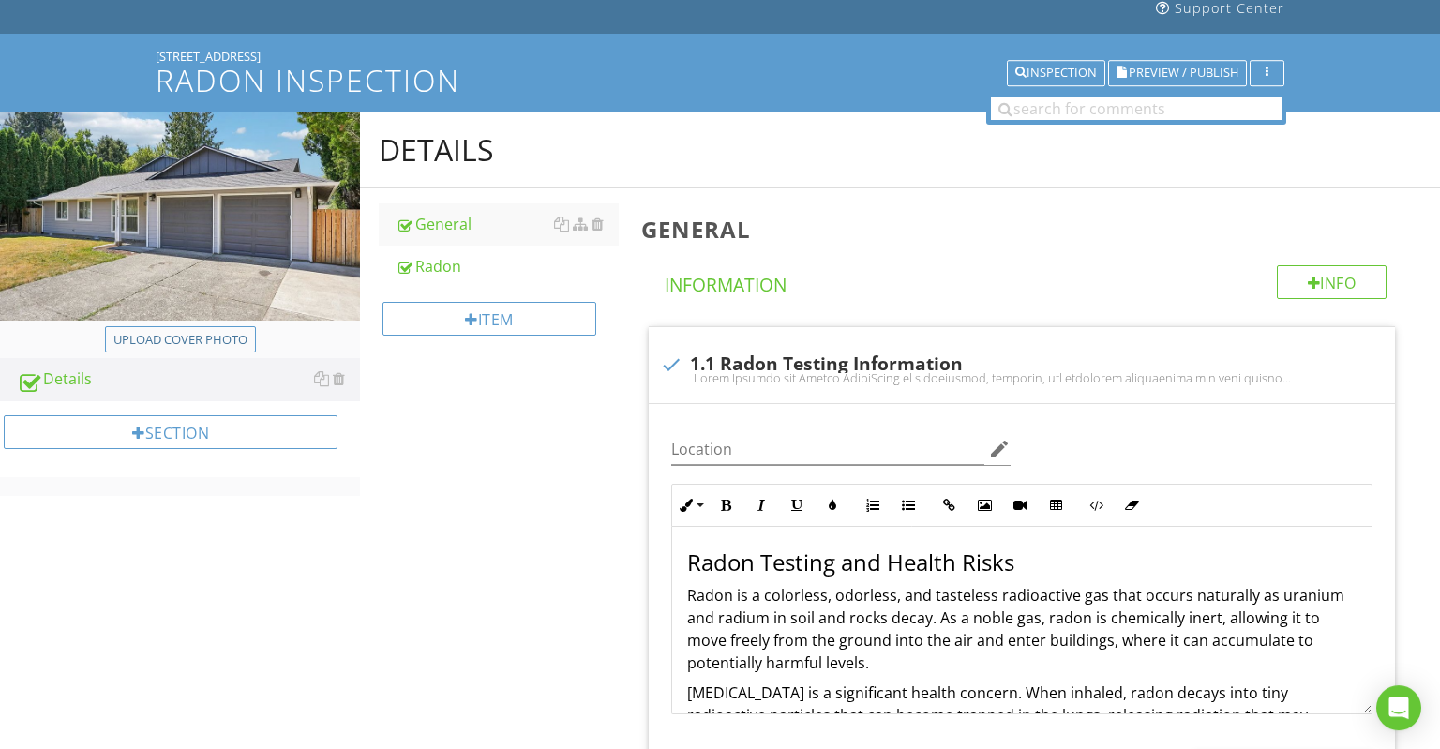
scroll to position [198, 0]
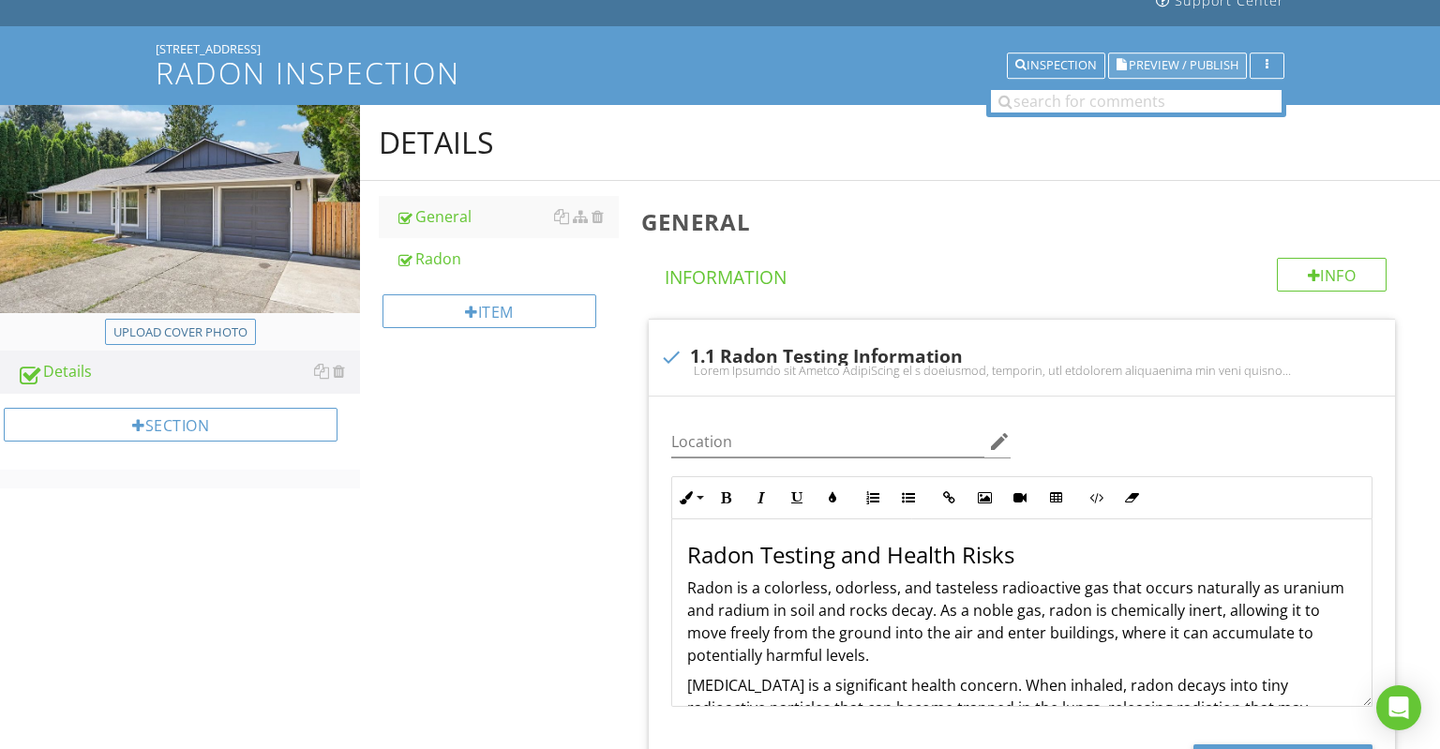
click at [1187, 69] on span "Preview / Publish" at bounding box center [1184, 66] width 110 height 12
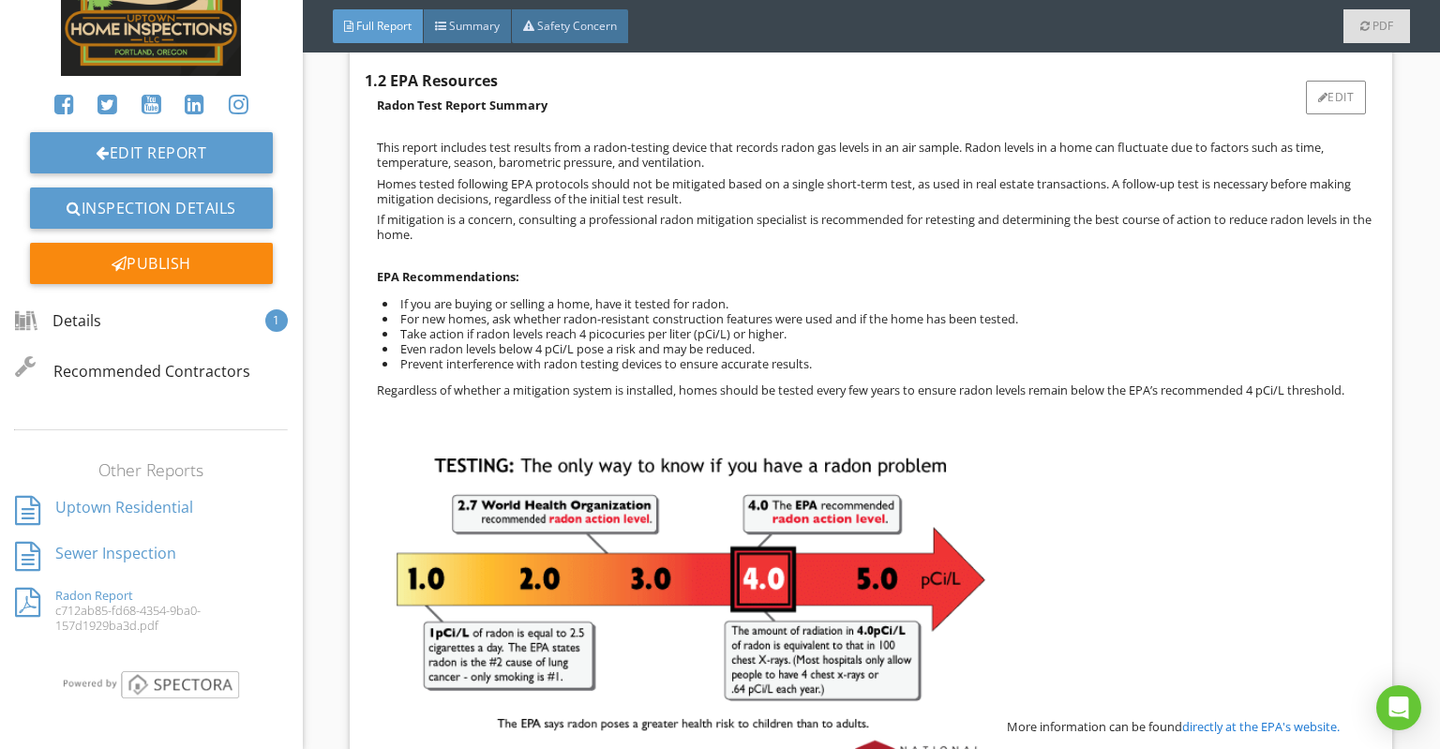
scroll to position [2237, 0]
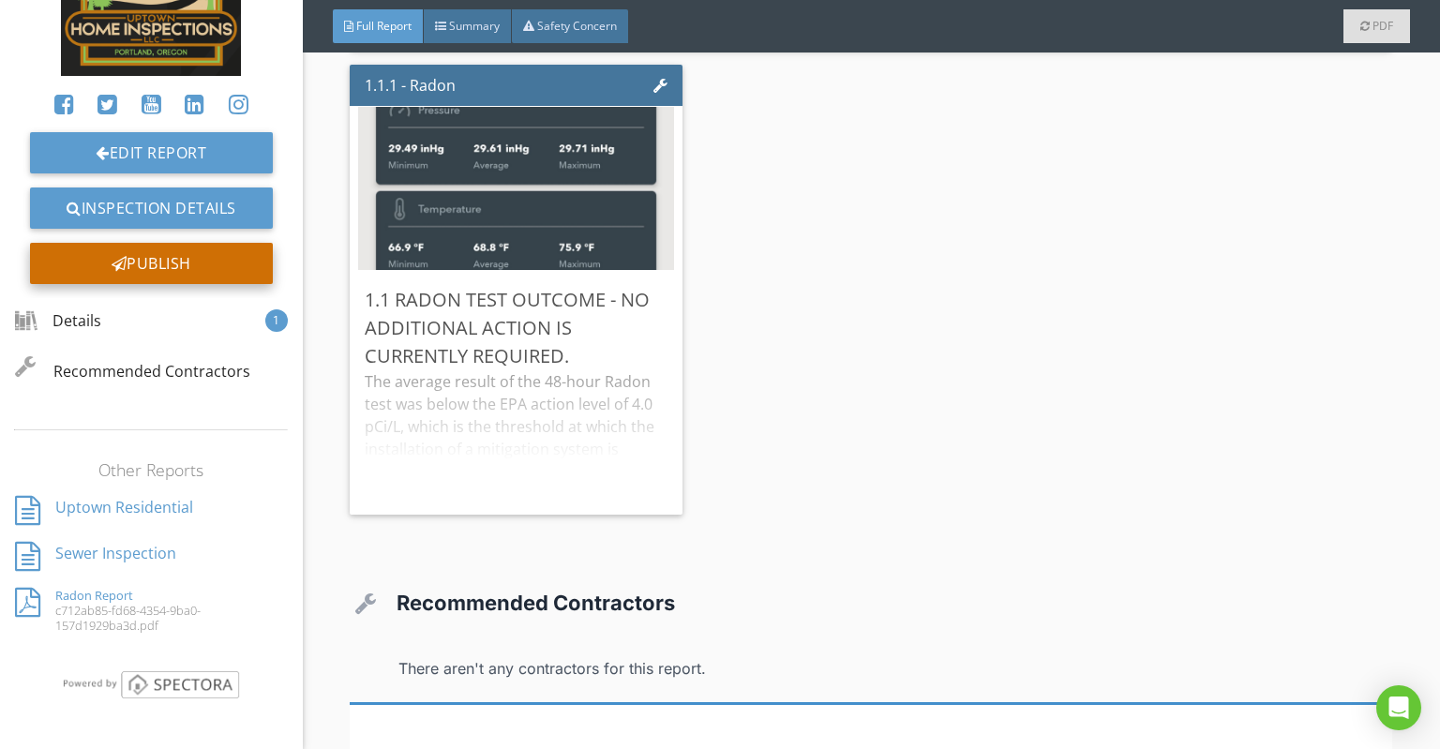
click at [218, 269] on div "Publish" at bounding box center [151, 263] width 243 height 41
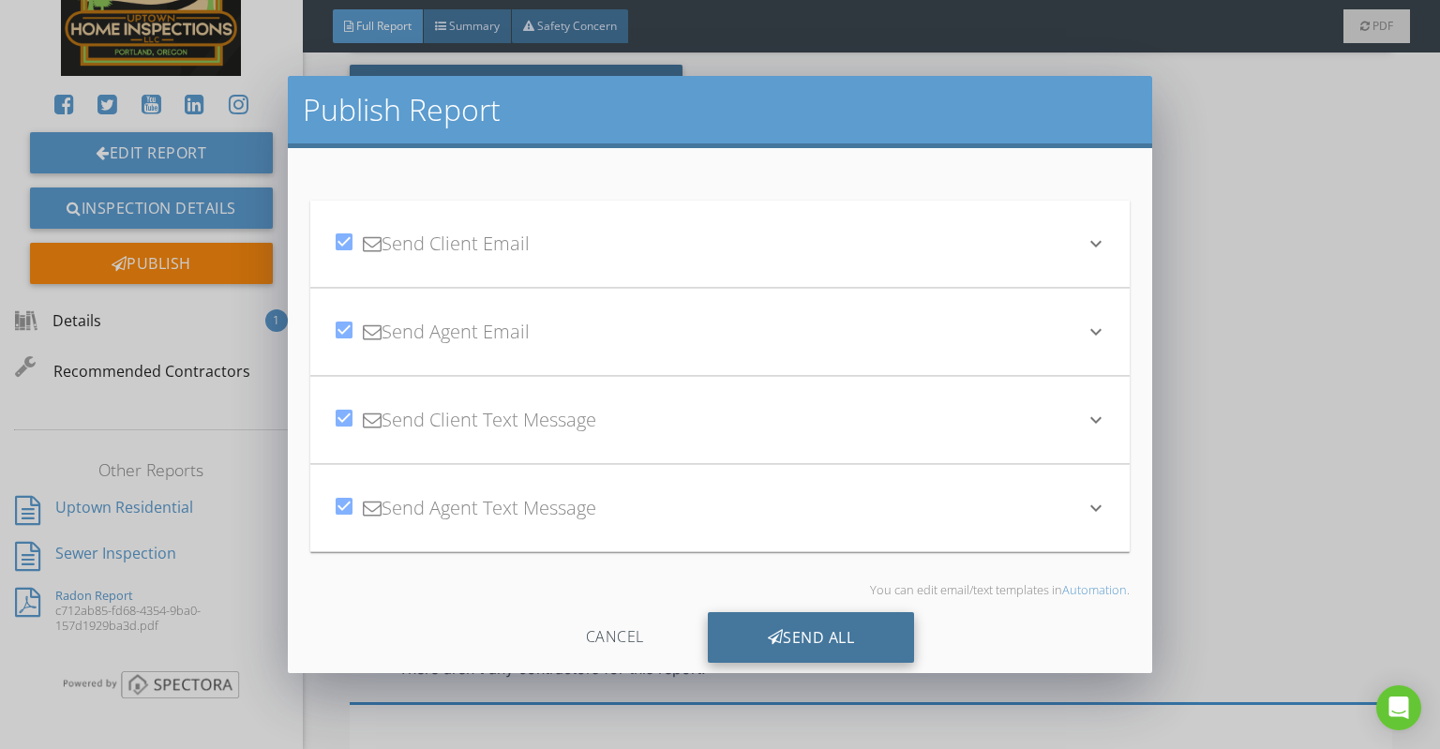
click at [820, 632] on div "Send All" at bounding box center [811, 637] width 207 height 51
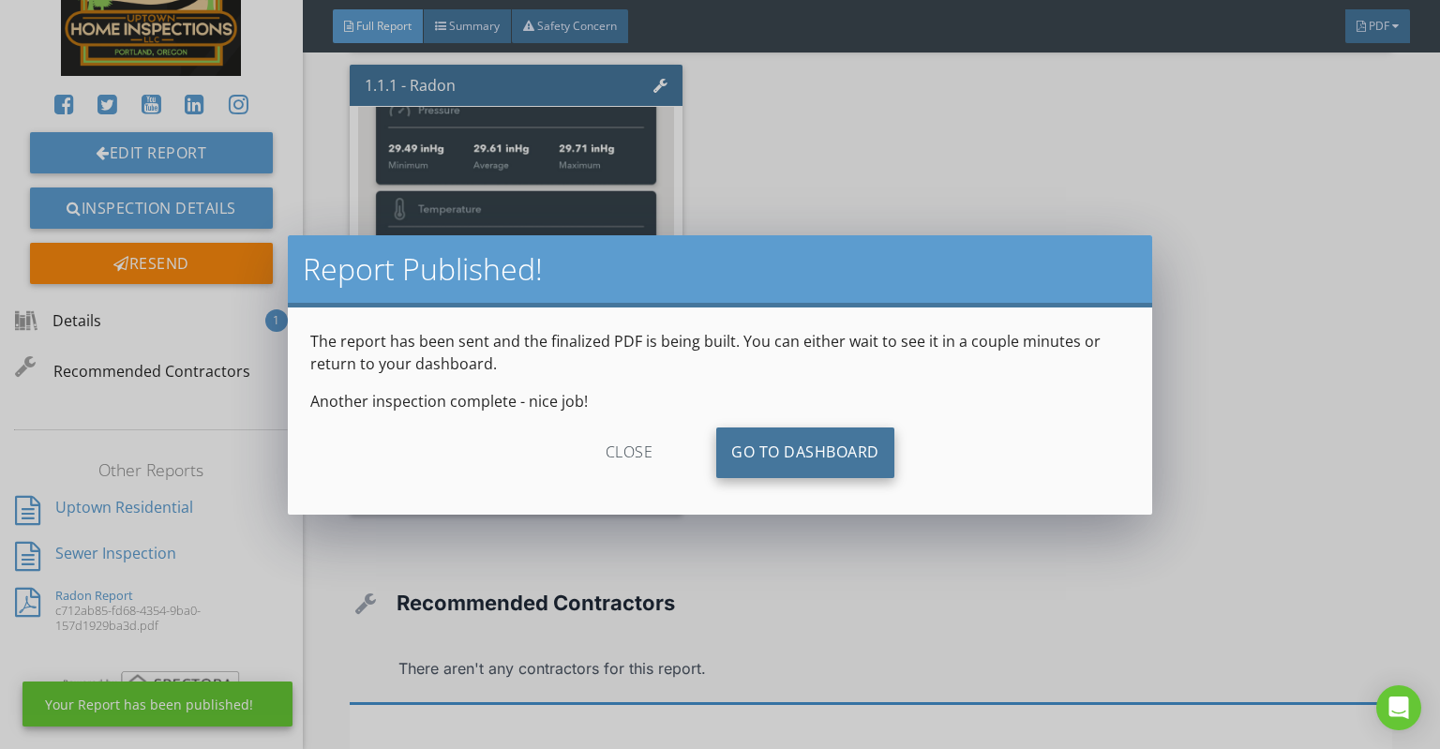
click at [820, 457] on link "Go To Dashboard" at bounding box center [805, 453] width 178 height 51
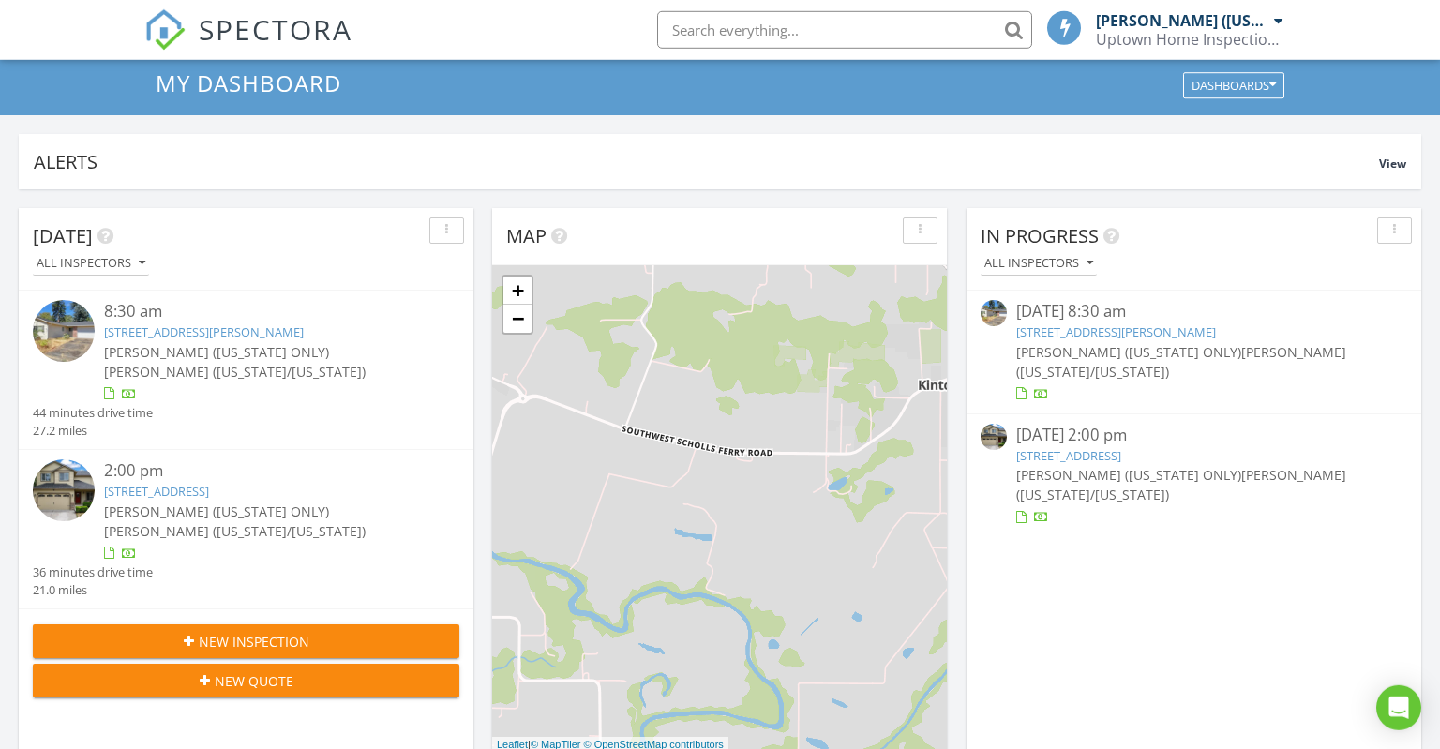
scroll to position [396, 0]
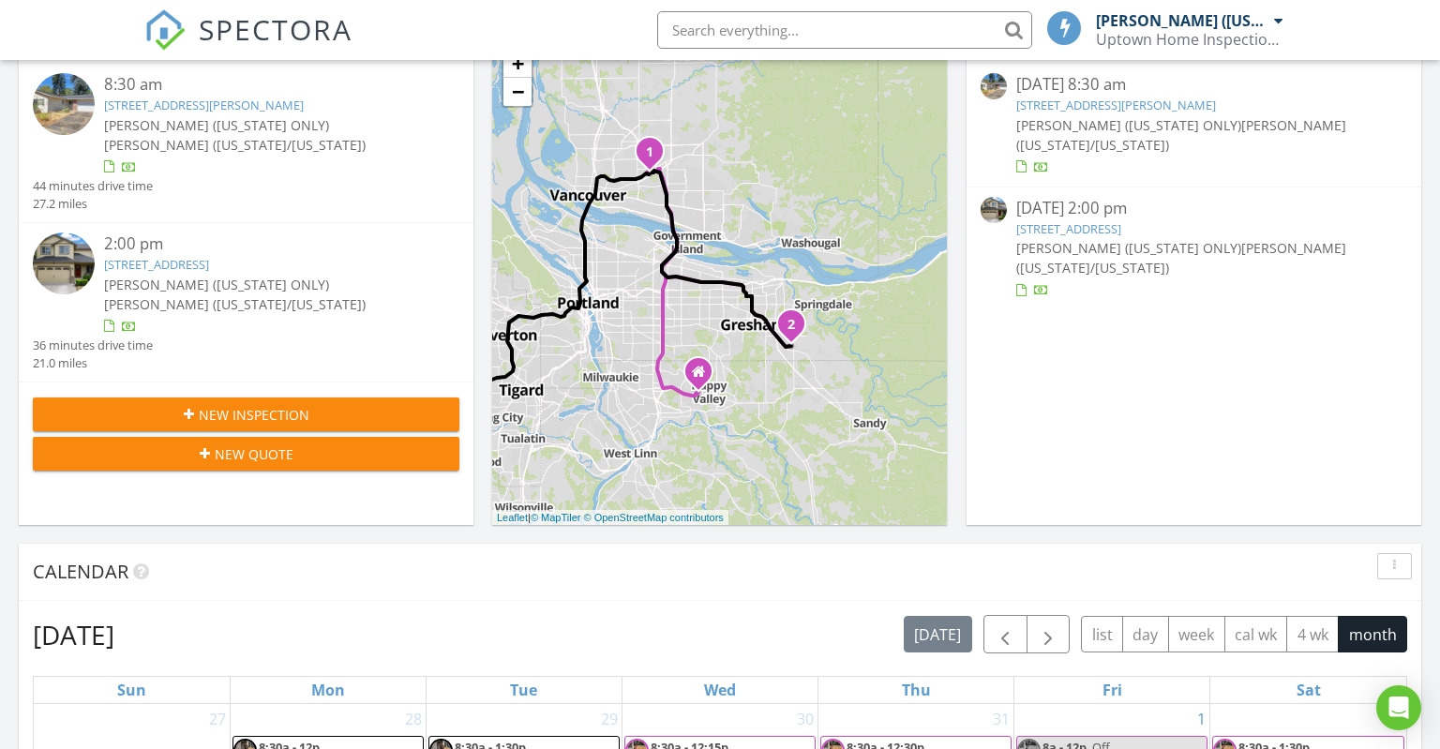
click at [263, 112] on link "[STREET_ADDRESS][PERSON_NAME]" at bounding box center [204, 105] width 200 height 17
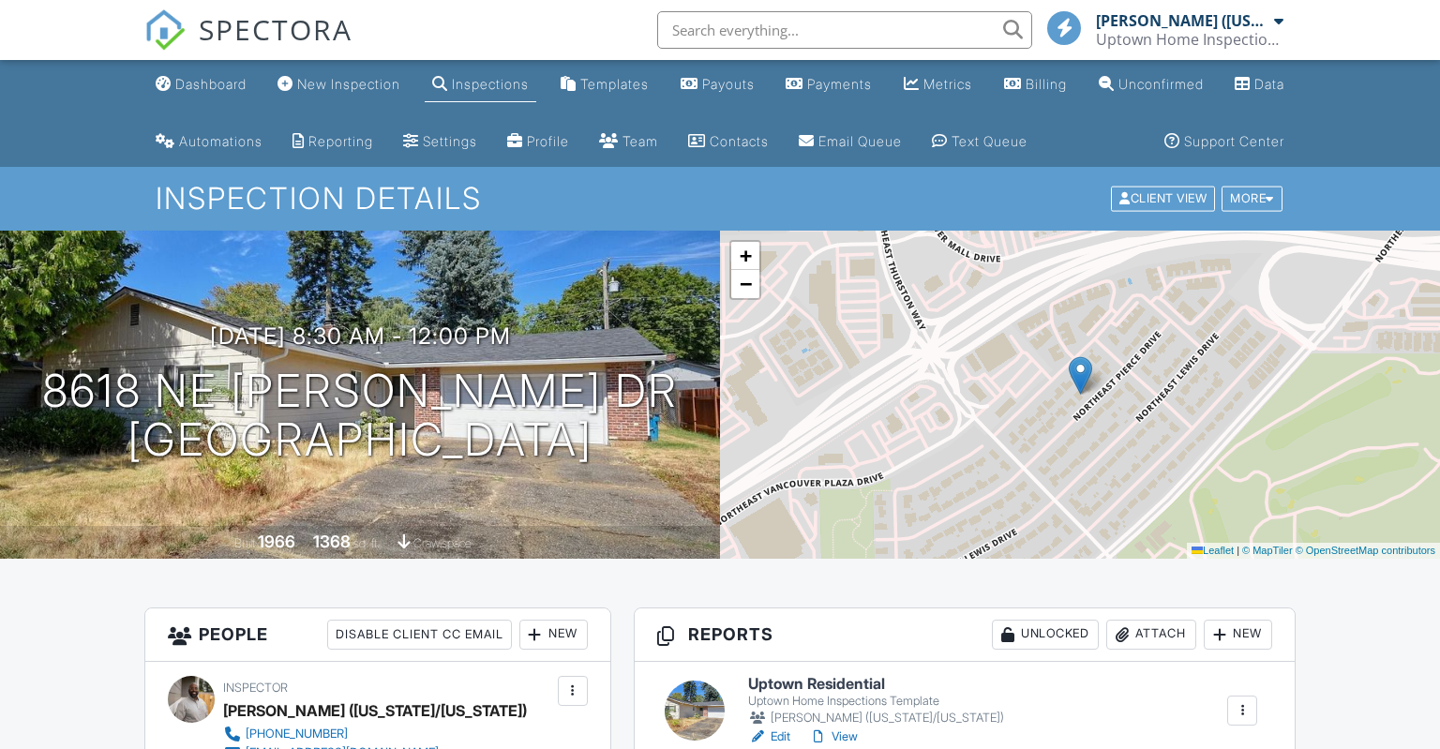
click at [806, 676] on h6 "Uptown Residential" at bounding box center [876, 684] width 256 height 17
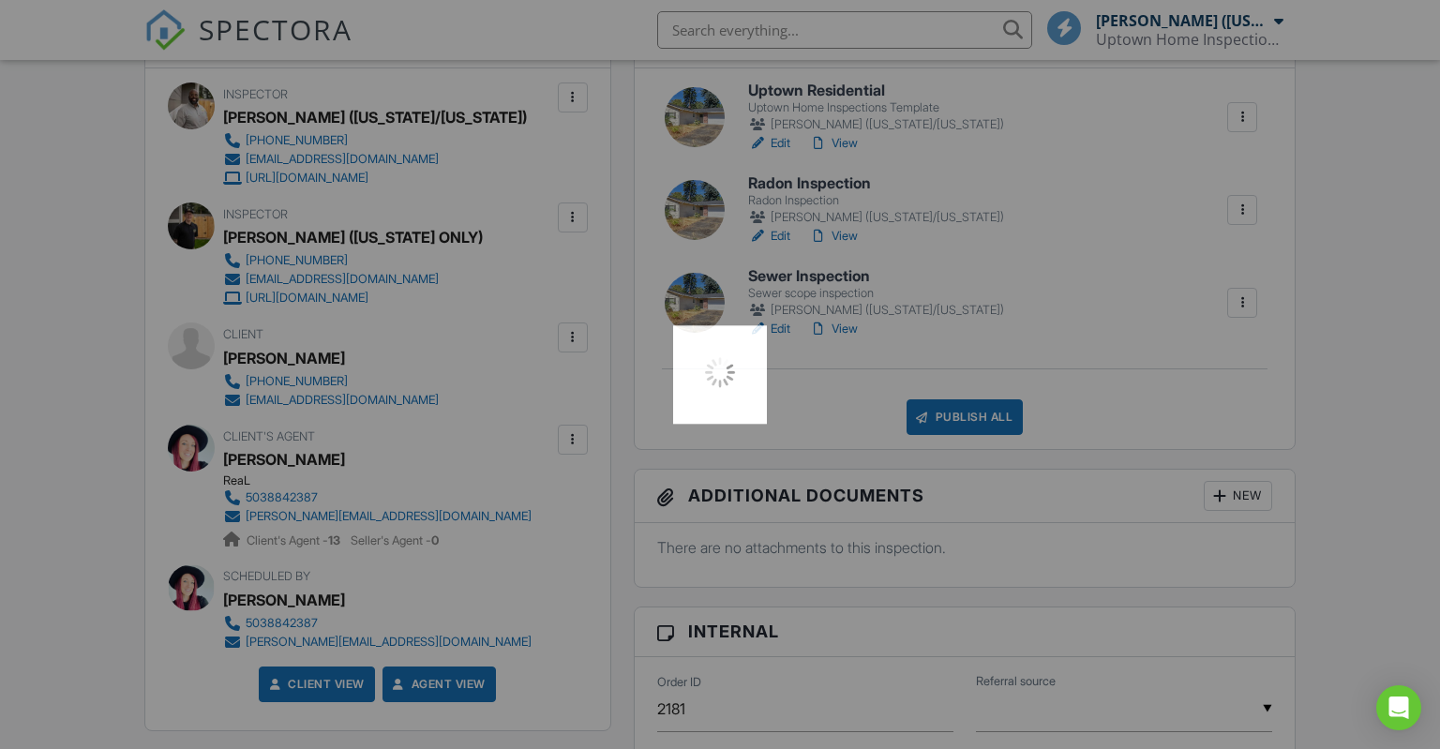
scroll to position [594, 0]
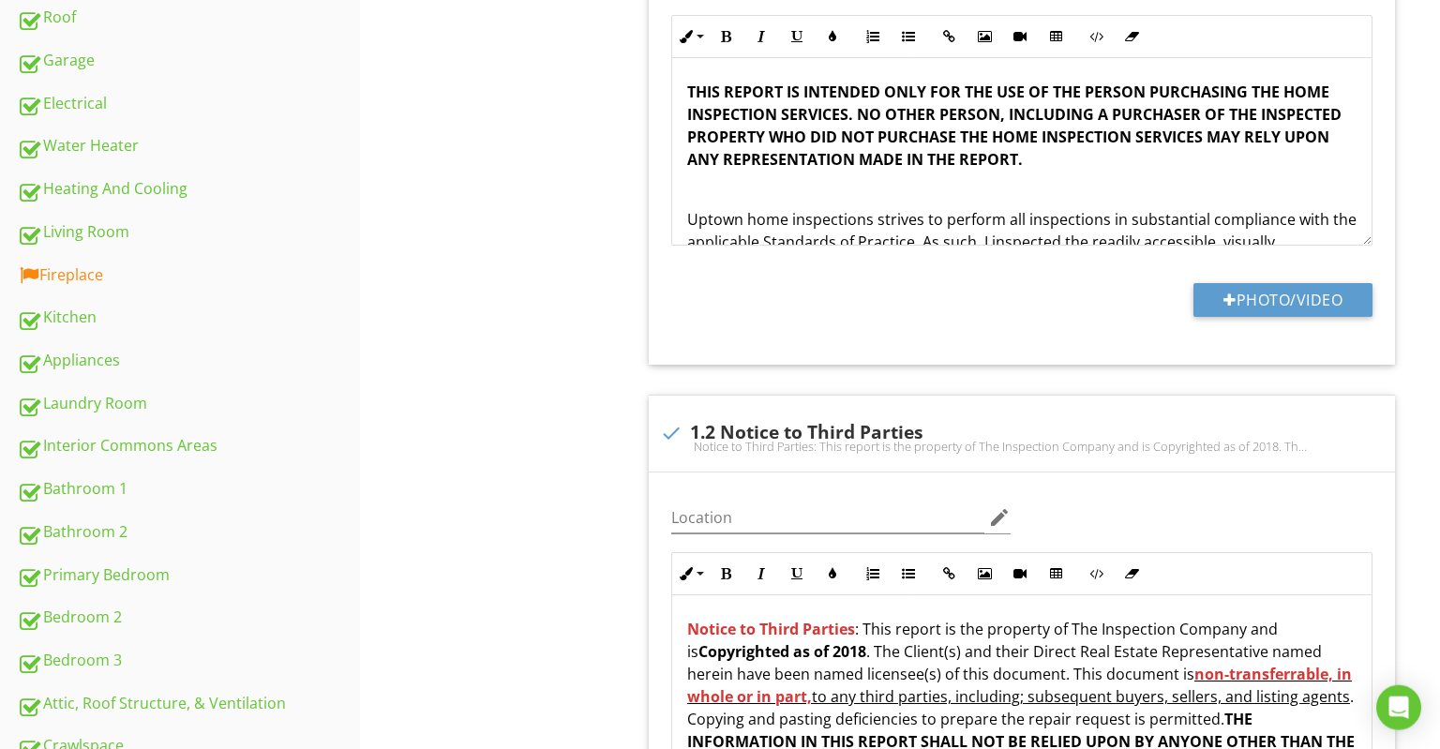
scroll to position [693, 0]
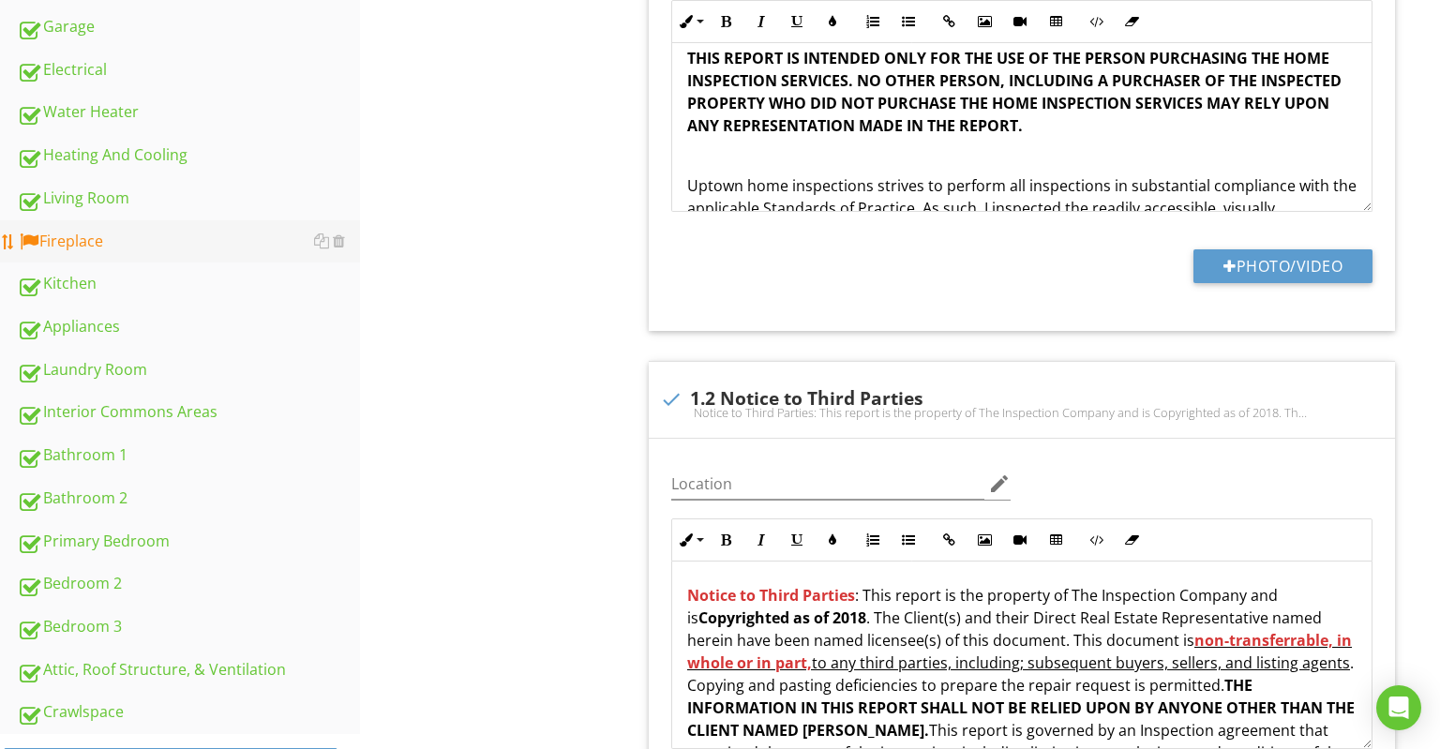
click at [98, 251] on div "Fireplace" at bounding box center [188, 242] width 343 height 24
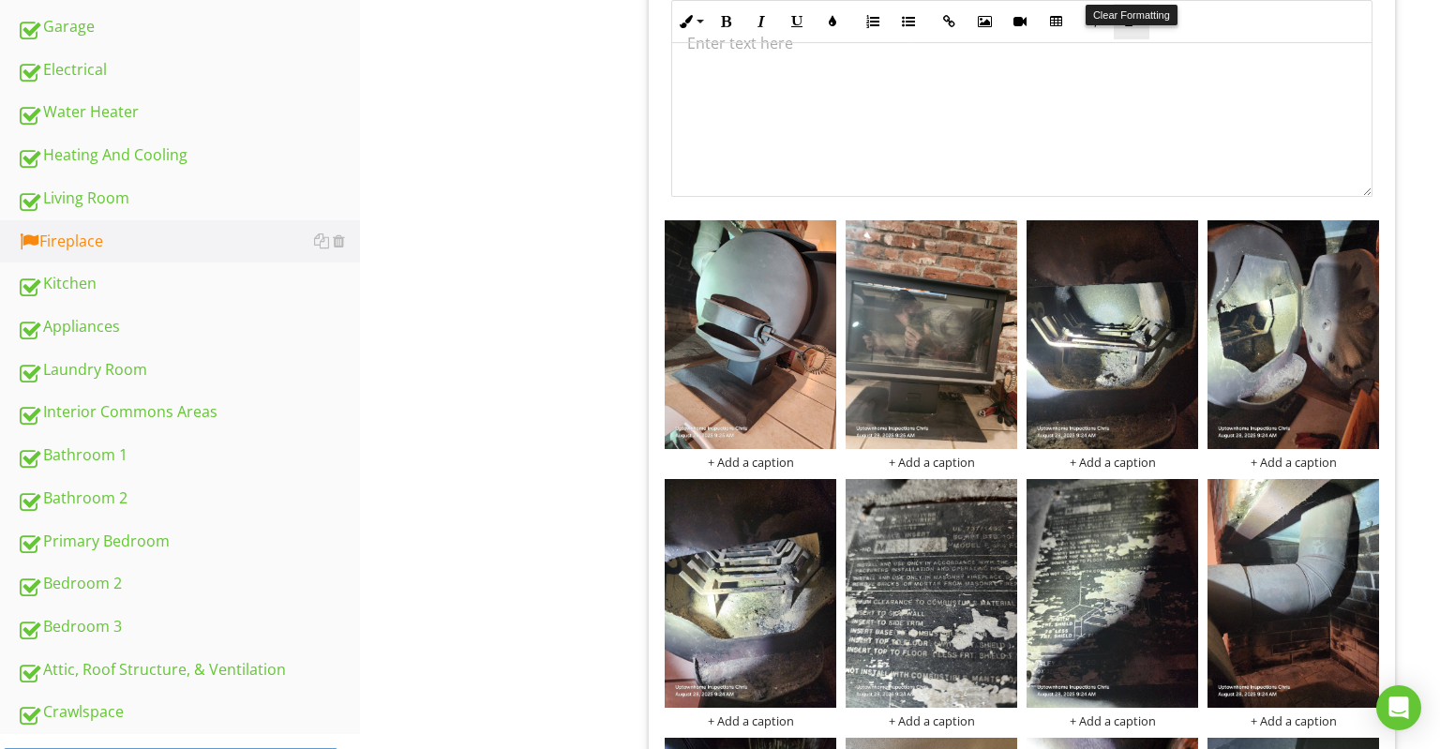
scroll to position [296, 0]
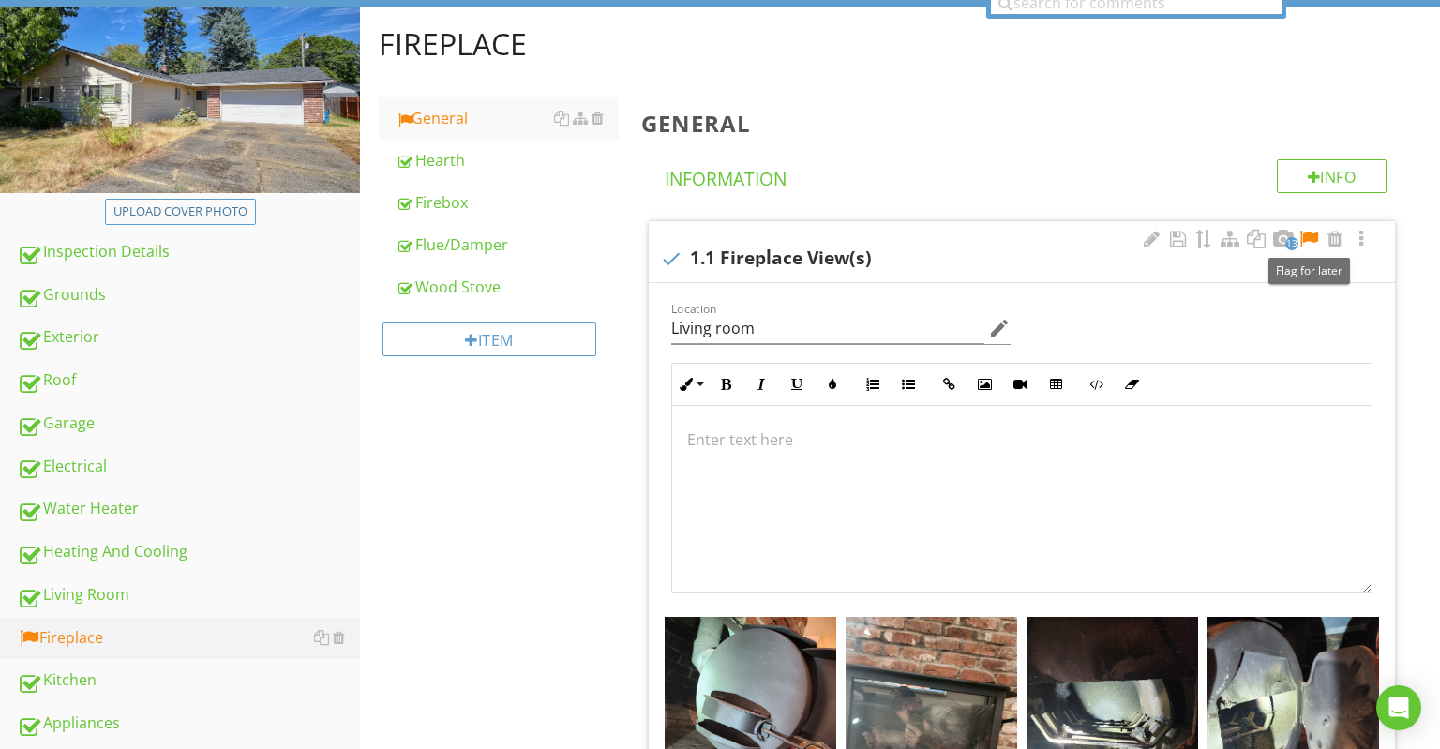
click at [1312, 235] on div at bounding box center [1309, 239] width 23 height 19
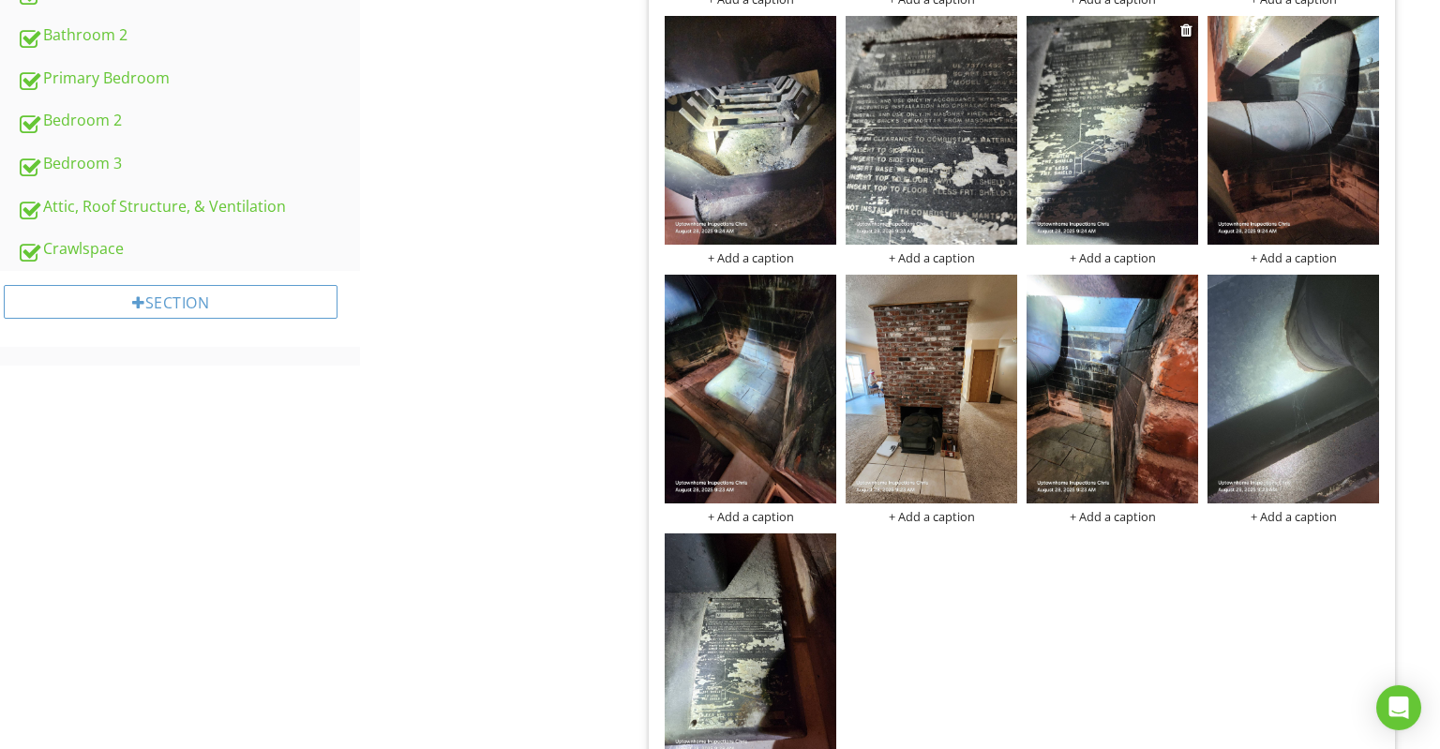
scroll to position [1287, 0]
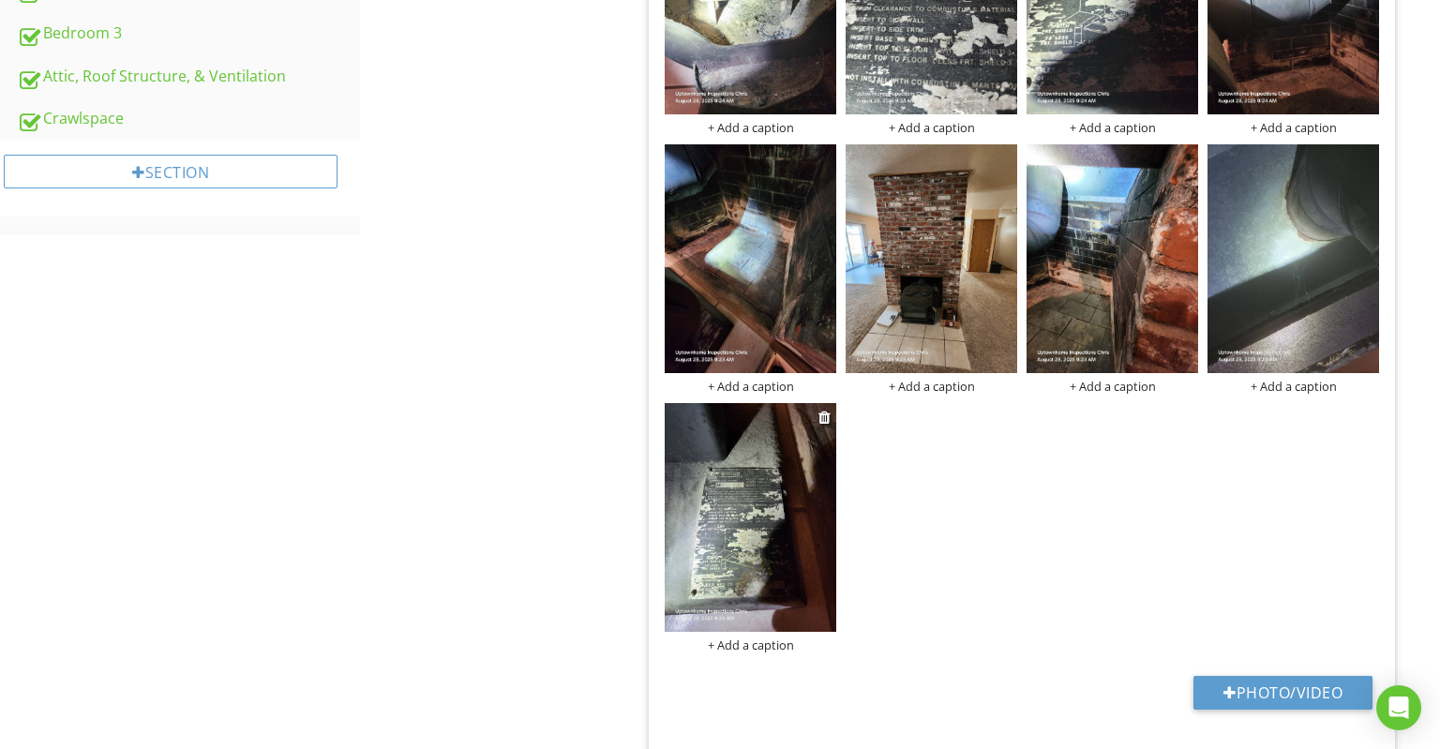
click at [707, 498] on img at bounding box center [751, 517] width 172 height 229
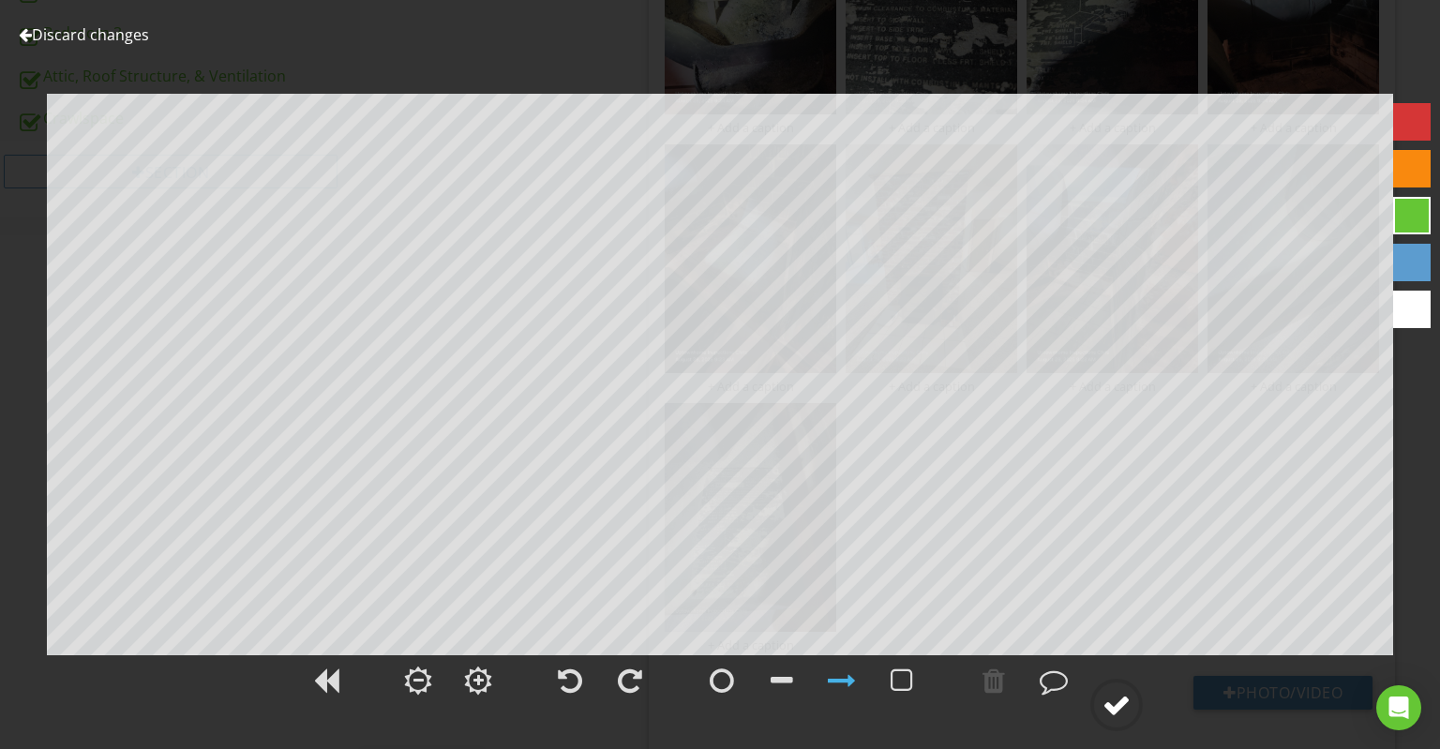
click at [1107, 691] on circle at bounding box center [1116, 705] width 49 height 49
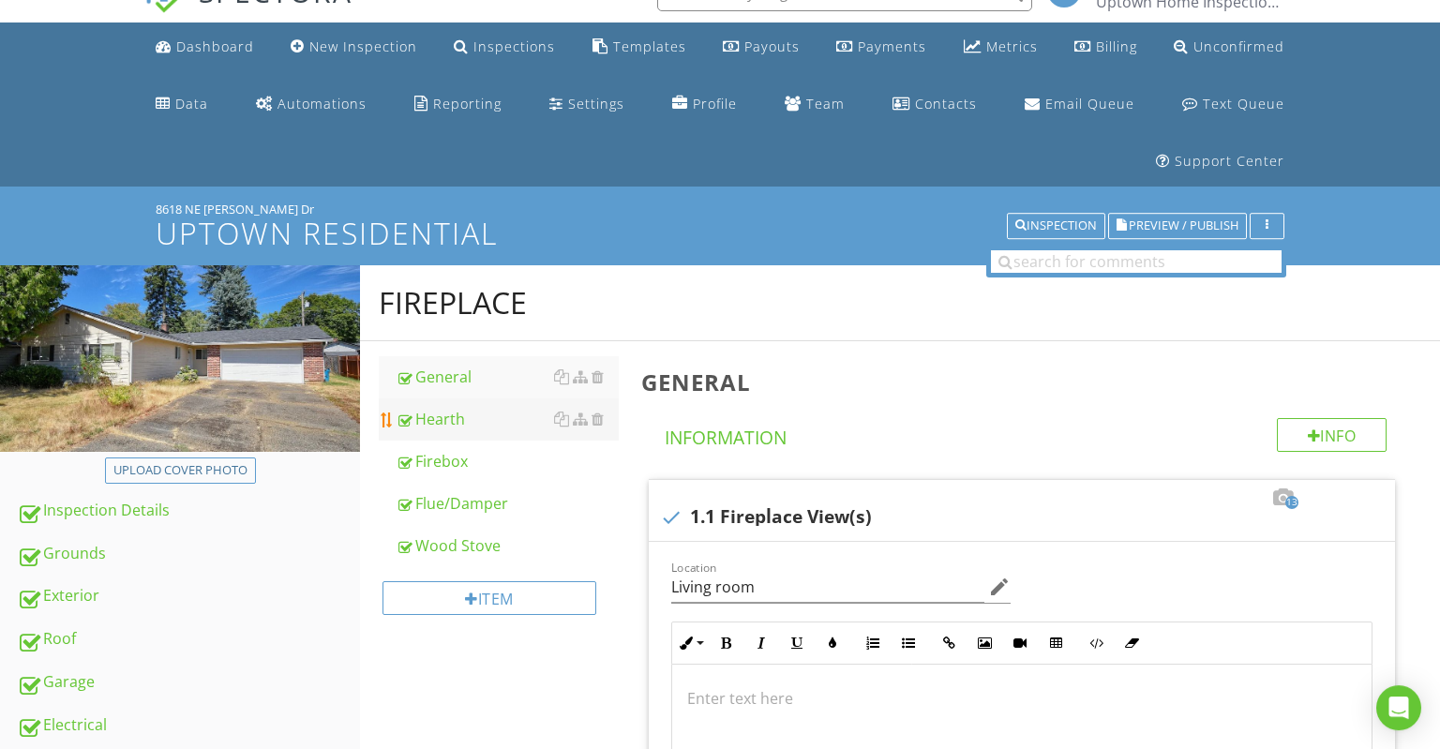
scroll to position [98, 0]
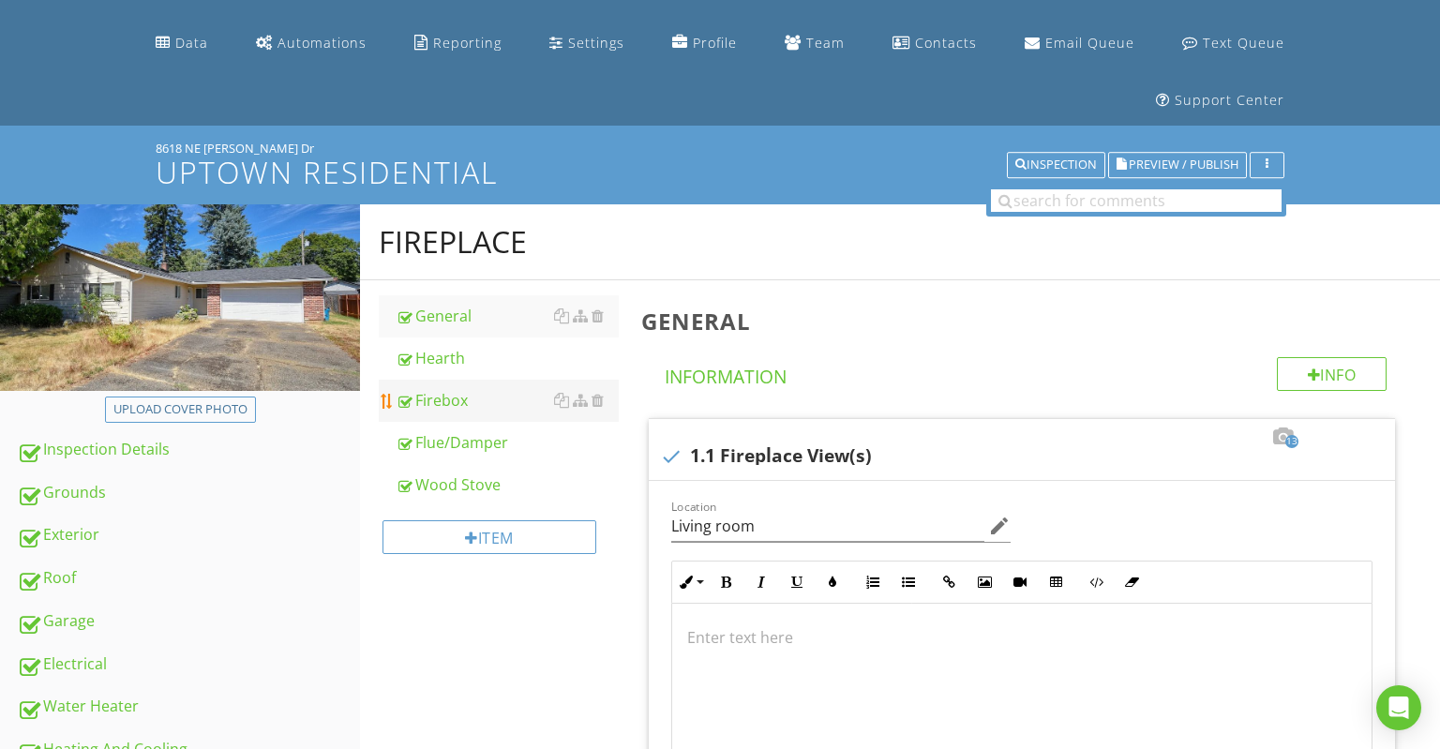
click at [477, 403] on div "Firebox" at bounding box center [507, 400] width 223 height 23
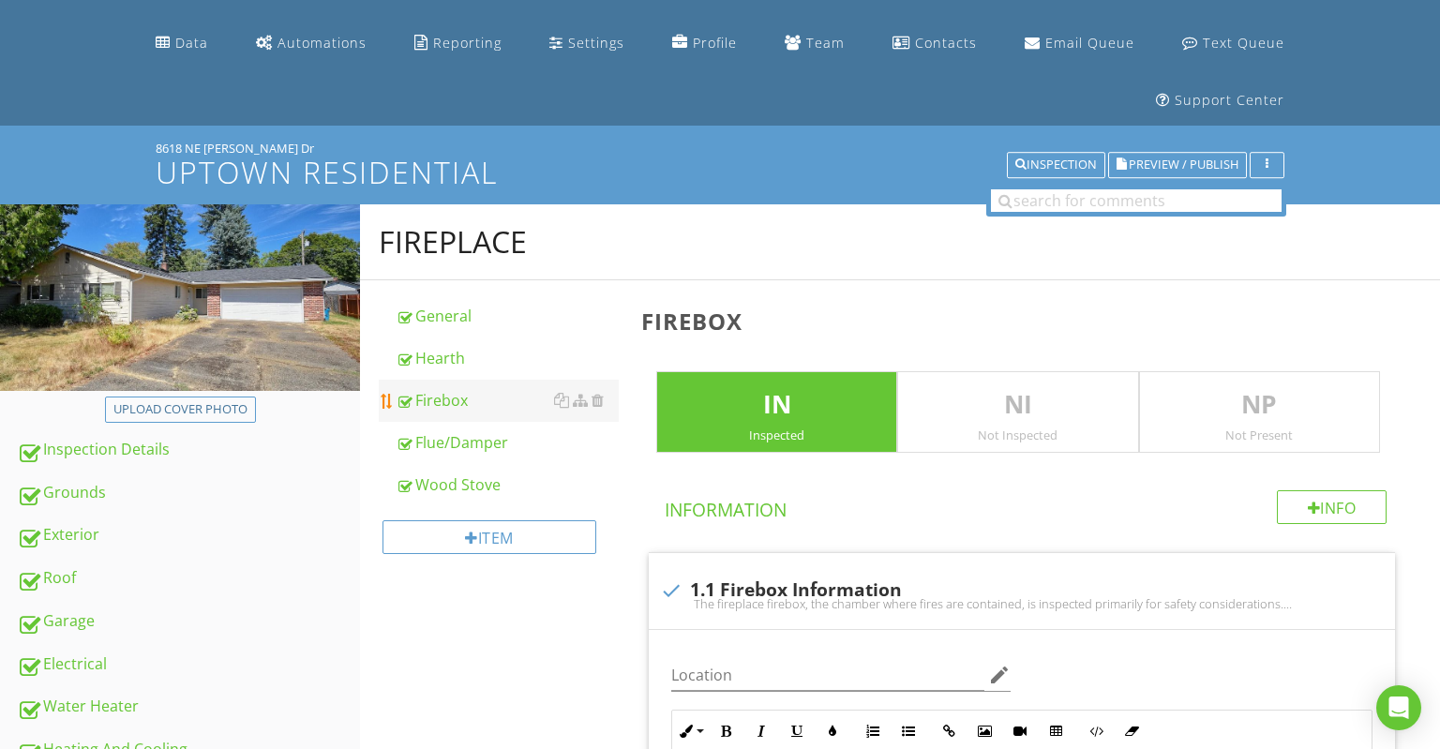
drag, startPoint x: 482, startPoint y: 474, endPoint x: 553, endPoint y: 418, distance: 90.8
click at [482, 476] on div "Wood Stove" at bounding box center [507, 485] width 223 height 23
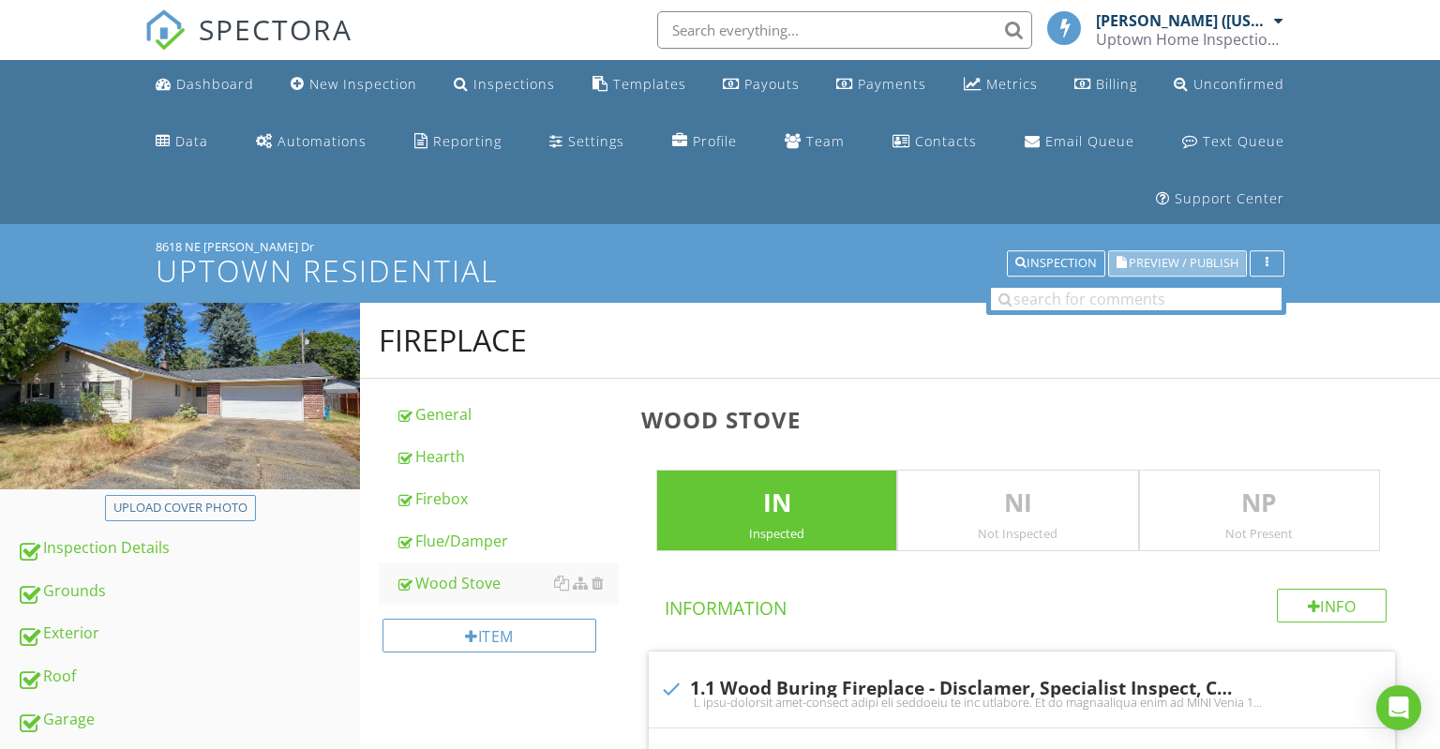
click at [1189, 253] on button "Preview / Publish" at bounding box center [1177, 263] width 139 height 26
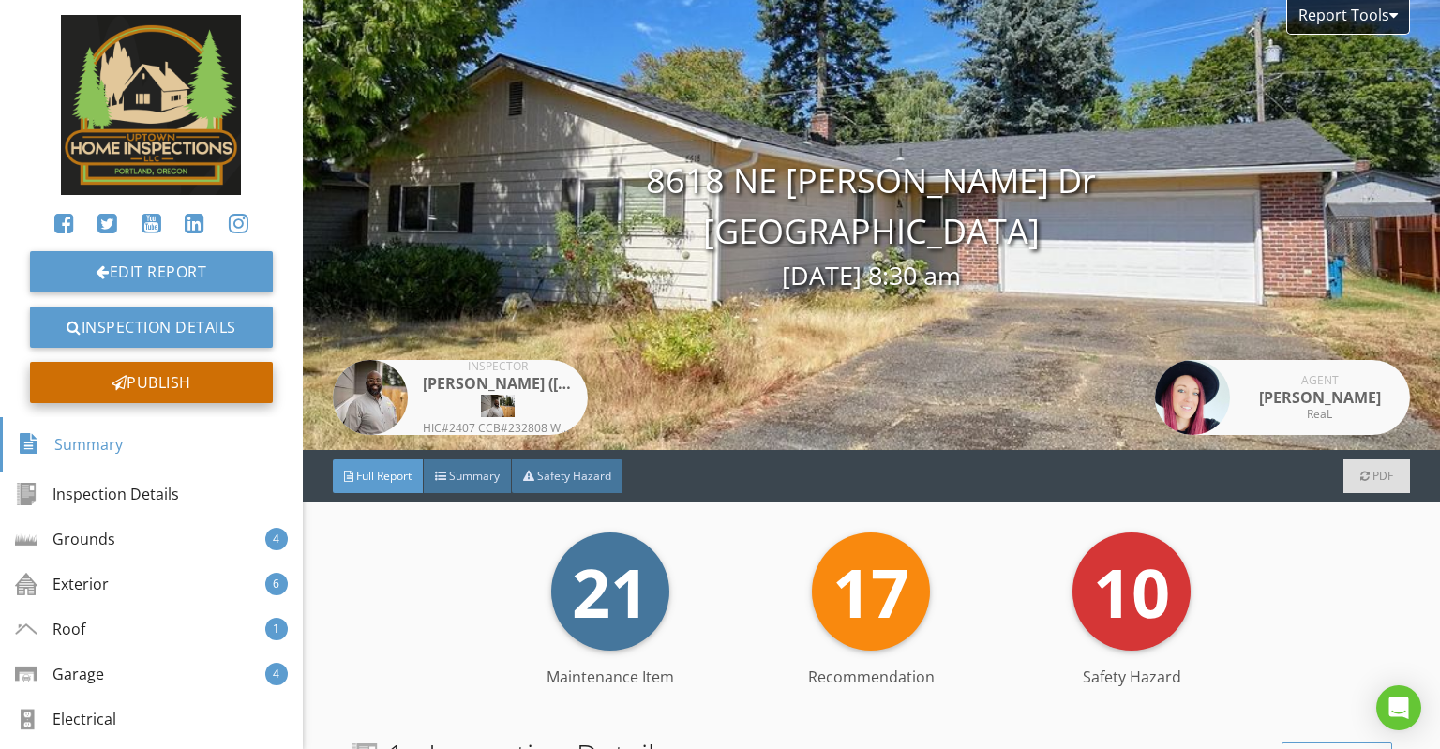
click at [229, 385] on div "Publish" at bounding box center [151, 382] width 243 height 41
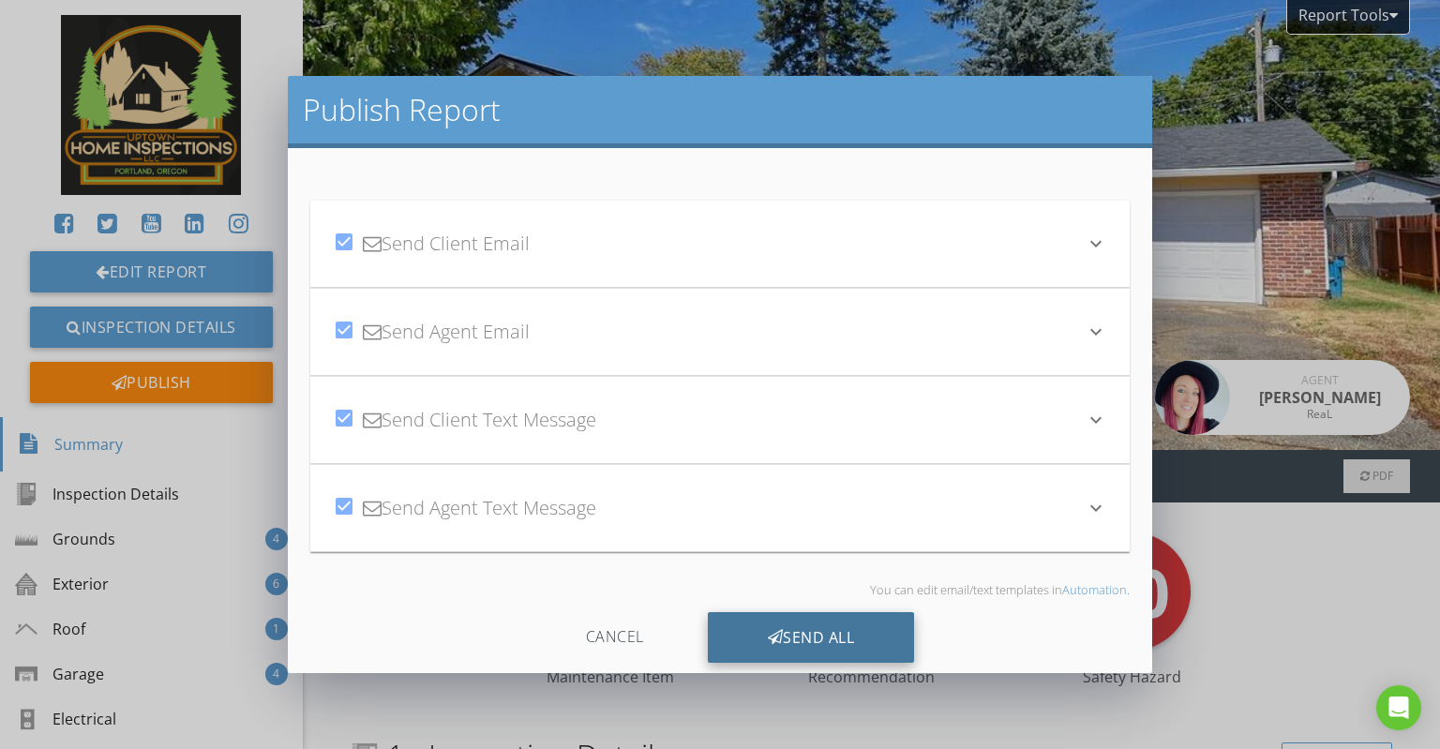
scroll to position [25, 0]
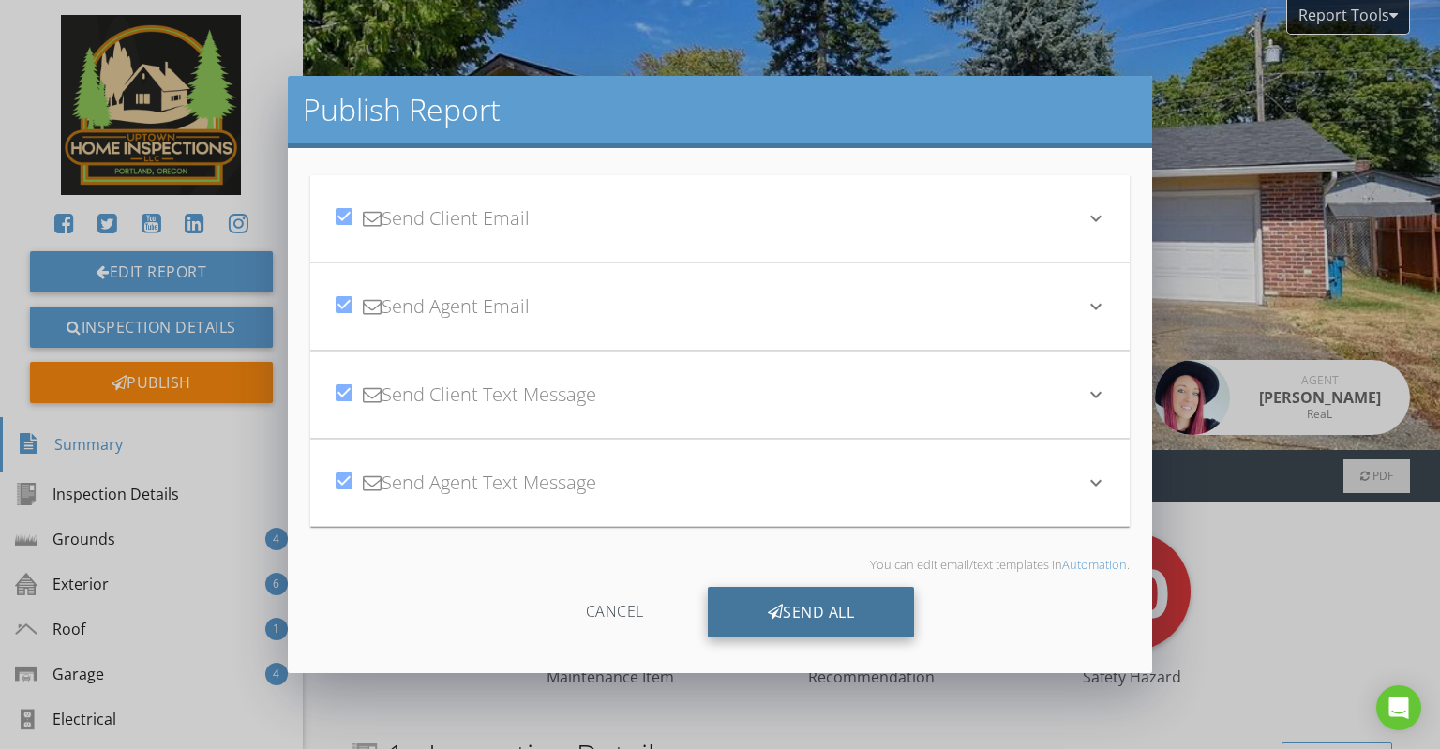
click at [808, 610] on div "Send All" at bounding box center [811, 612] width 207 height 51
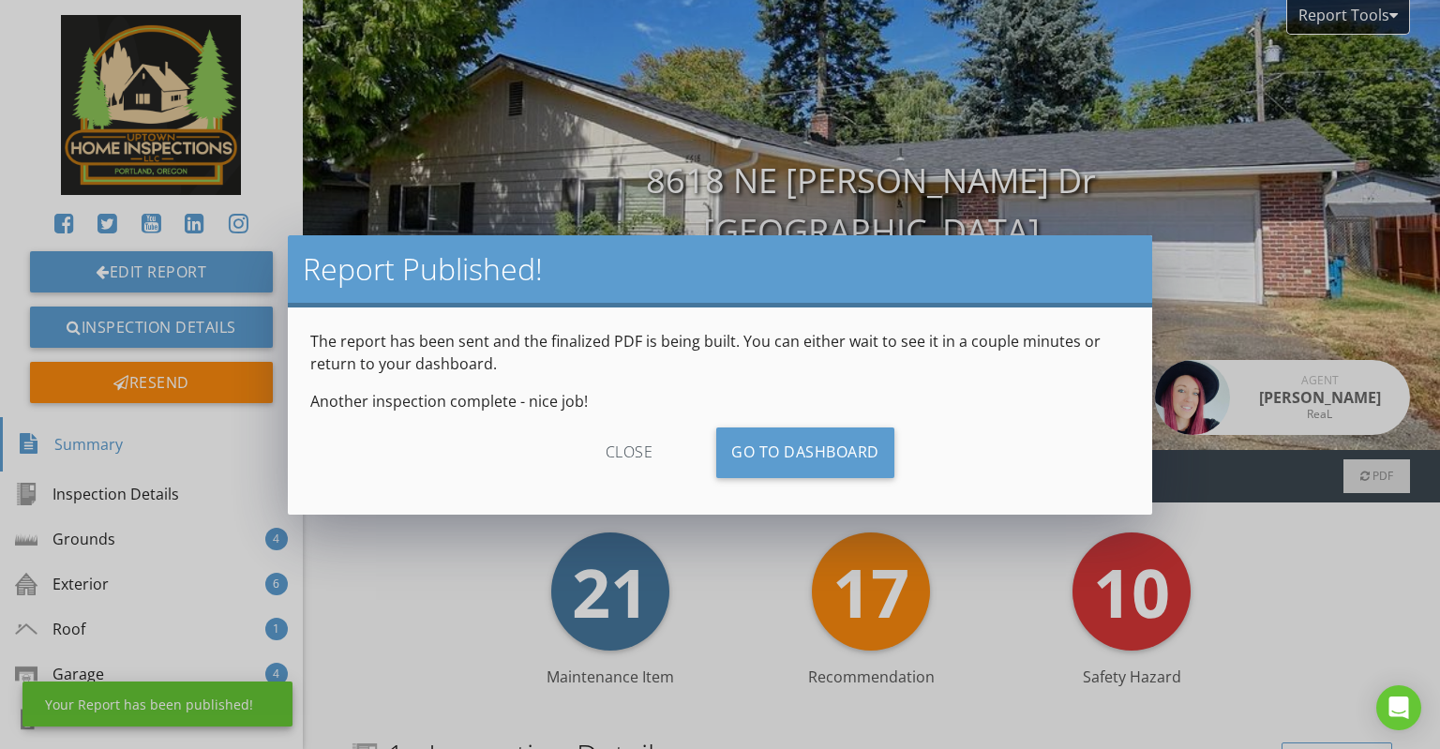
click at [647, 445] on div "close" at bounding box center [630, 453] width 168 height 51
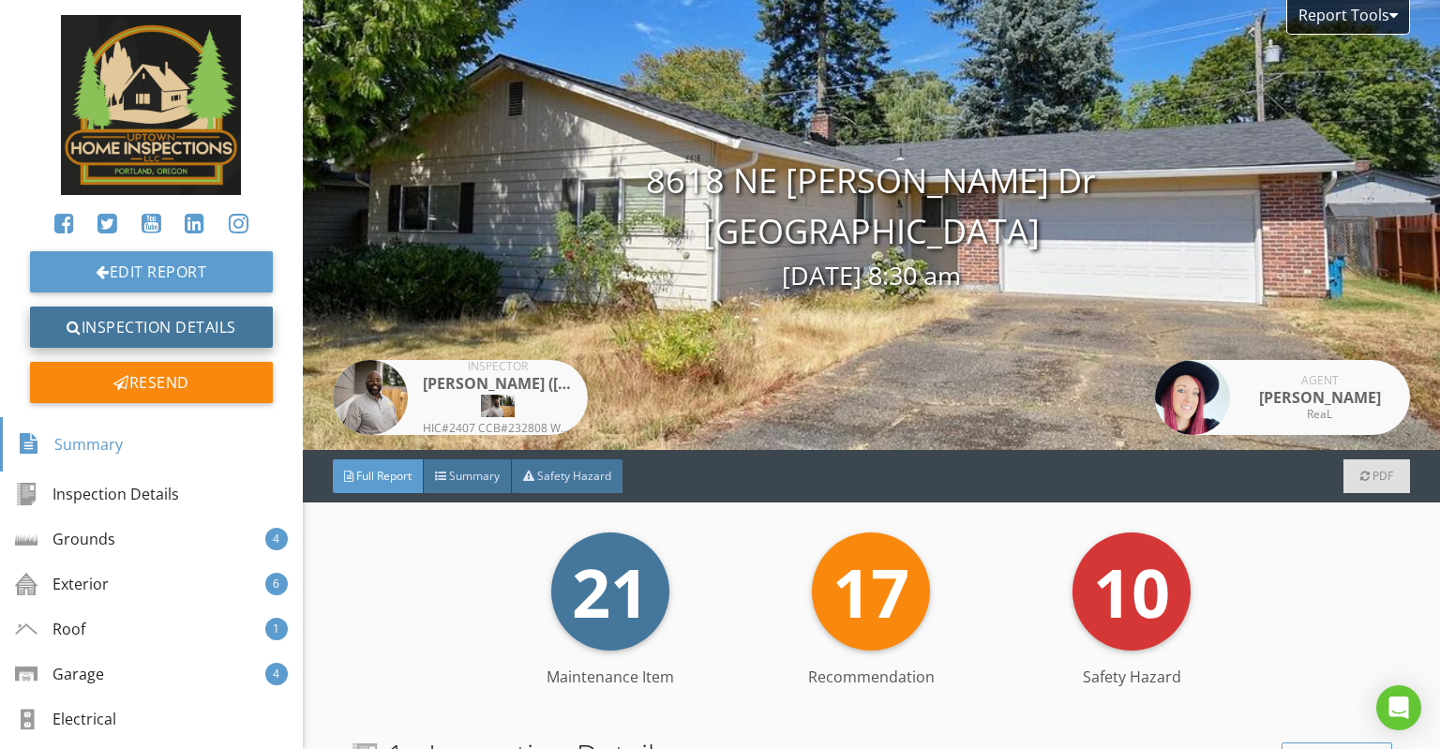
click at [99, 314] on link "Inspection Details" at bounding box center [151, 327] width 243 height 41
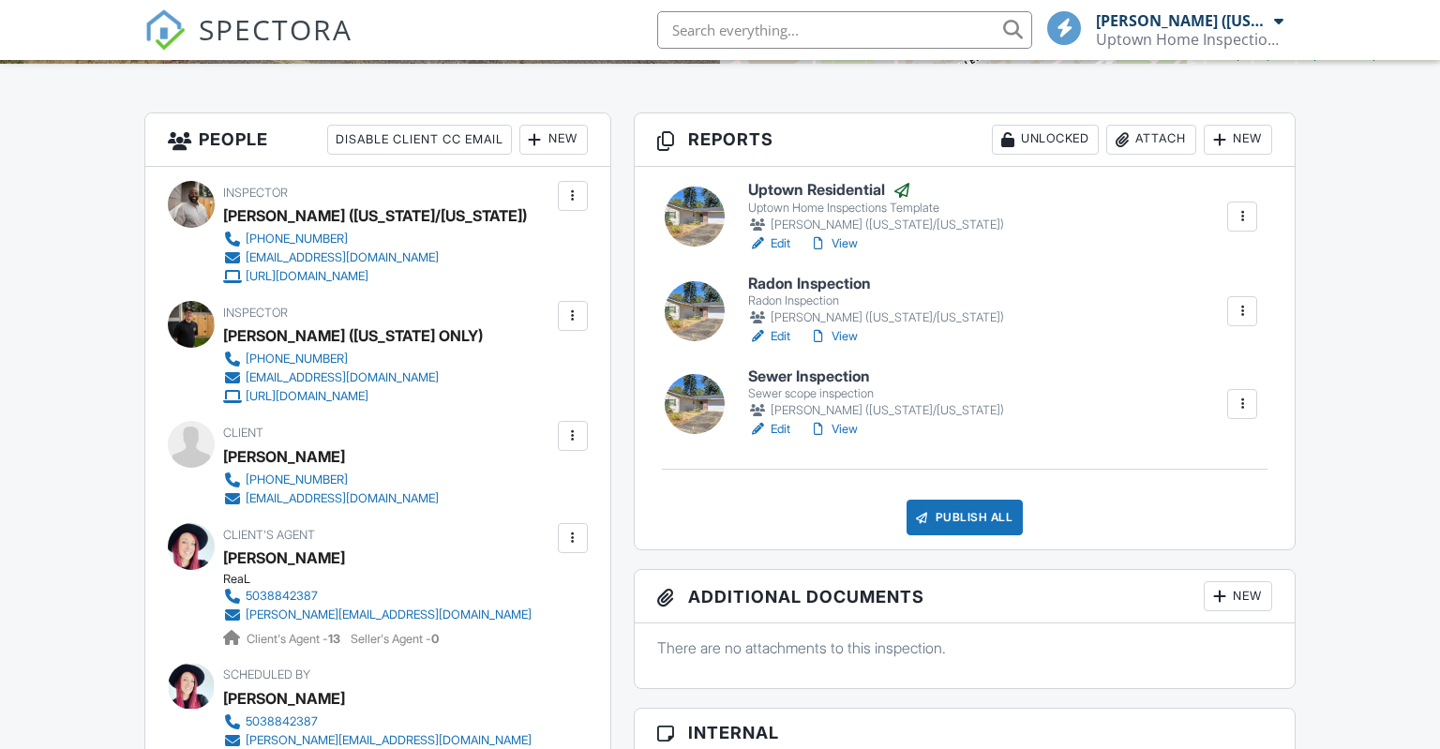
scroll to position [495, 0]
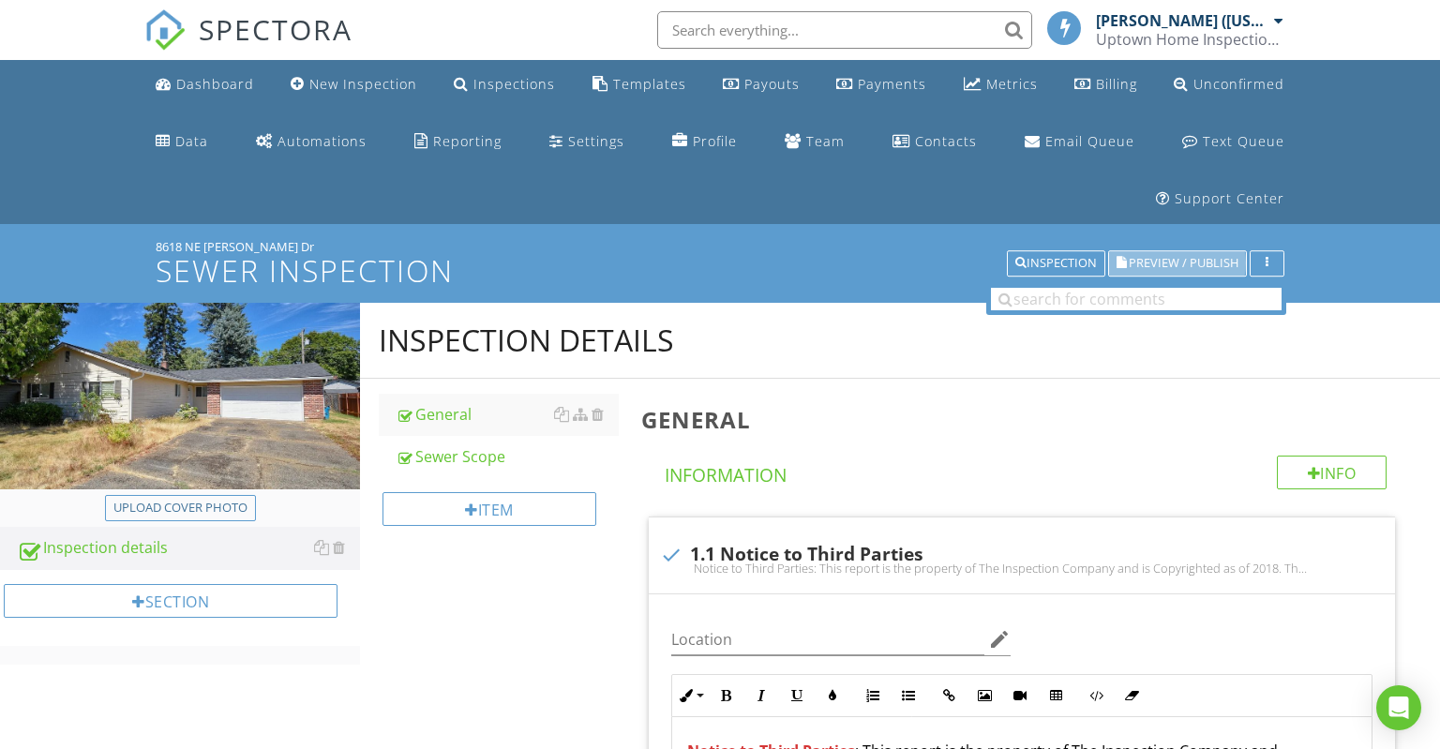
click at [1140, 263] on span "Preview / Publish" at bounding box center [1184, 264] width 110 height 12
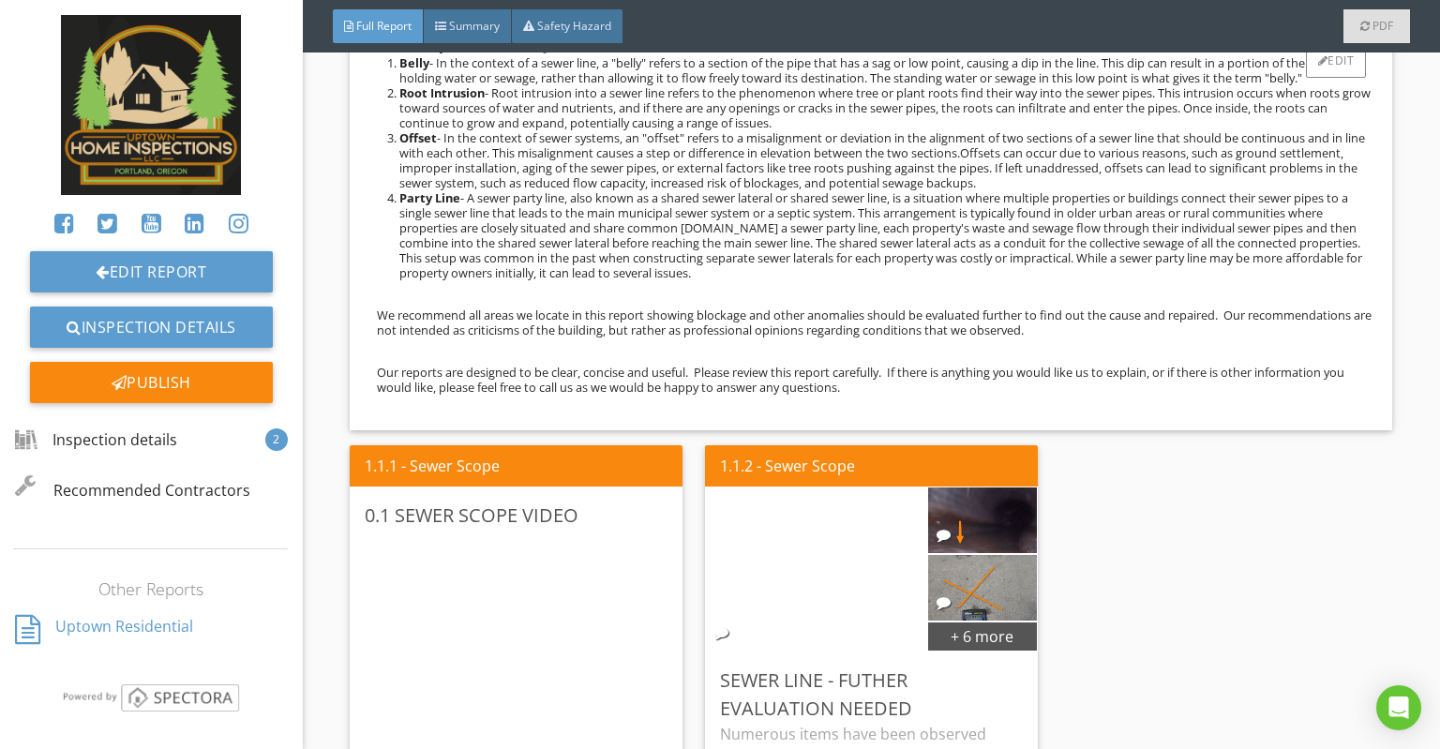
scroll to position [2568, 0]
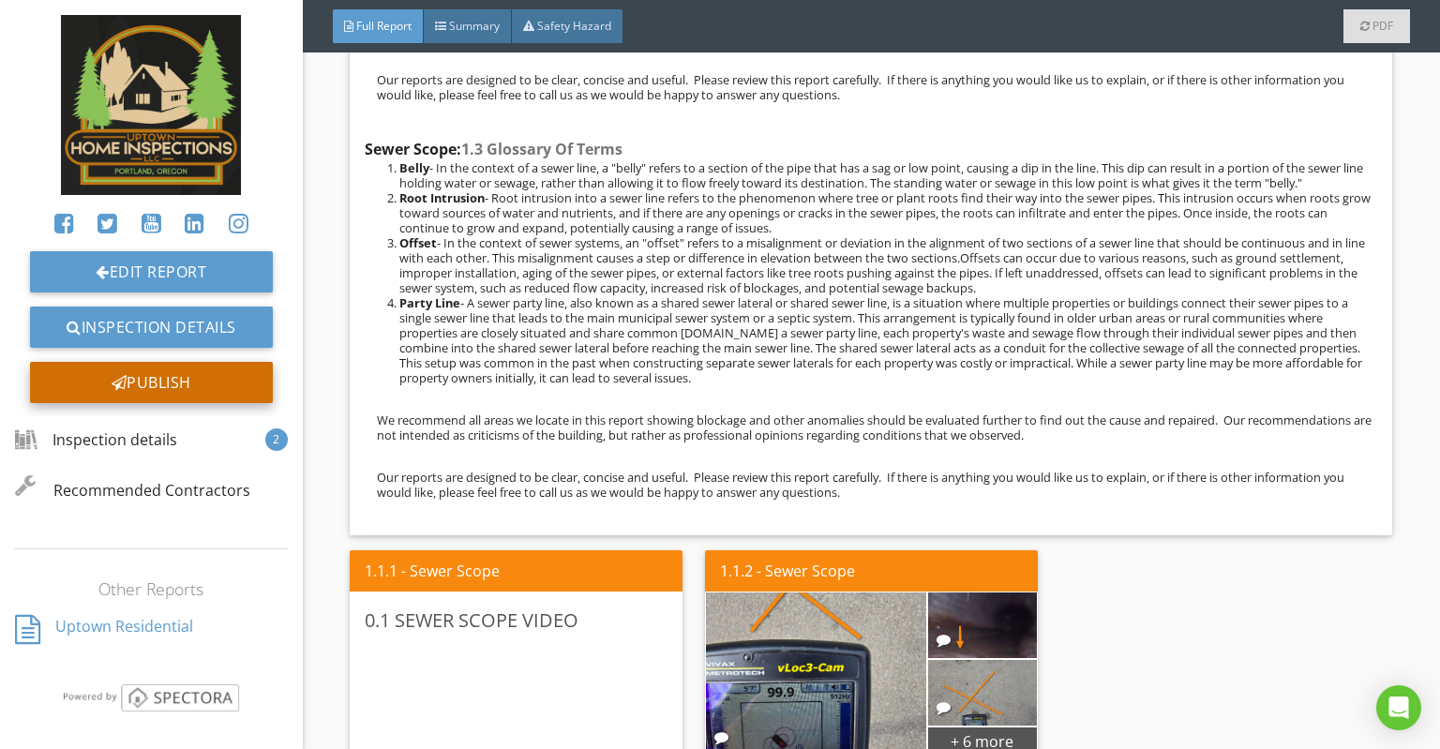
click at [212, 384] on div "Publish" at bounding box center [151, 382] width 243 height 41
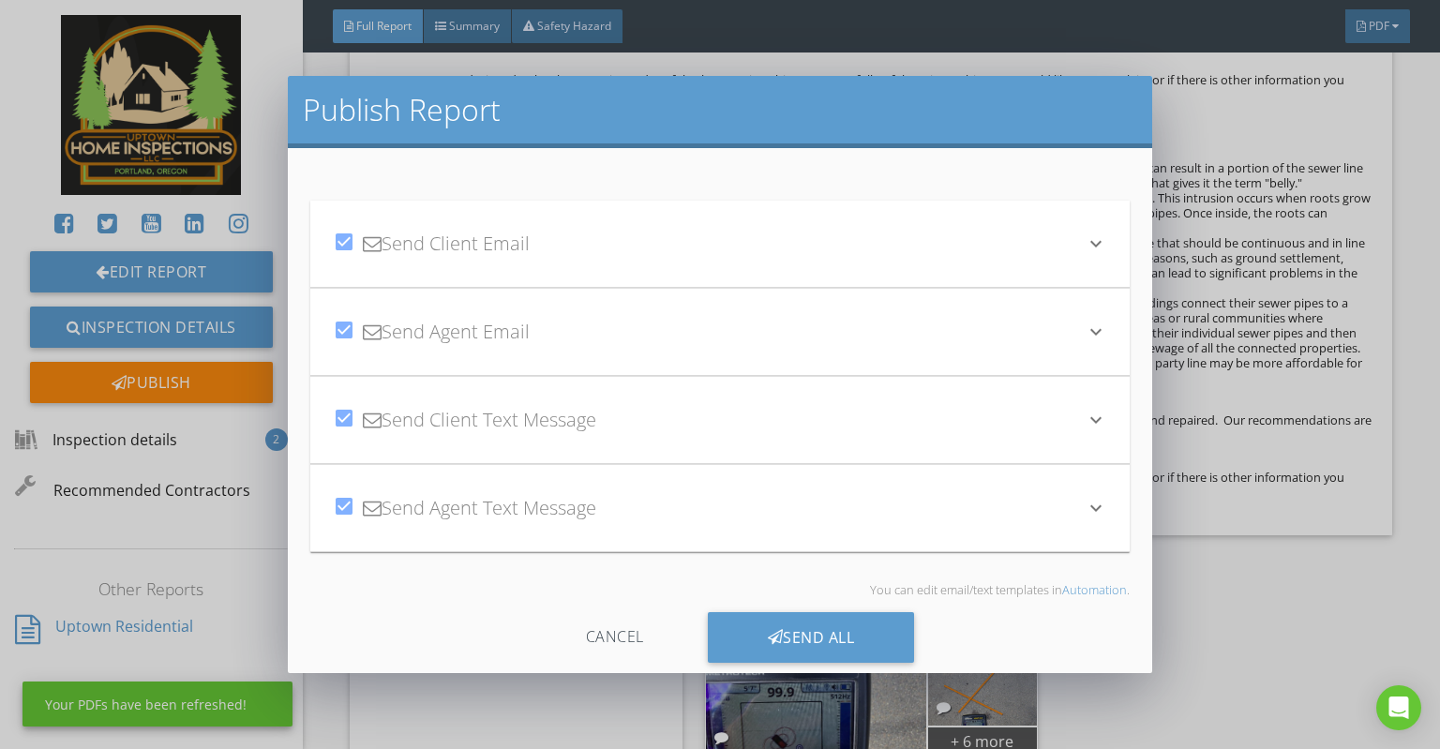
click at [779, 625] on div "Send All" at bounding box center [811, 637] width 207 height 51
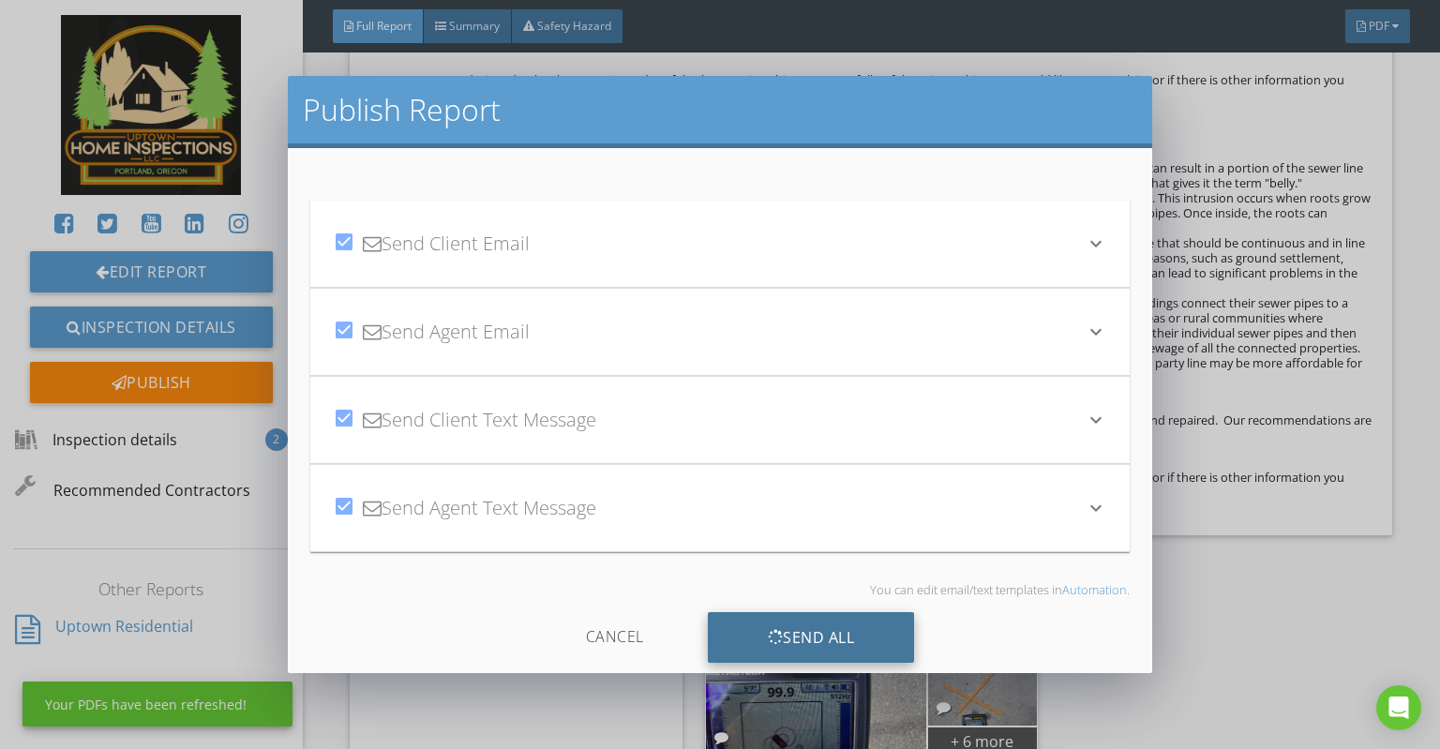
click at [838, 625] on div "Send All" at bounding box center [811, 637] width 207 height 51
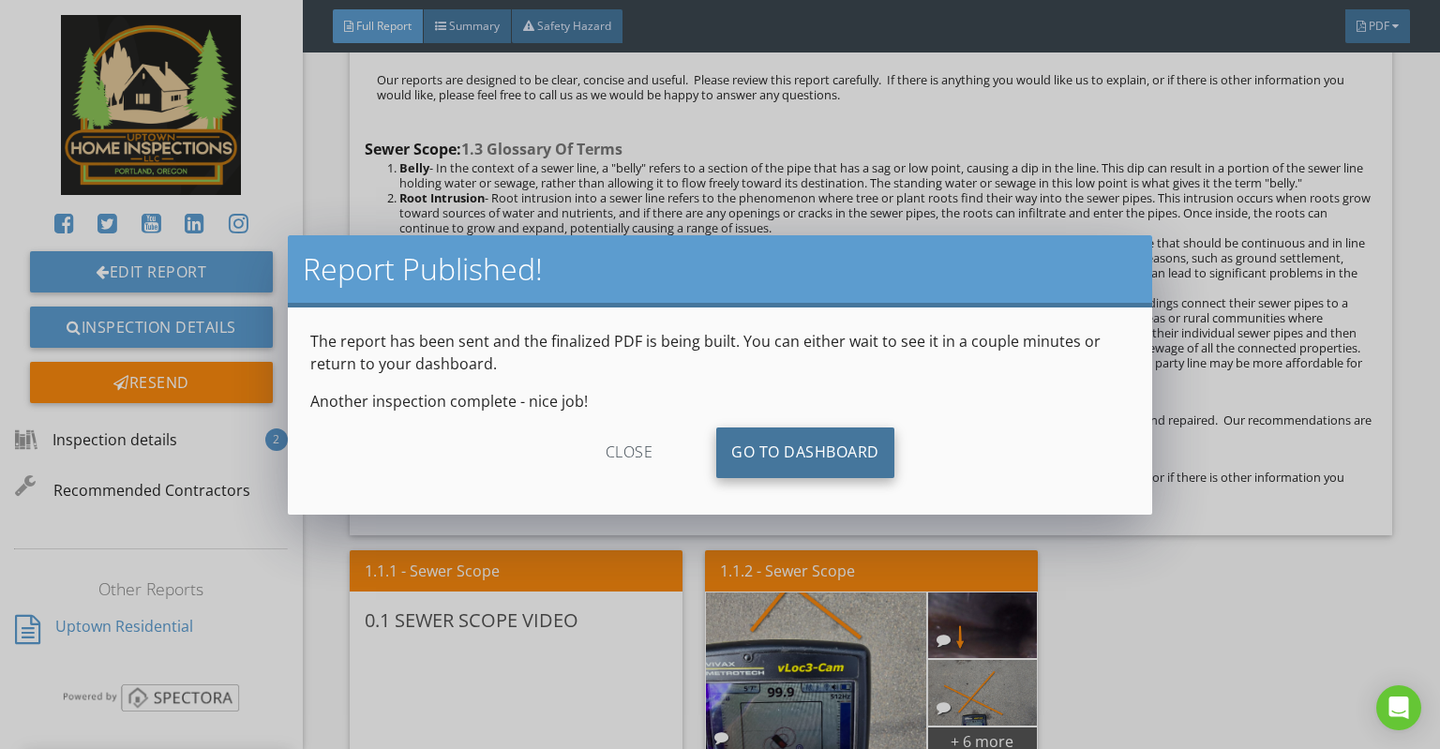
click at [771, 464] on link "Go To Dashboard" at bounding box center [805, 453] width 178 height 51
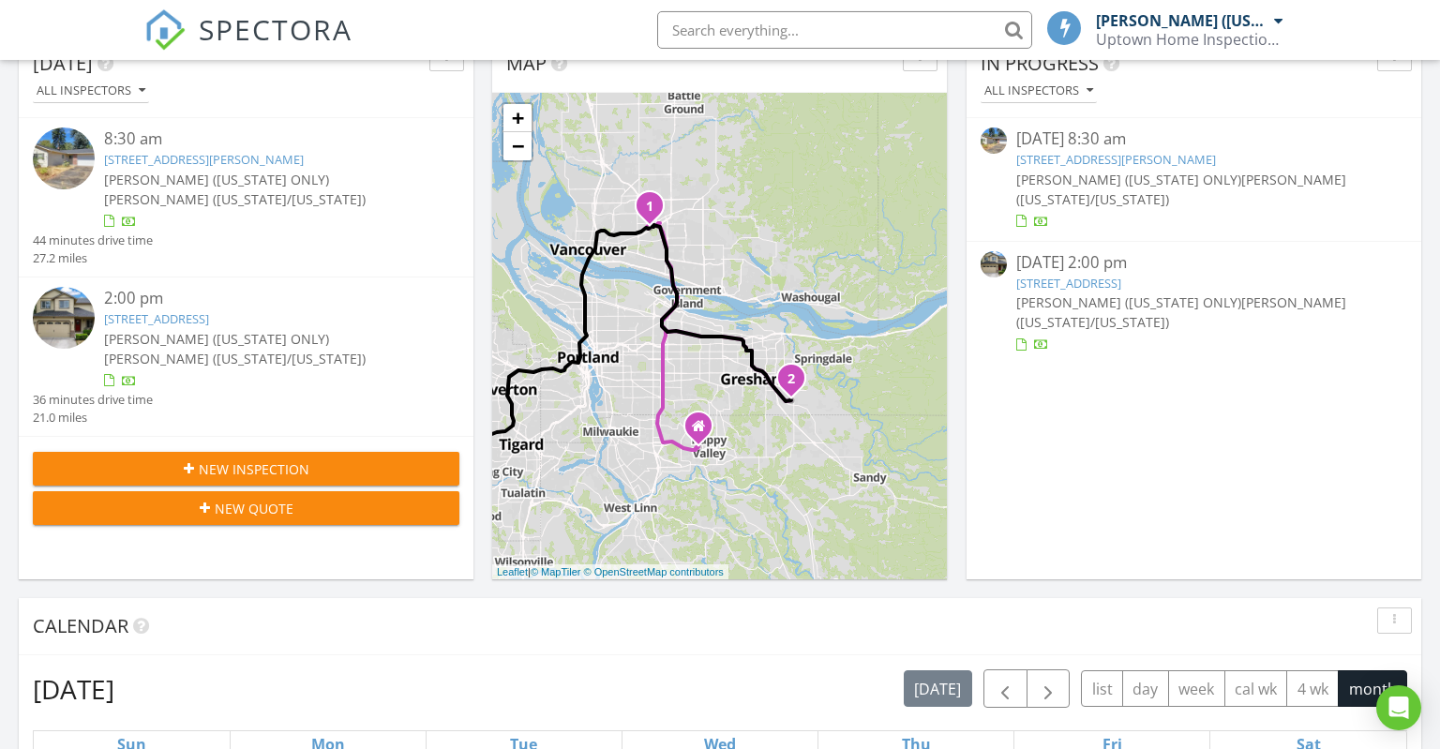
scroll to position [396, 0]
